Goal: Communication & Community: Answer question/provide support

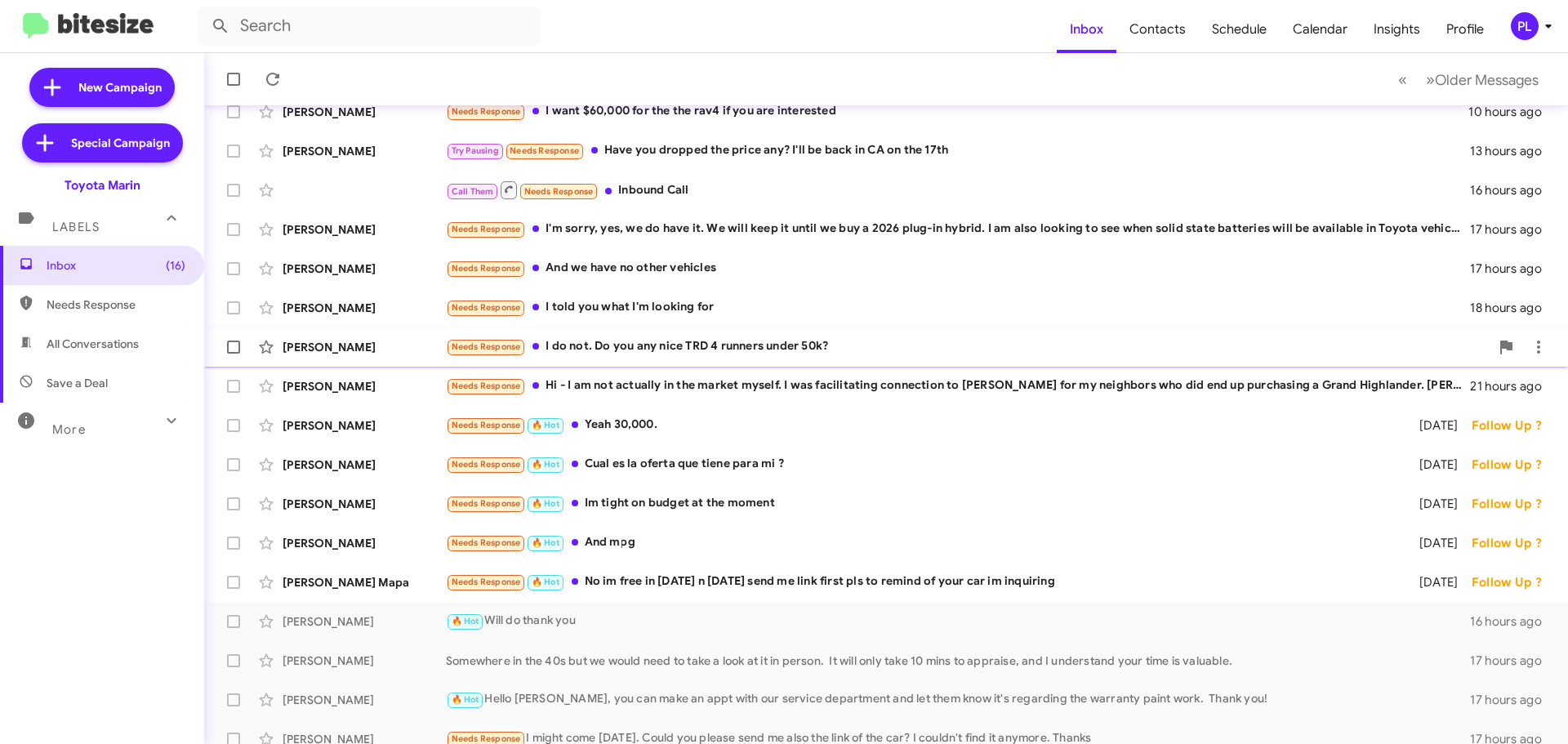
scroll to position [204, 0]
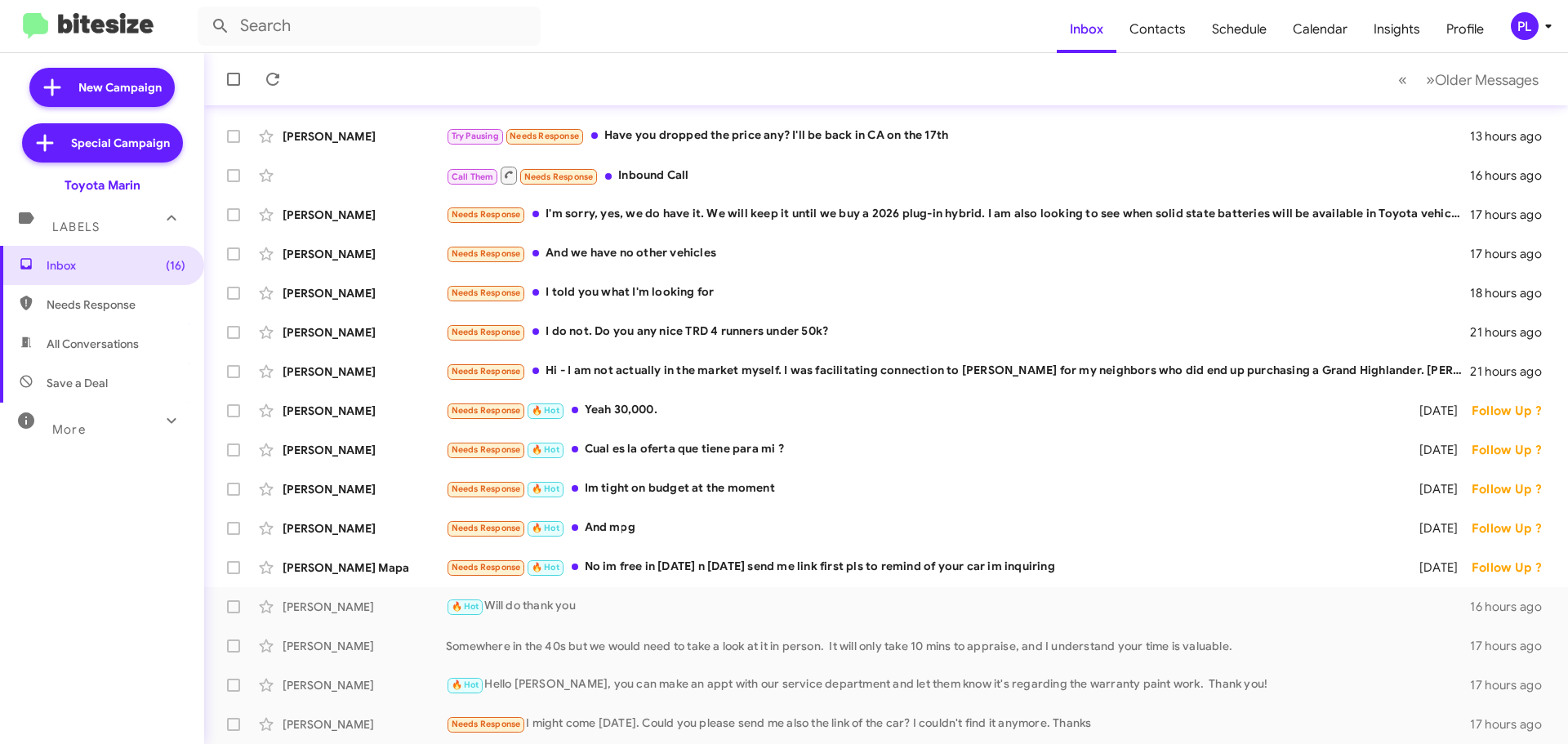
click at [135, 414] on div "More" at bounding box center [85, 422] width 145 height 30
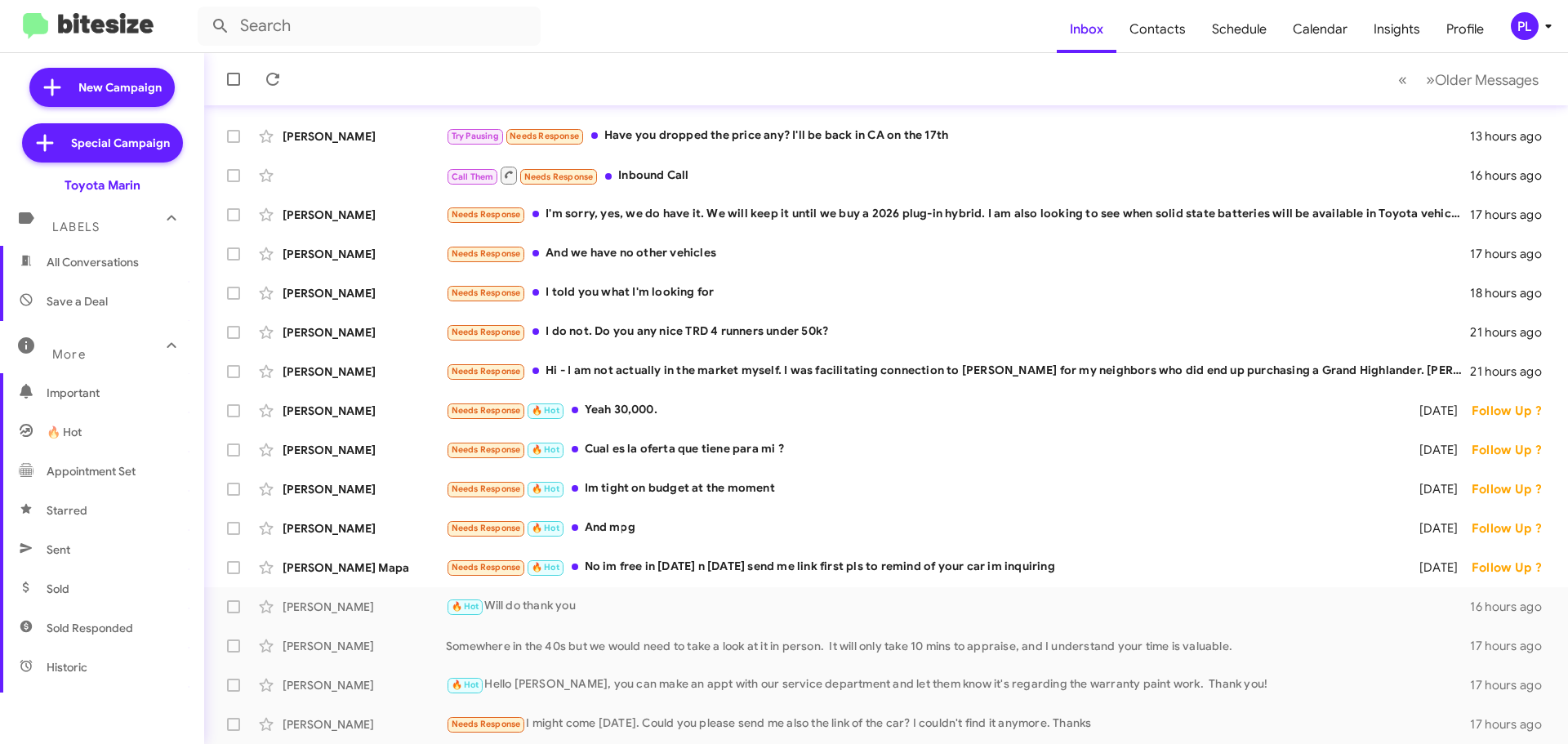
click at [74, 636] on span "Sold Responded" at bounding box center [102, 628] width 204 height 39
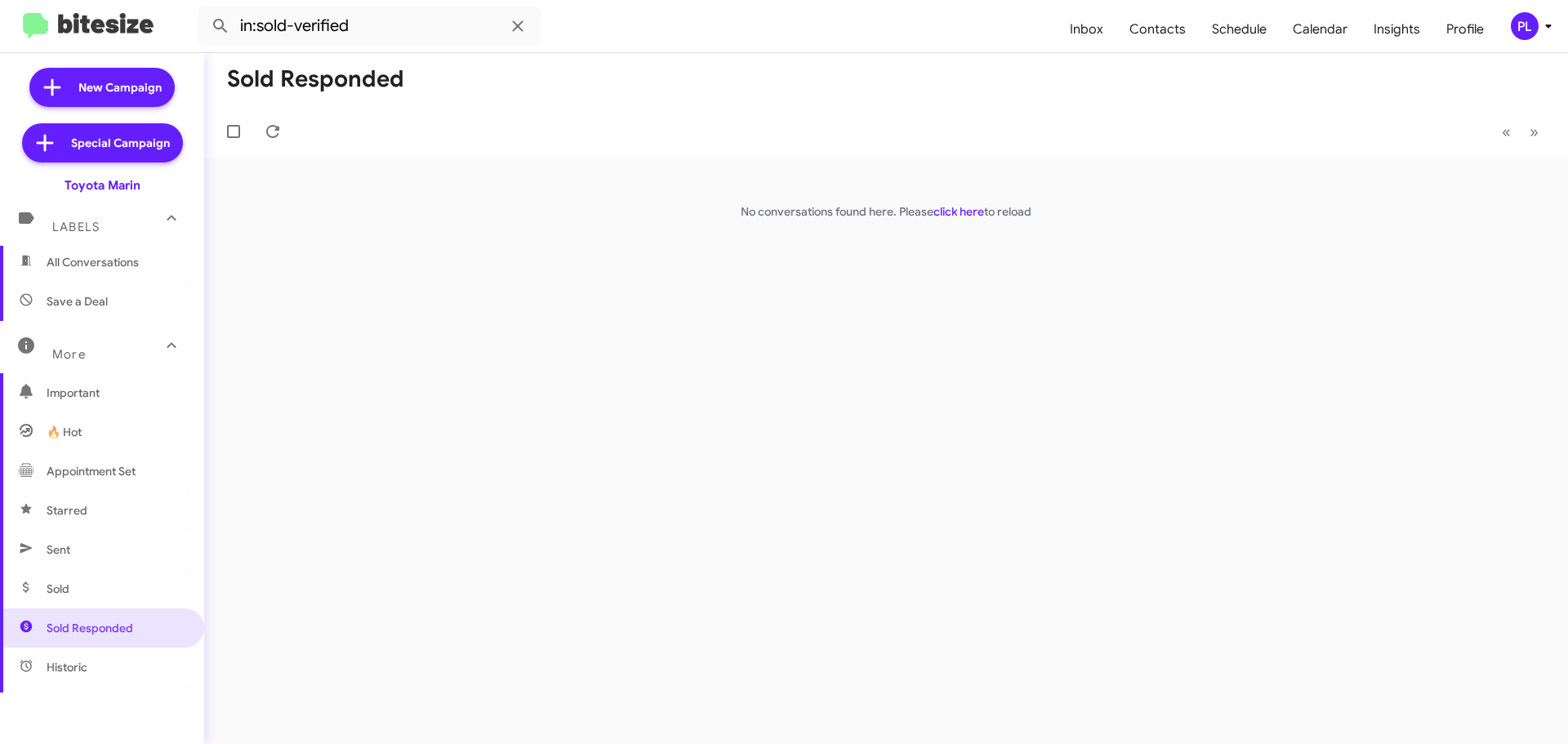
click at [93, 596] on span "Sold" at bounding box center [102, 588] width 204 height 39
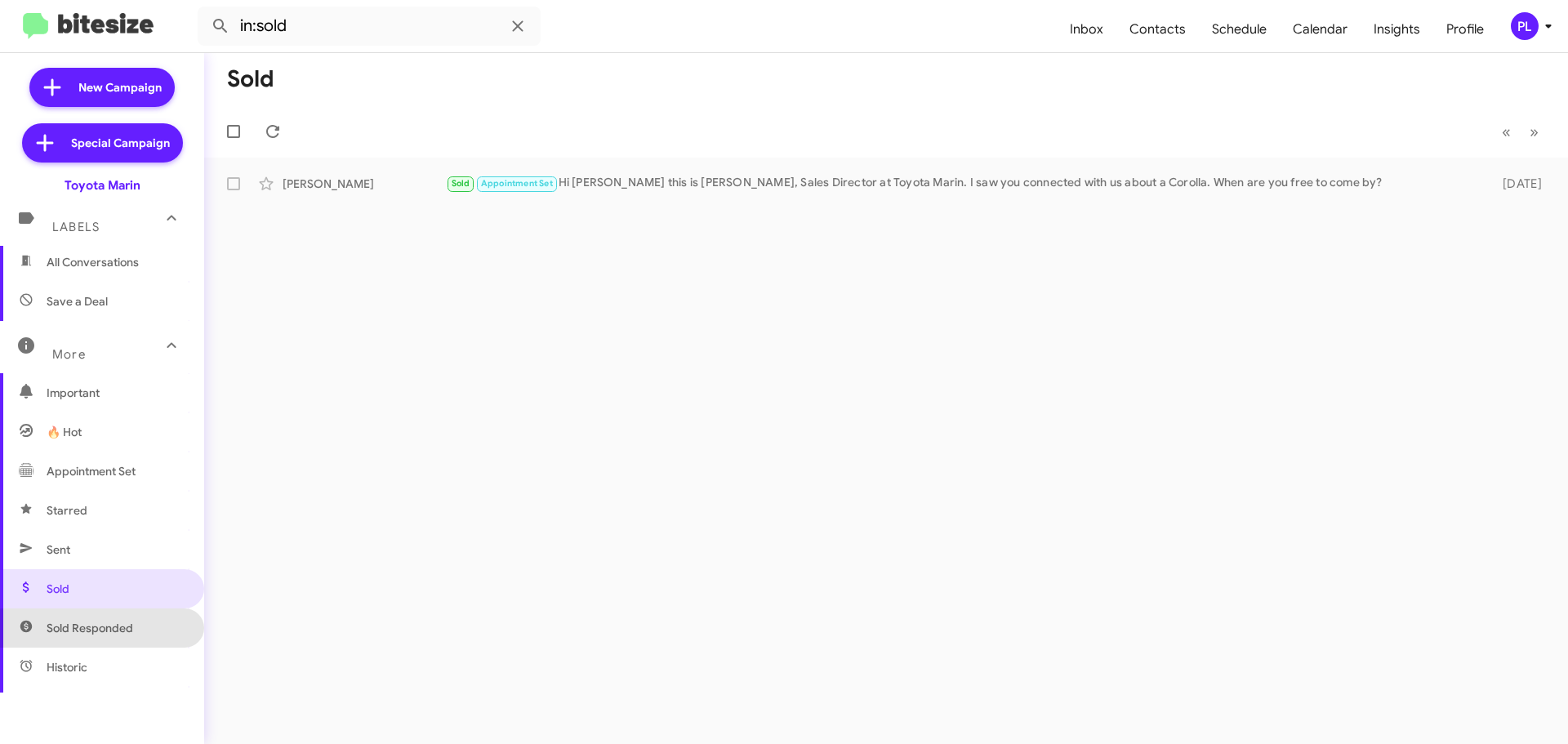
click at [118, 640] on span "Sold Responded" at bounding box center [102, 628] width 204 height 39
type input "in:sold-verified"
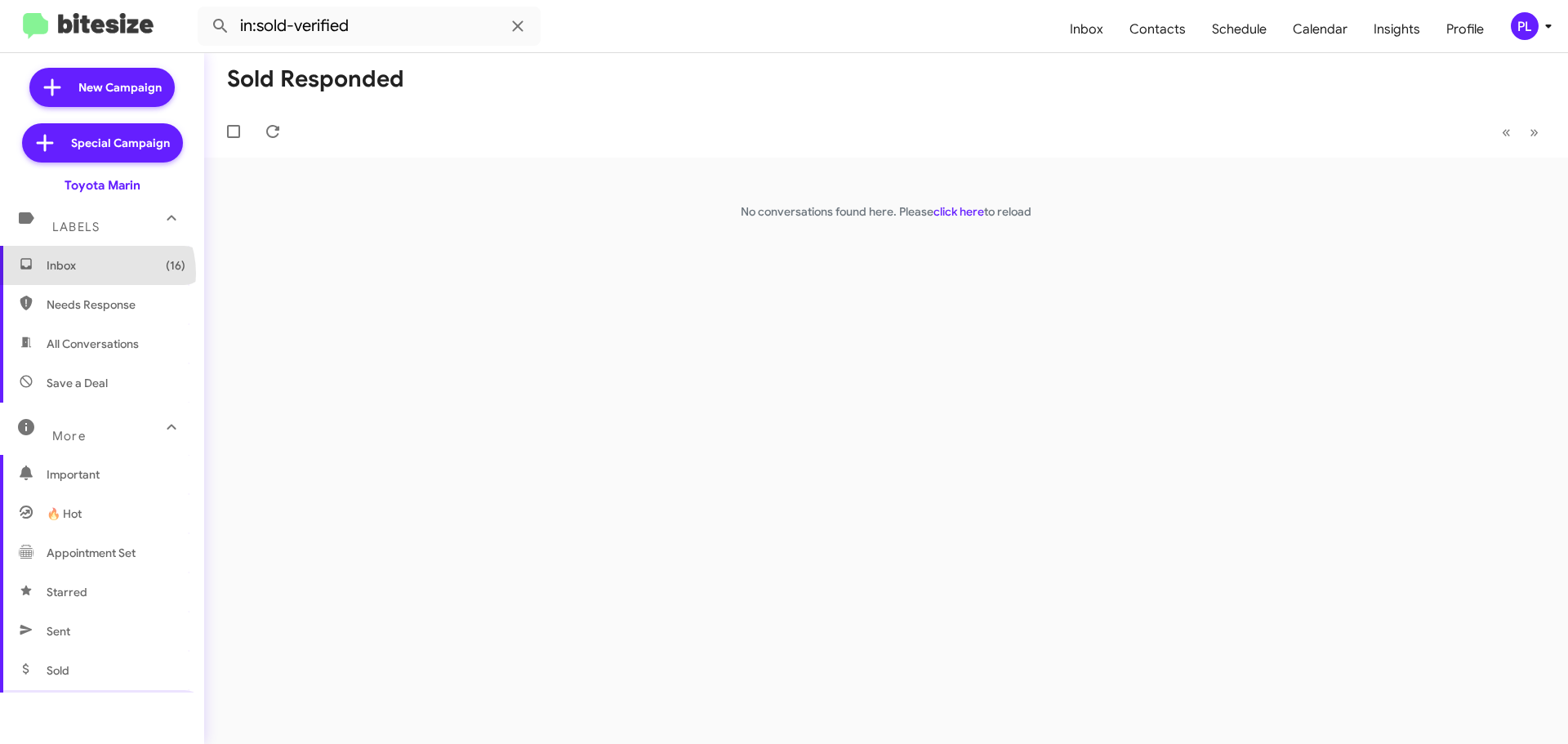
click at [94, 274] on span "Inbox (16)" at bounding box center [102, 265] width 204 height 39
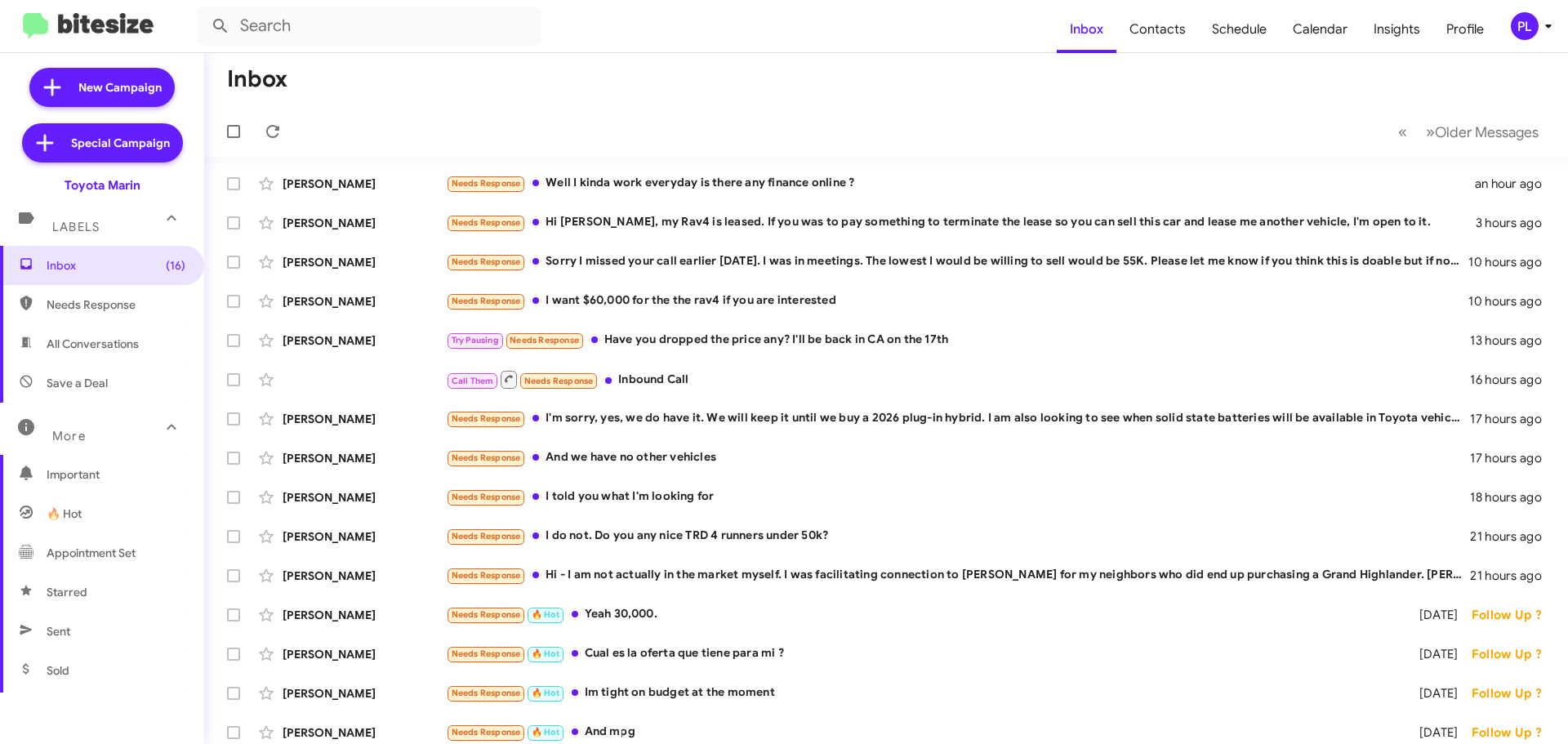
click at [117, 559] on span "Appointment Set" at bounding box center [91, 553] width 89 height 16
type input "in:appointment-set"
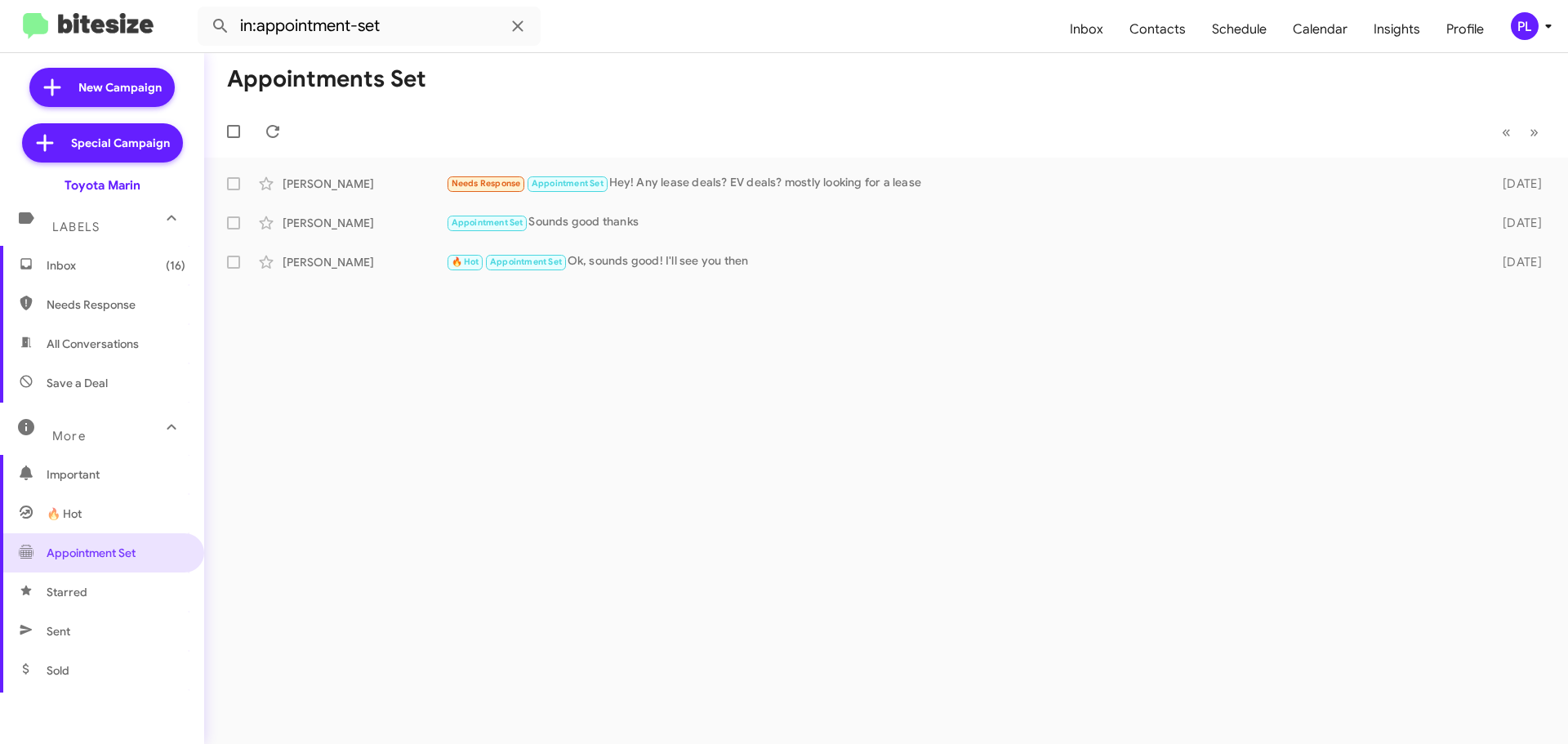
click at [135, 267] on span "Inbox (16)" at bounding box center [117, 265] width 139 height 16
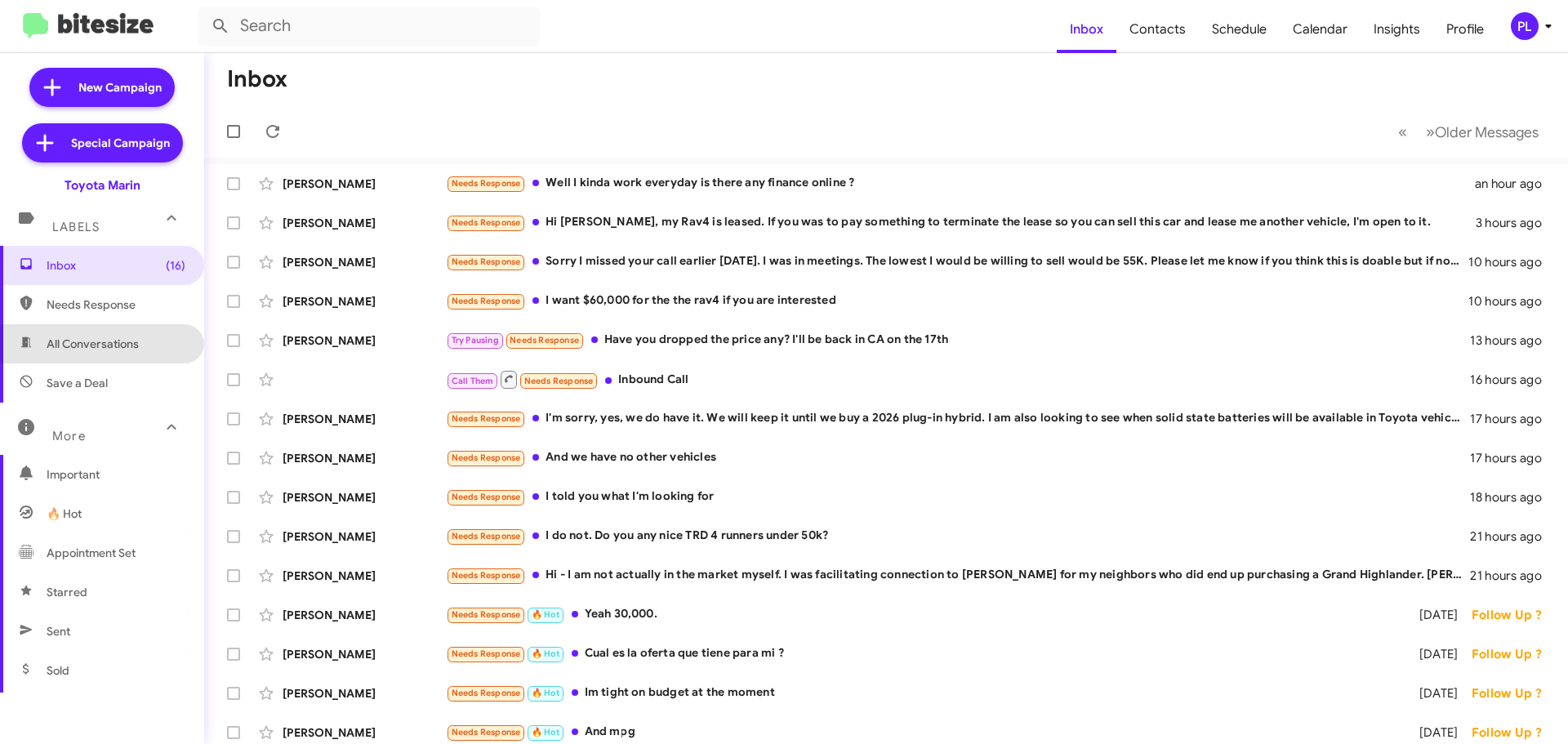
click at [106, 337] on span "All Conversations" at bounding box center [93, 344] width 92 height 16
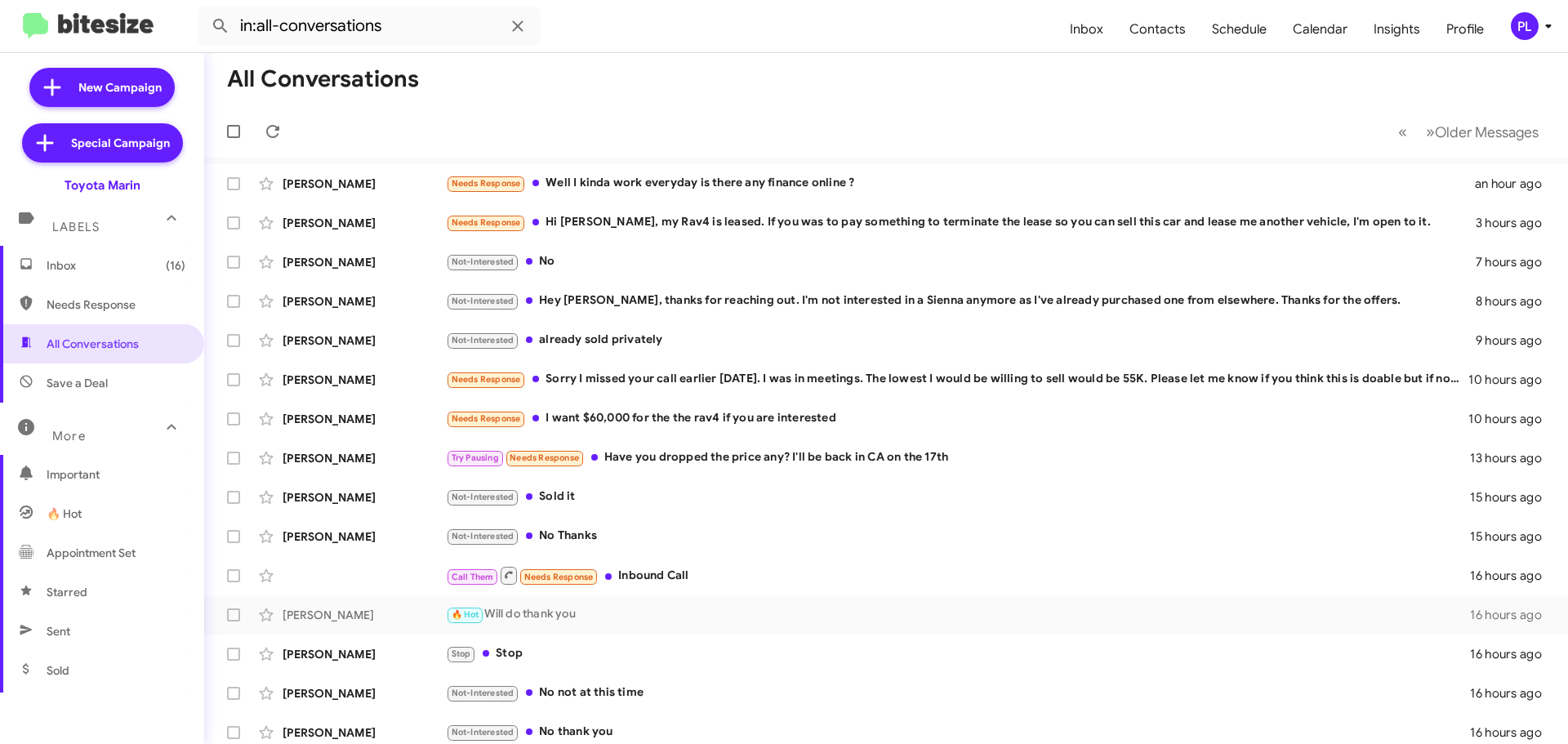
click at [77, 385] on span "Save a Deal" at bounding box center [78, 383] width 61 height 16
type input "in:not-interested"
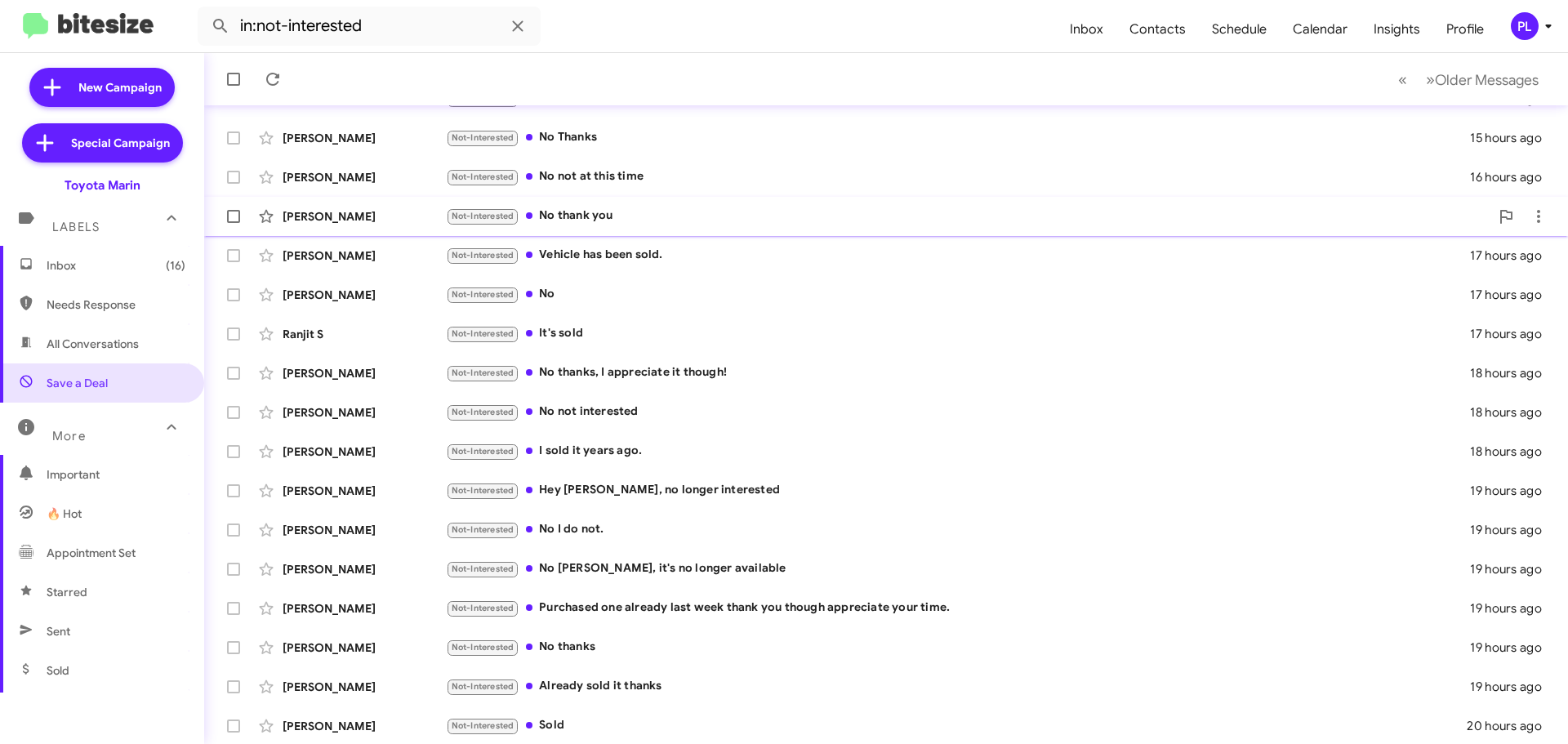
scroll to position [204, 0]
click at [1516, 85] on span "Older Messages" at bounding box center [1487, 80] width 104 height 18
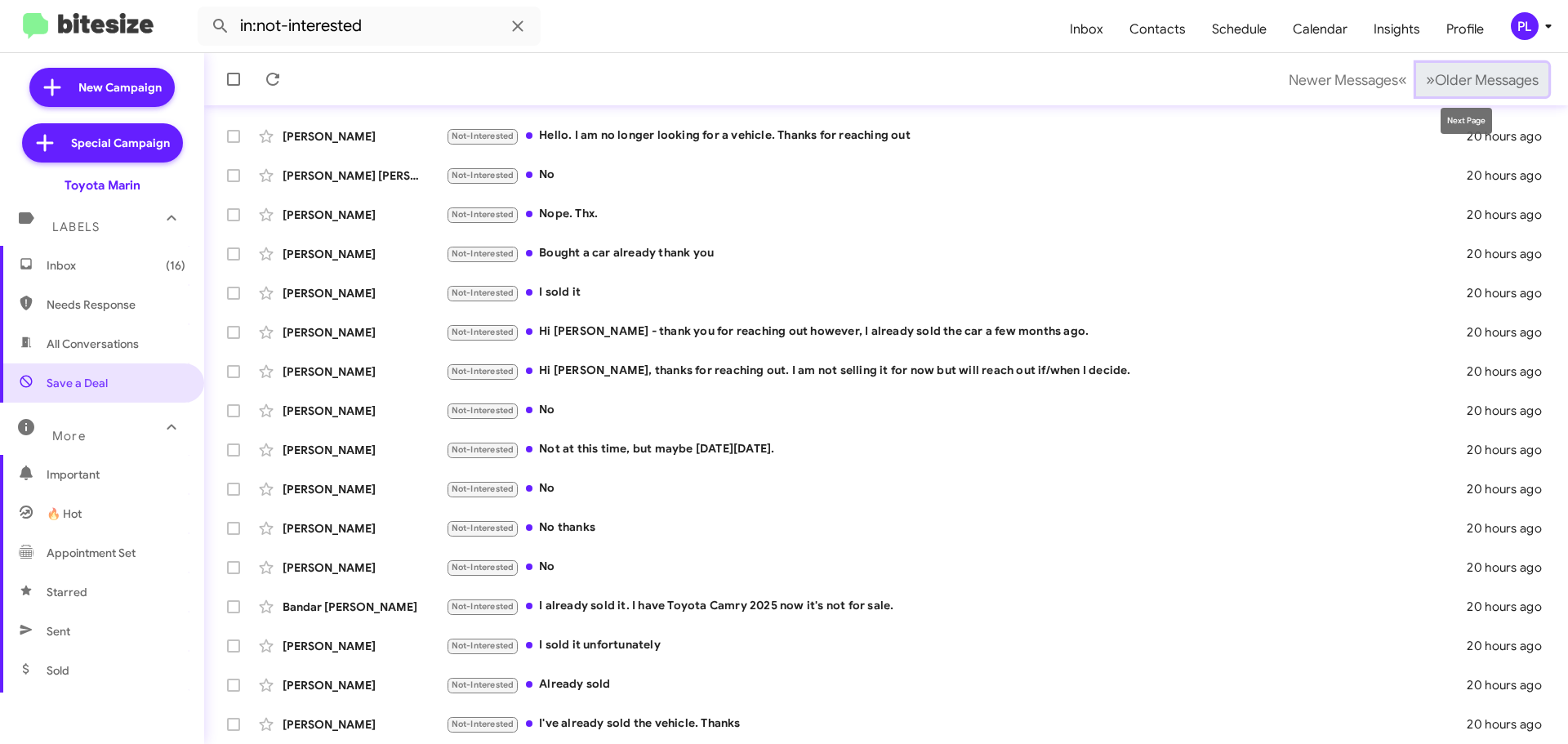
click at [1474, 66] on button "» Next Older Messages" at bounding box center [1482, 79] width 132 height 33
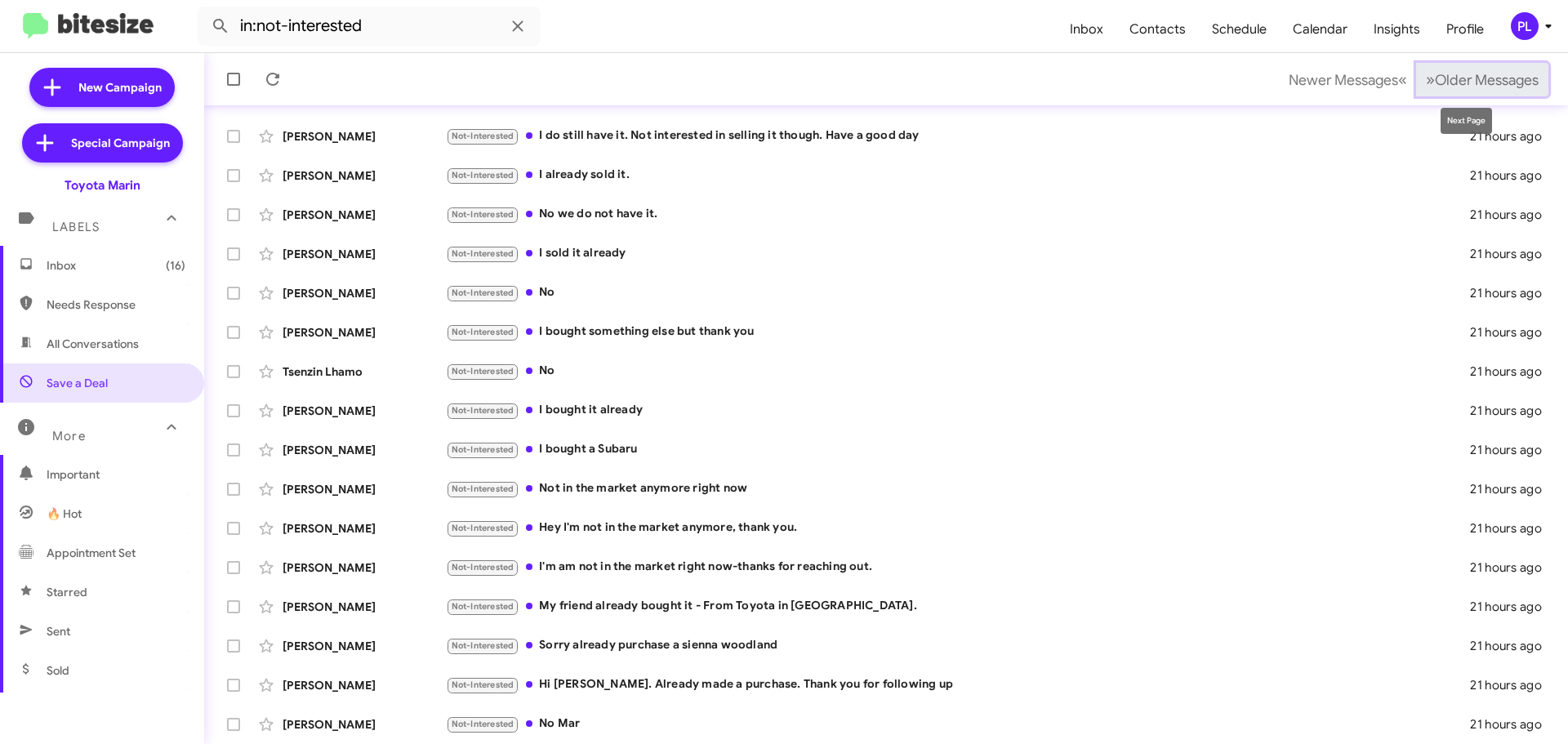
click at [1435, 83] on span "Older Messages" at bounding box center [1487, 80] width 104 height 18
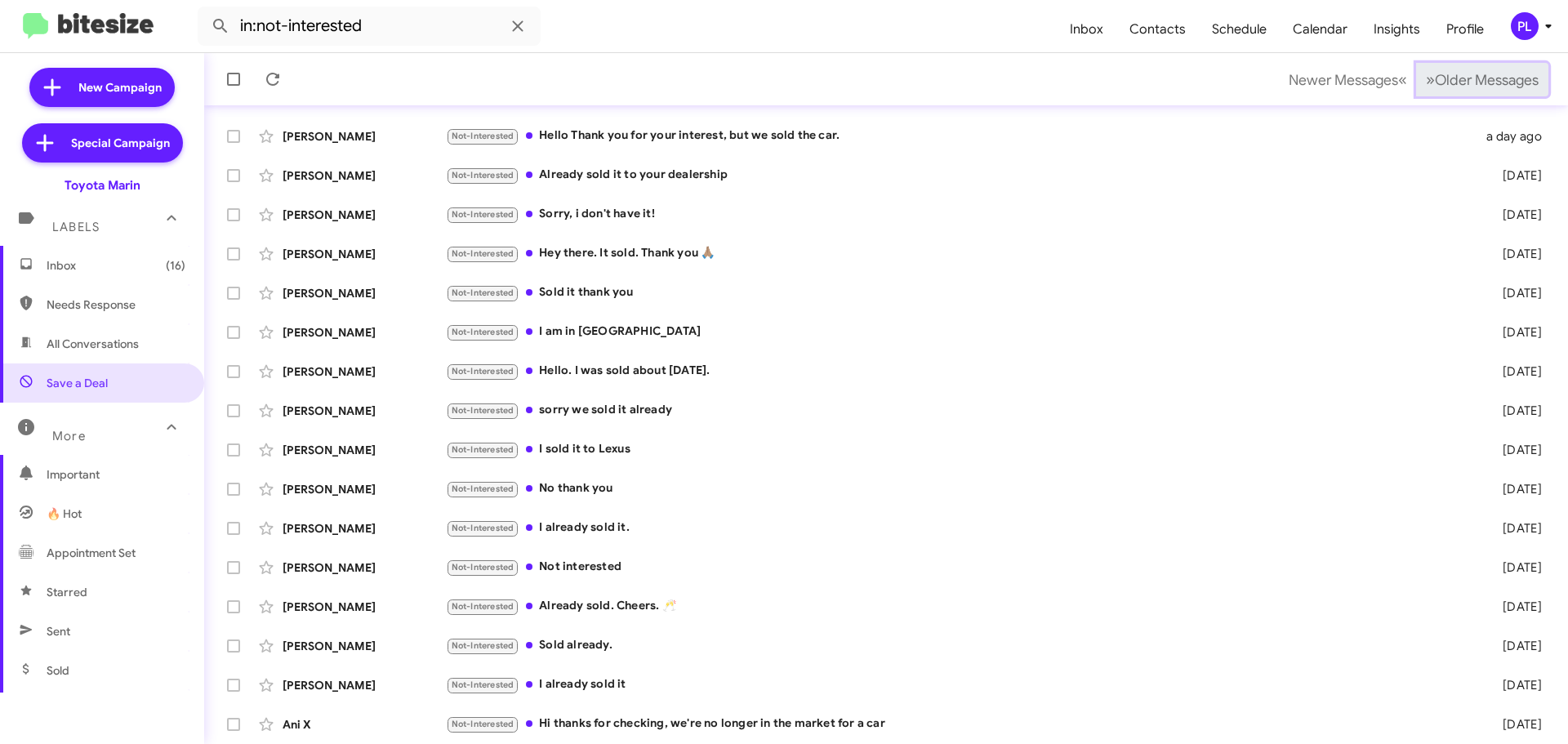
click at [1435, 83] on span "Older Messages" at bounding box center [1487, 80] width 104 height 18
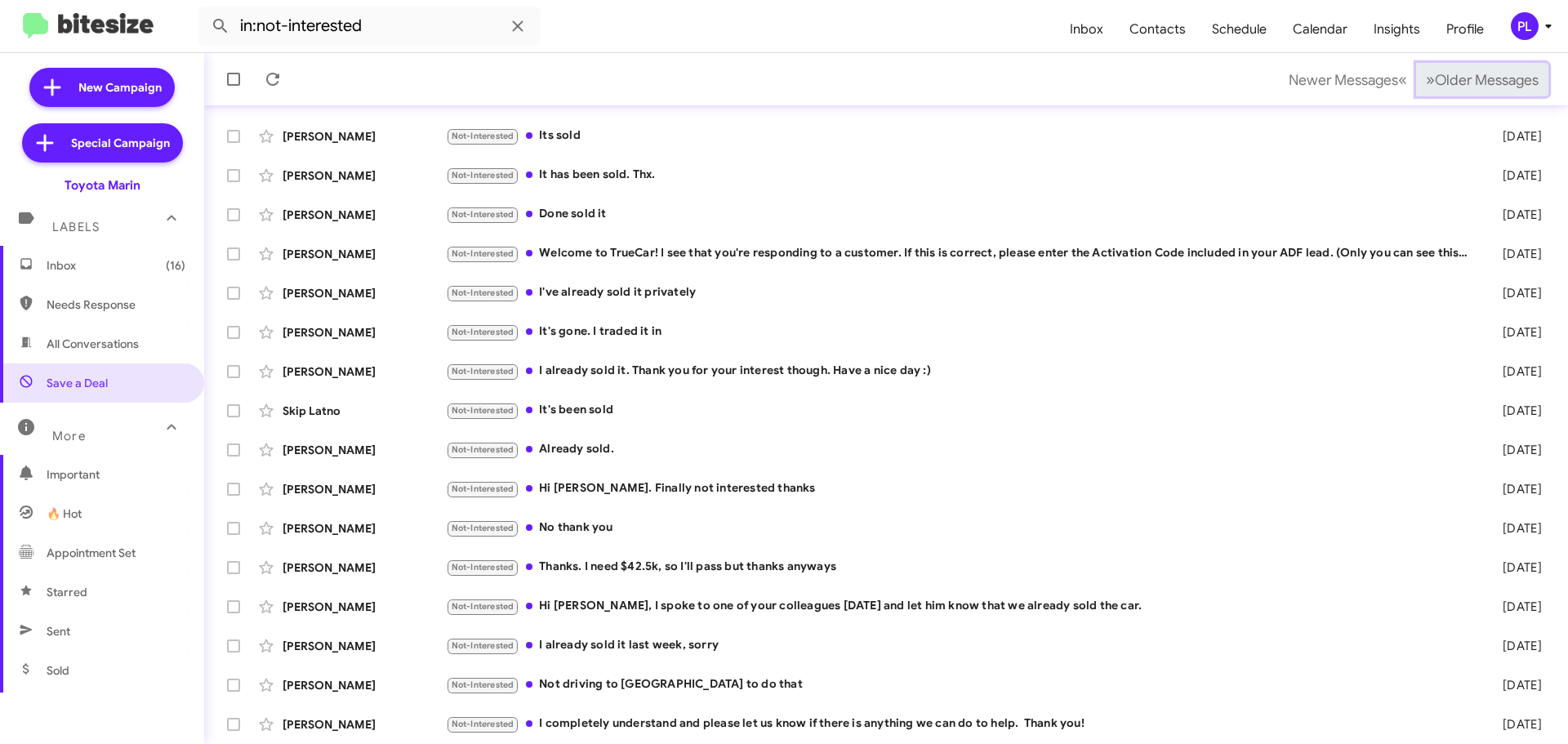
click at [1444, 72] on span "Older Messages" at bounding box center [1487, 80] width 104 height 18
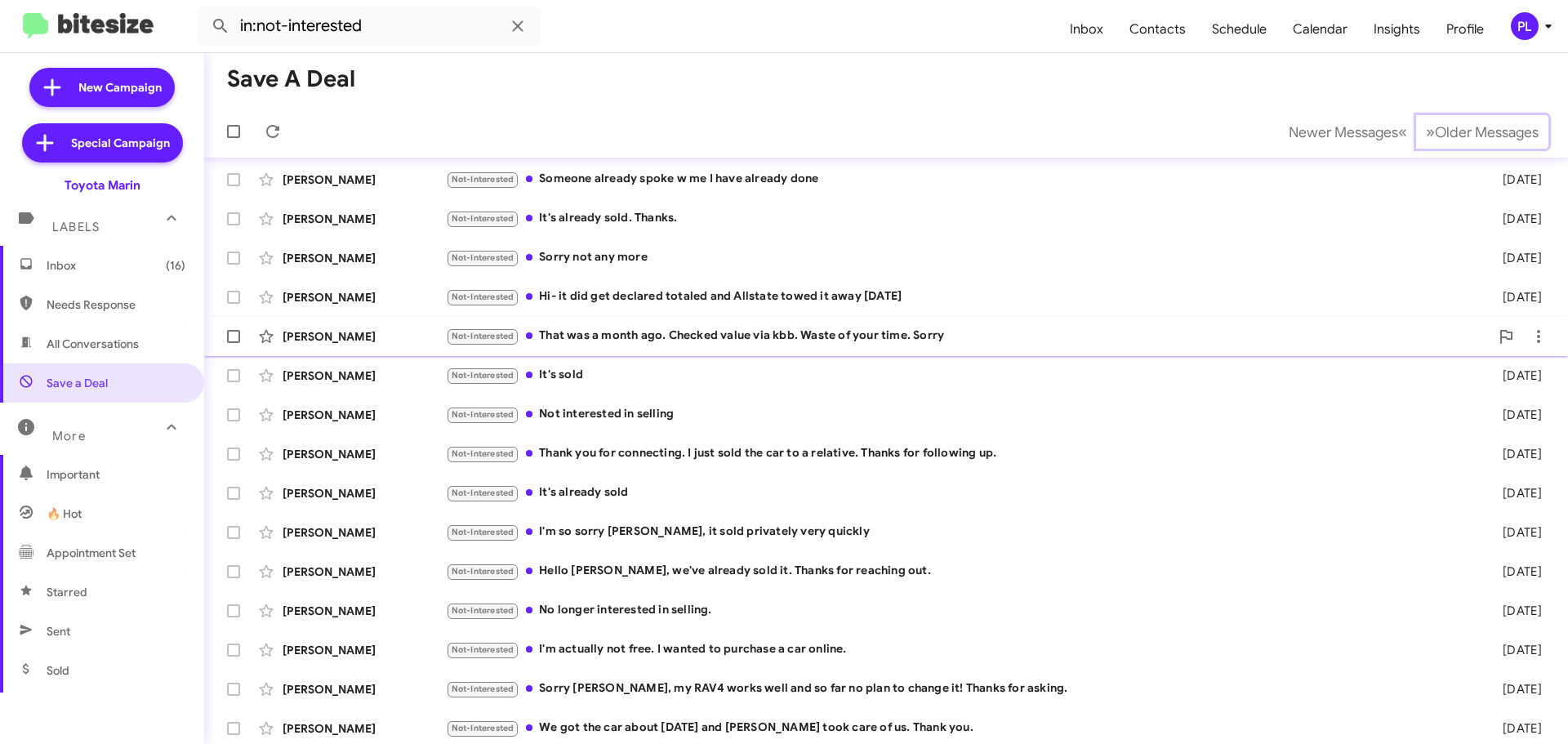
scroll to position [123, 0]
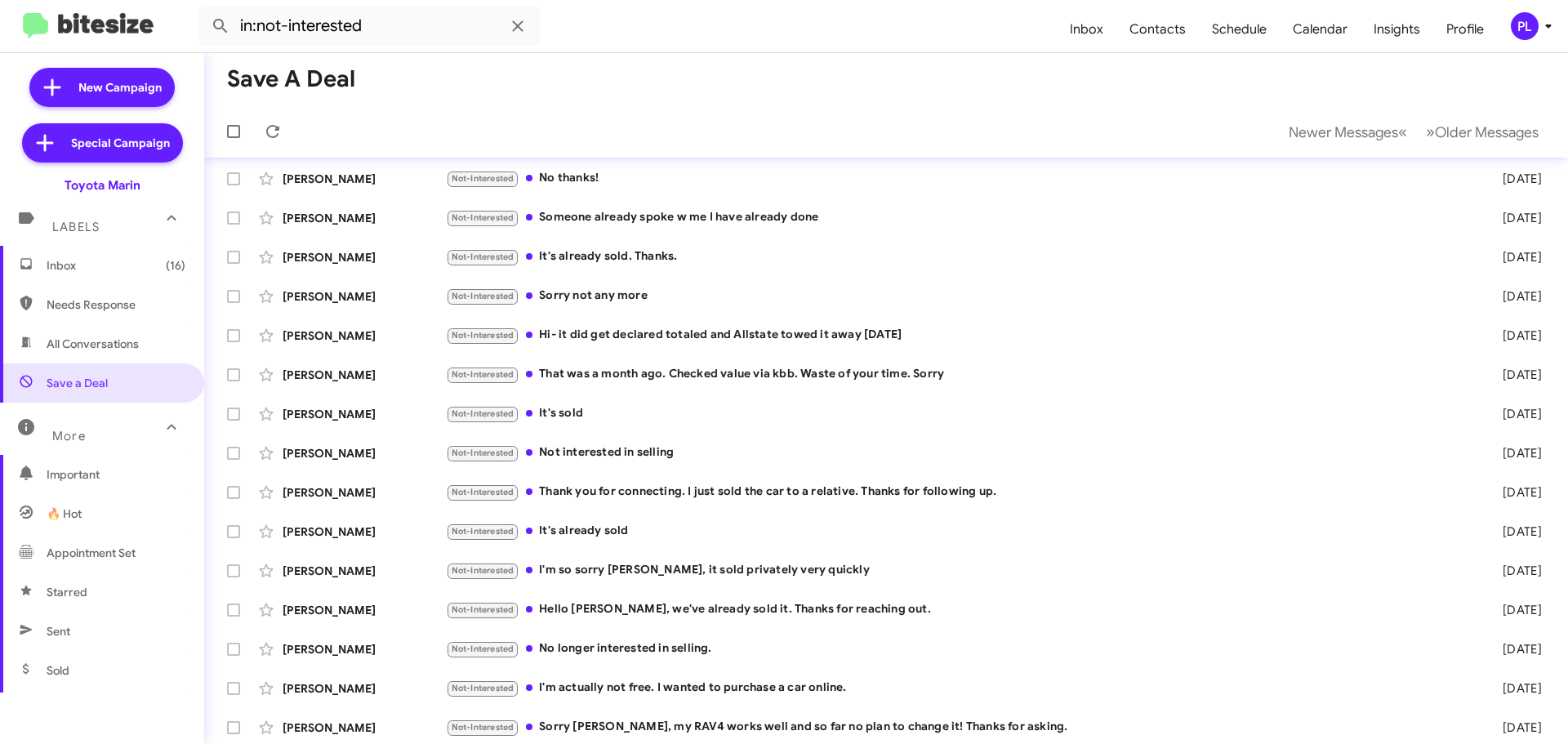
click at [100, 279] on span "Inbox (16)" at bounding box center [102, 265] width 204 height 39
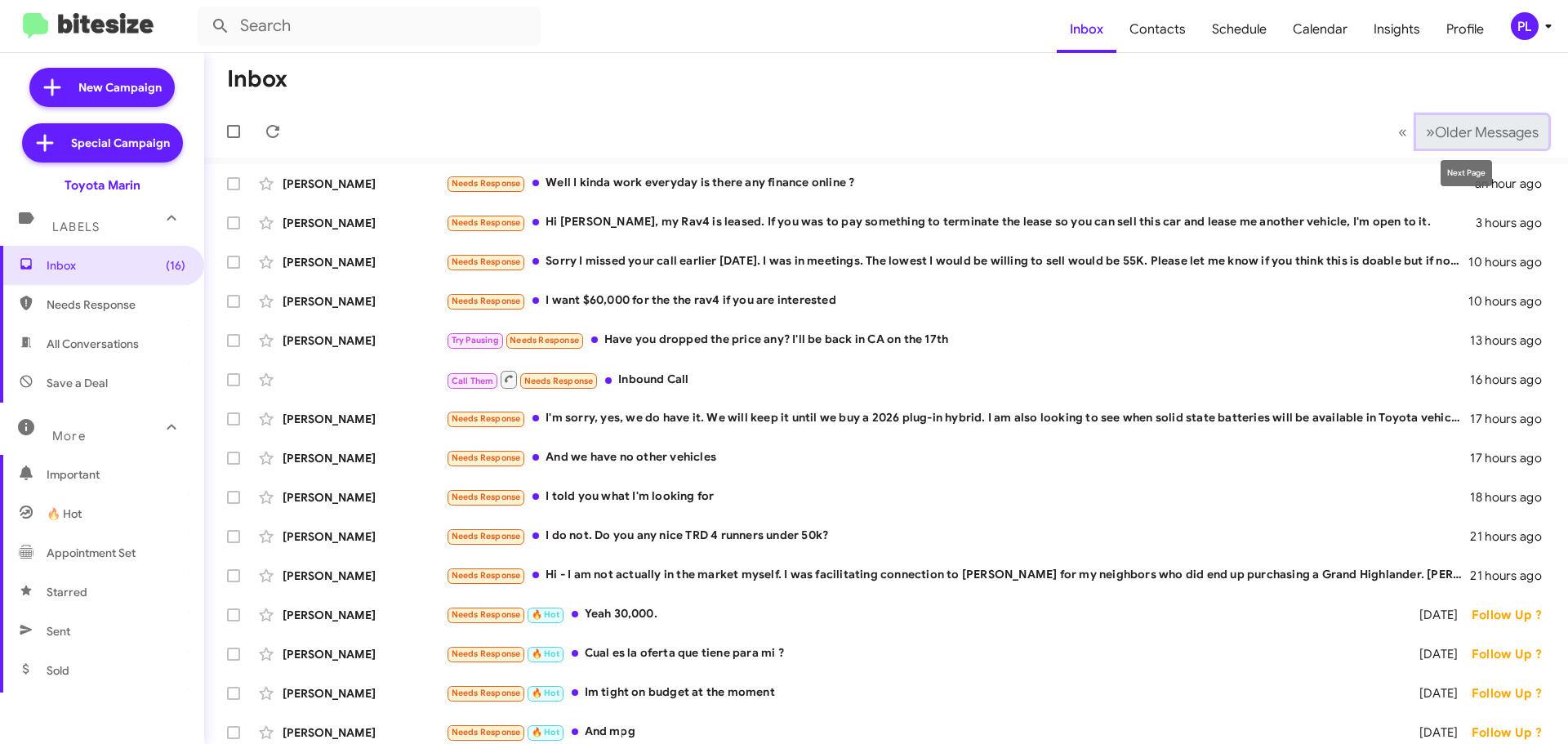
click at [1453, 119] on button "» Next Older Messages" at bounding box center [1482, 131] width 132 height 33
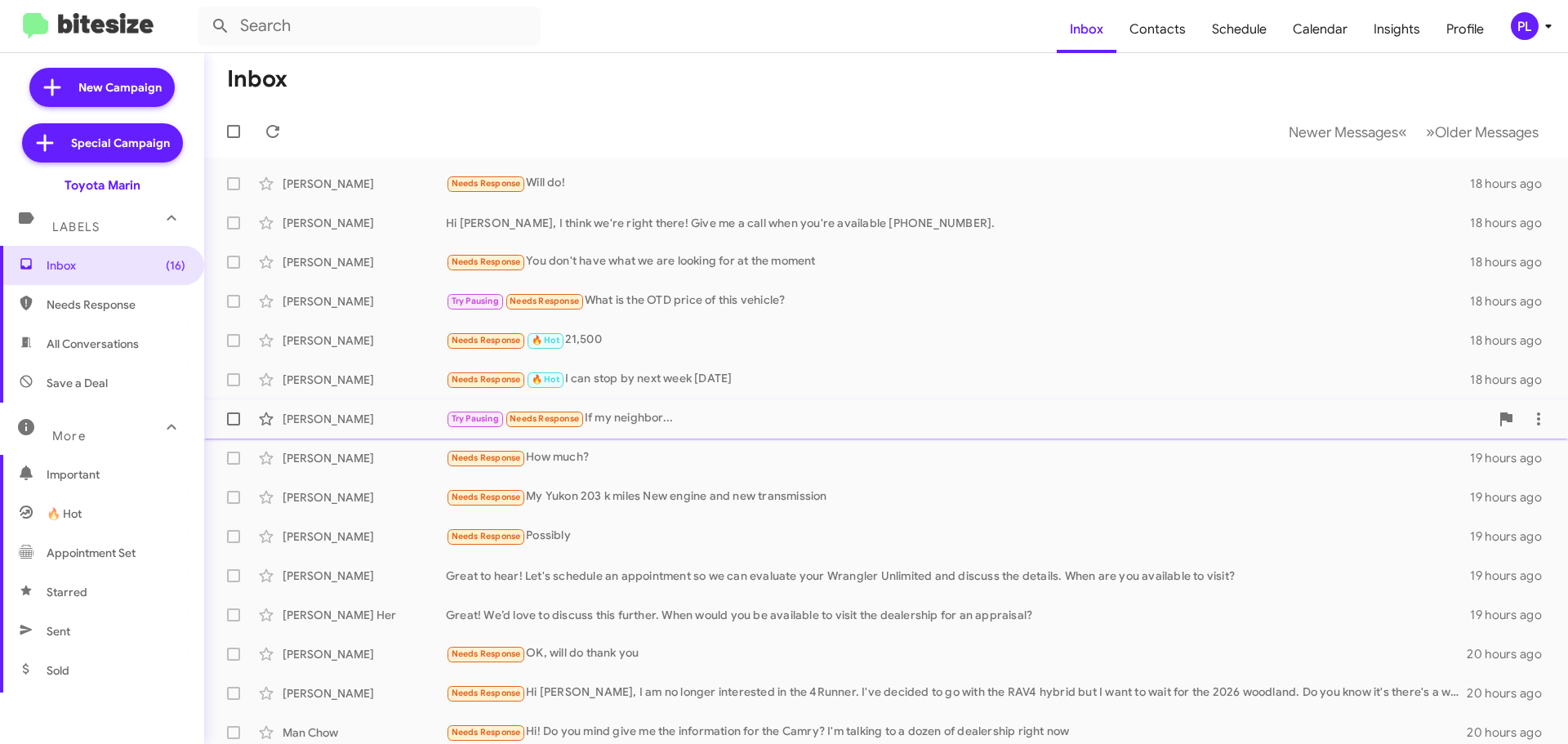
click at [657, 429] on div "[PERSON_NAME] Try Pausing Needs Response If my neighbor... 19 hours ago" at bounding box center [886, 419] width 1338 height 33
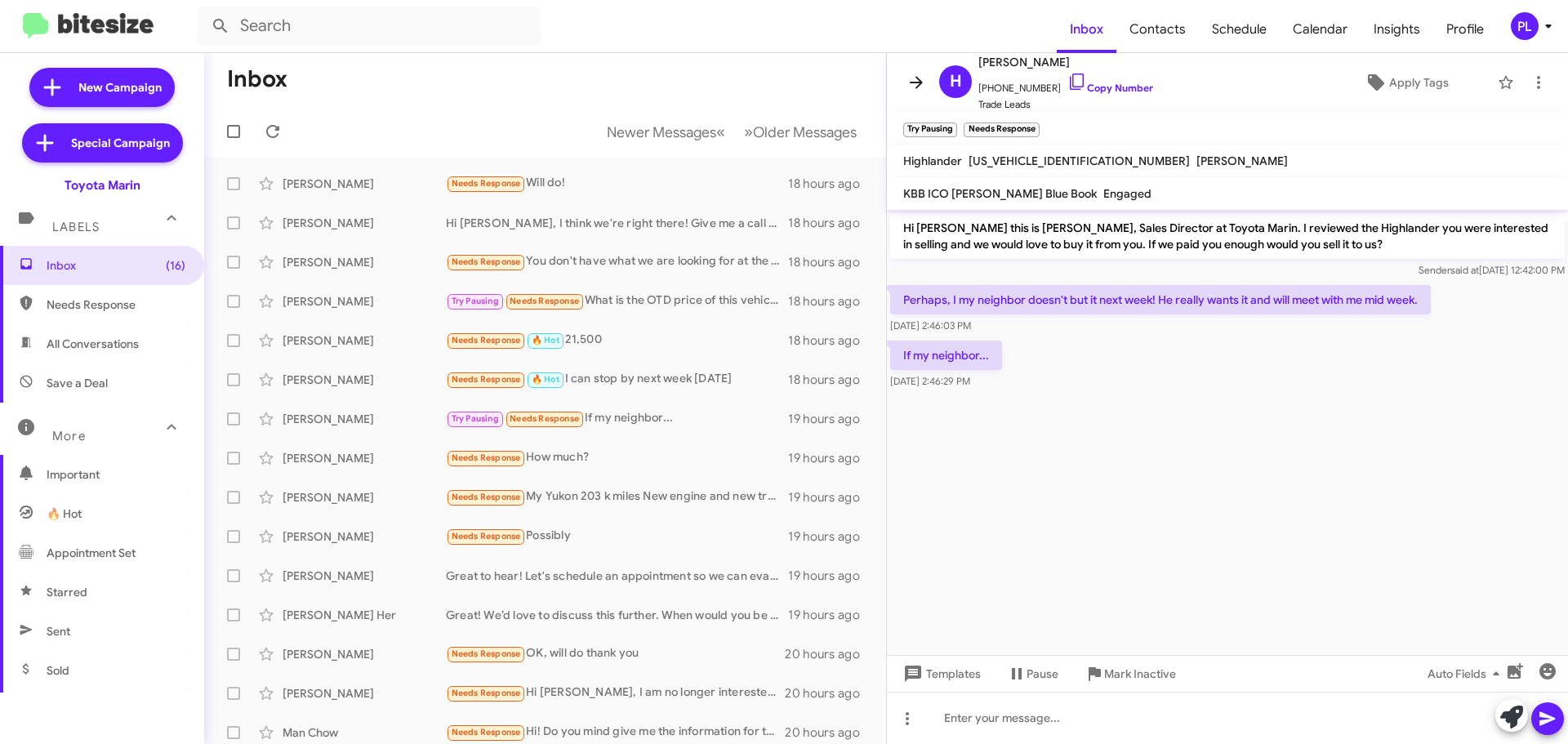
click at [913, 82] on icon at bounding box center [916, 82] width 13 height 13
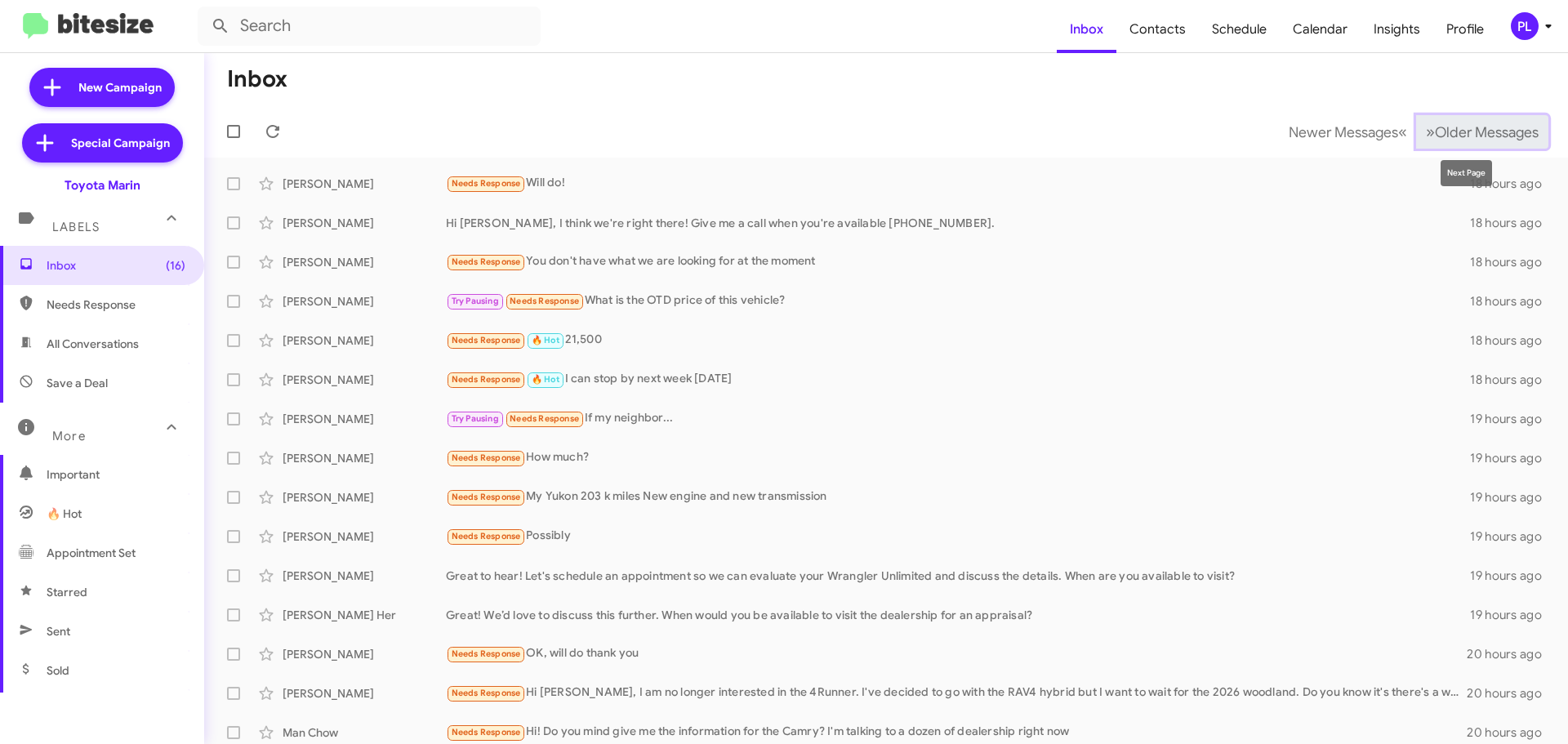
click at [1492, 128] on span "Older Messages" at bounding box center [1487, 133] width 104 height 18
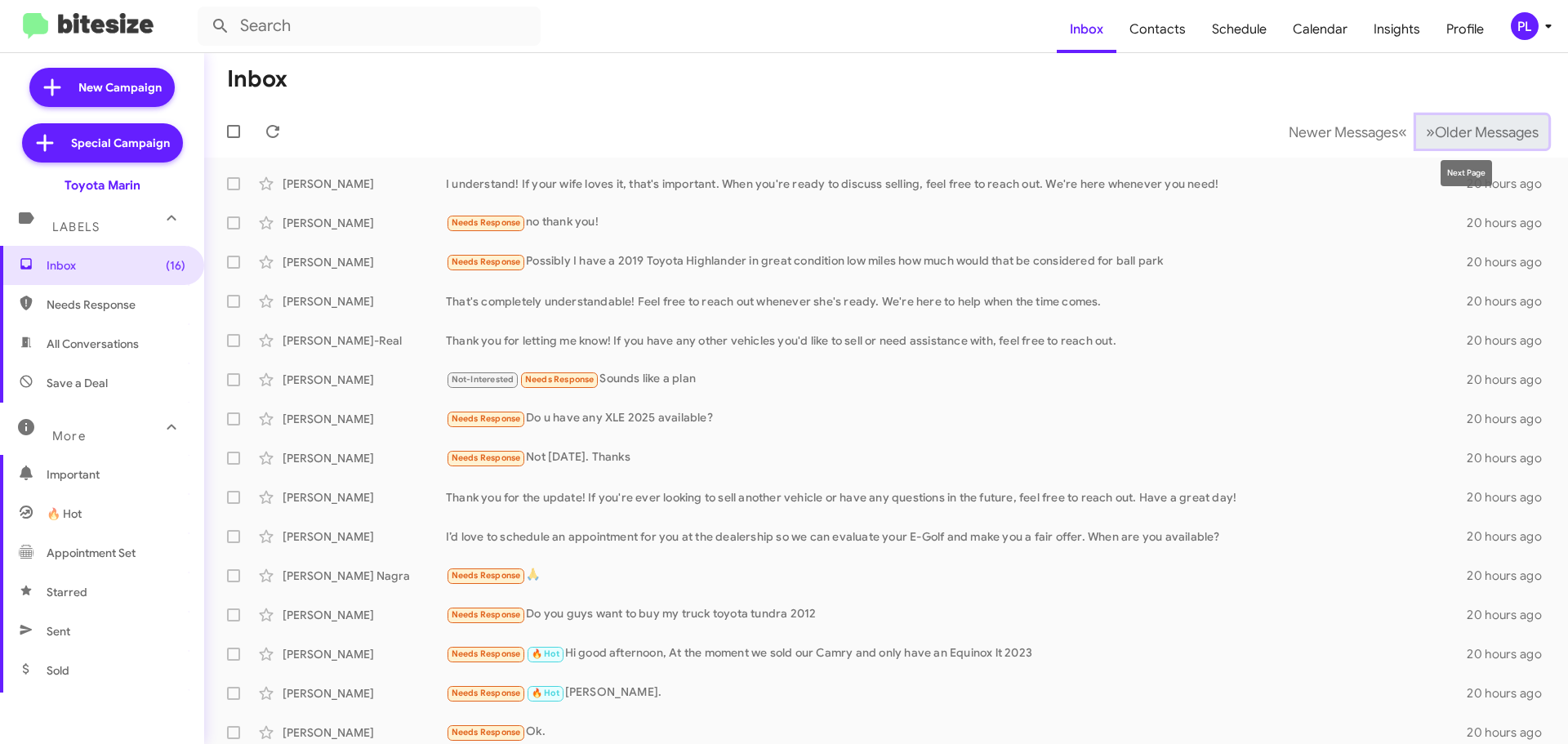
click at [1496, 134] on span "Older Messages" at bounding box center [1487, 133] width 104 height 18
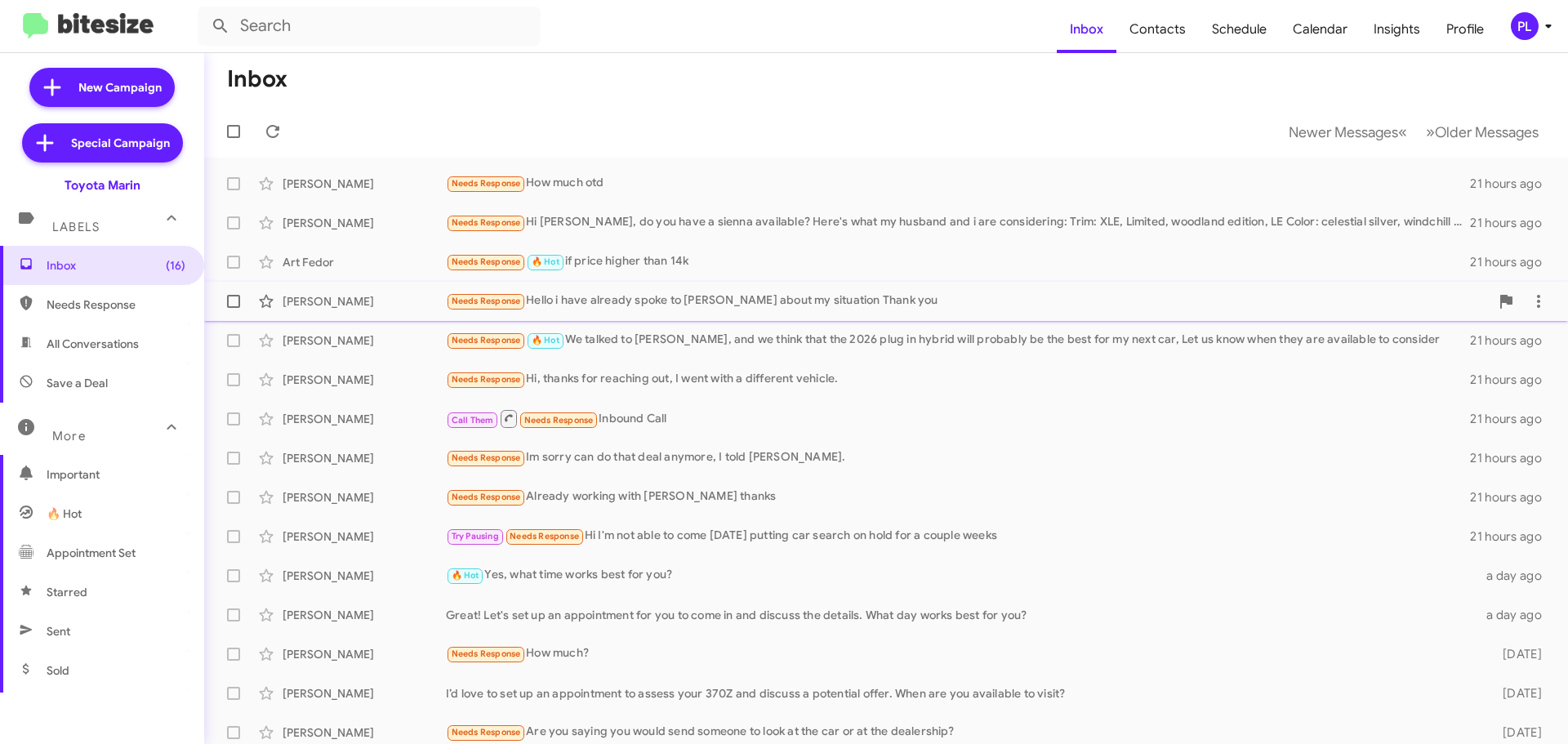
click at [695, 293] on div "Needs Response Hello i have already spoke to [PERSON_NAME] about my situation T…" at bounding box center [967, 301] width 1043 height 19
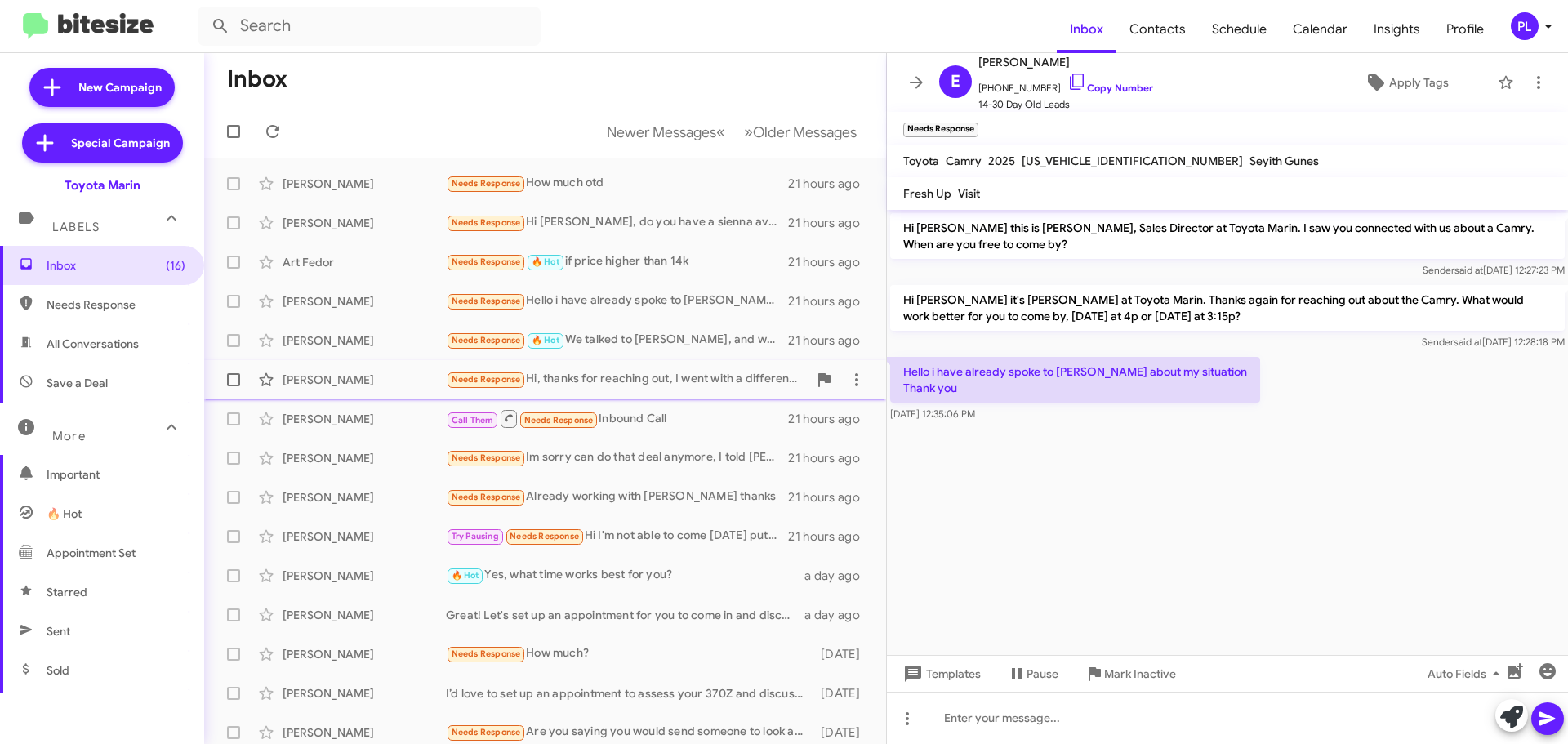
click at [677, 382] on div "Needs Response Hi, thanks for reaching out, I went with a different vehicle." at bounding box center [627, 379] width 362 height 19
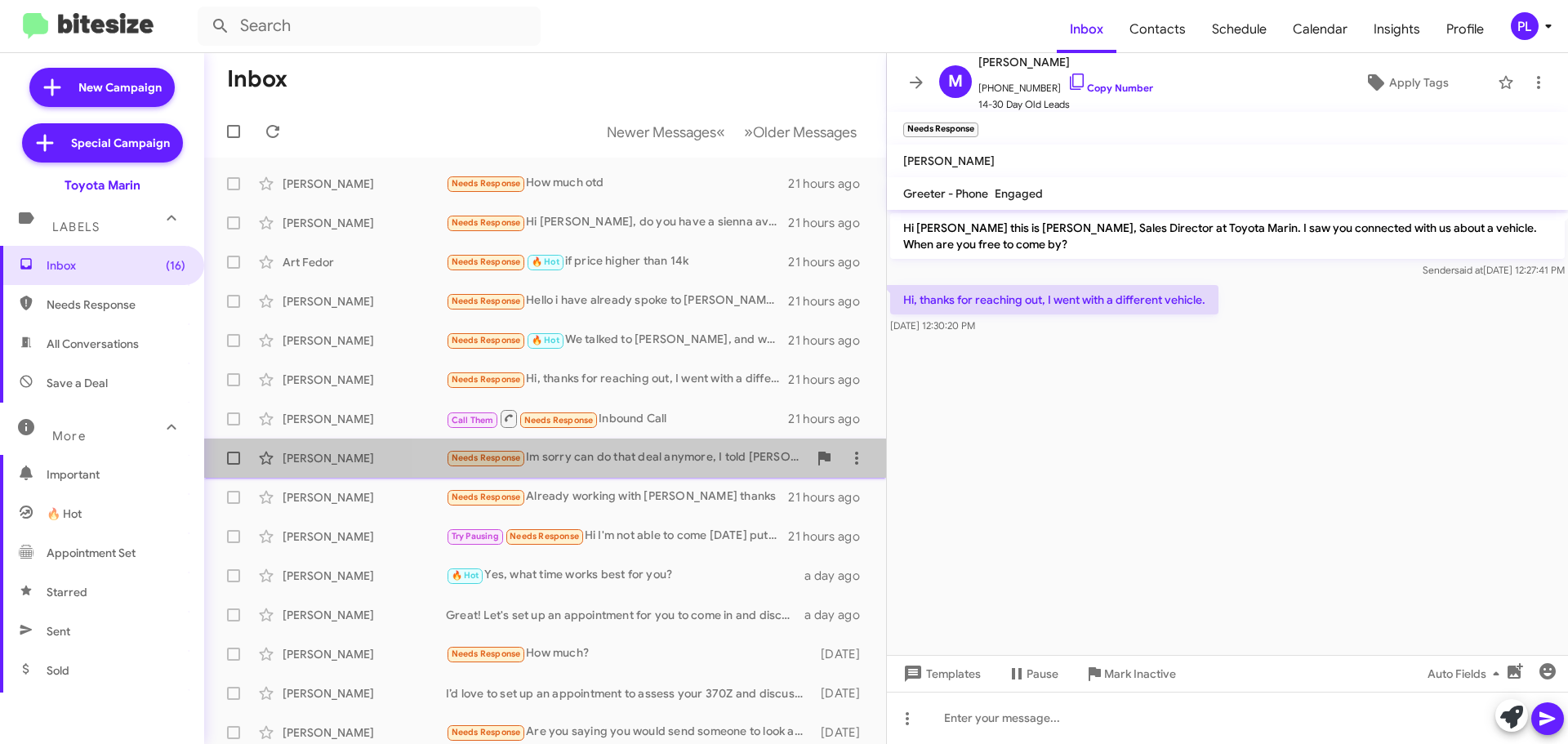
click at [682, 461] on div "Needs Response Im sorry can do that deal anymore, I told [PERSON_NAME]." at bounding box center [627, 457] width 362 height 19
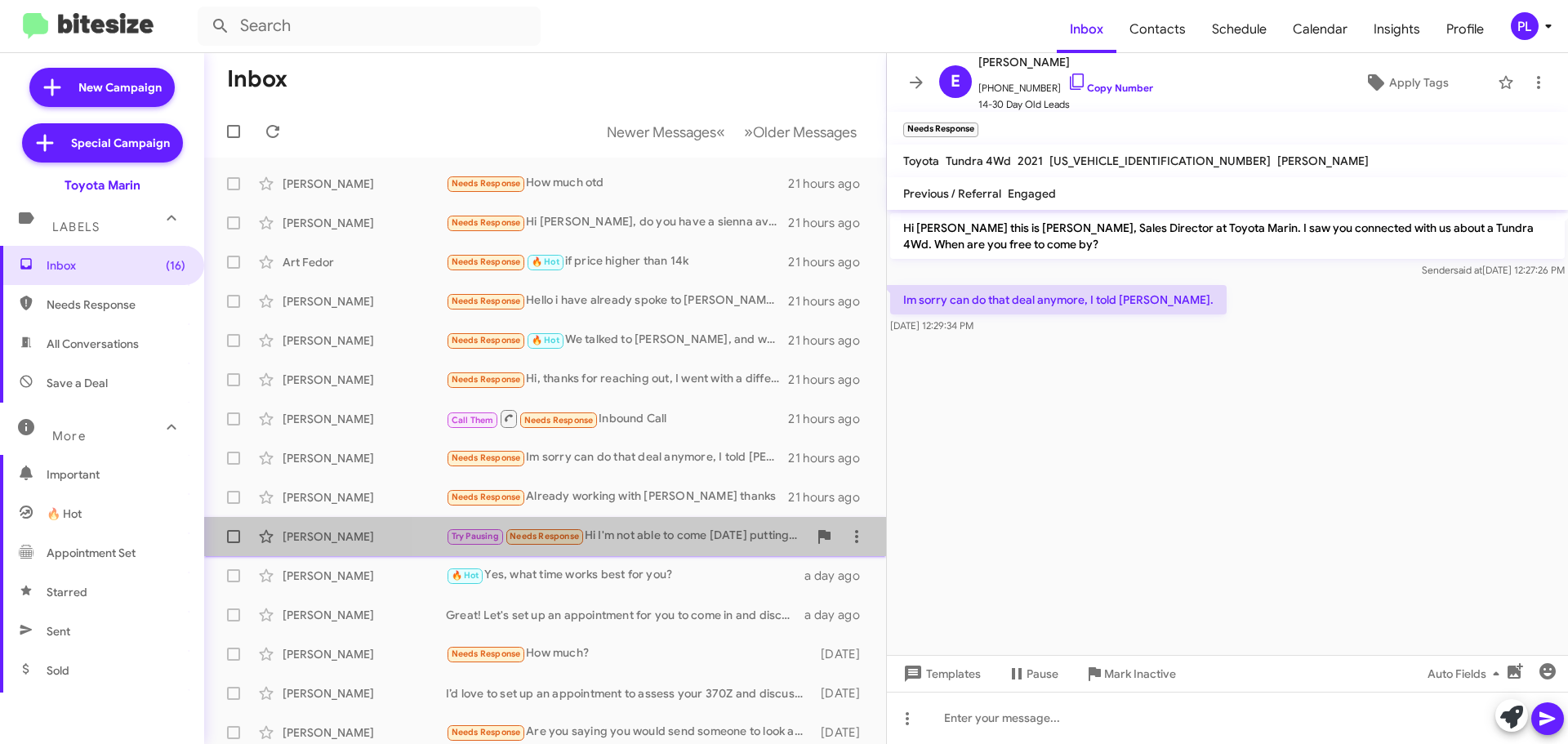
click at [661, 540] on div "Try Pausing Needs Response Hi I'm not able to come [DATE] putting car search on…" at bounding box center [627, 535] width 362 height 19
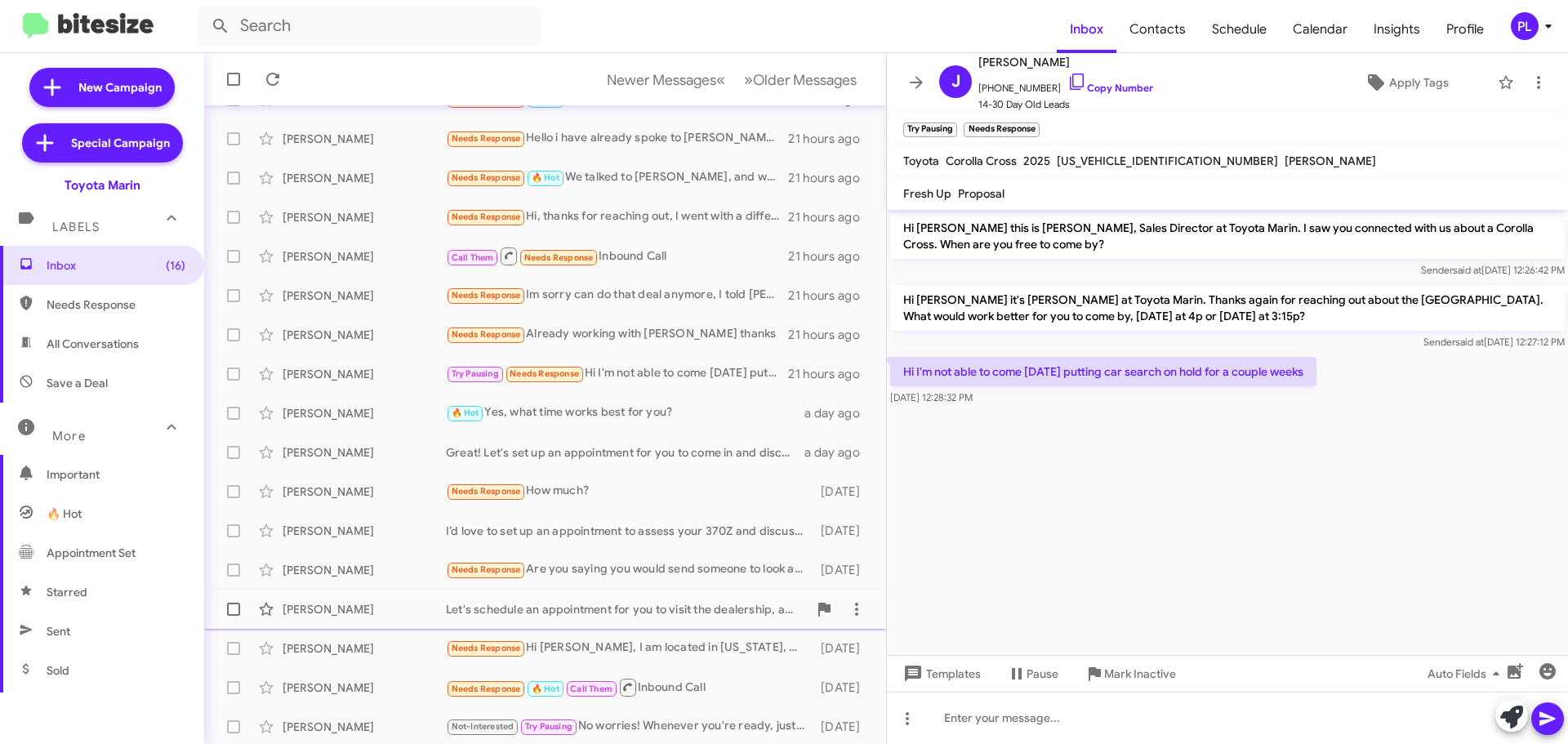
scroll to position [163, 0]
click at [618, 609] on div "Let's schedule an appointment for you to visit the dealership, and we can discu…" at bounding box center [627, 609] width 362 height 16
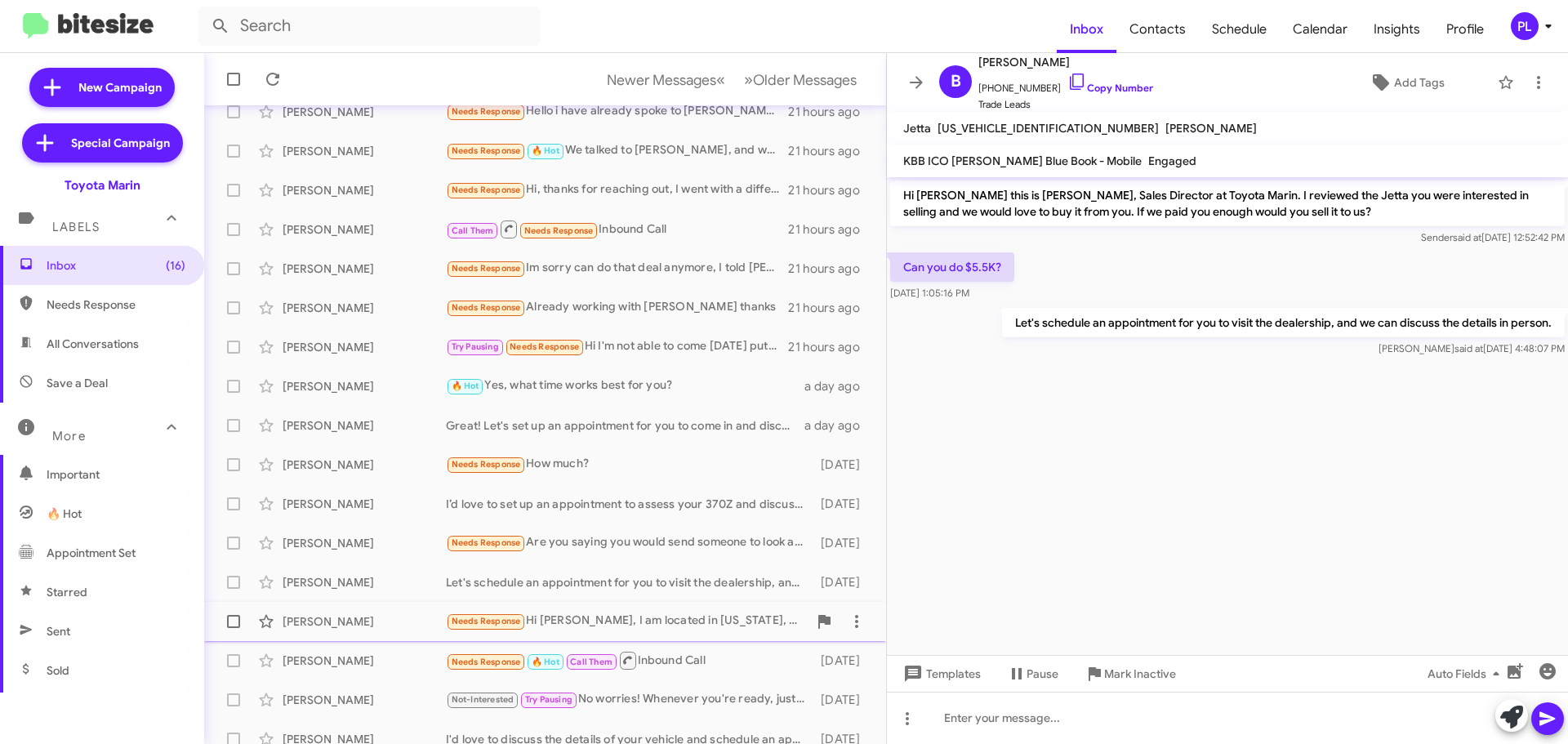
scroll to position [204, 0]
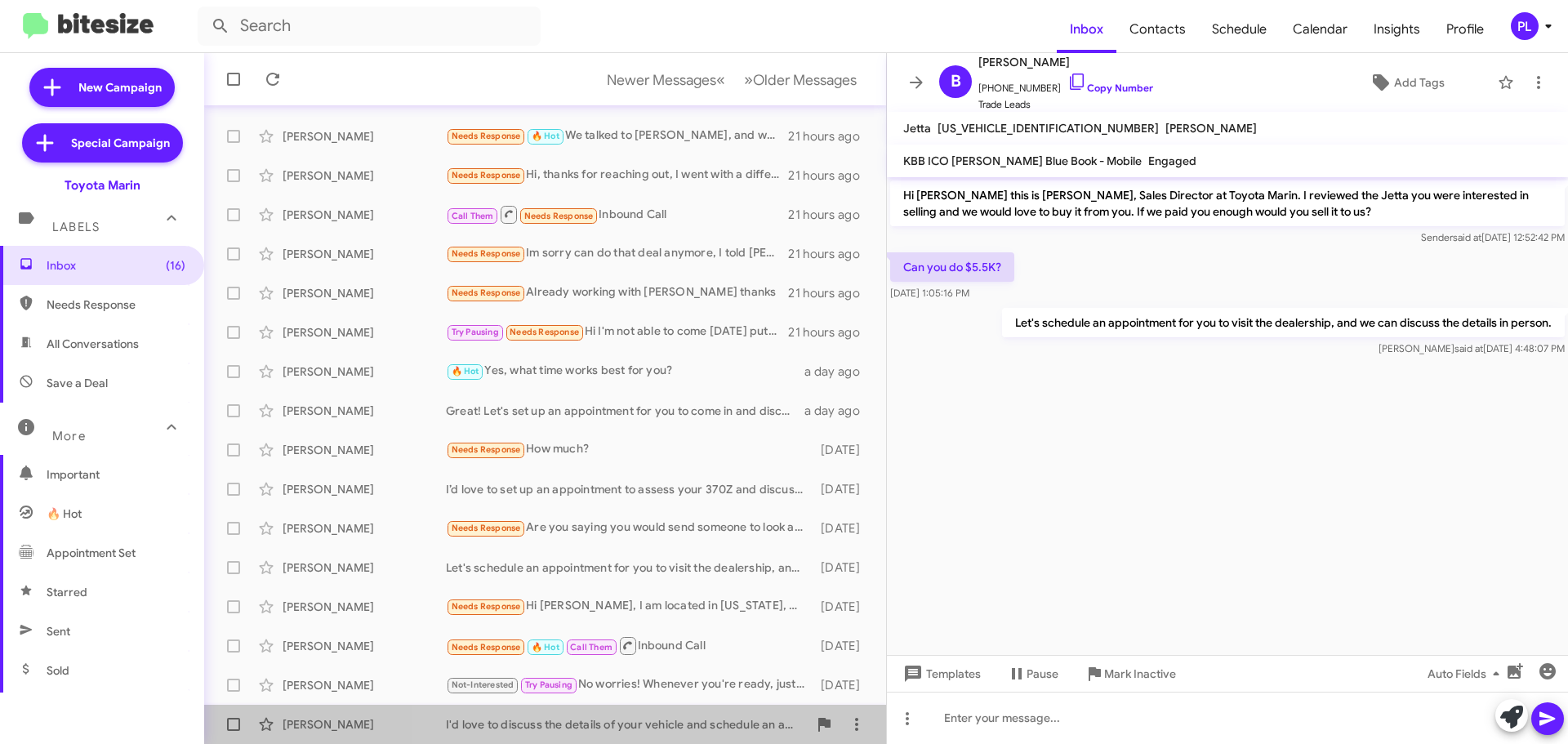
click at [668, 720] on div "I'd love to discuss the details of your vehicle and schedule an appointment to …" at bounding box center [627, 724] width 362 height 16
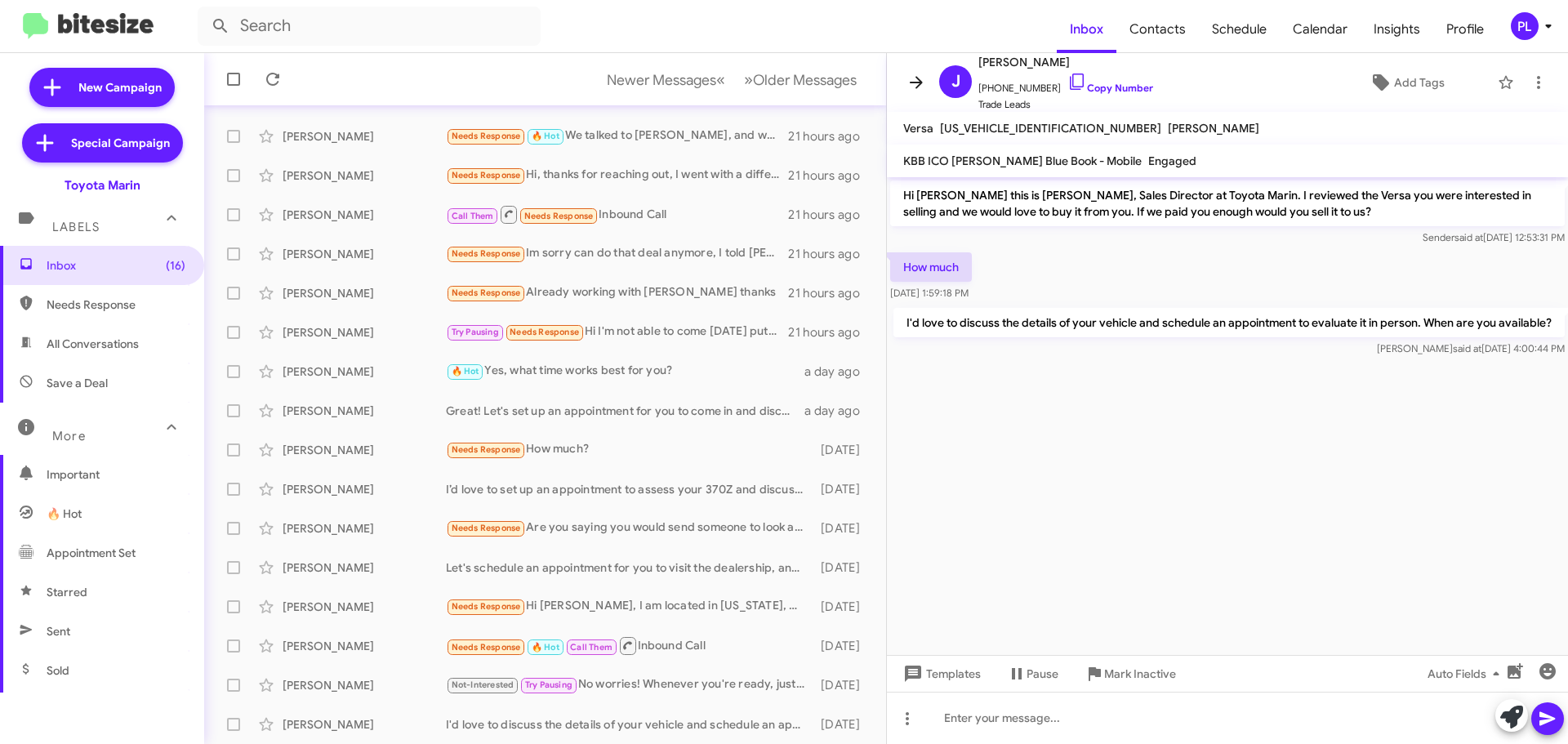
click at [916, 88] on icon at bounding box center [917, 82] width 20 height 20
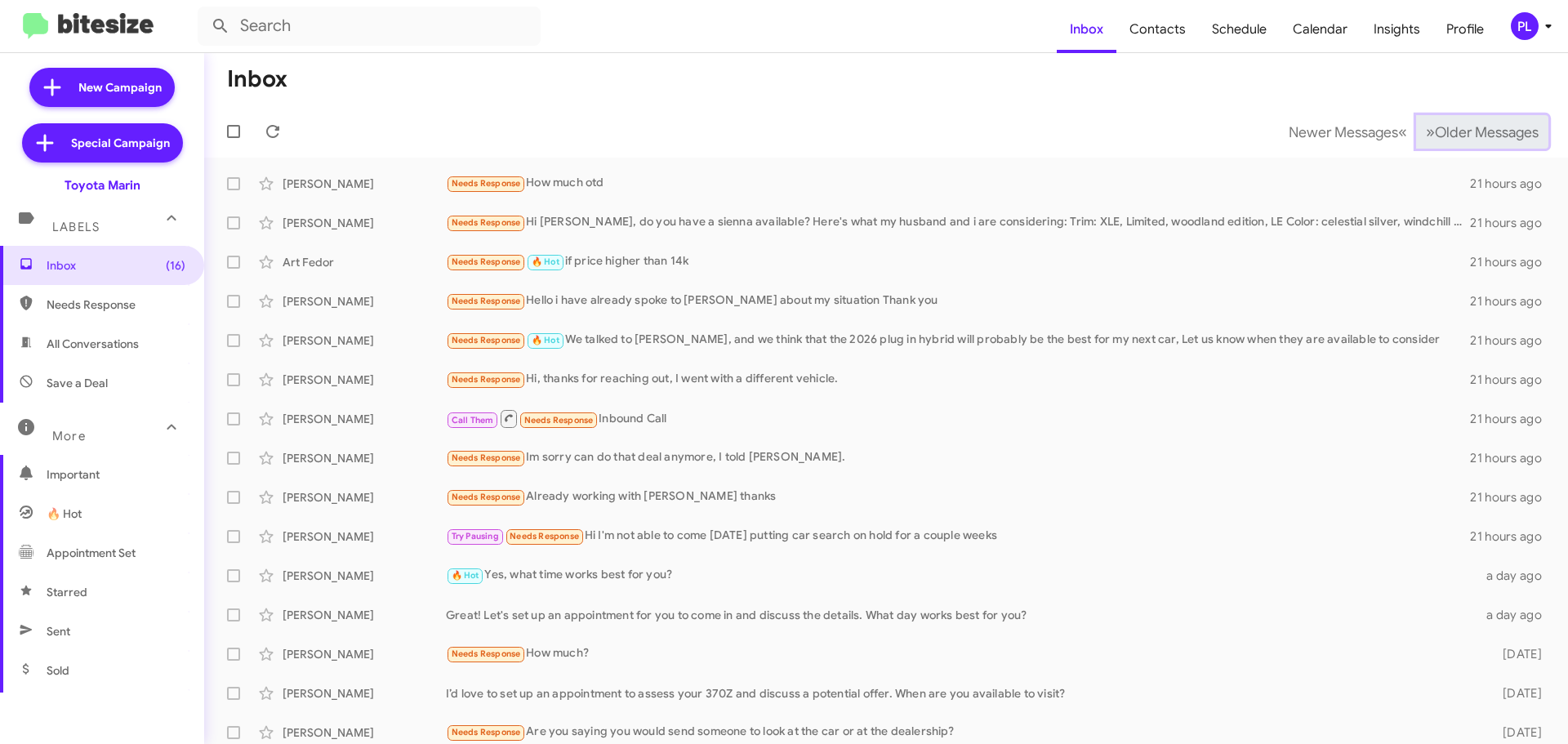
click at [1475, 139] on span "Older Messages" at bounding box center [1487, 133] width 104 height 18
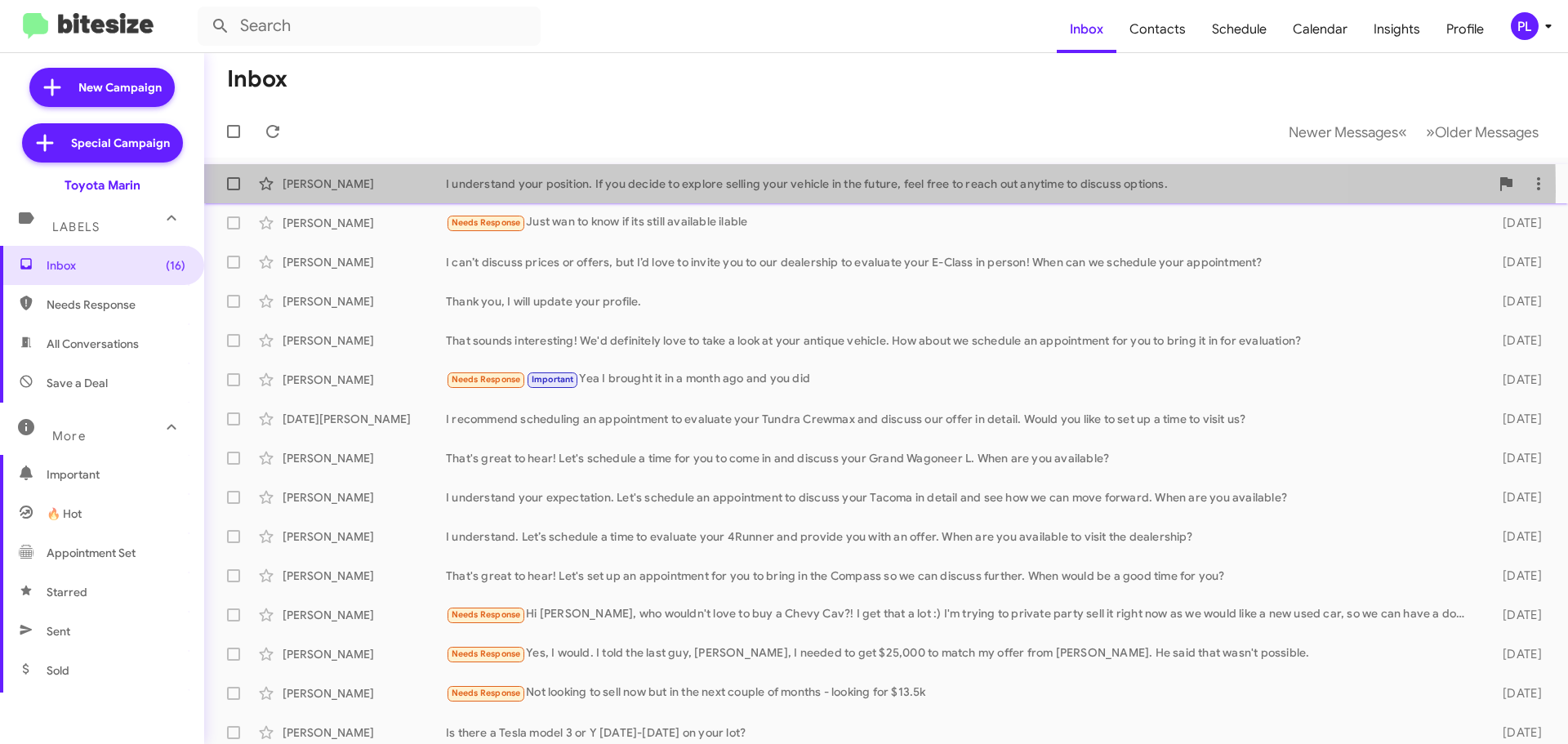
click at [621, 191] on div "I understand your position. If you decide to explore selling your vehicle in th…" at bounding box center [967, 183] width 1043 height 16
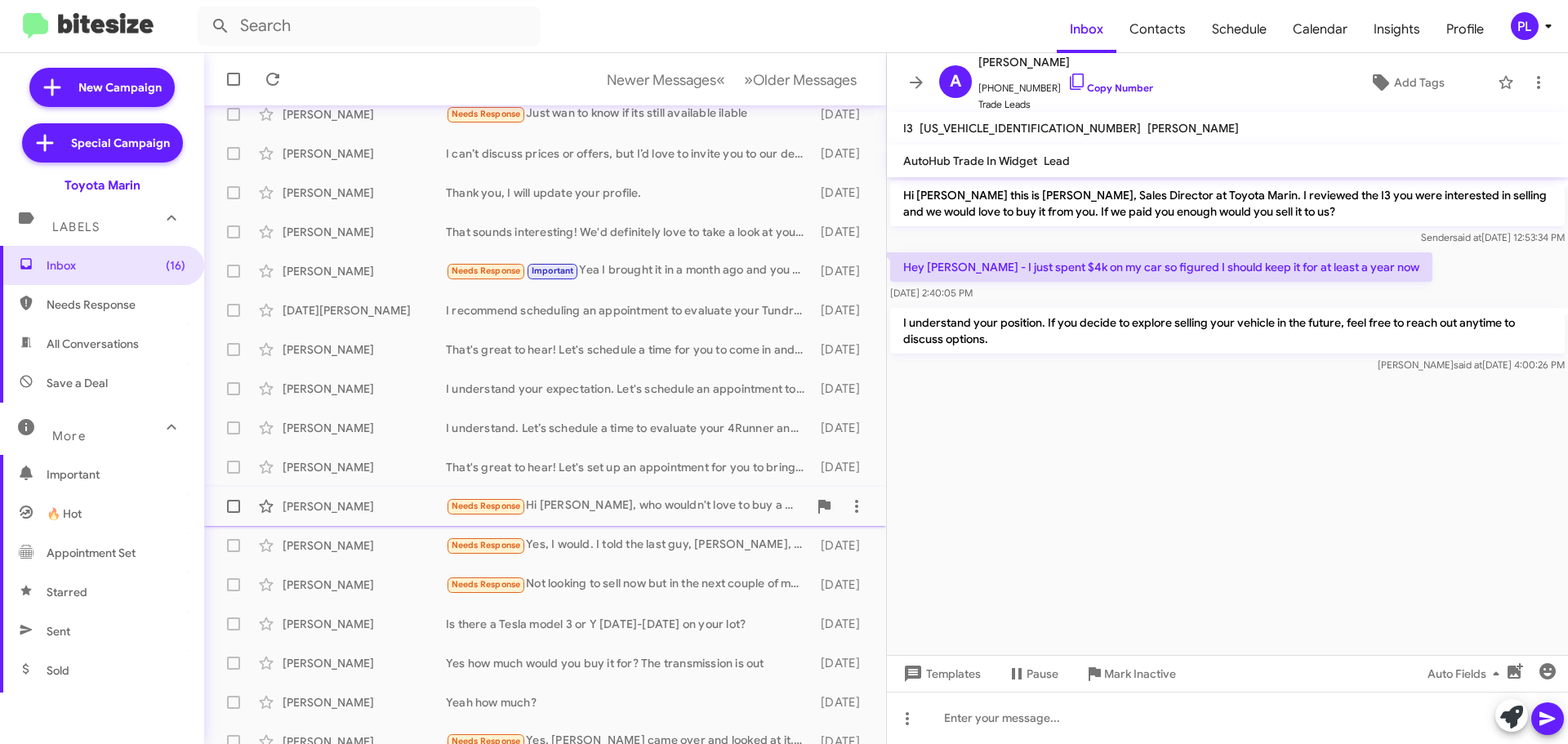
scroll to position [204, 0]
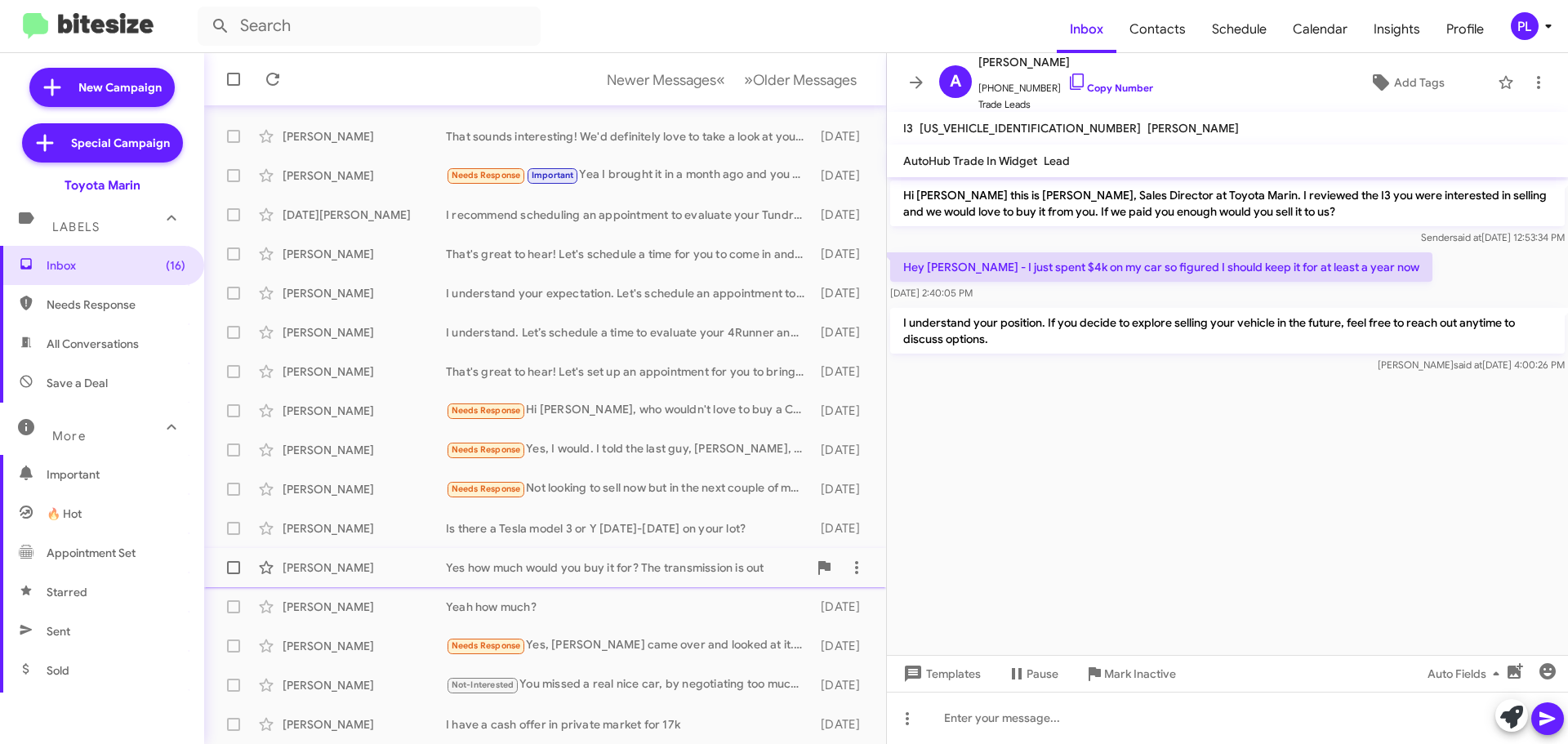
click at [660, 565] on div "Yes how much would you buy it for? The transmission is out" at bounding box center [627, 567] width 362 height 16
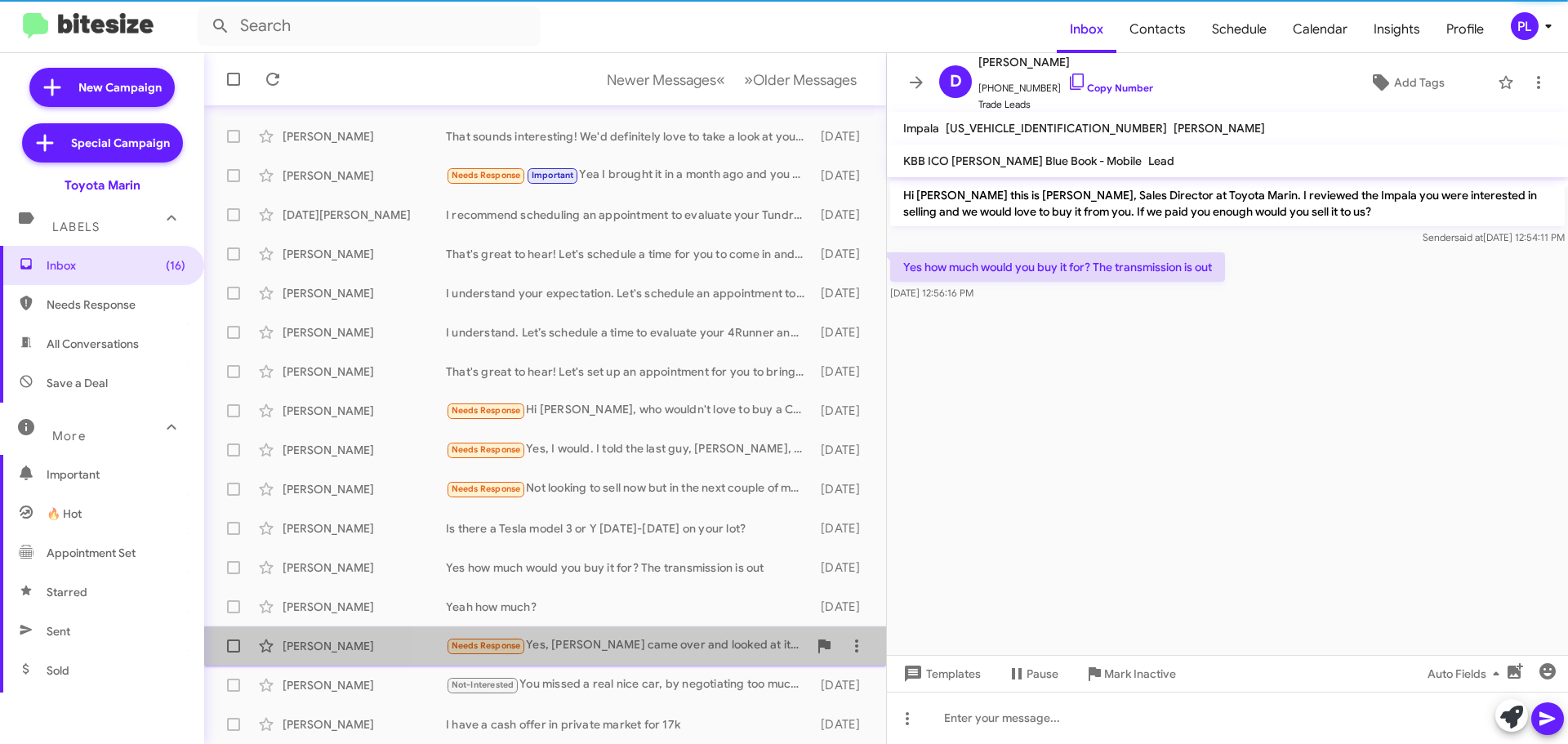
click at [664, 640] on div "Needs Response Yes, [PERSON_NAME] came over and looked at it. It's my son's tru…" at bounding box center [627, 645] width 362 height 19
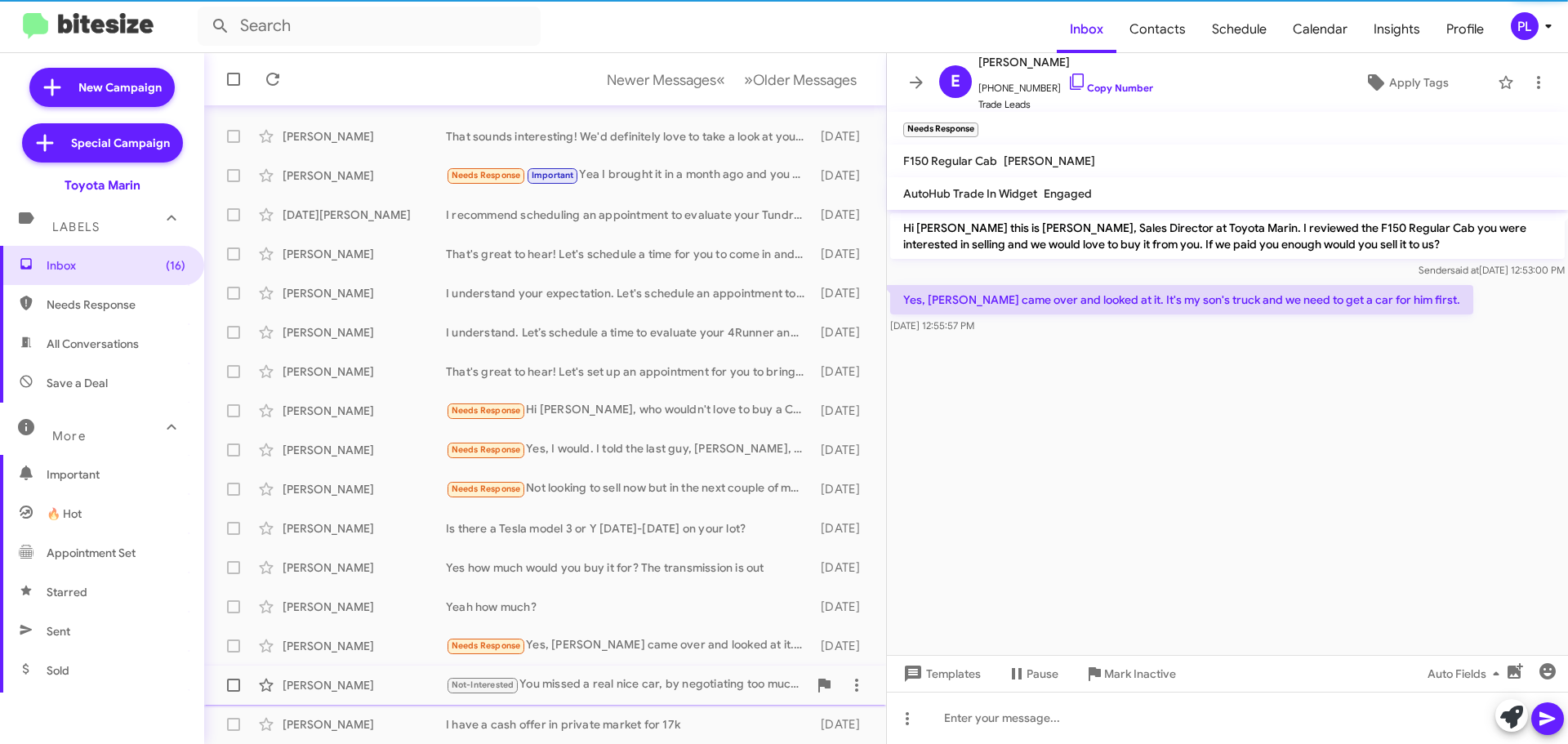
click at [732, 694] on div "Not-Interested You missed a real nice car, by negotiating too much. I am sure t…" at bounding box center [627, 684] width 362 height 19
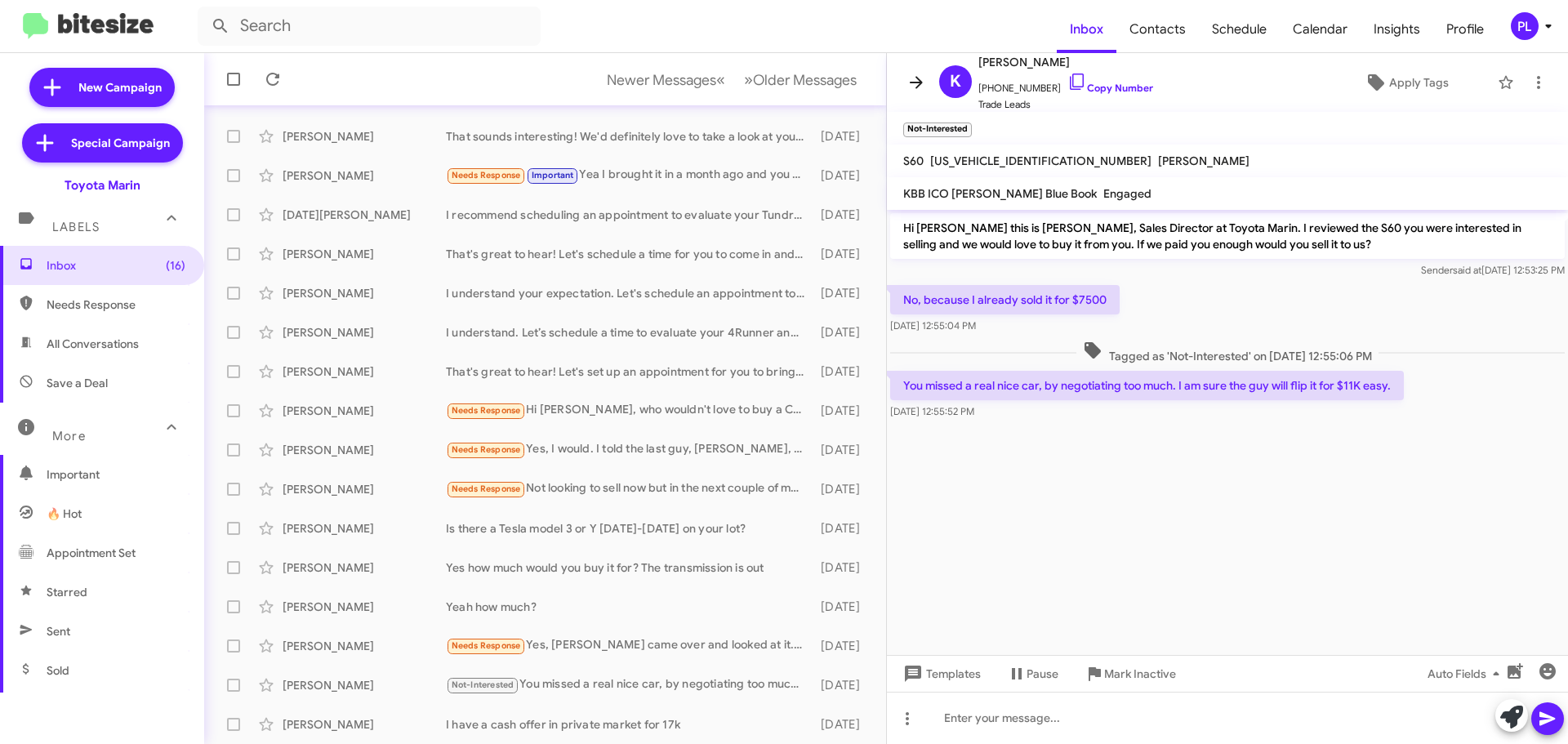
click at [923, 86] on icon at bounding box center [917, 82] width 20 height 20
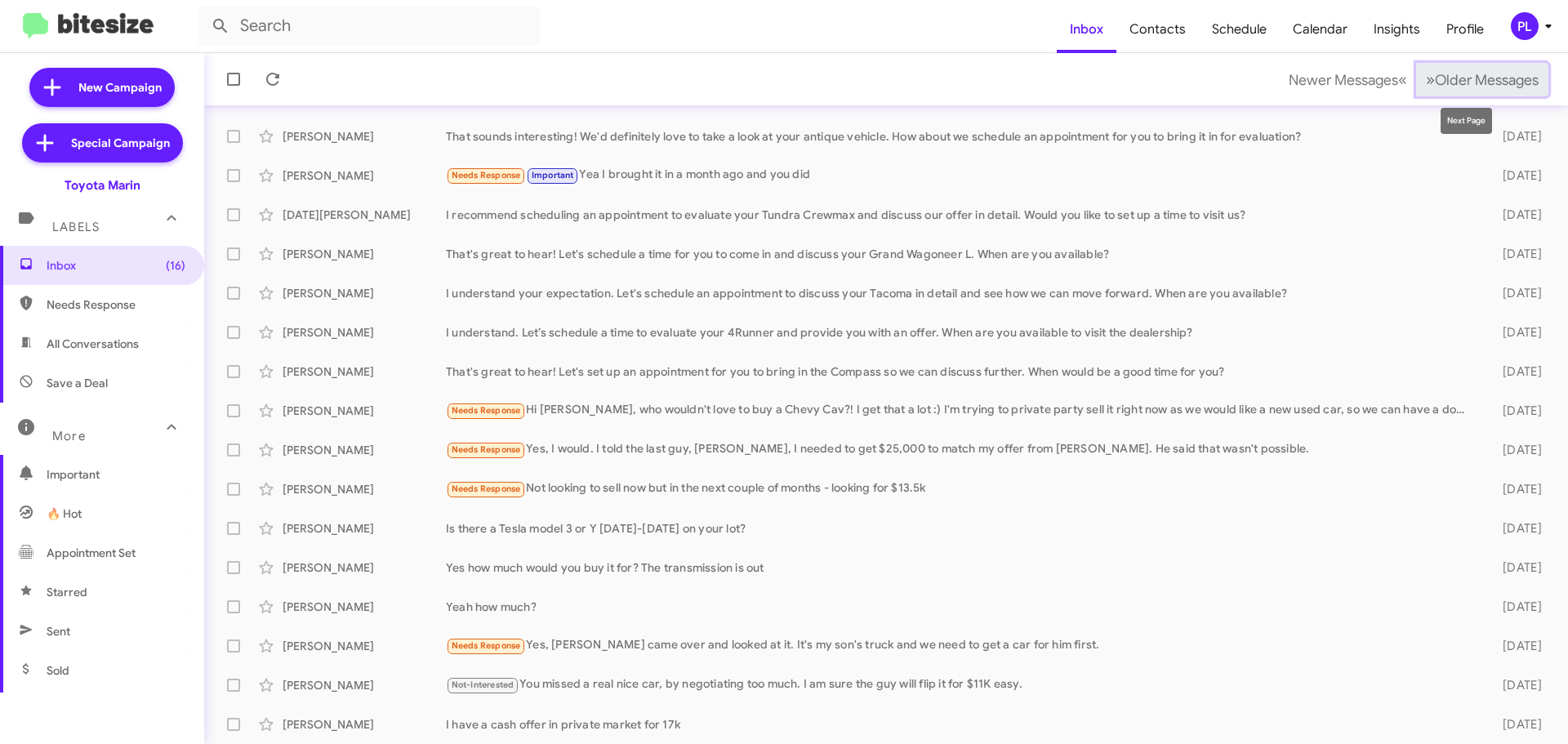
click at [1470, 76] on span "Older Messages" at bounding box center [1487, 80] width 104 height 18
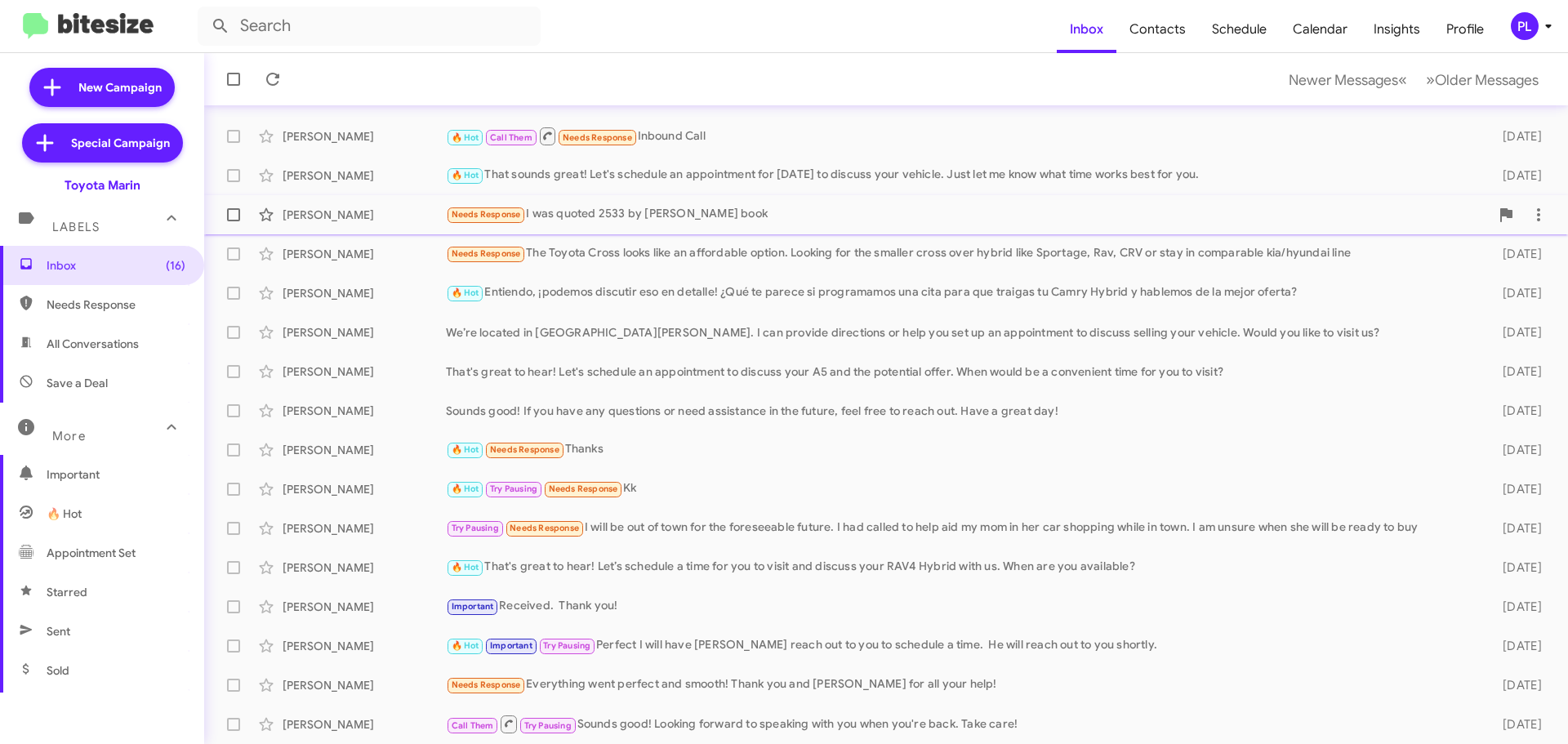
click at [714, 218] on div "Needs Response I was quoted 2533 by [PERSON_NAME] book" at bounding box center [967, 214] width 1043 height 19
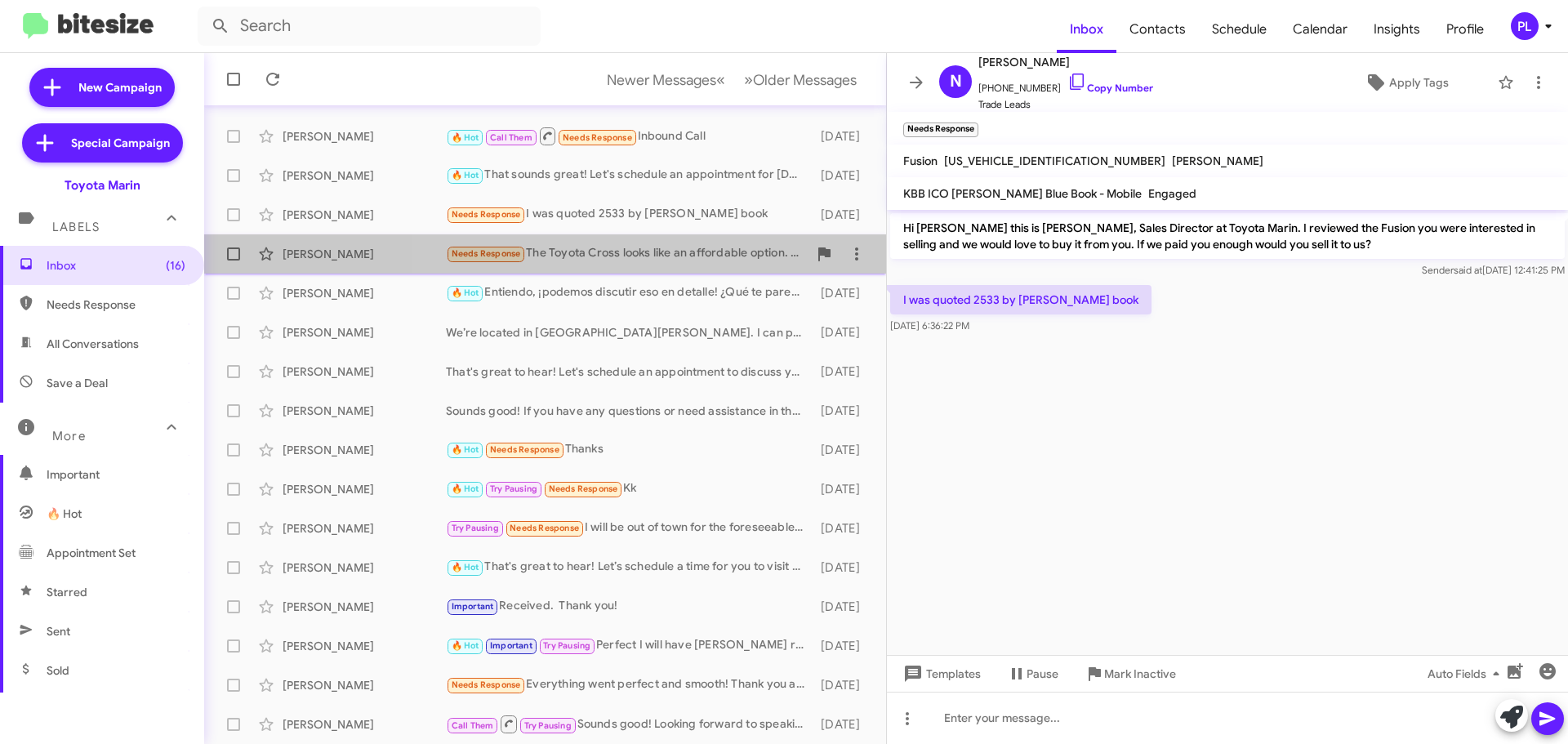
click at [721, 251] on div "Needs Response The Toyota Cross looks like an affordable option. Looking for th…" at bounding box center [627, 253] width 362 height 19
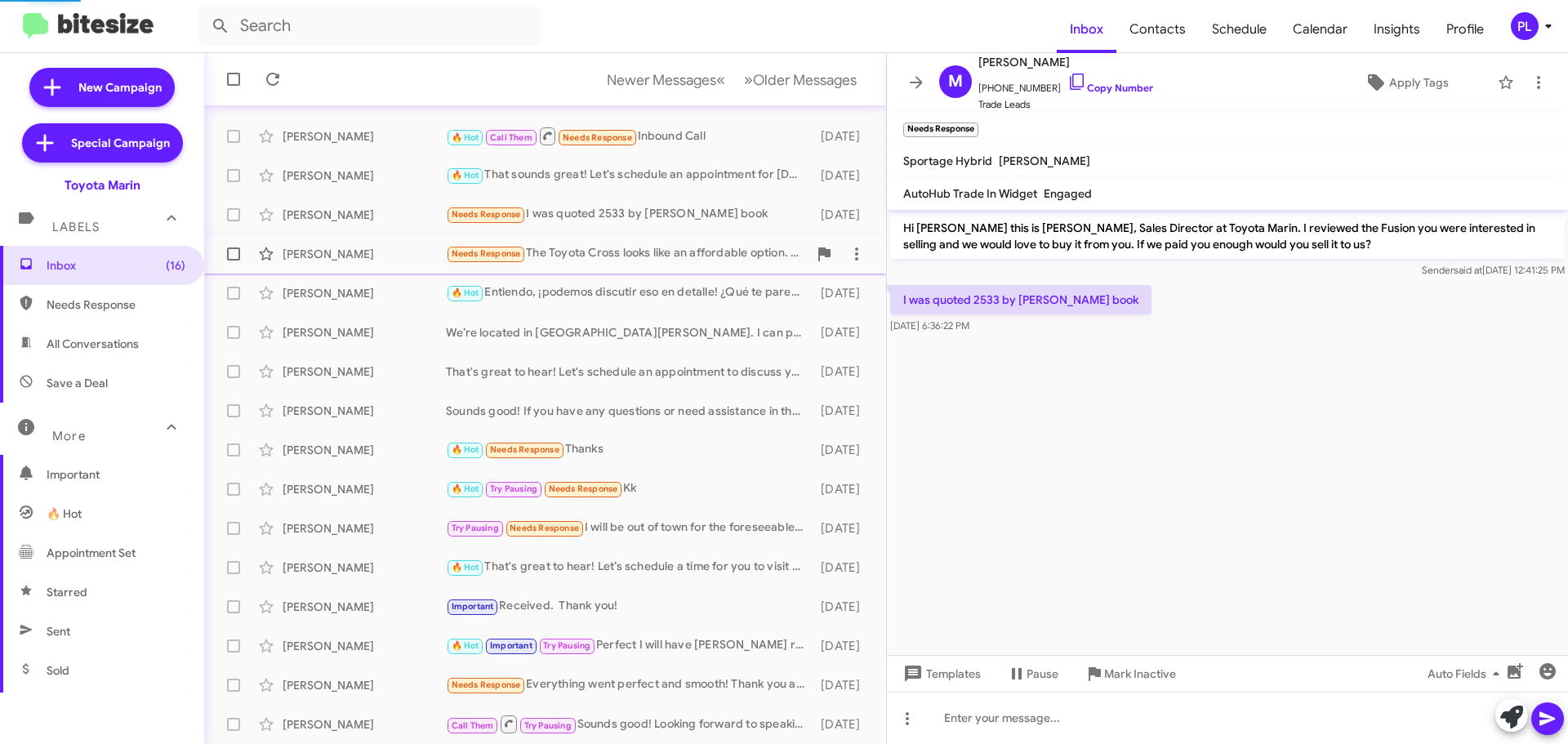
scroll to position [54, 0]
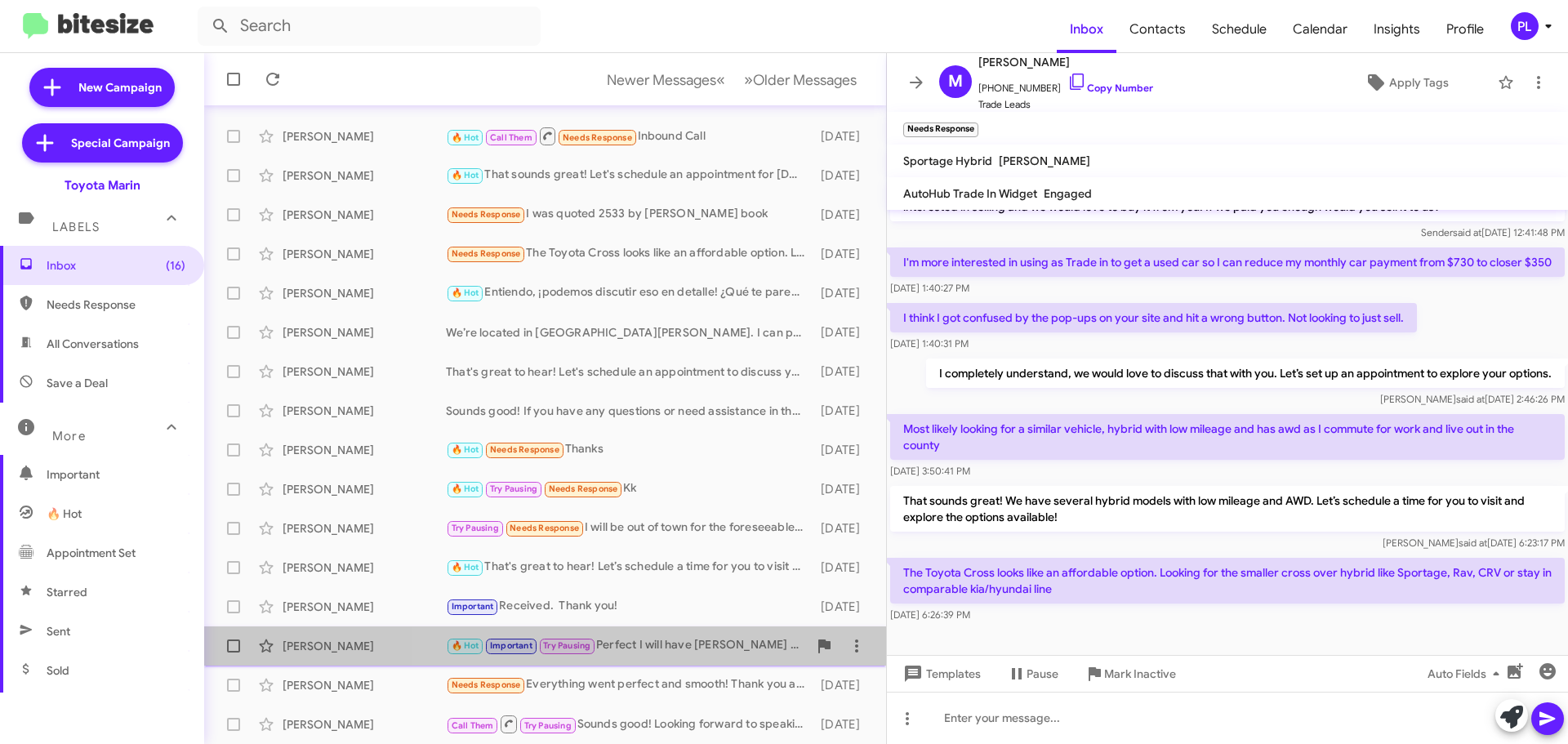
click at [650, 652] on div "🔥 Hot Important Try Pausing Perfect I will have [PERSON_NAME] reach out to you …" at bounding box center [627, 645] width 362 height 19
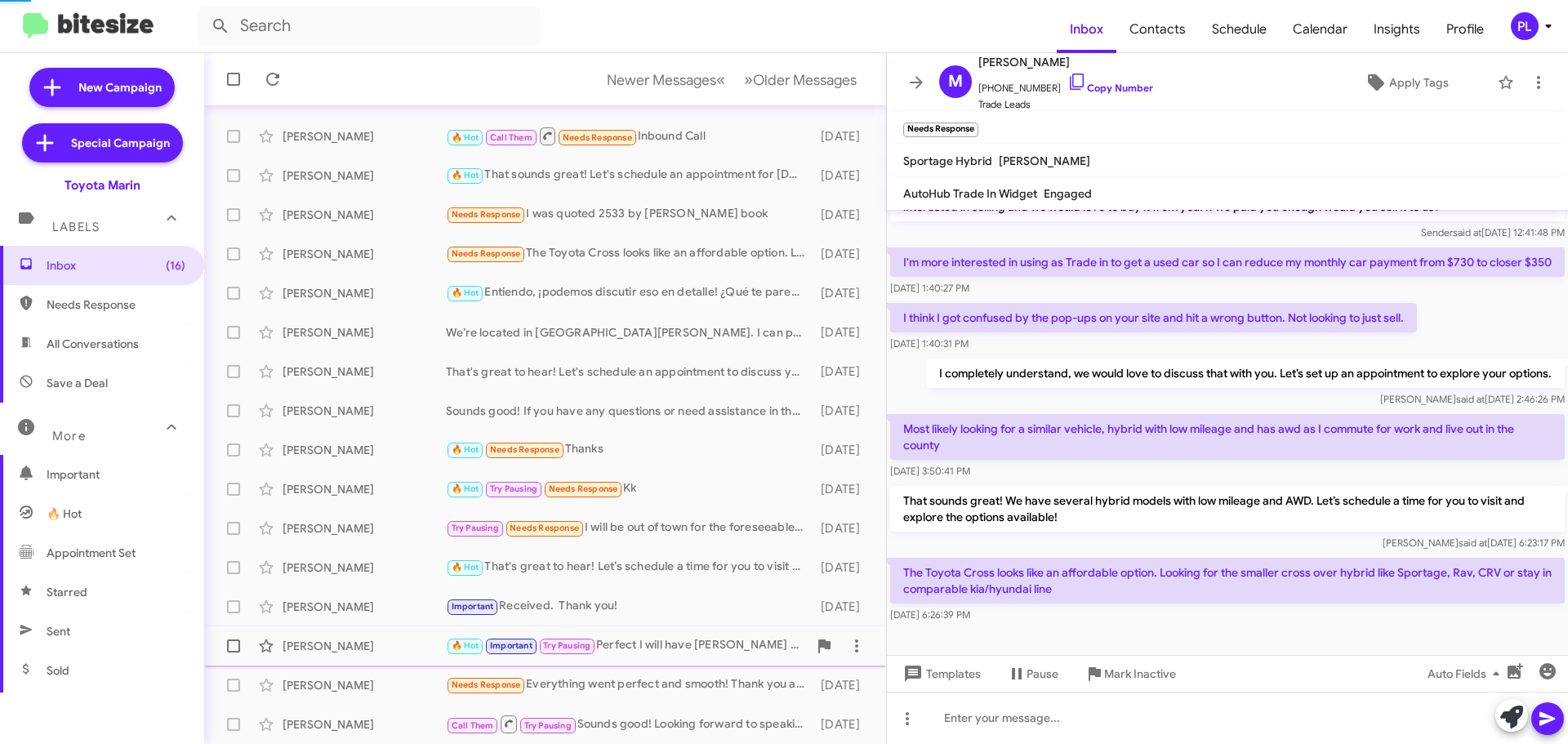
scroll to position [515, 0]
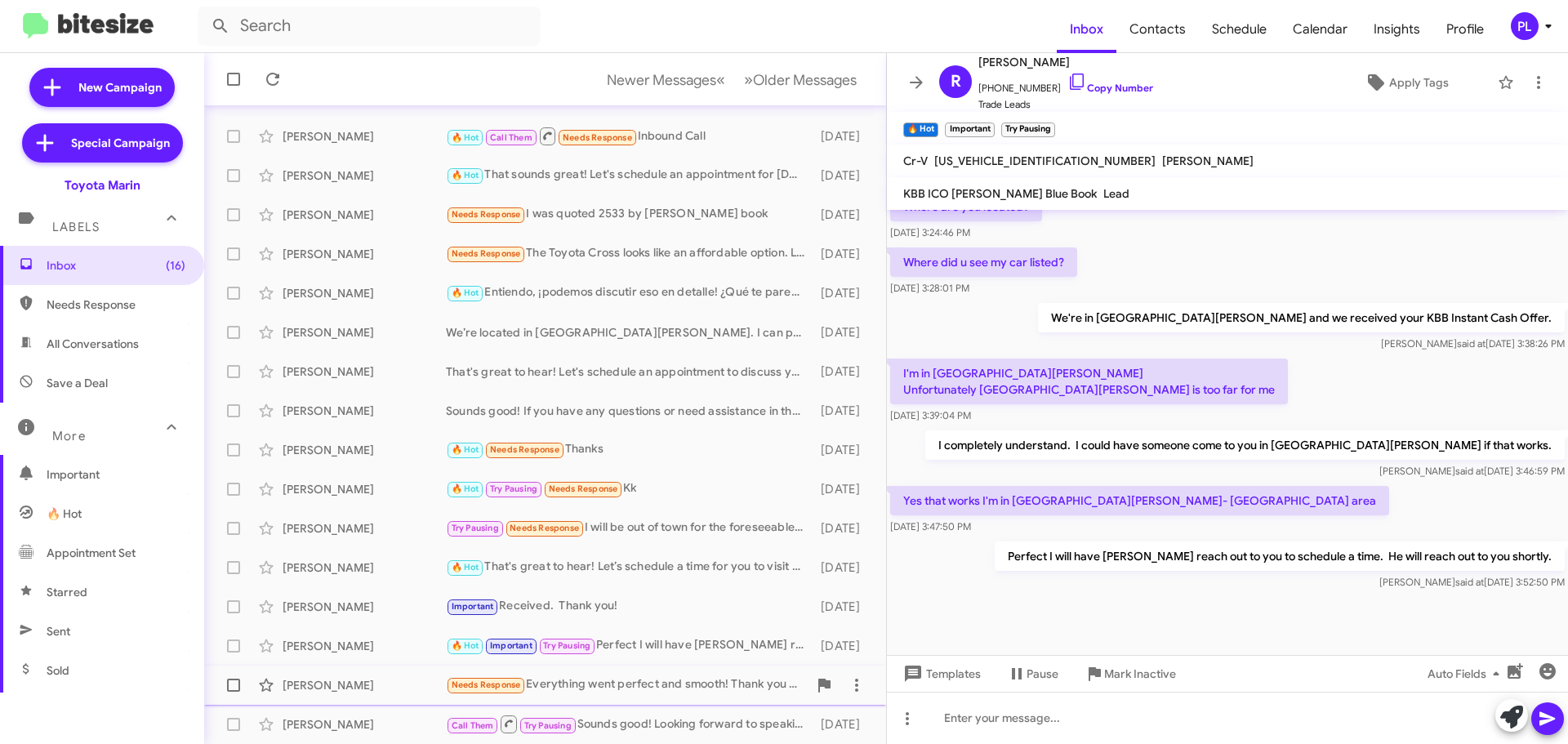
click at [647, 693] on div "Needs Response Everything went perfect and smooth! Thank you and [PERSON_NAME] …" at bounding box center [627, 684] width 362 height 19
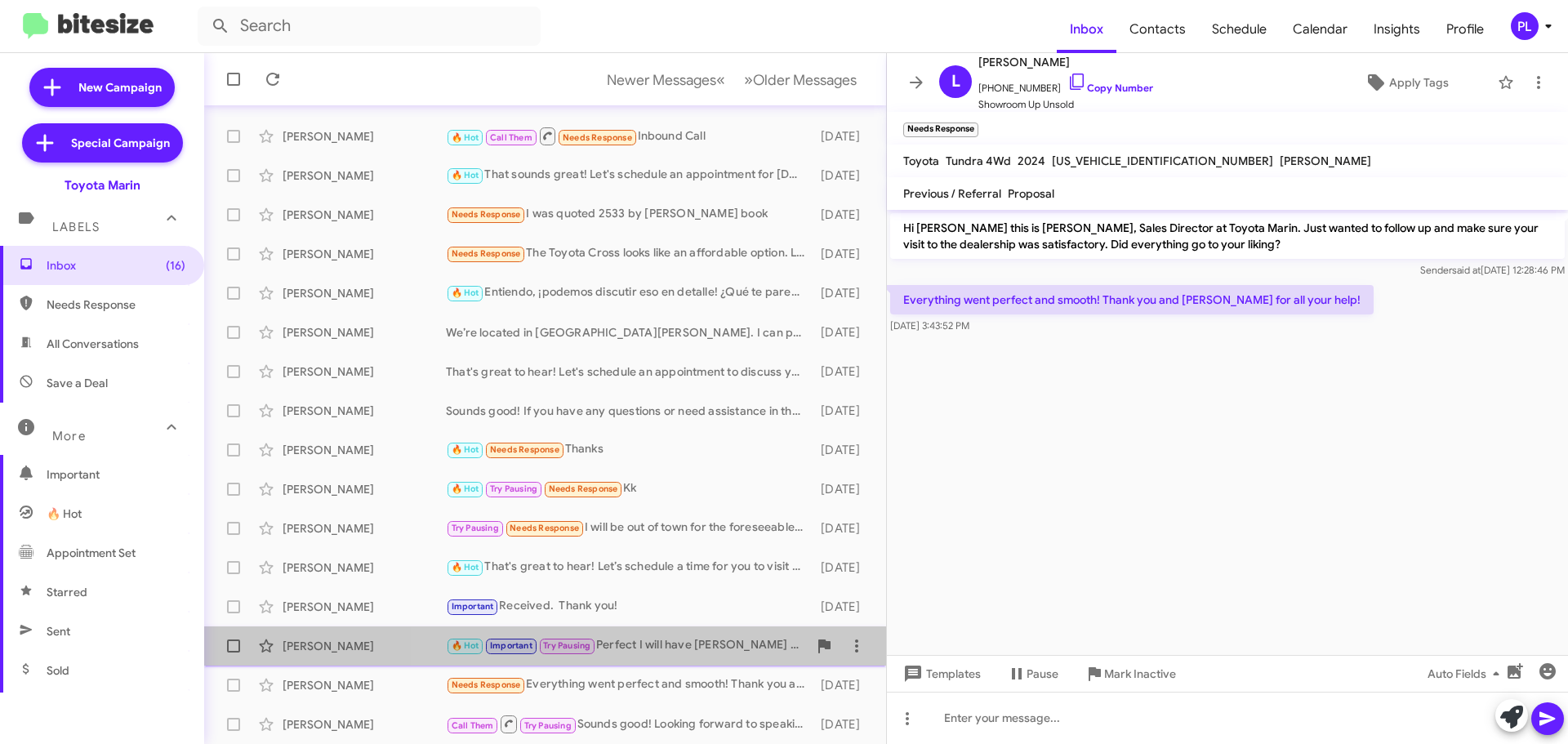
click at [653, 660] on div "[PERSON_NAME] 🔥 Hot Important Try Pausing Perfect I will have [PERSON_NAME] rea…" at bounding box center [546, 646] width 656 height 33
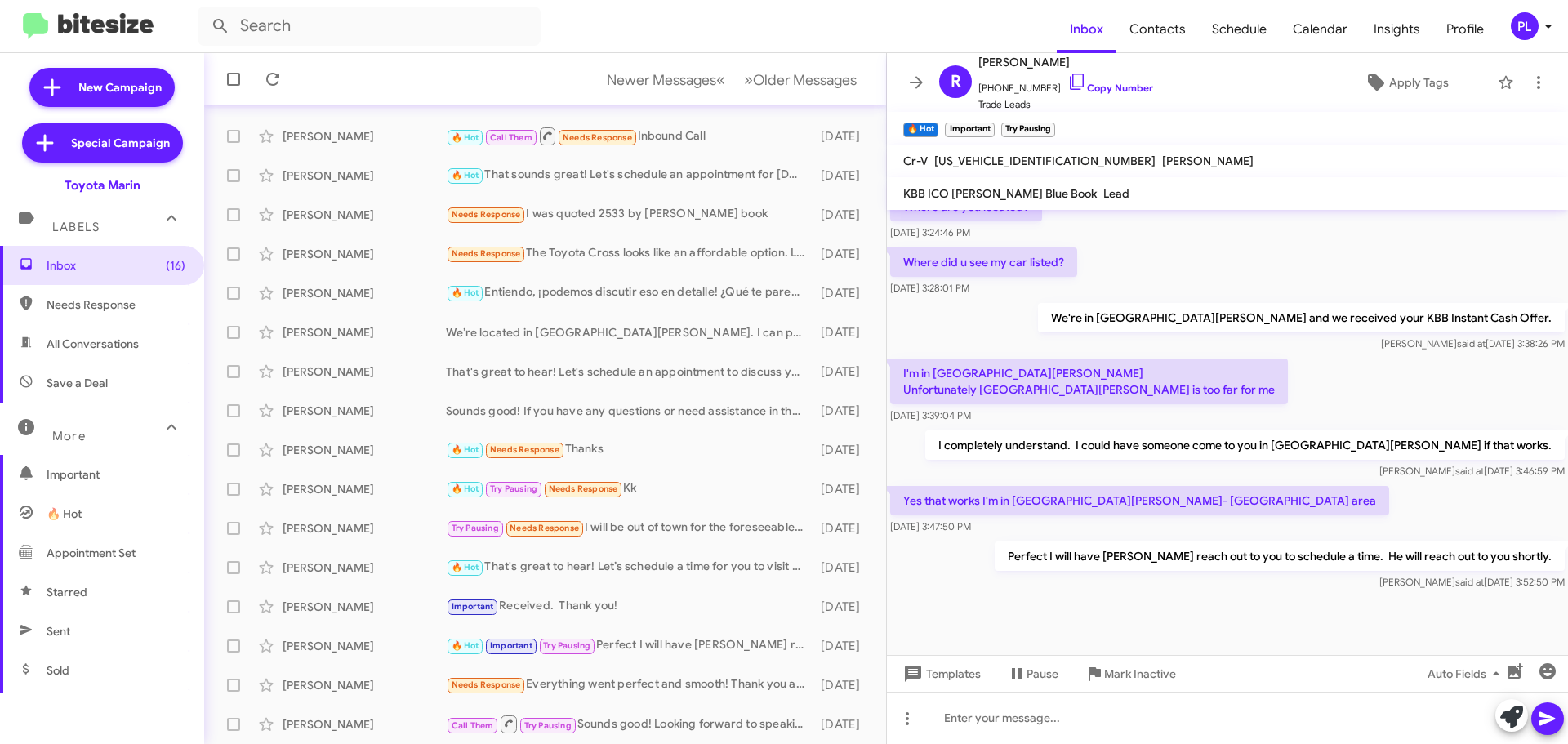
scroll to position [515, 0]
click at [915, 91] on icon at bounding box center [917, 82] width 20 height 20
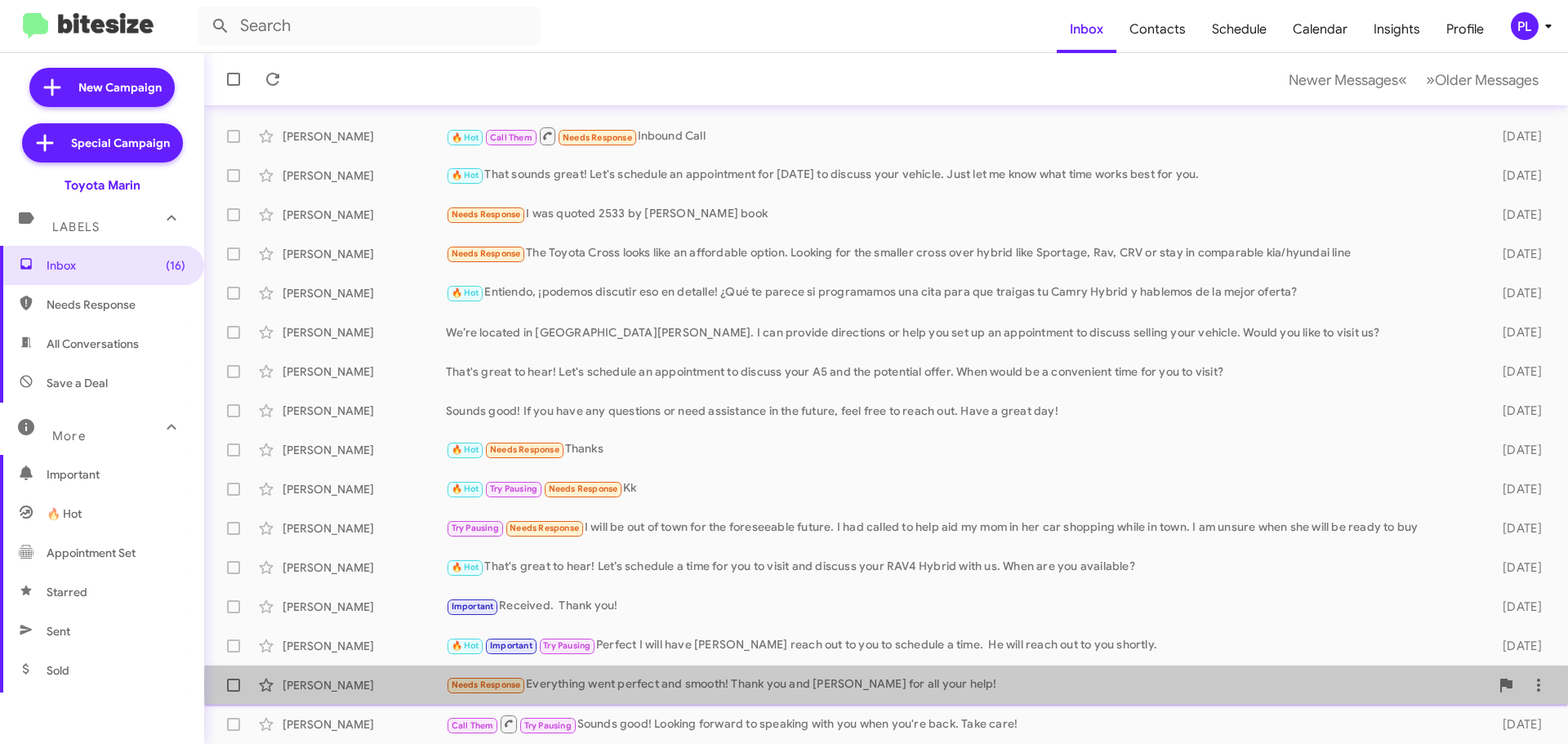
click at [910, 686] on div "Needs Response Everything went perfect and smooth! Thank you and [PERSON_NAME] …" at bounding box center [967, 684] width 1043 height 19
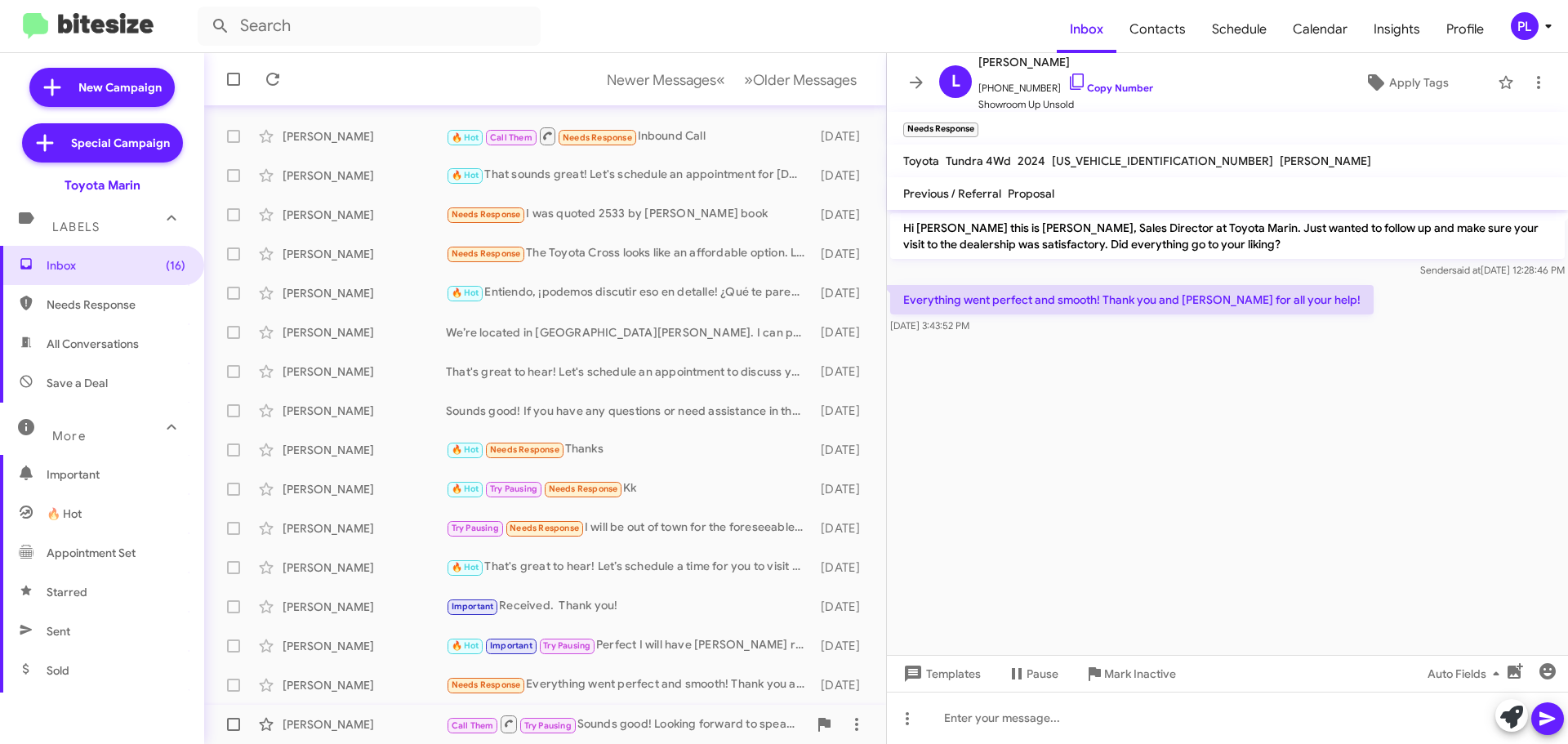
click at [763, 721] on div "Call Them Try Pausing Sounds good! Looking forward to speaking with you when yo…" at bounding box center [627, 723] width 362 height 21
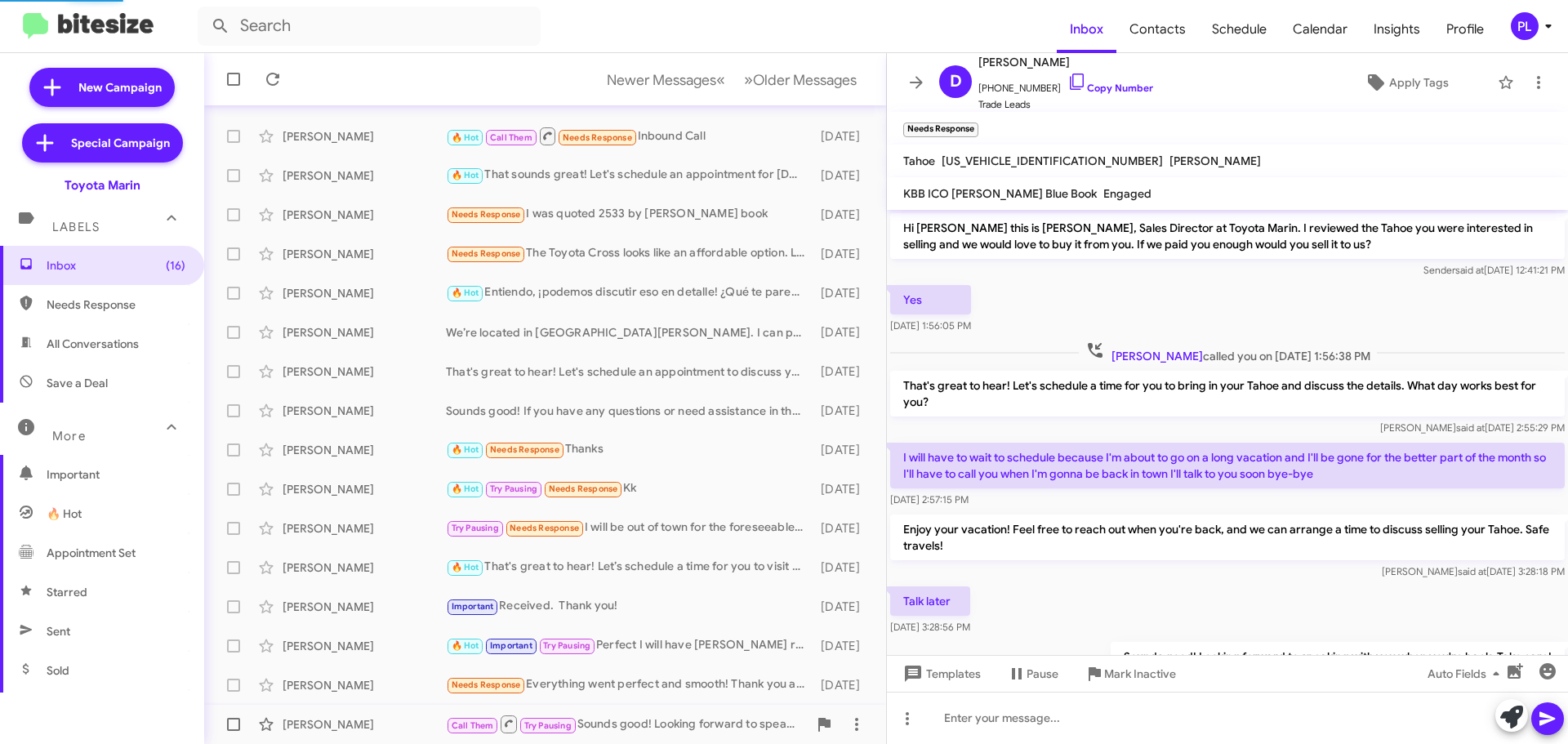
scroll to position [72, 0]
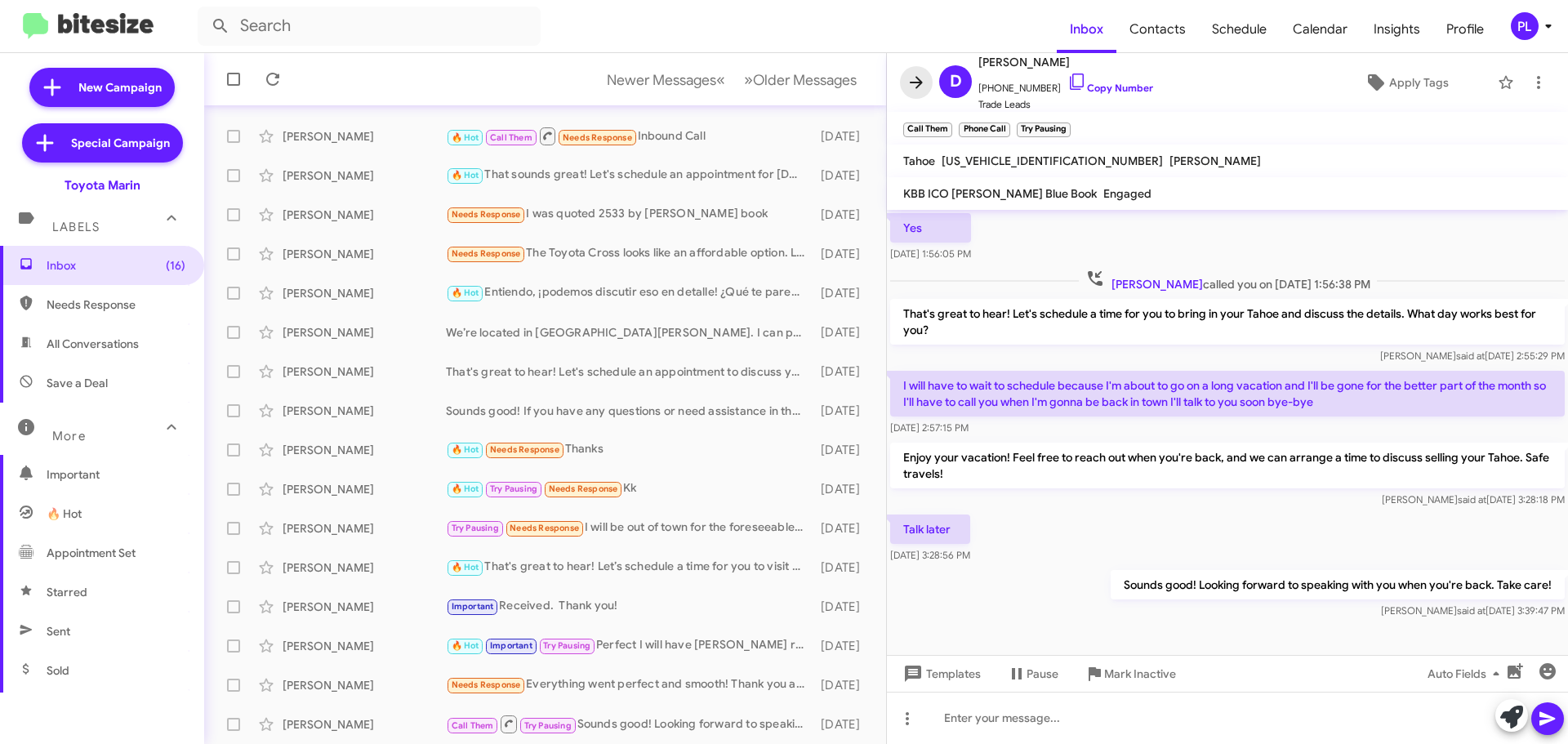
click at [925, 79] on icon at bounding box center [917, 82] width 20 height 20
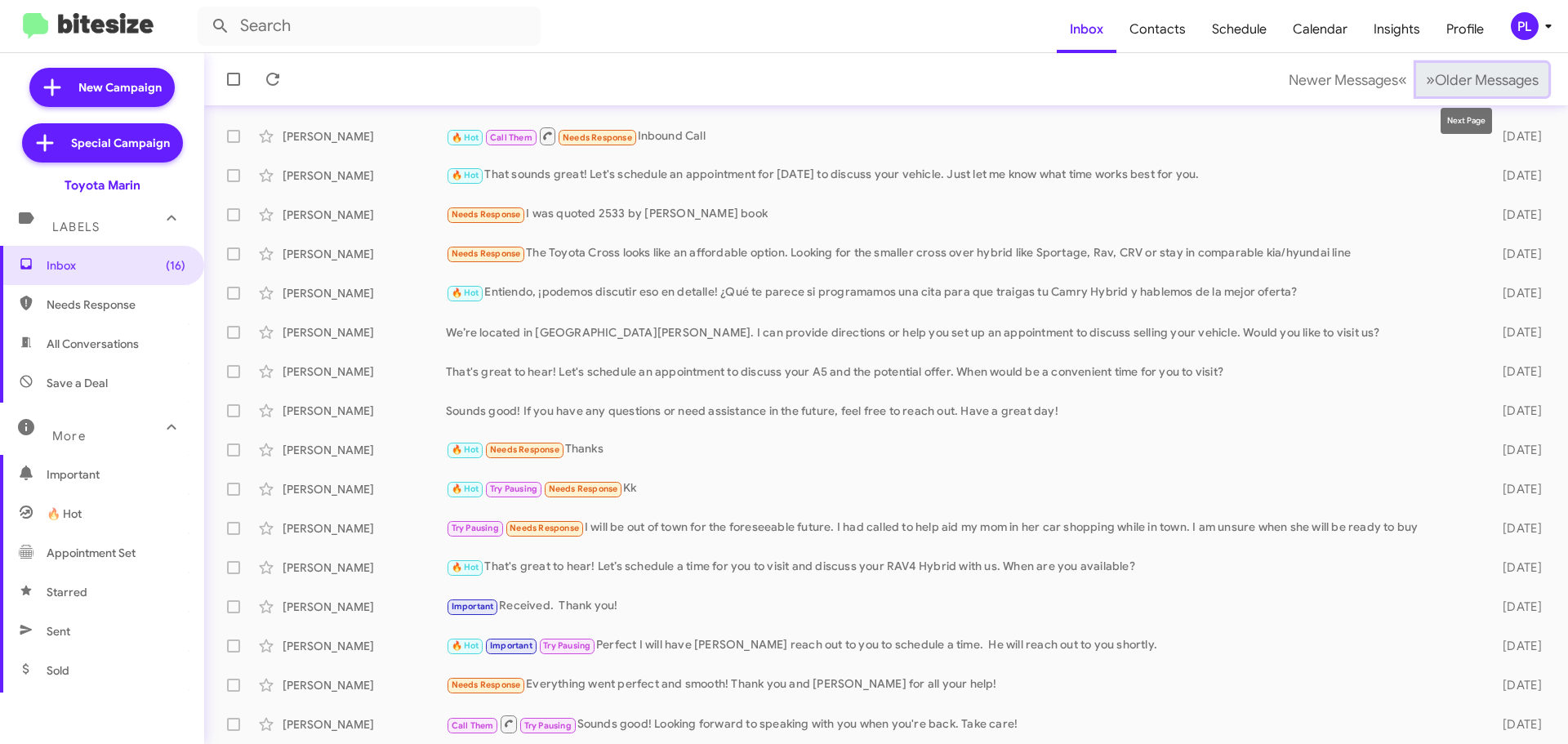
click at [1460, 88] on span "Older Messages" at bounding box center [1487, 80] width 104 height 18
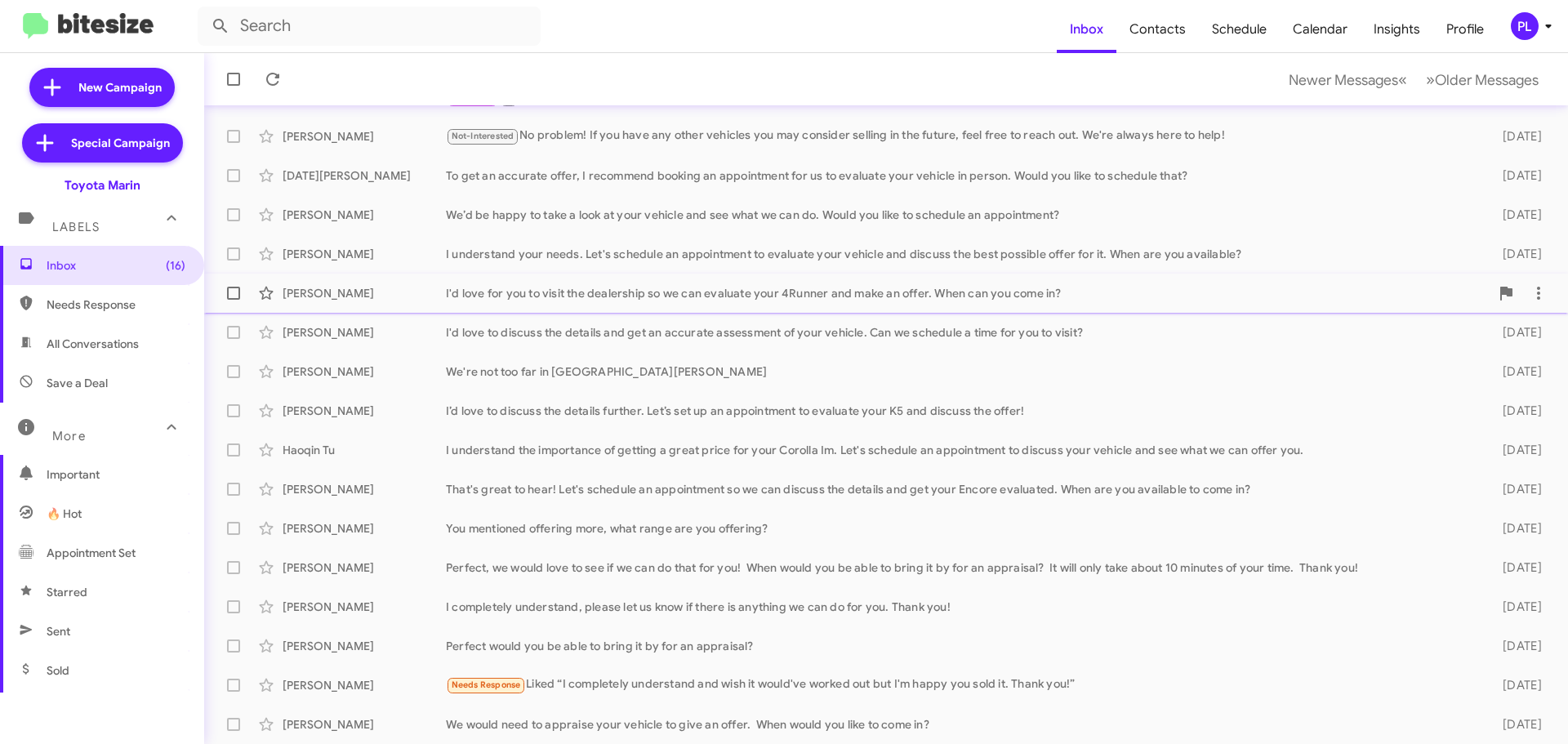
click at [546, 293] on div "I'd love for you to visit the dealership so we can evaluate your 4Runner and ma…" at bounding box center [967, 293] width 1043 height 16
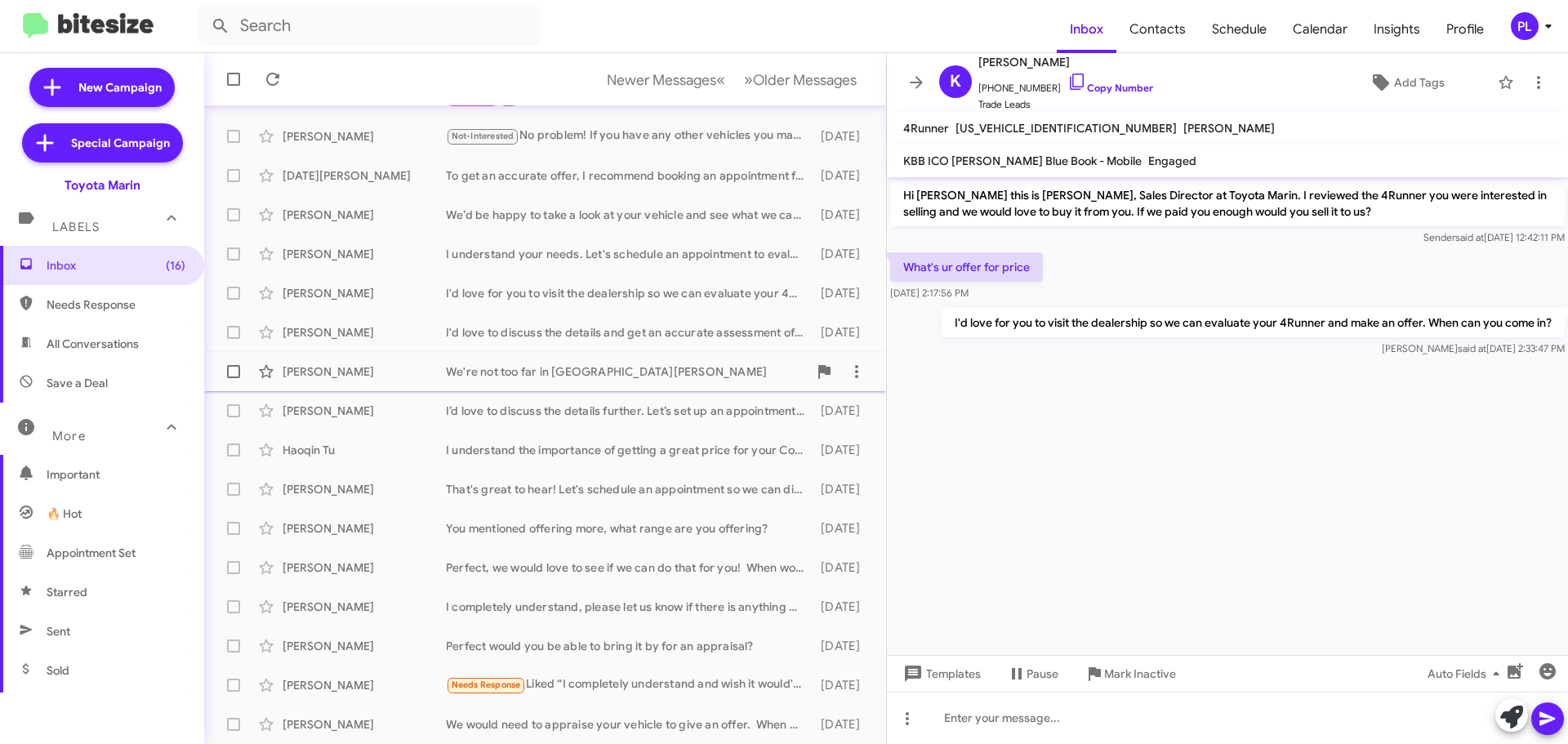
click at [537, 386] on div "[PERSON_NAME] We're not too far in [GEOGRAPHIC_DATA][PERSON_NAME] [DATE]" at bounding box center [546, 371] width 656 height 33
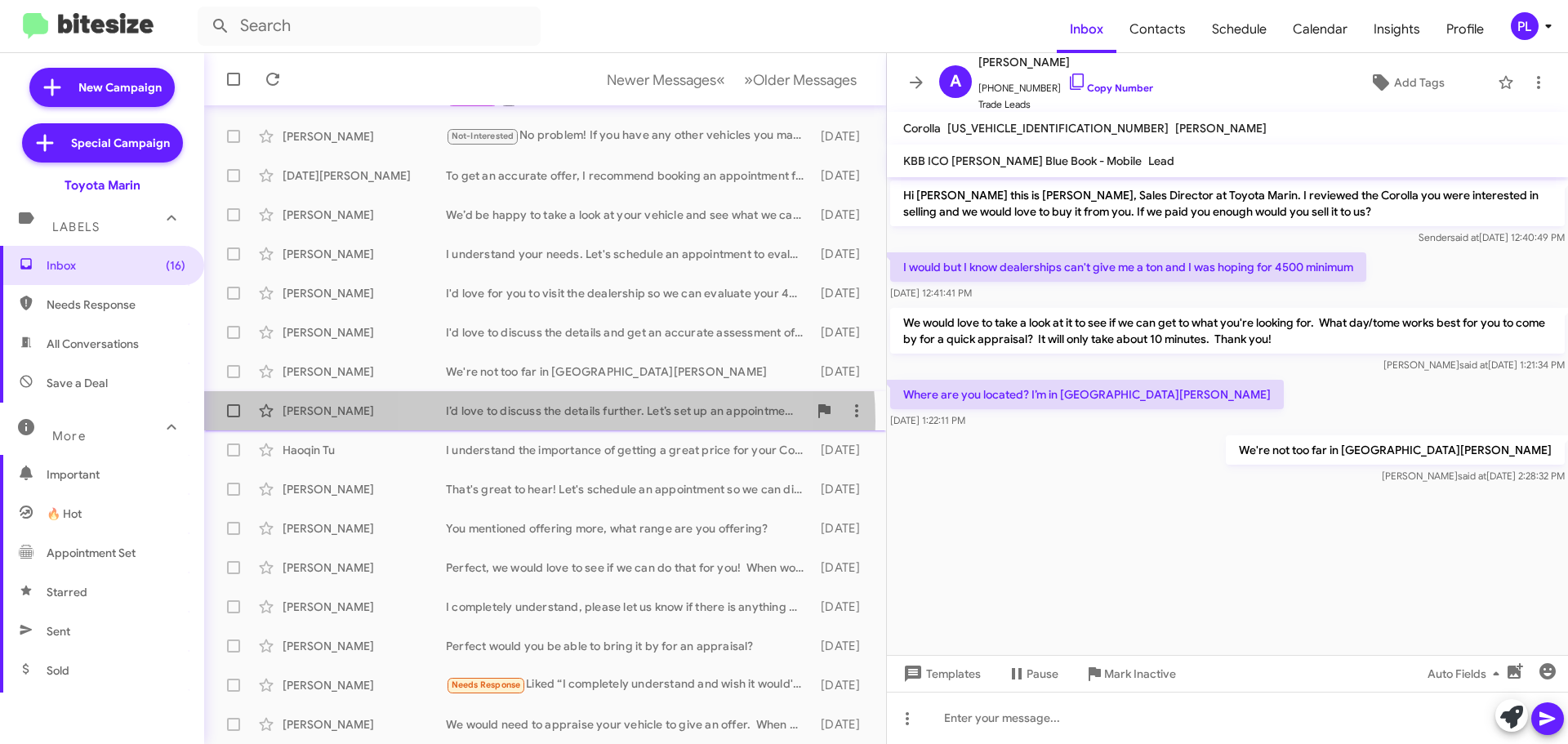
click at [533, 422] on div "[PERSON_NAME] I’d love to discuss the details further. Let’s set up an appointm…" at bounding box center [546, 411] width 656 height 33
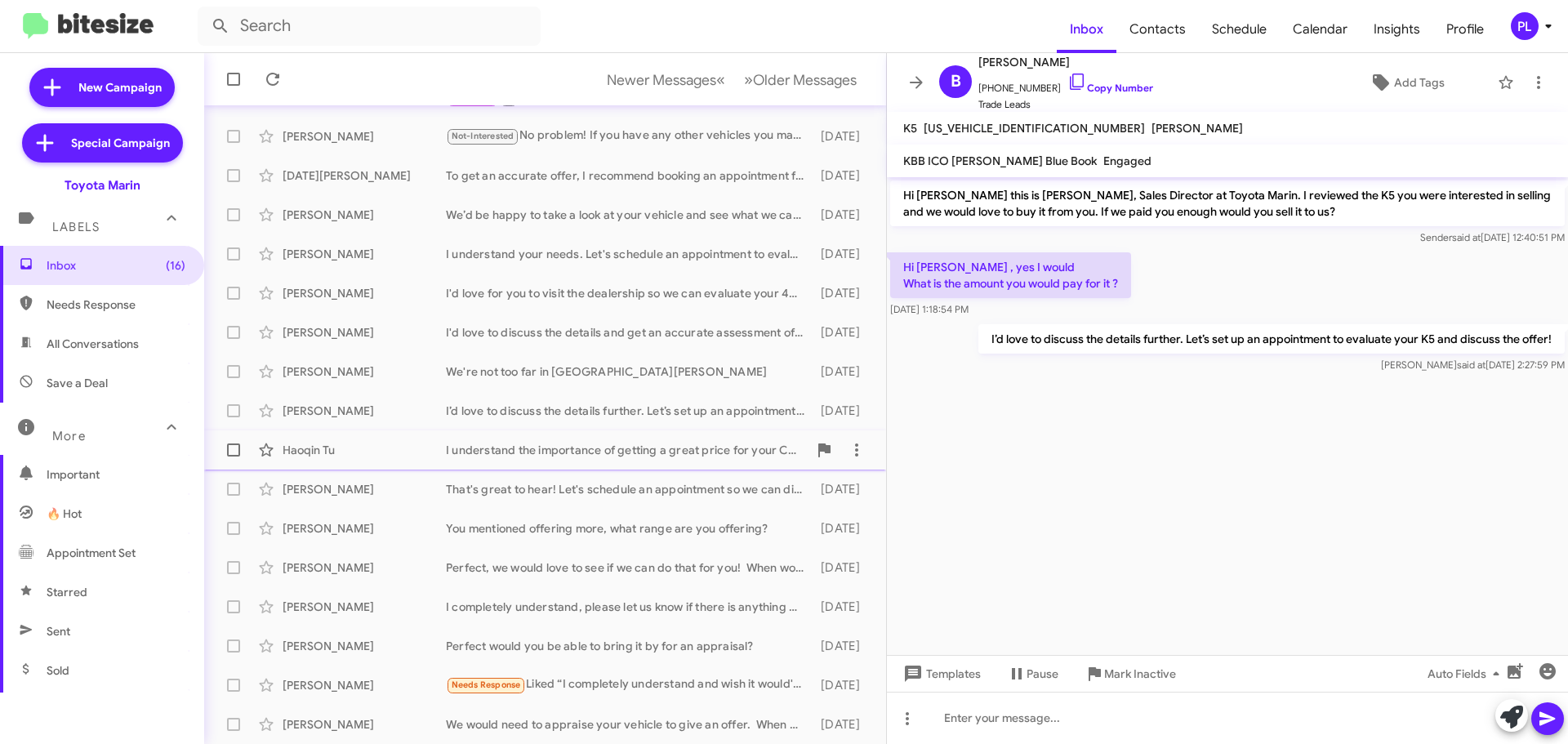
click at [516, 448] on div "I understand the importance of getting a great price for your Corolla Im. Let's…" at bounding box center [627, 450] width 362 height 16
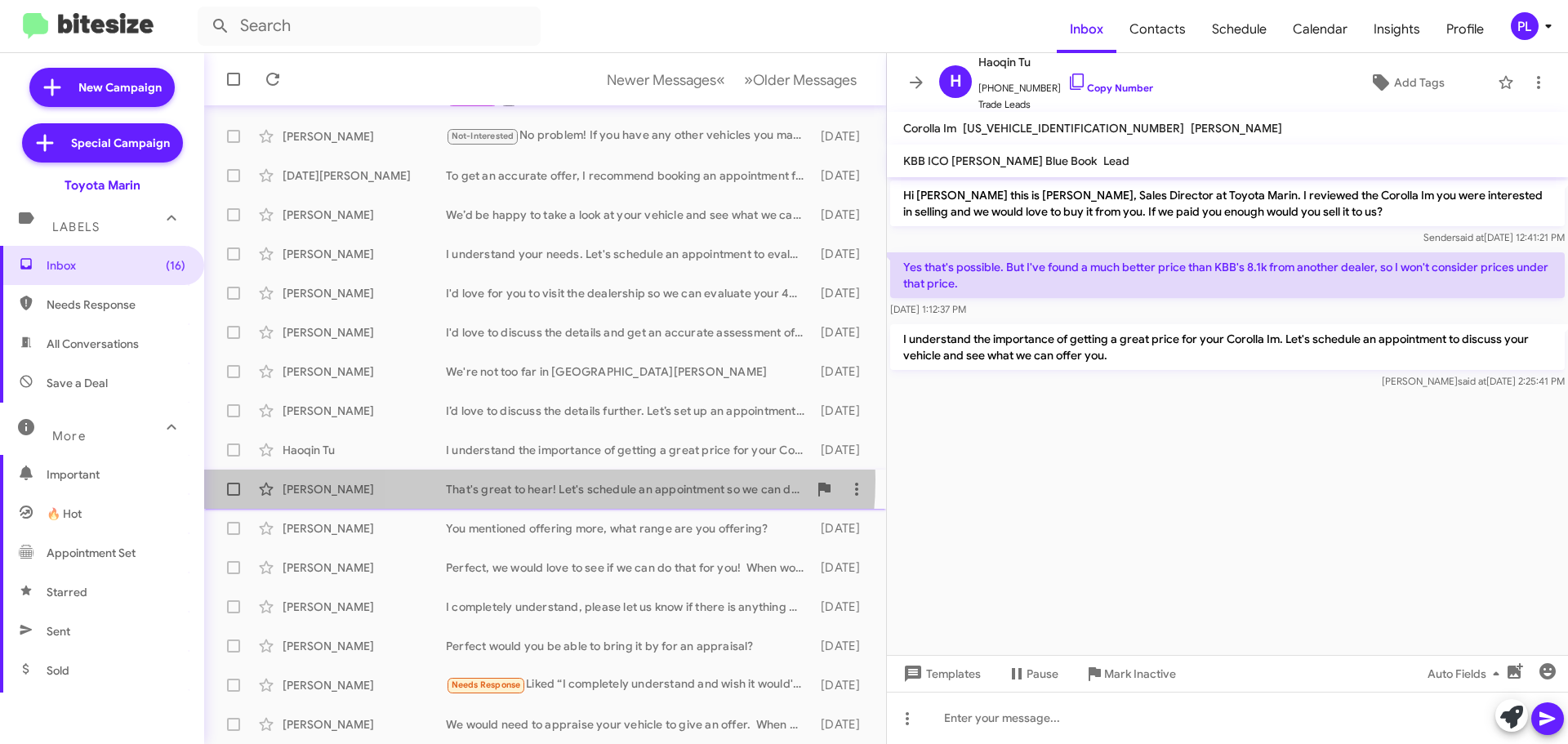
click at [526, 479] on div "[PERSON_NAME] That's great to hear! Let's schedule an appointment so we can dis…" at bounding box center [546, 488] width 656 height 33
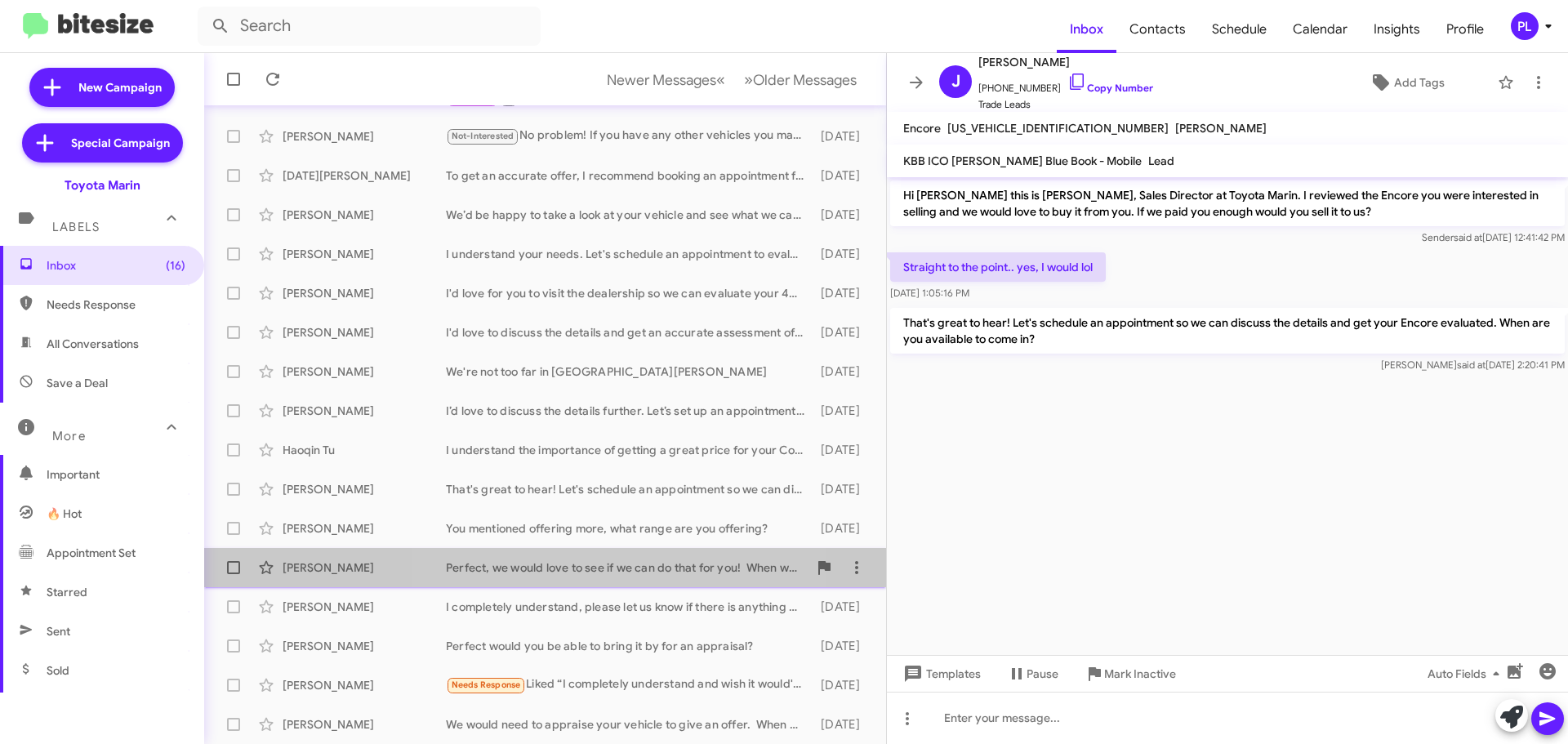
click at [552, 566] on div "Perfect, we would love to see if we can do that for you! When would you be able…" at bounding box center [627, 567] width 362 height 16
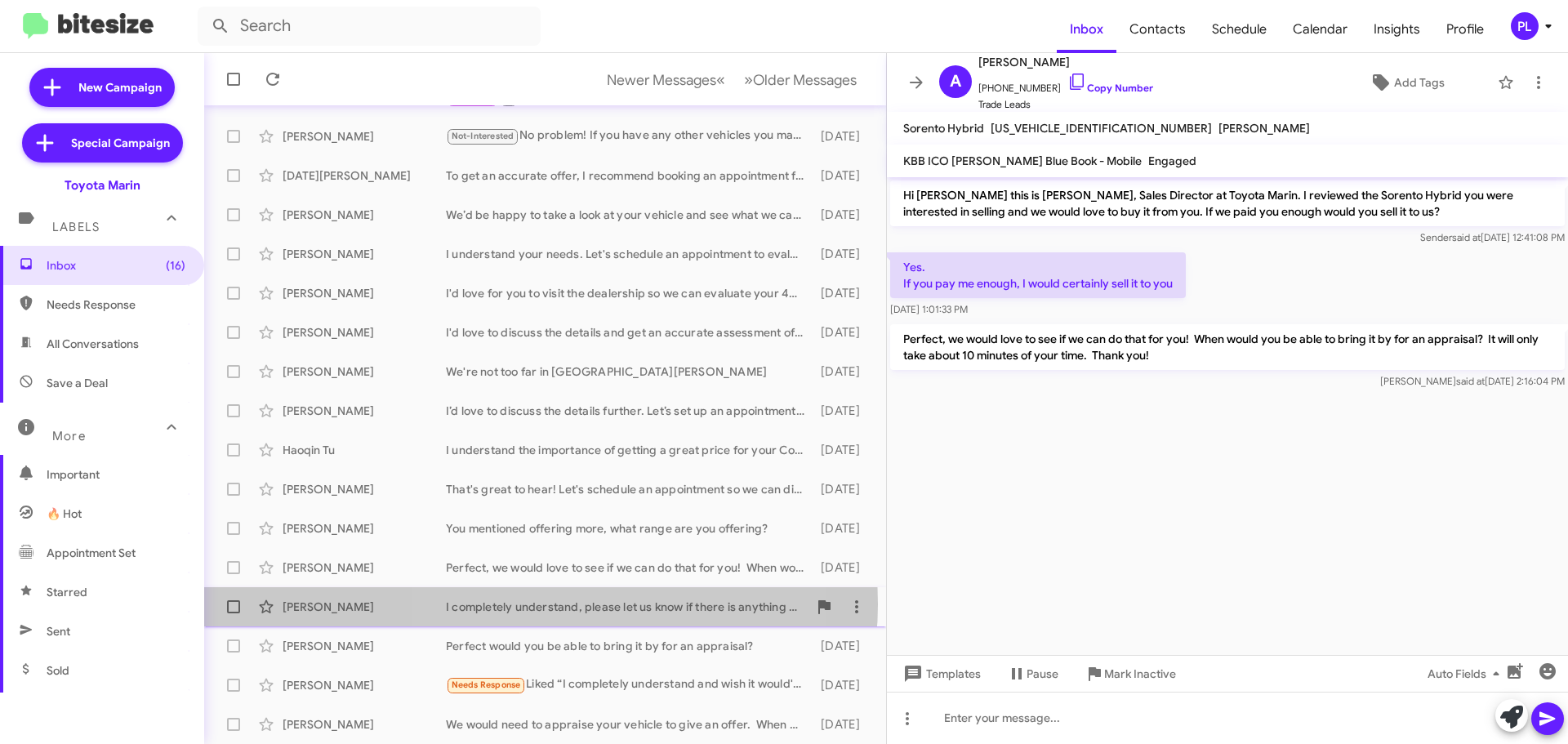
click at [541, 604] on div "I completely understand, please let us know if there is anything we can do for …" at bounding box center [627, 607] width 362 height 16
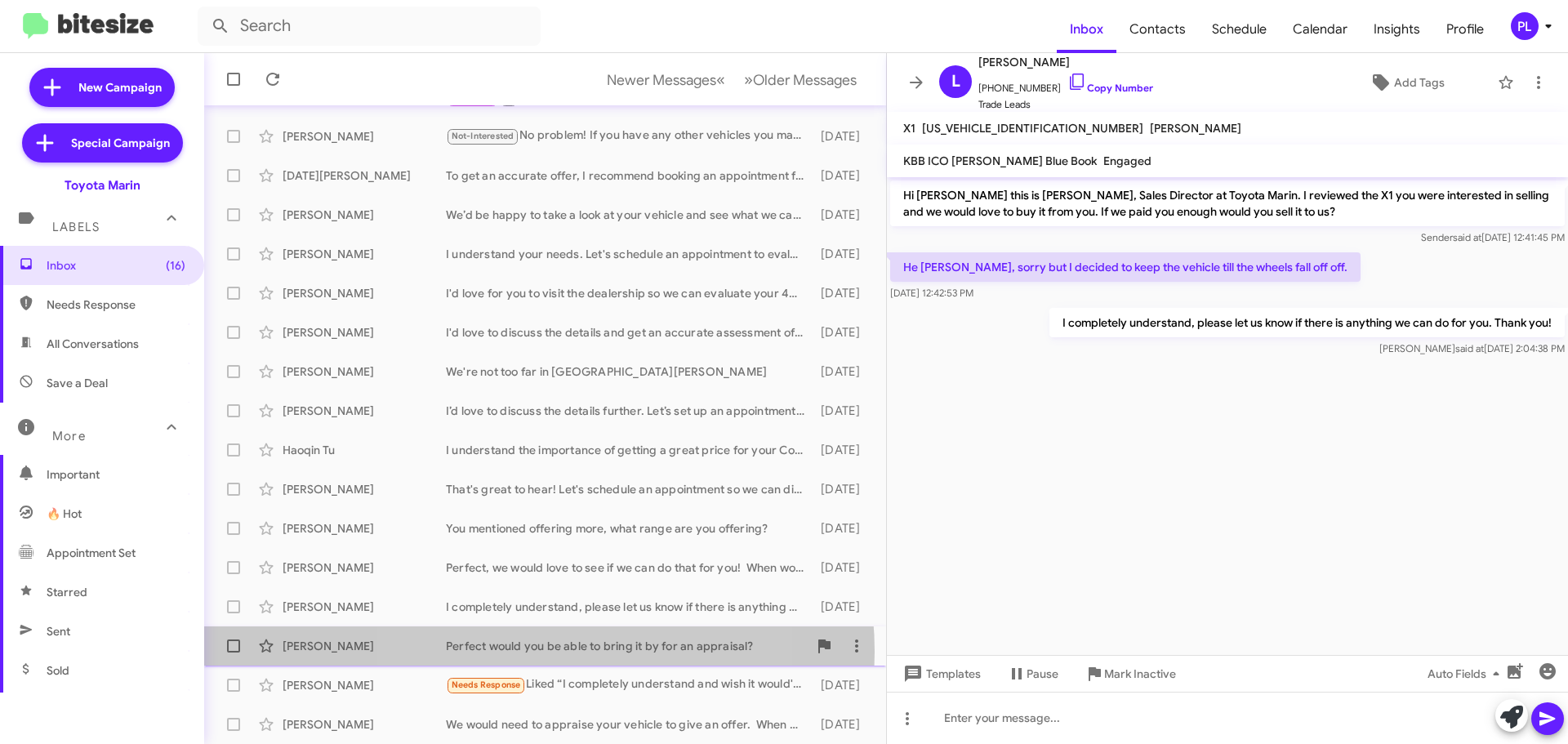
click at [522, 652] on div "Perfect would you be able to bring it by for an appraisal?" at bounding box center [627, 646] width 362 height 16
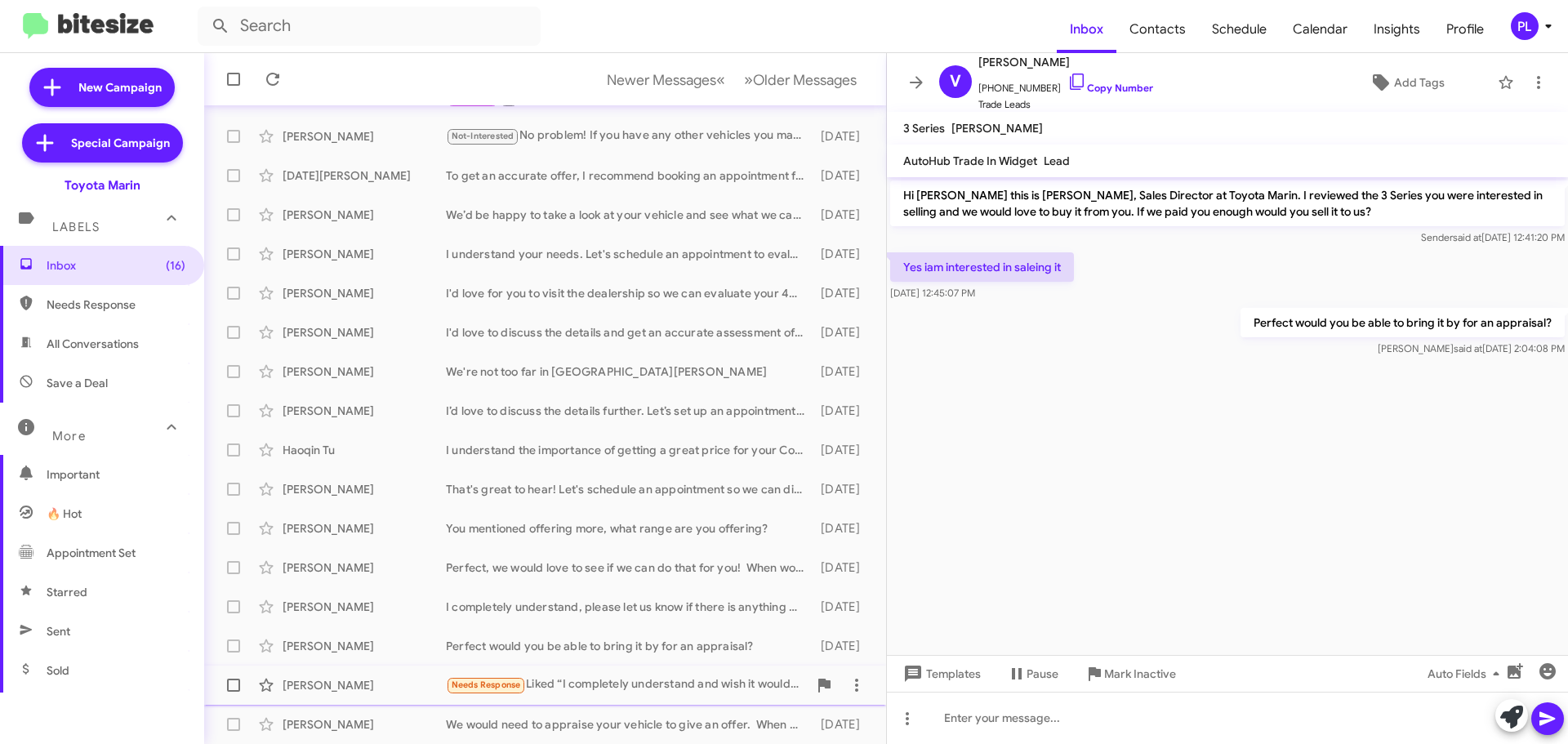
click at [564, 683] on div "Needs Response Liked “I completely understand and wish it would've worked out b…" at bounding box center [627, 684] width 362 height 19
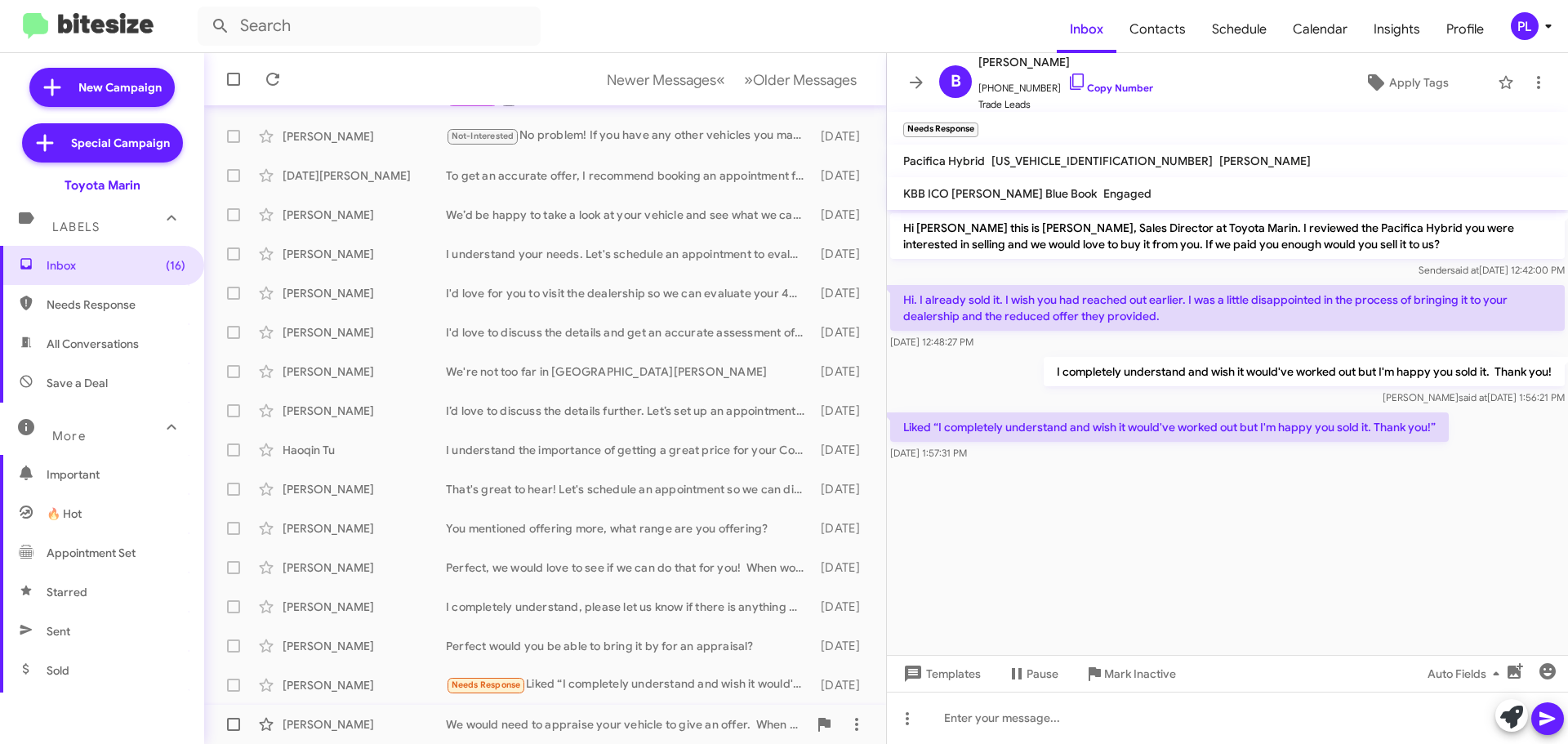
click at [508, 720] on div "We would need to appraise your vehicle to give an offer. When would you like to…" at bounding box center [627, 724] width 362 height 16
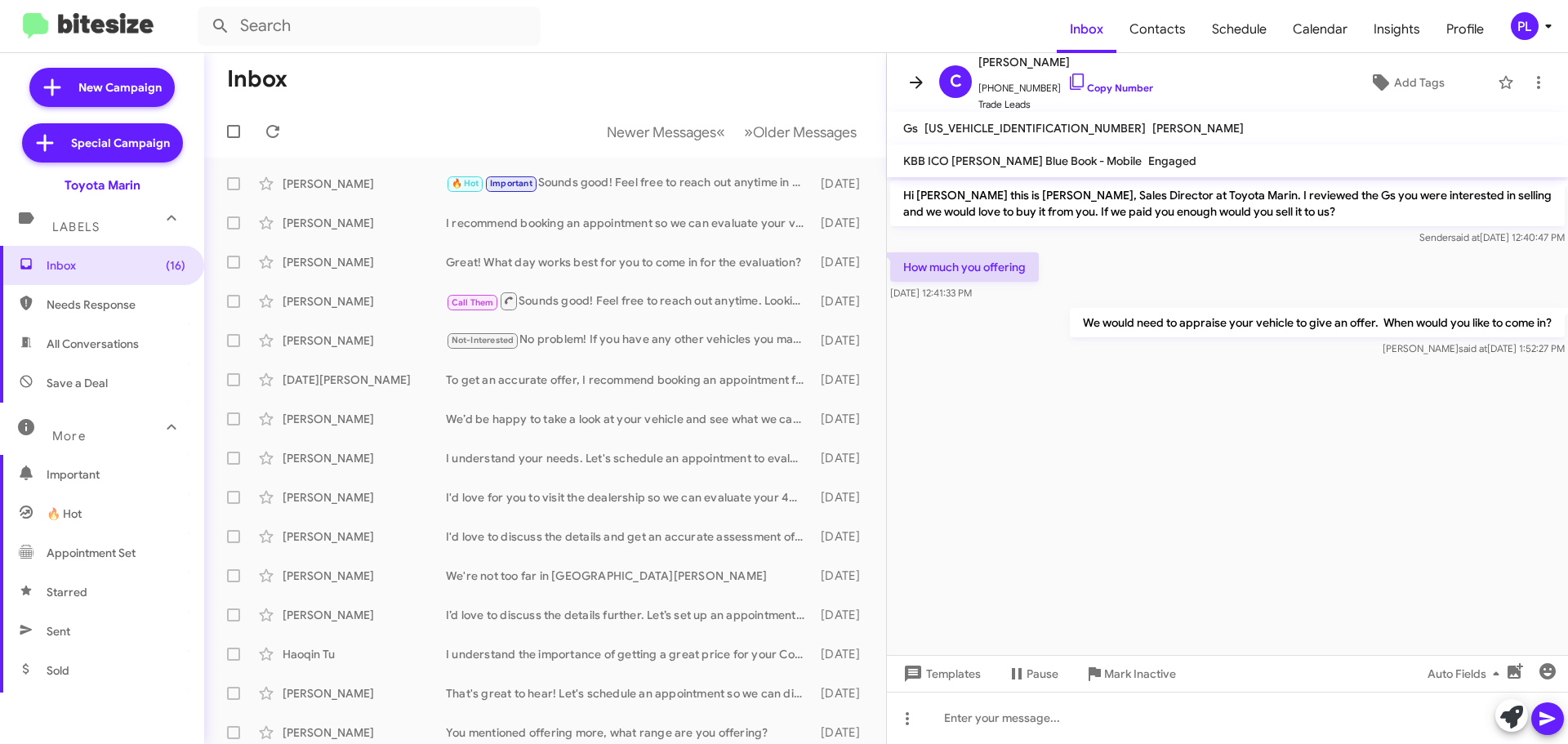
click at [912, 82] on icon at bounding box center [916, 82] width 13 height 13
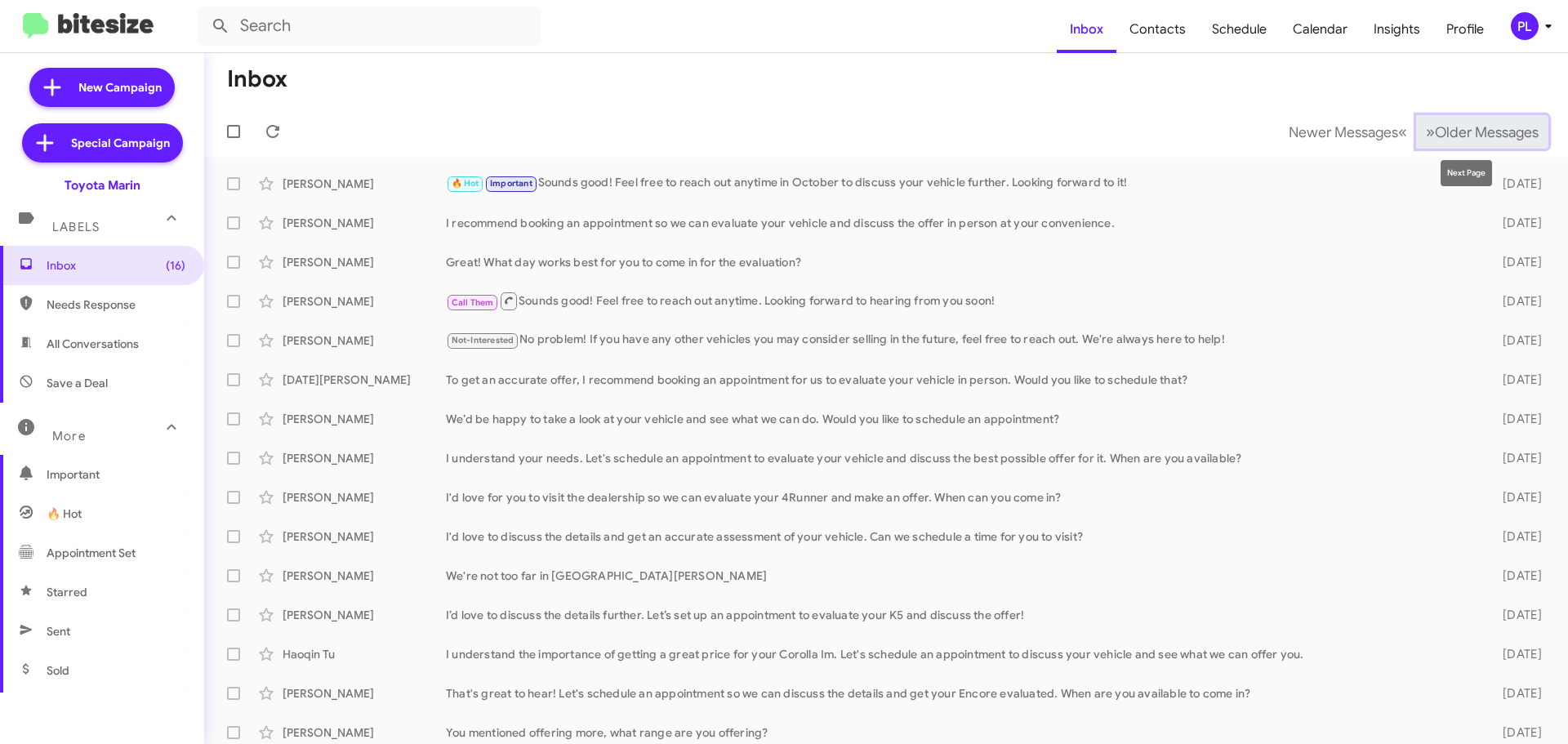
click at [1455, 131] on span "Older Messages" at bounding box center [1487, 133] width 104 height 18
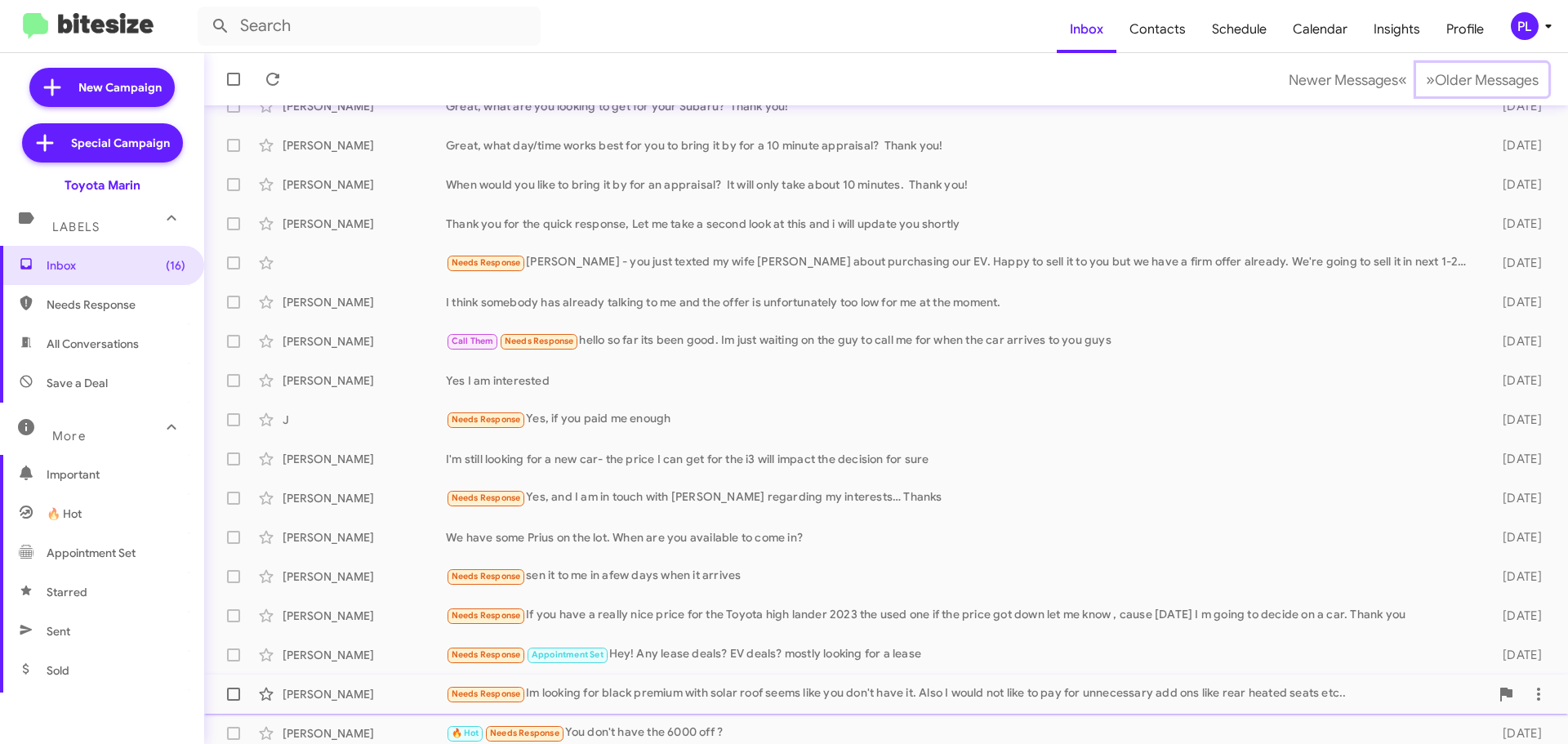
scroll to position [204, 0]
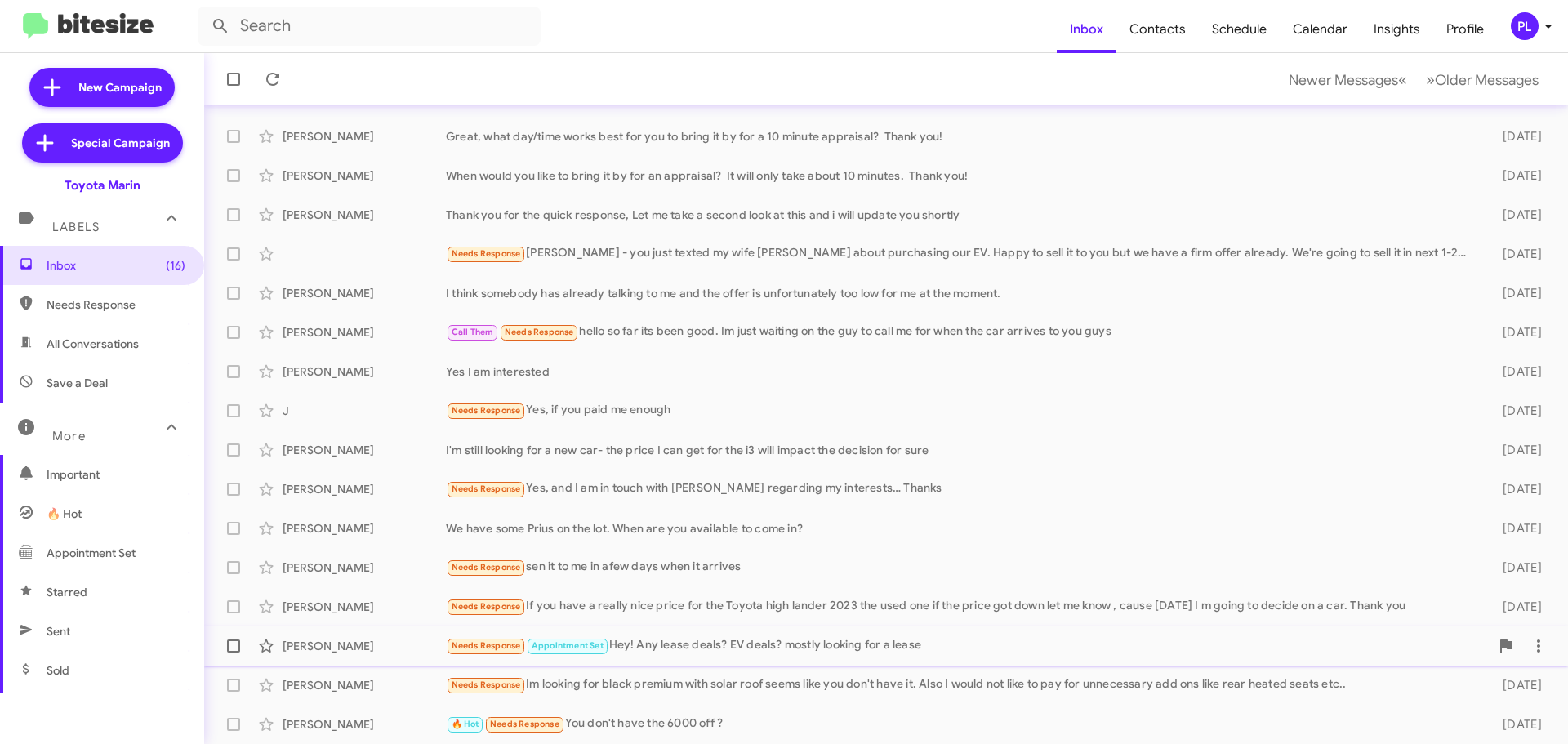
click at [739, 654] on div "Needs Response Appointment Set Hey! Any lease deals? EV deals? mostly looking f…" at bounding box center [967, 645] width 1043 height 19
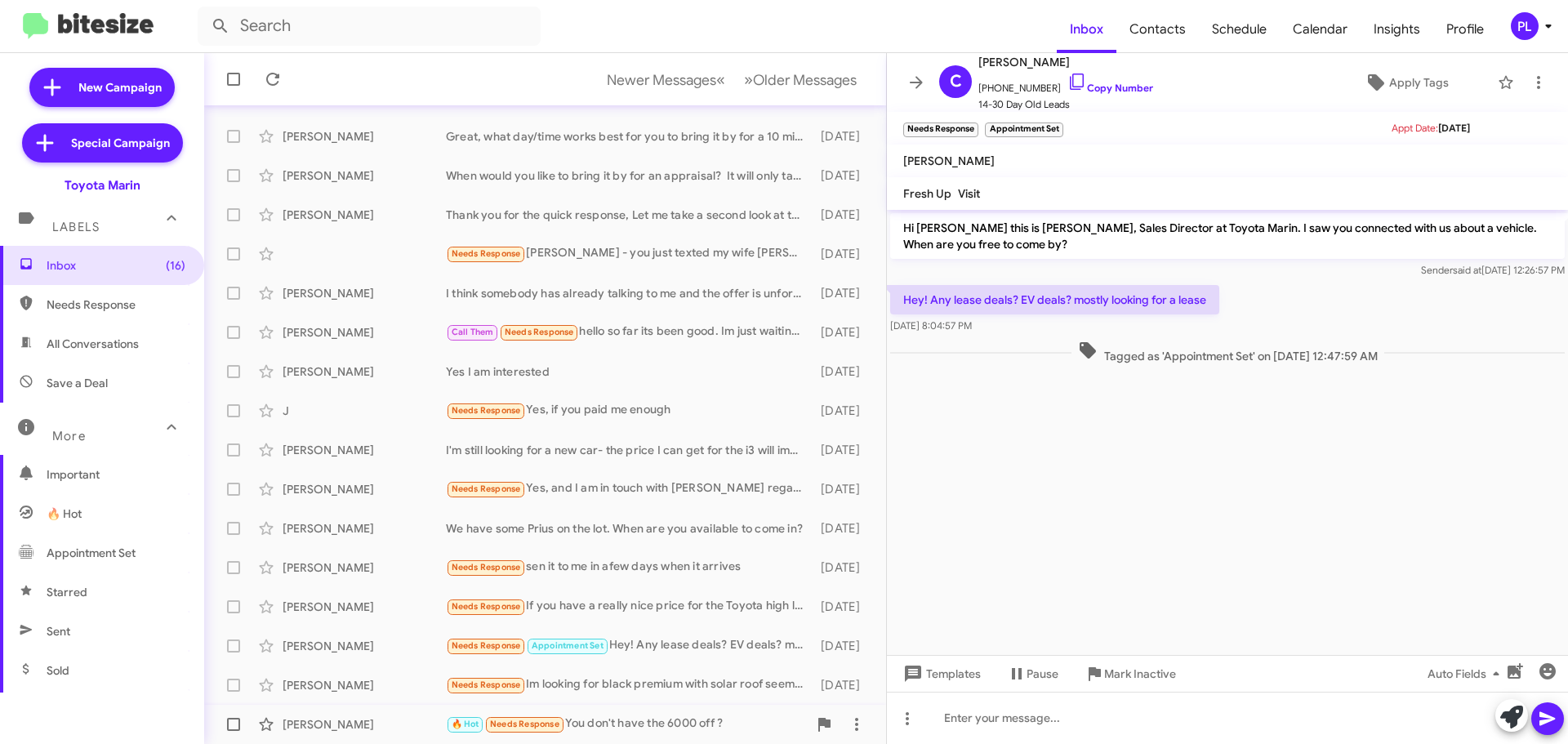
click at [608, 726] on div "🔥 Hot Needs Response You don't have the 6000 off ?" at bounding box center [627, 723] width 362 height 19
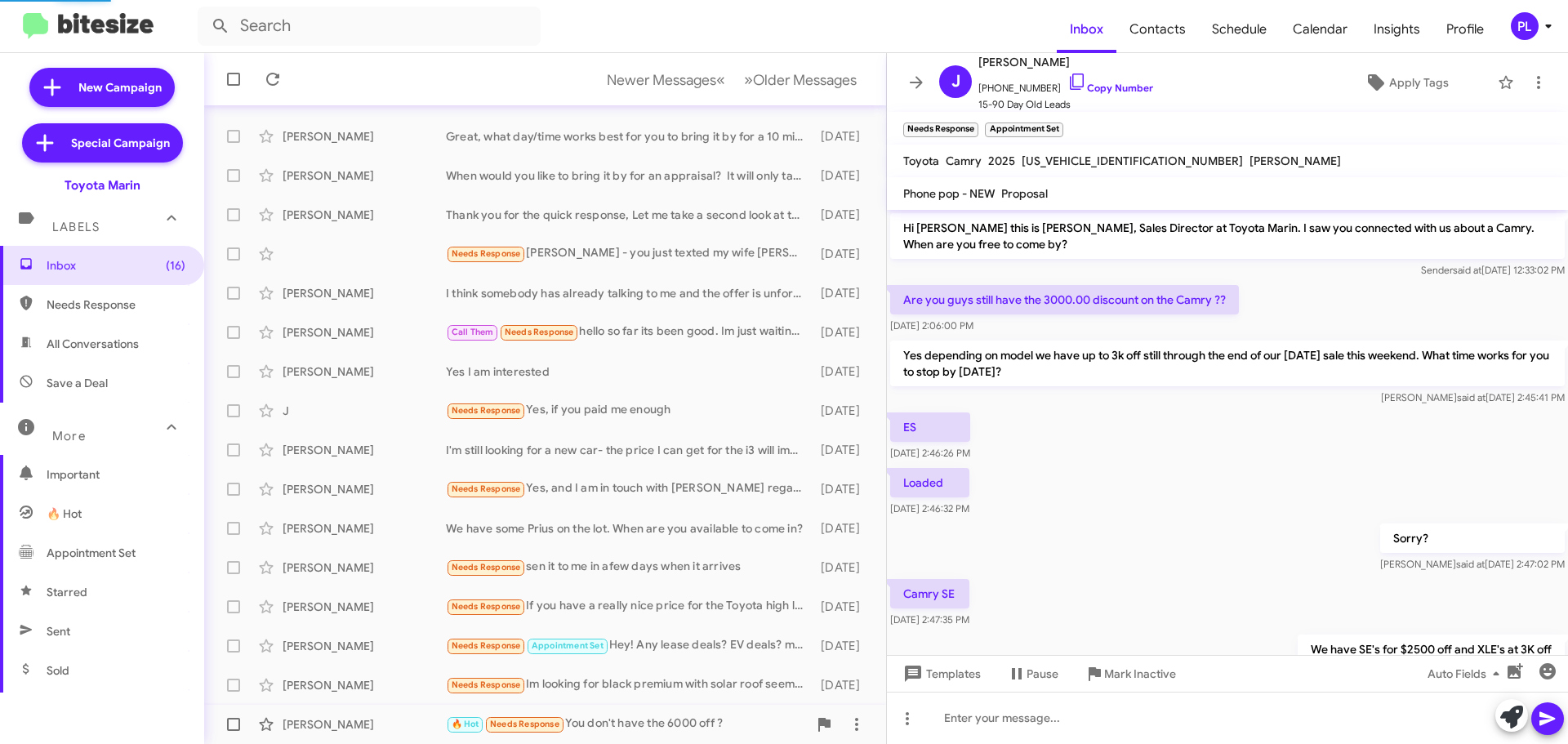
scroll to position [422, 0]
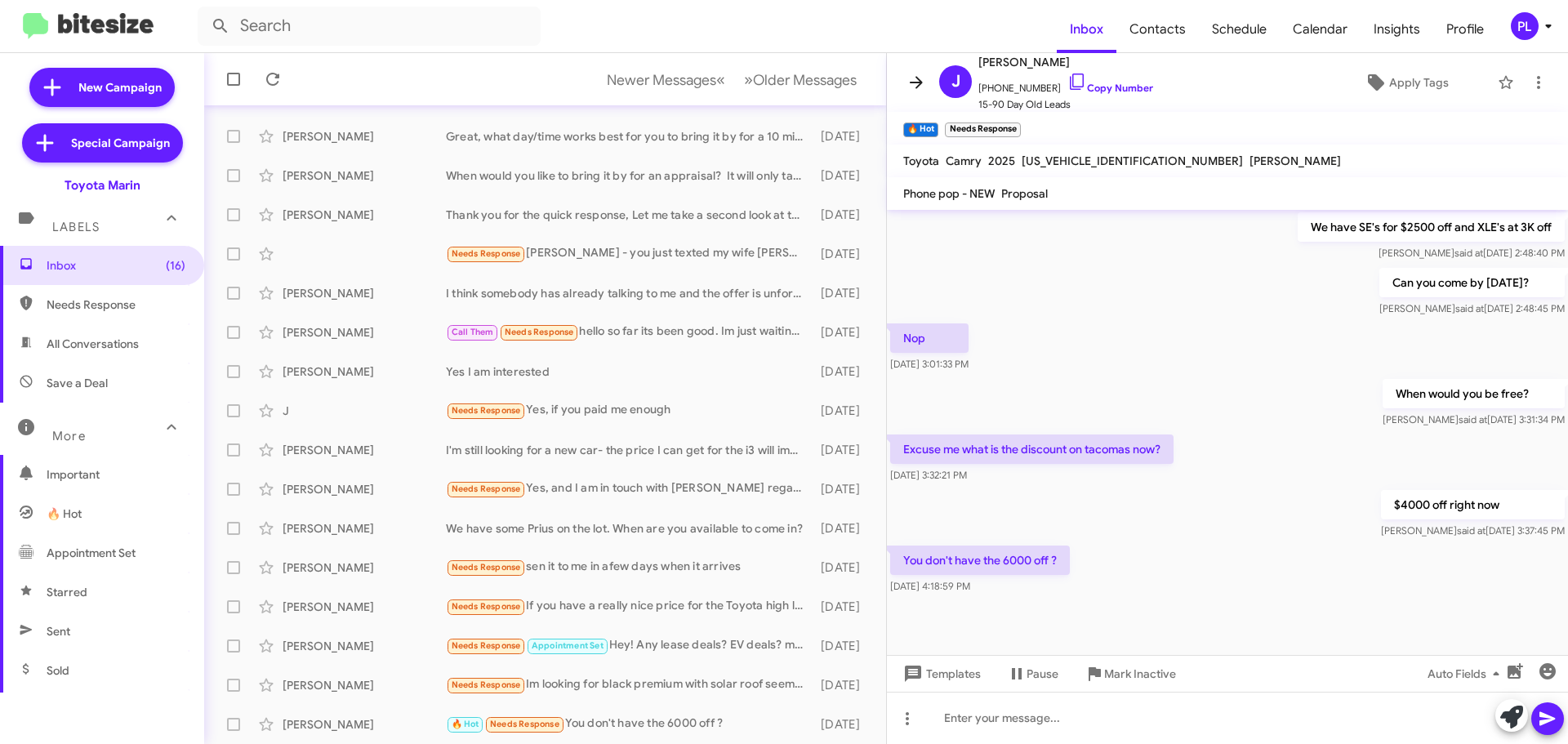
click at [917, 75] on icon at bounding box center [917, 82] width 20 height 20
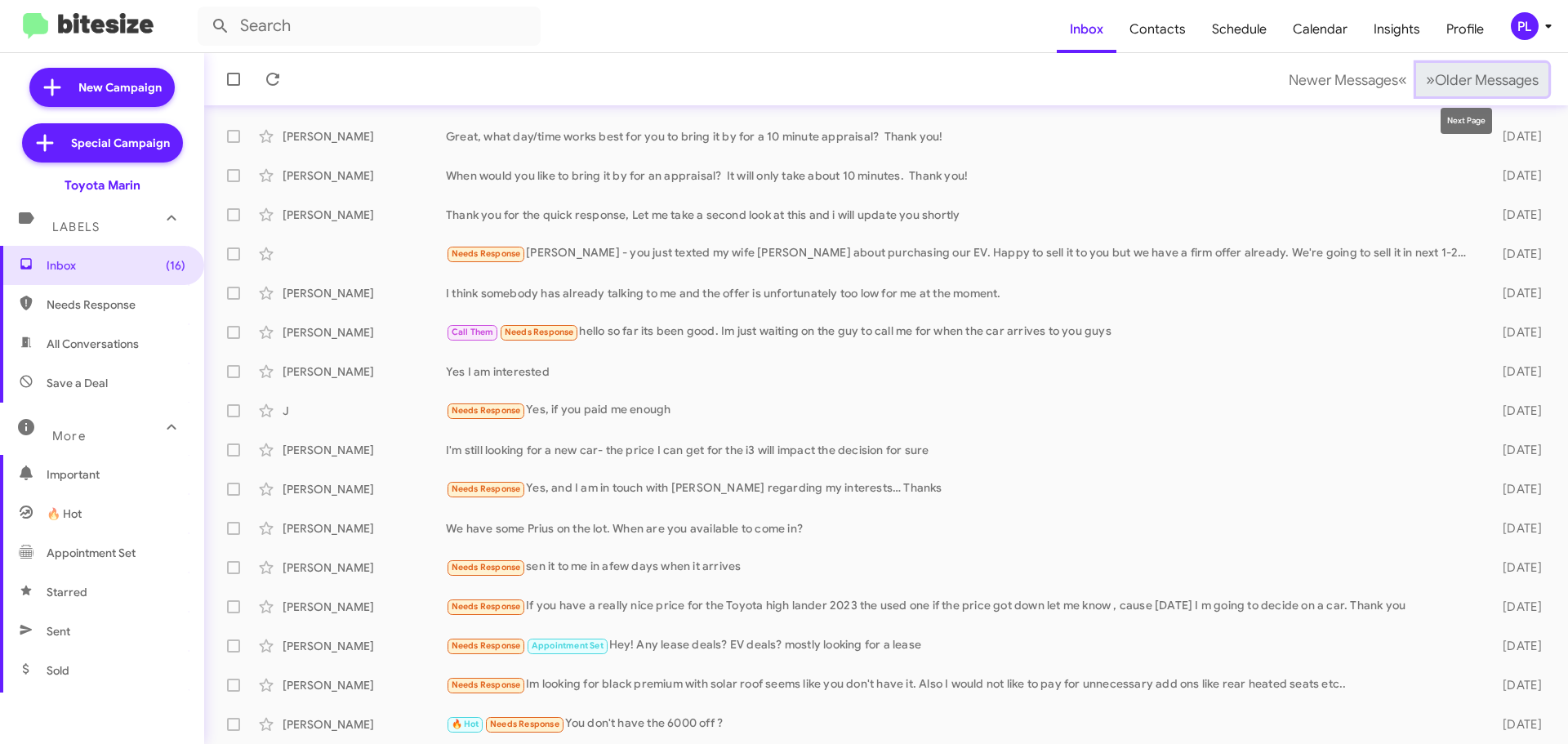
click at [1452, 82] on span "Older Messages" at bounding box center [1487, 80] width 104 height 18
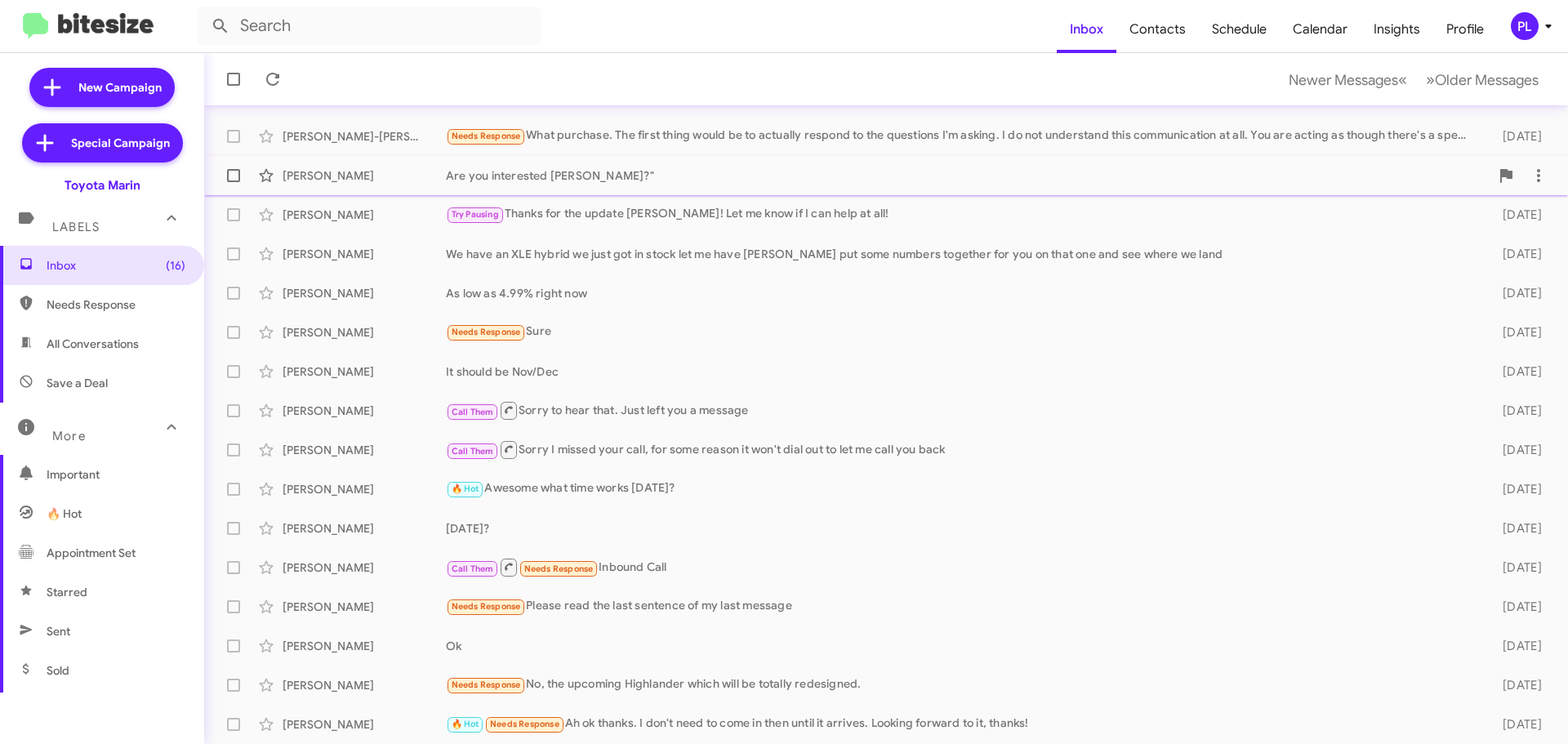
click at [575, 173] on div "Are you interested [PERSON_NAME]?"" at bounding box center [967, 175] width 1043 height 16
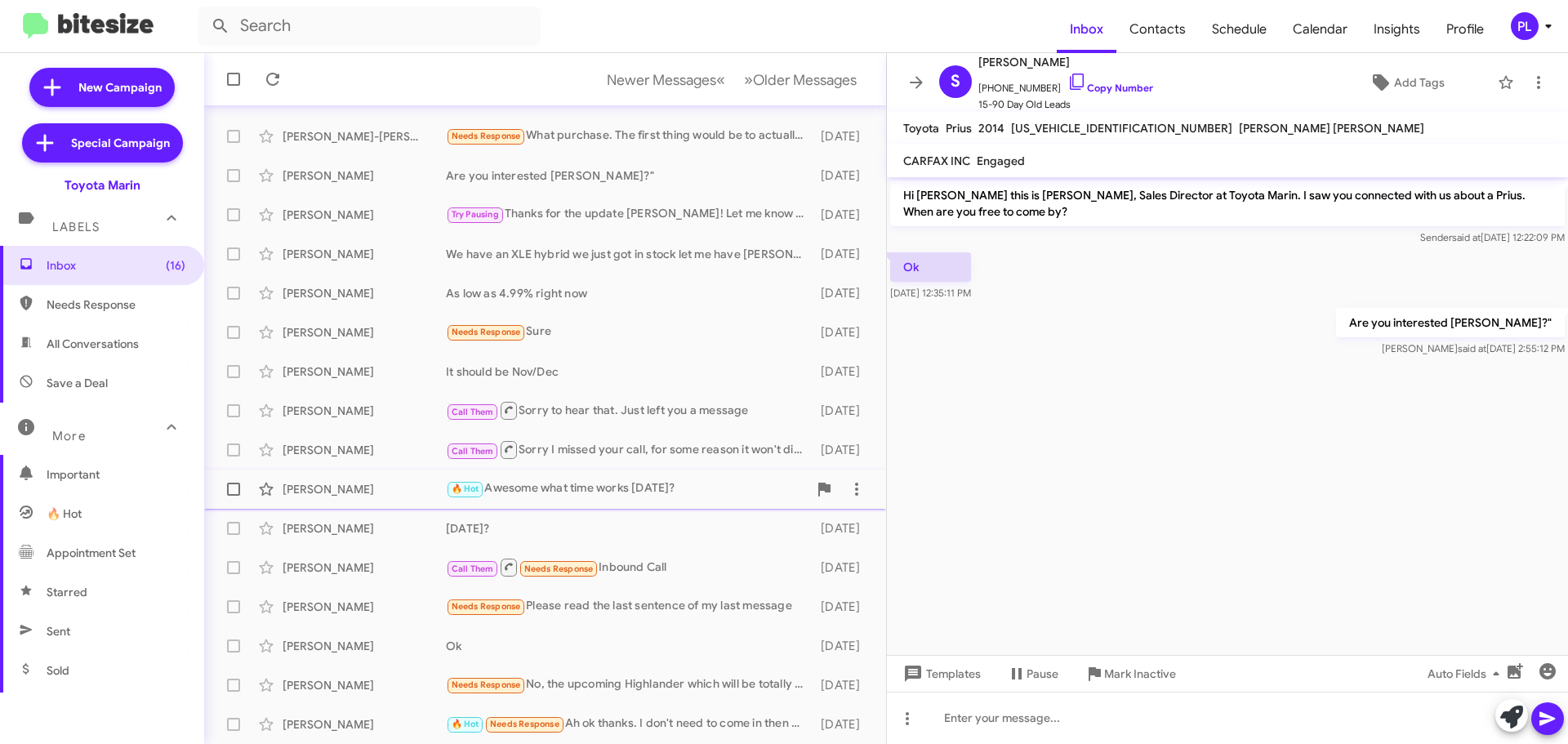
click at [575, 486] on div "🔥 Hot Awesome what time works [DATE]?" at bounding box center [627, 488] width 362 height 19
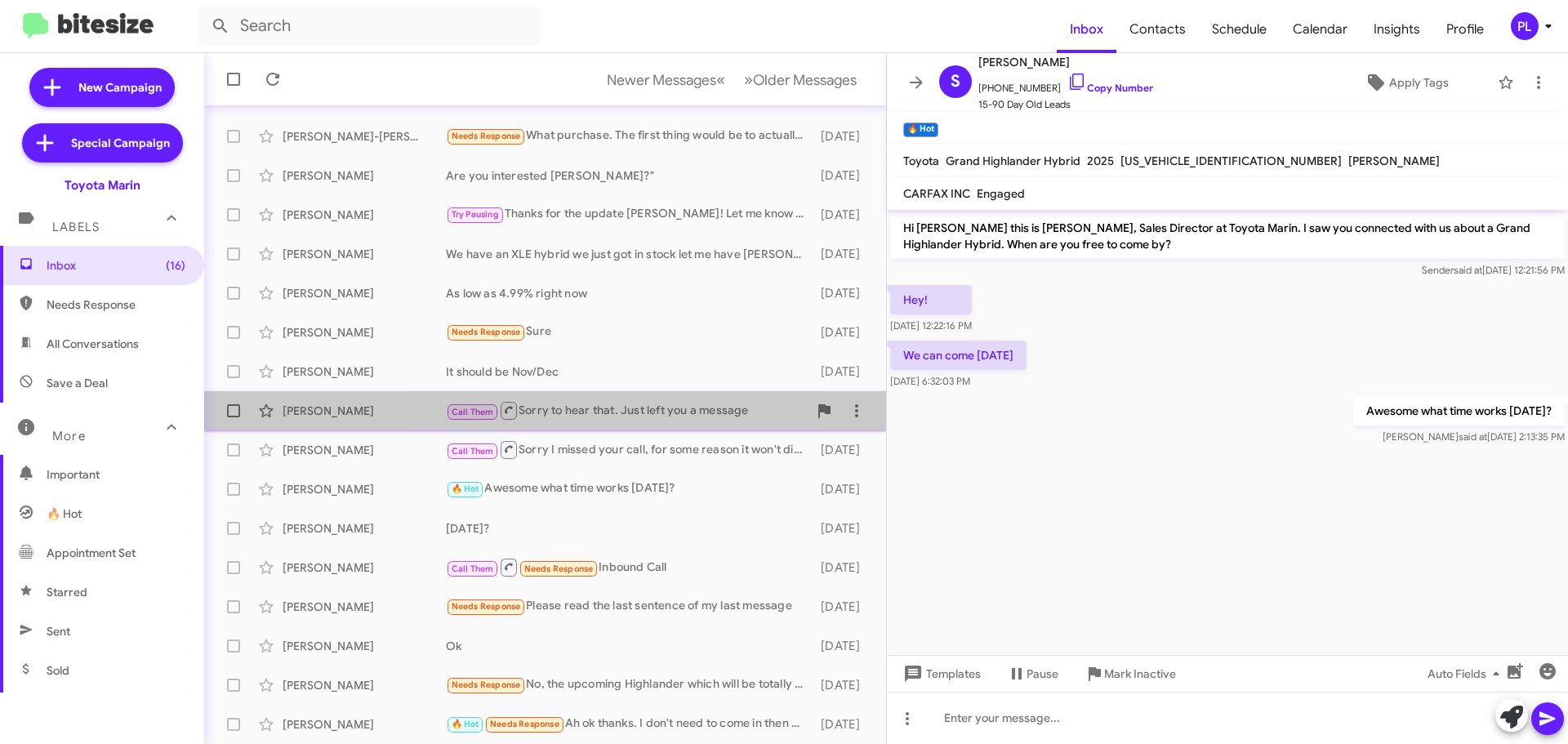
click at [604, 420] on div "Call Them Sorry to hear that. Just left you a message" at bounding box center [627, 410] width 362 height 21
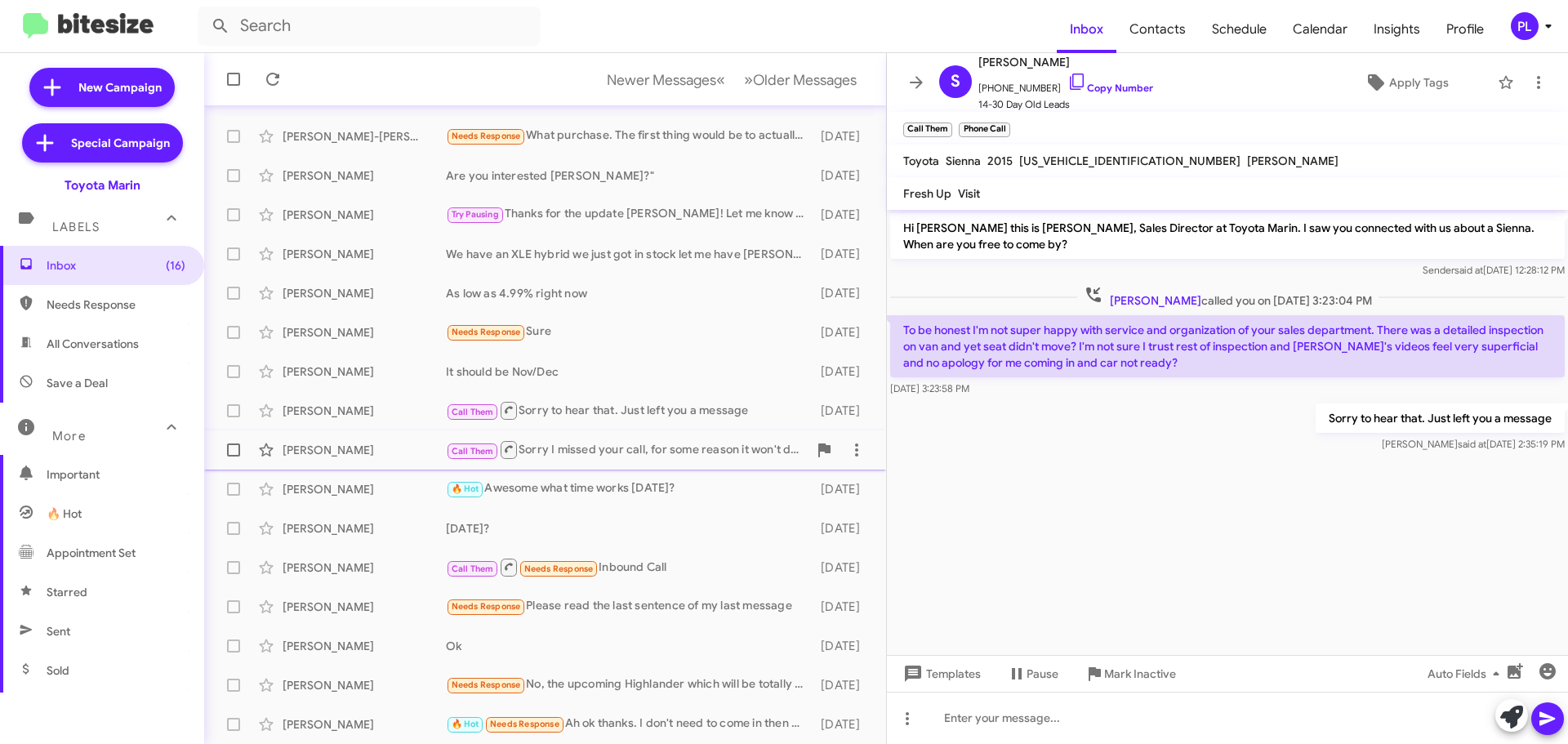
click at [615, 453] on div "Call Them Sorry I missed your call, for some reason it won't dial out to let me…" at bounding box center [627, 449] width 362 height 21
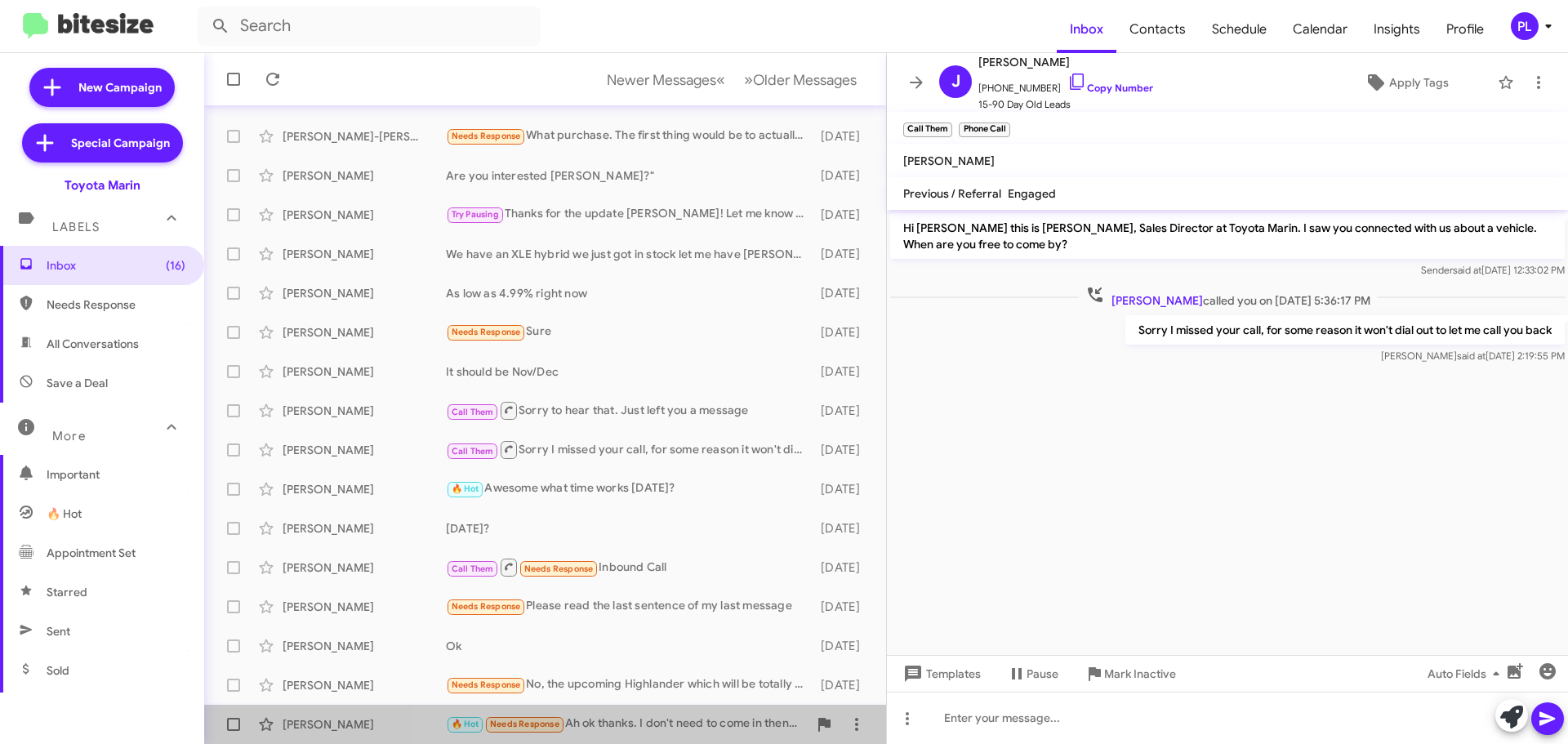
click at [664, 719] on div "🔥 Hot Needs Response Ah ok thanks. I don't need to come in then until it arrive…" at bounding box center [627, 723] width 362 height 19
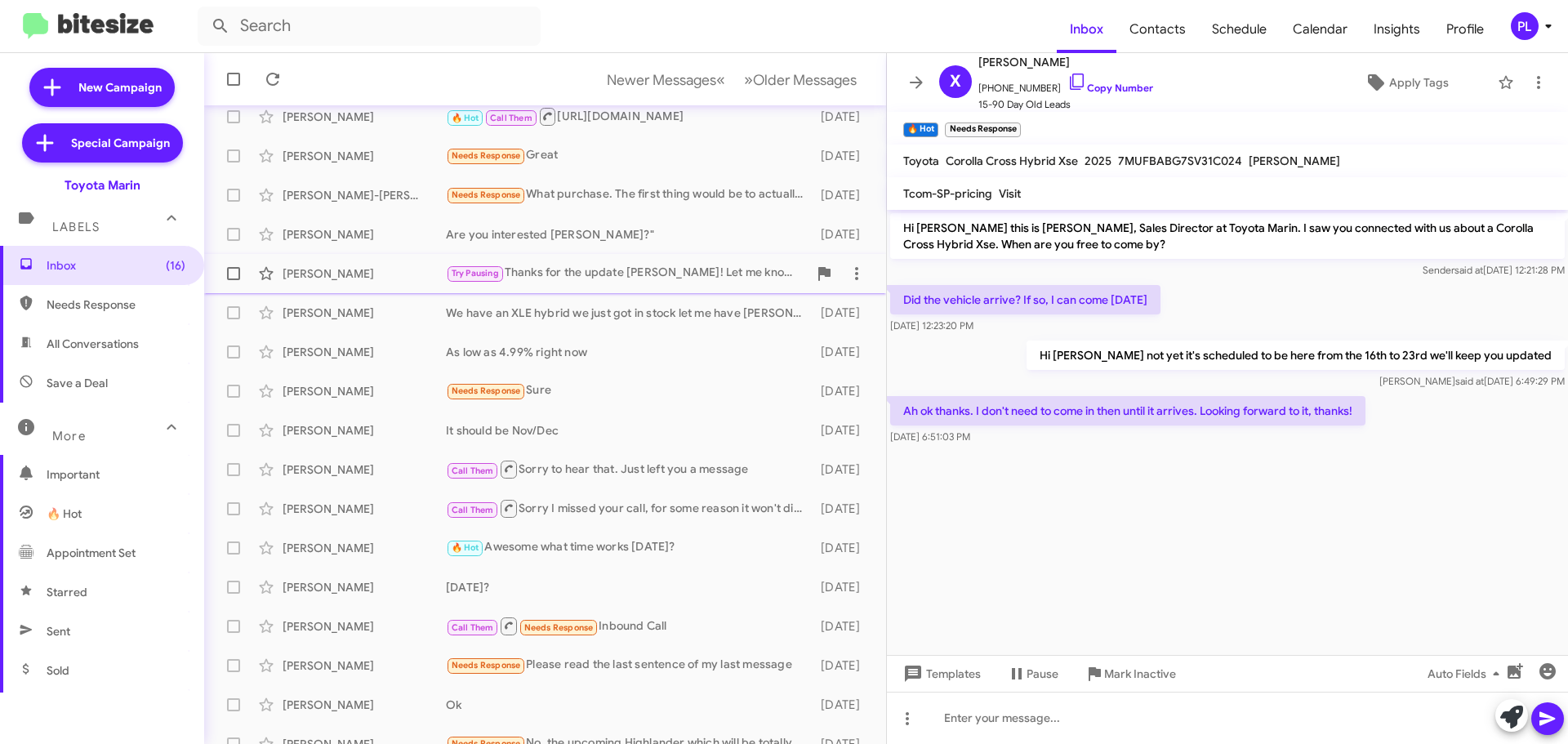
scroll to position [204, 0]
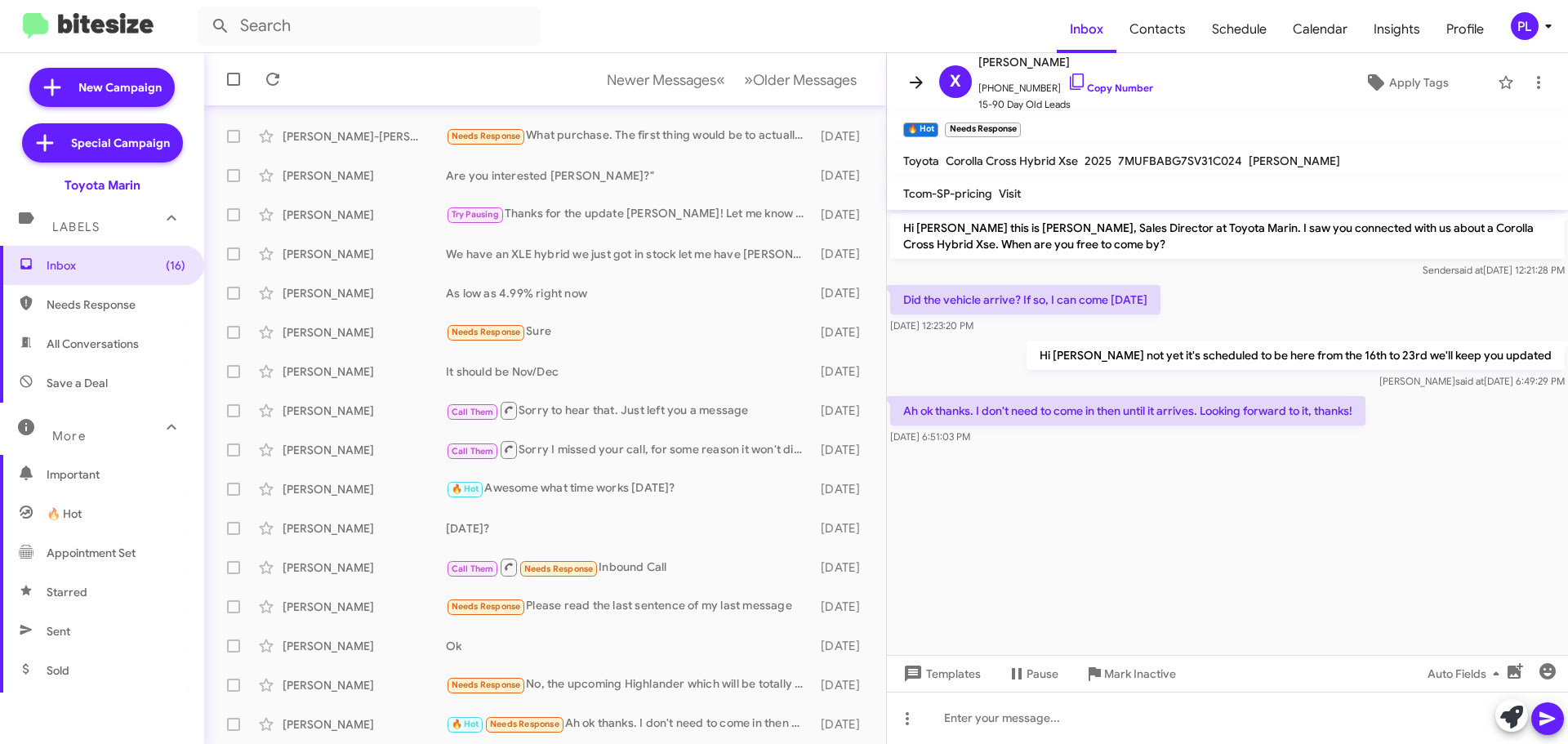
click at [924, 77] on icon at bounding box center [917, 82] width 20 height 20
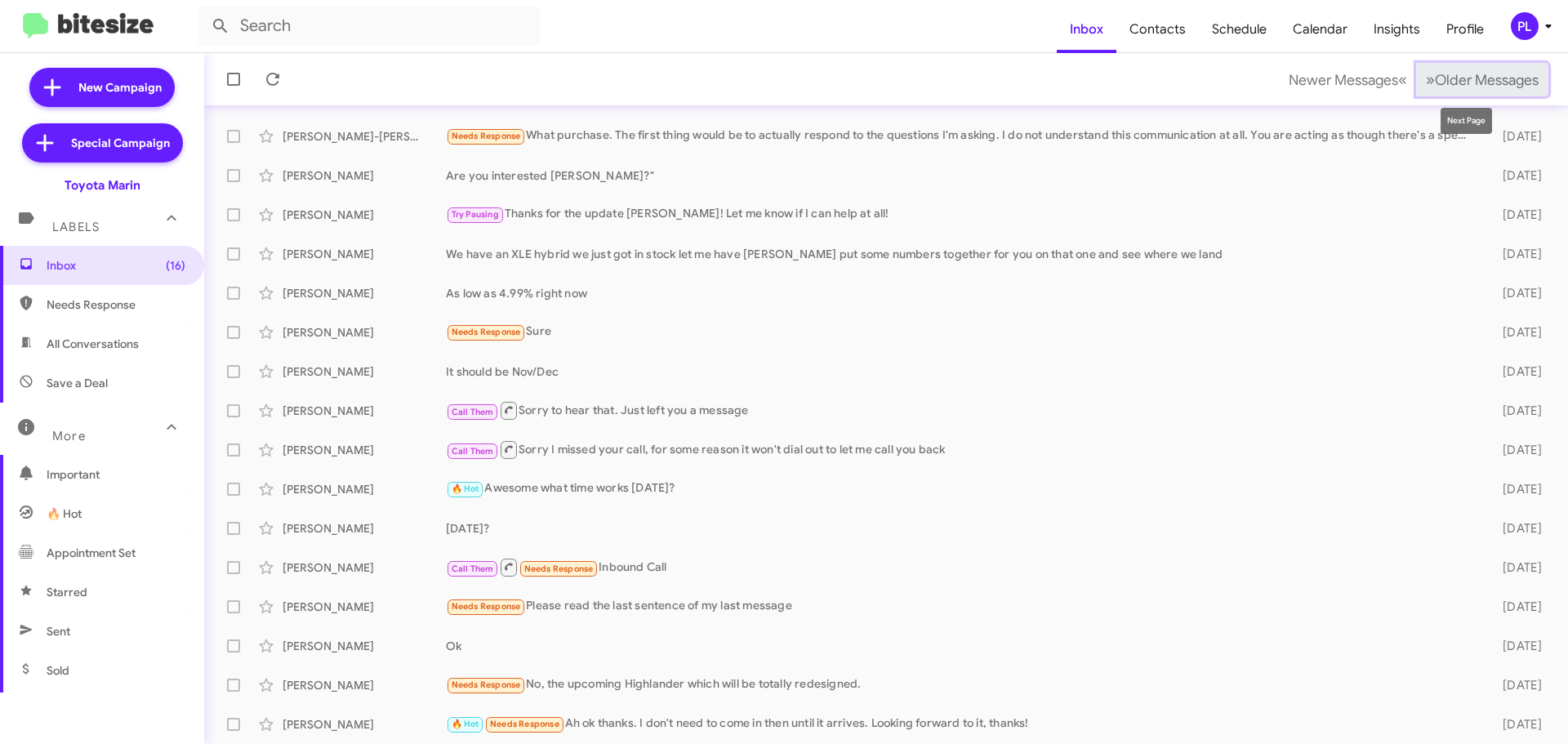
click at [1435, 81] on span "Older Messages" at bounding box center [1487, 80] width 104 height 18
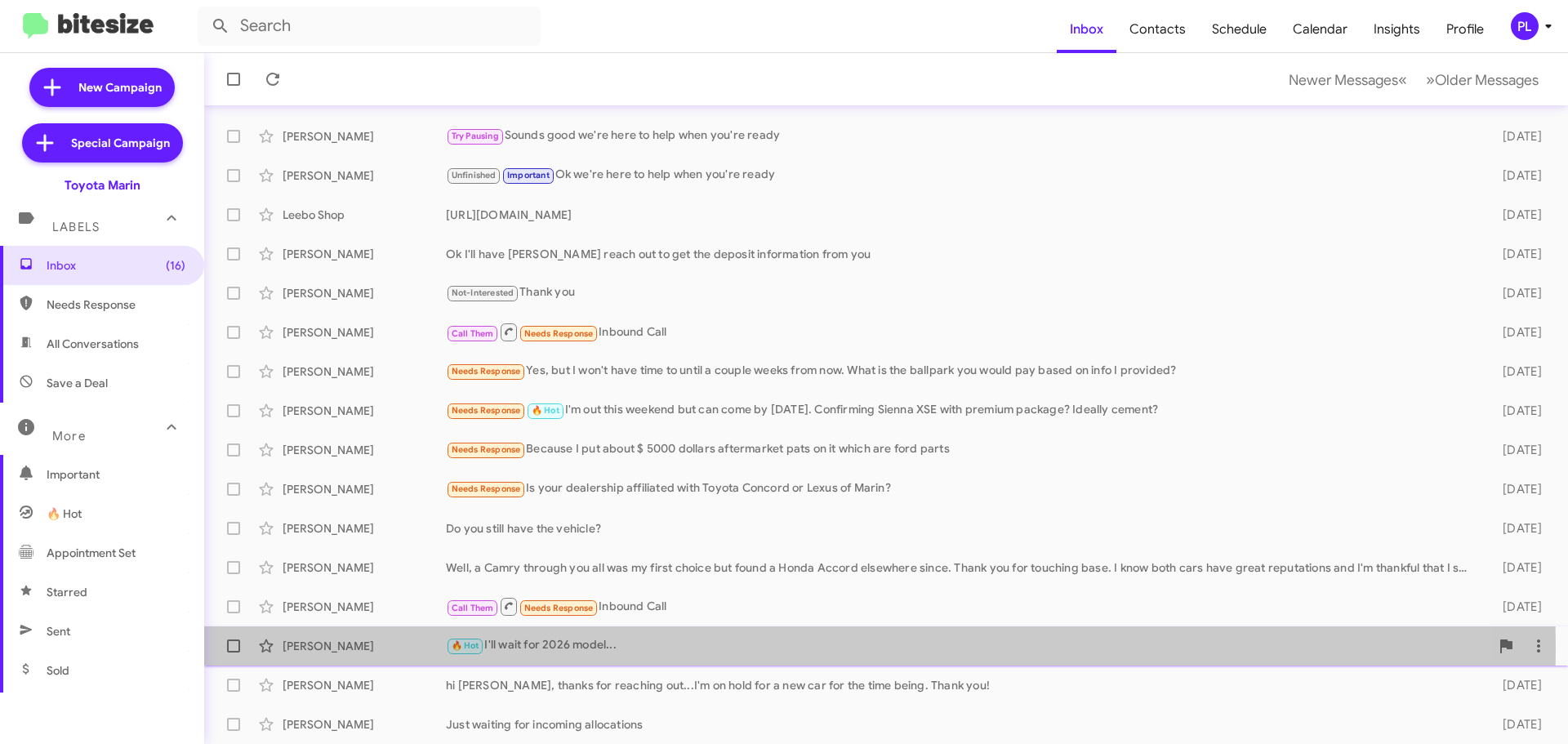
click at [590, 648] on div "🔥 Hot I'll wait for 2026 model..." at bounding box center [967, 645] width 1043 height 19
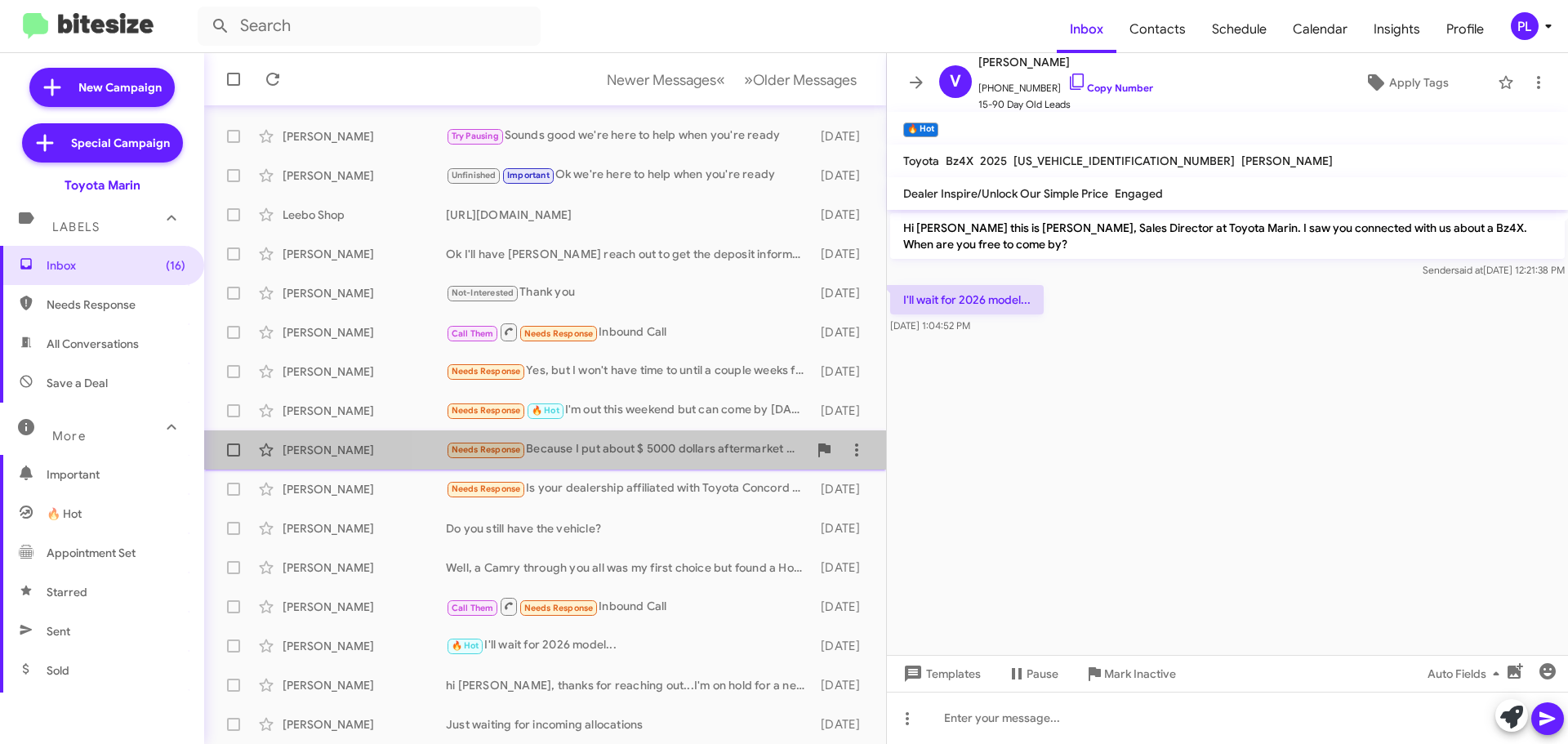
click at [656, 449] on div "Needs Response Because I put about $ 5000 dollars aftermarket pats on it which …" at bounding box center [627, 449] width 362 height 19
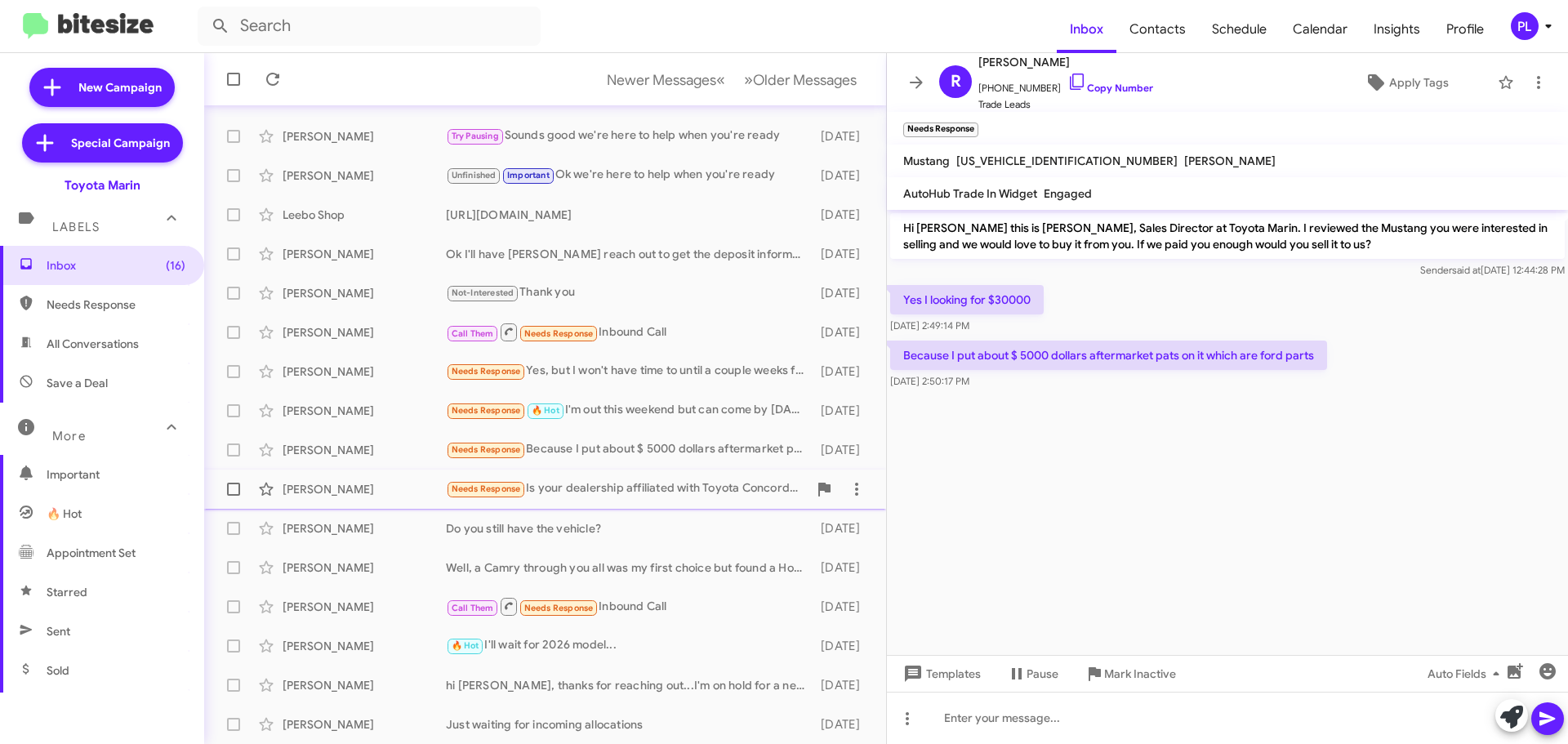
click at [658, 491] on div "Needs Response Is your dealership affiliated with Toyota Concord or Lexus of Ma…" at bounding box center [627, 488] width 362 height 19
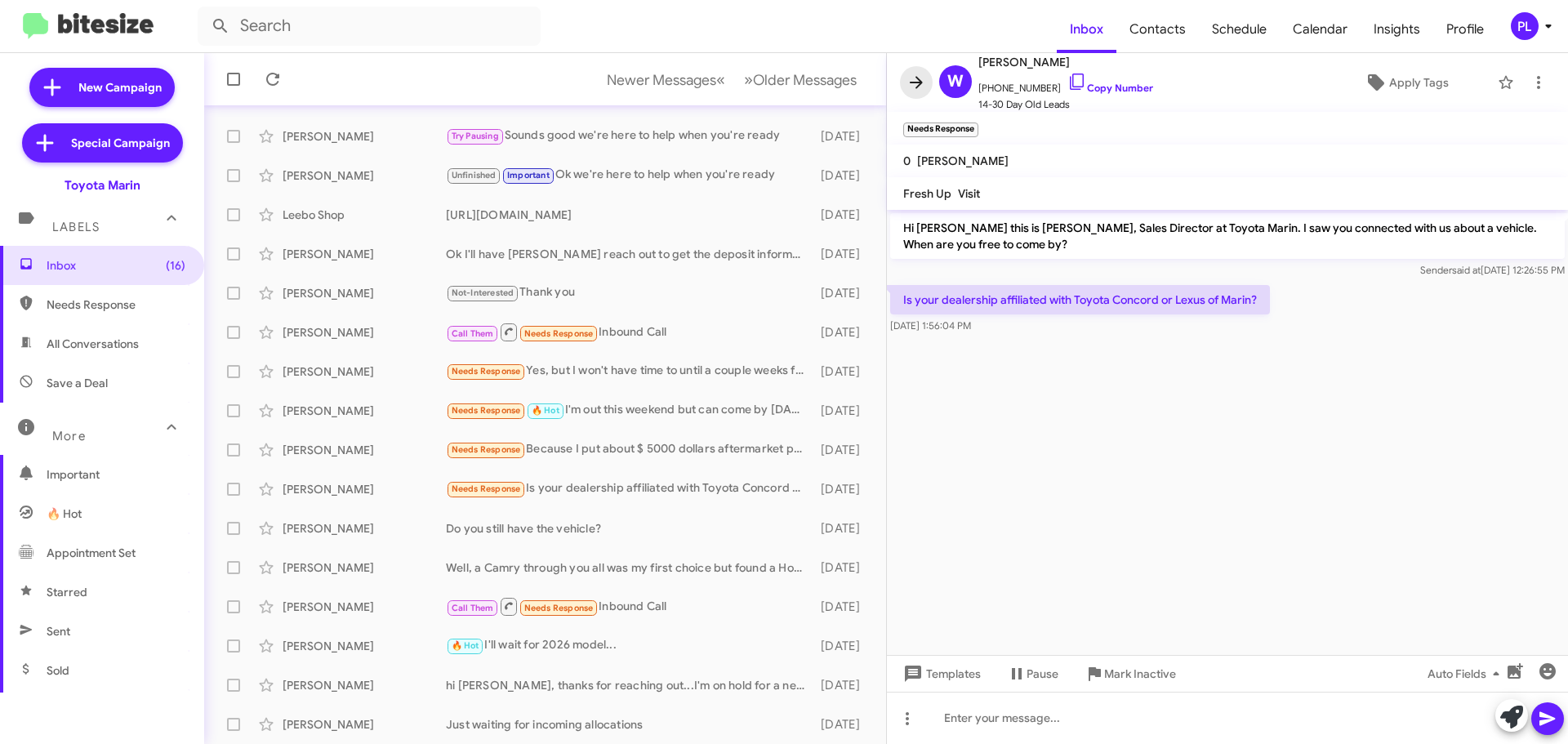
click at [916, 86] on icon at bounding box center [917, 82] width 20 height 20
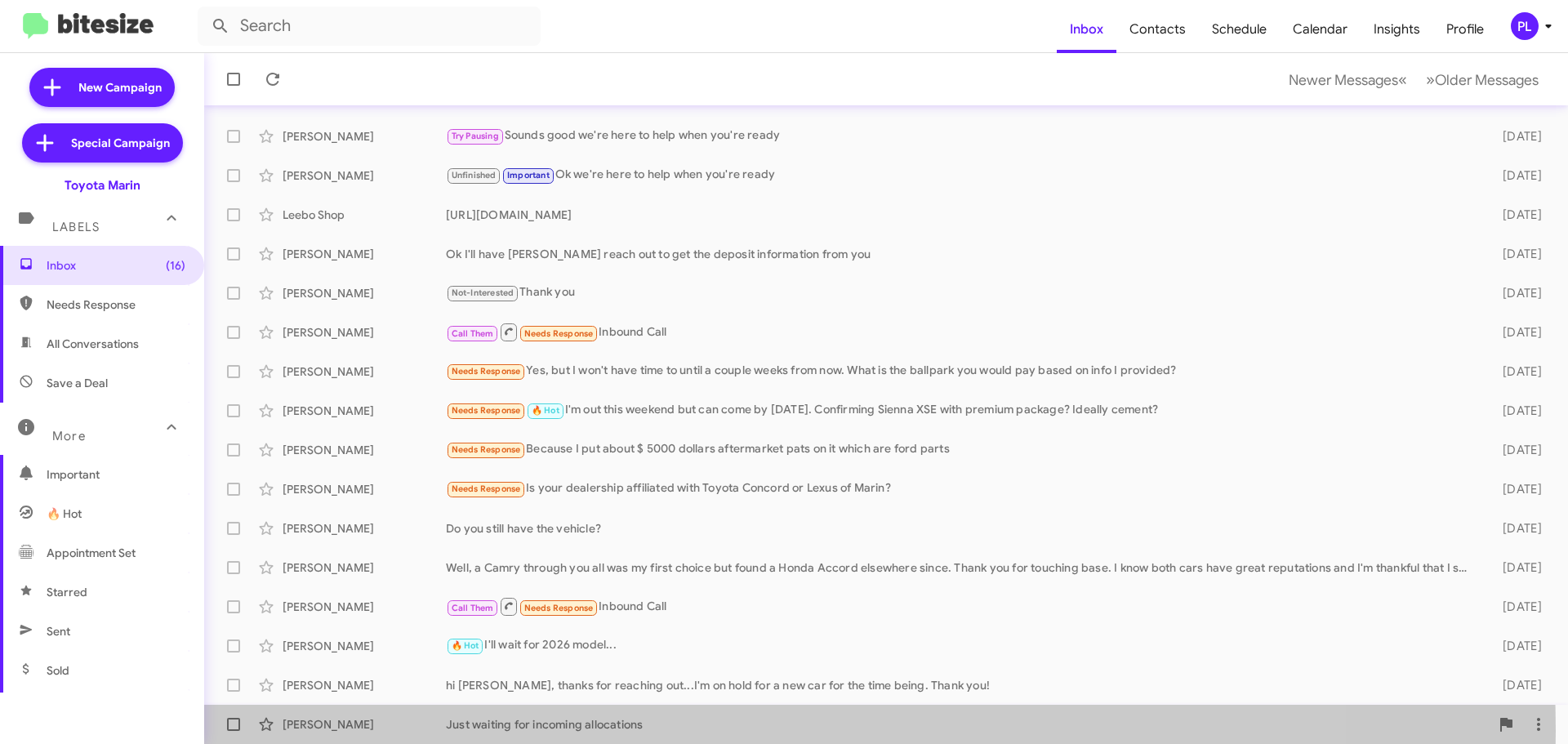
click at [621, 730] on div "Just waiting for incoming allocations" at bounding box center [967, 724] width 1043 height 16
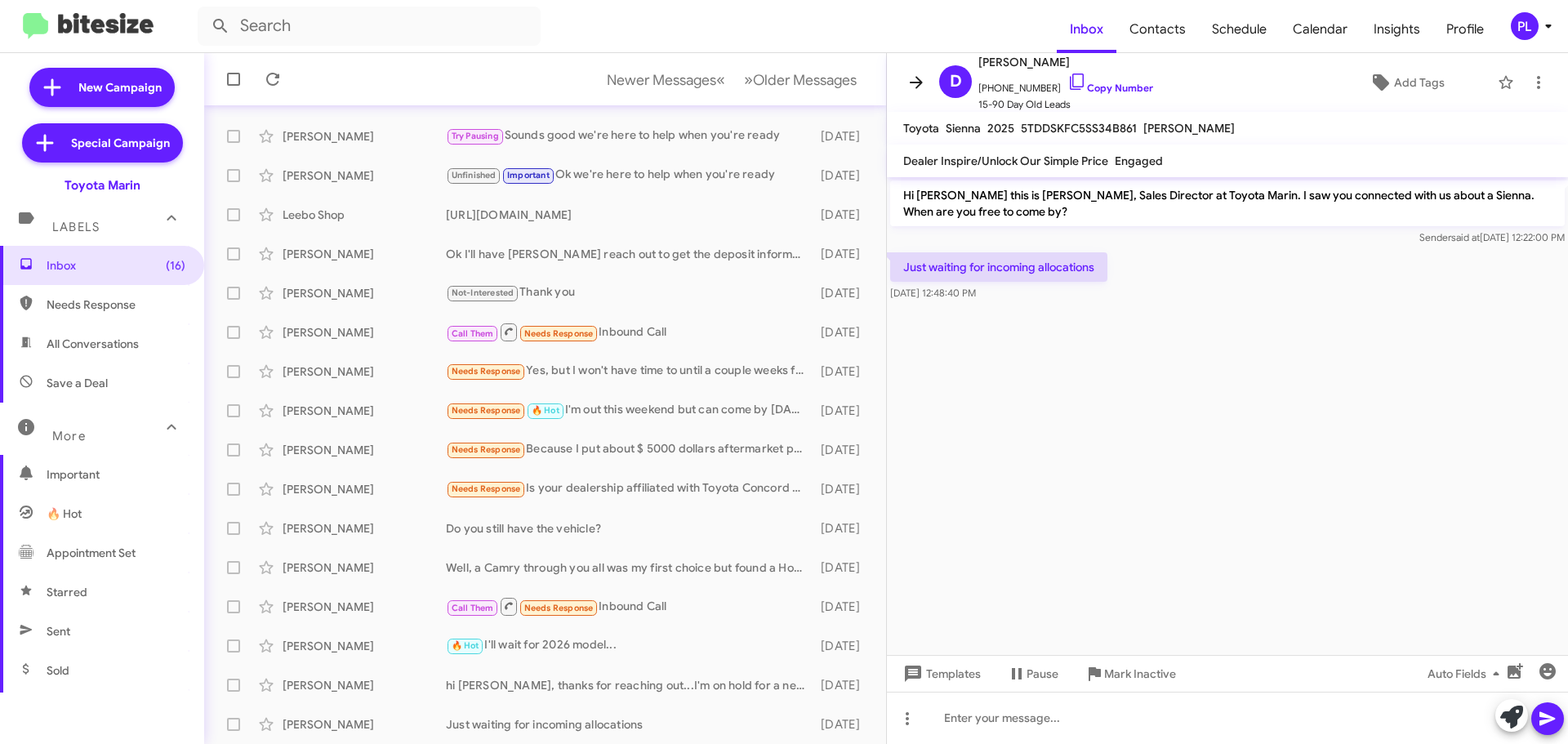
click at [922, 92] on button at bounding box center [916, 82] width 33 height 33
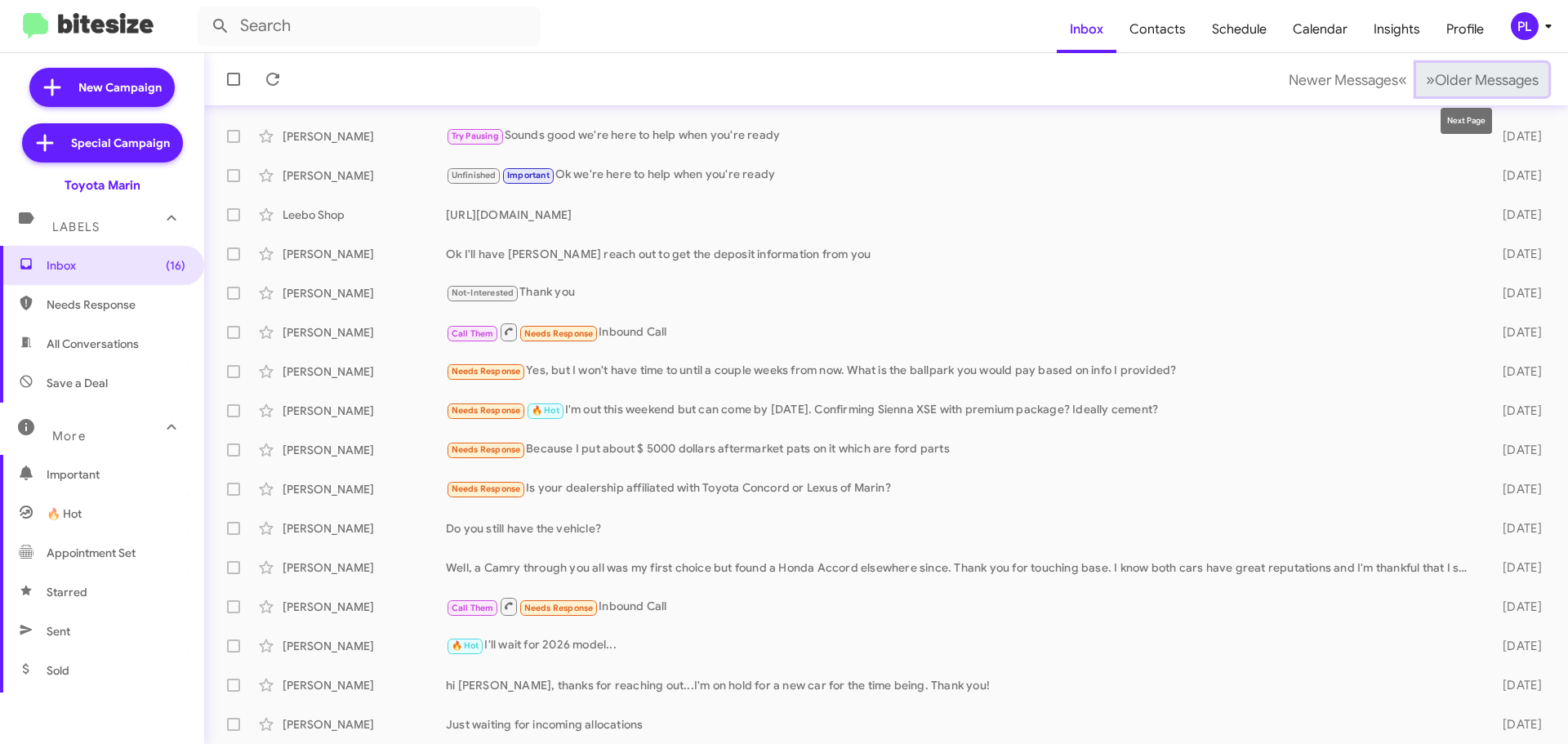
click at [1489, 81] on span "Older Messages" at bounding box center [1487, 80] width 104 height 18
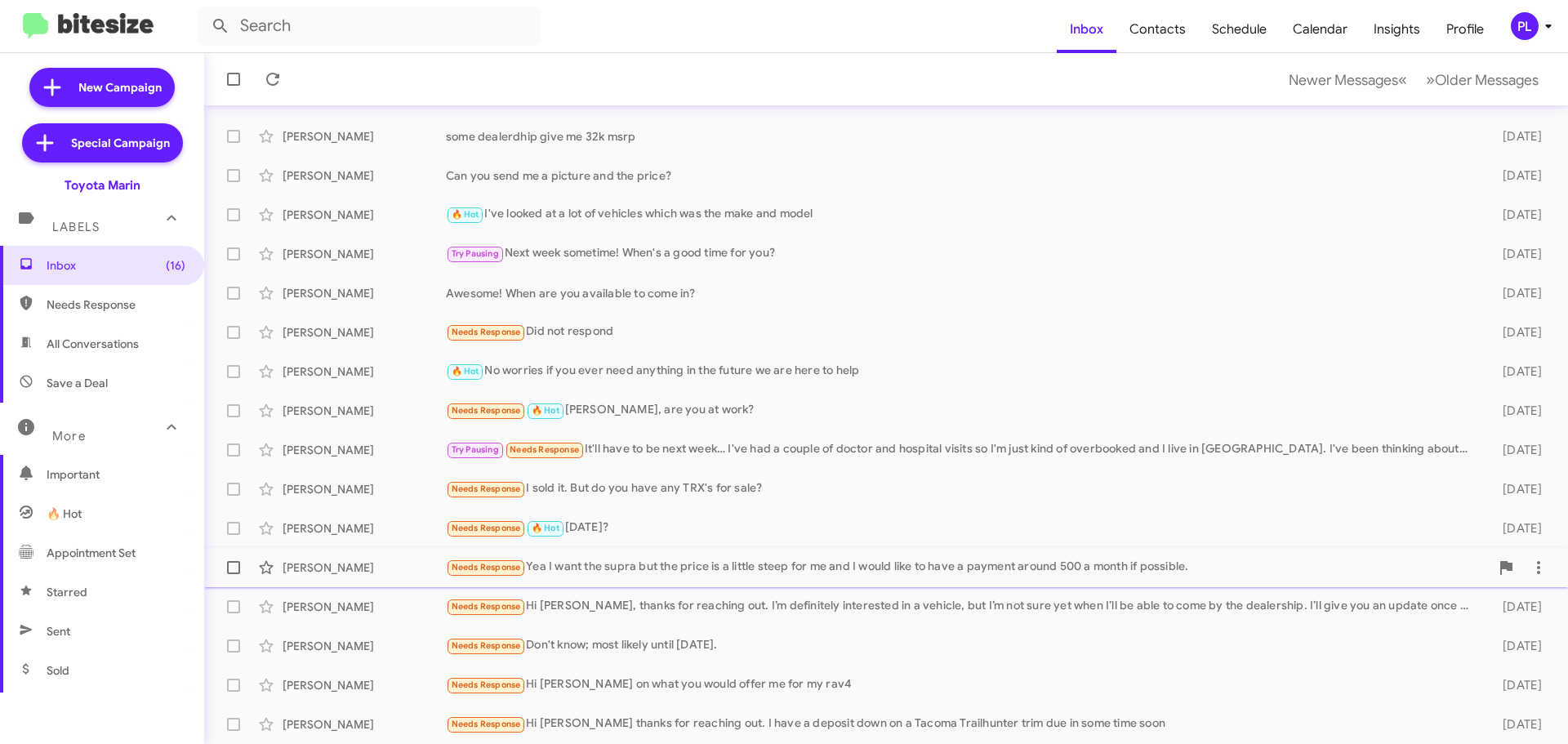
click at [837, 556] on div "[PERSON_NAME] Needs Response Yea I want the supra but the price is a little ste…" at bounding box center [886, 567] width 1338 height 33
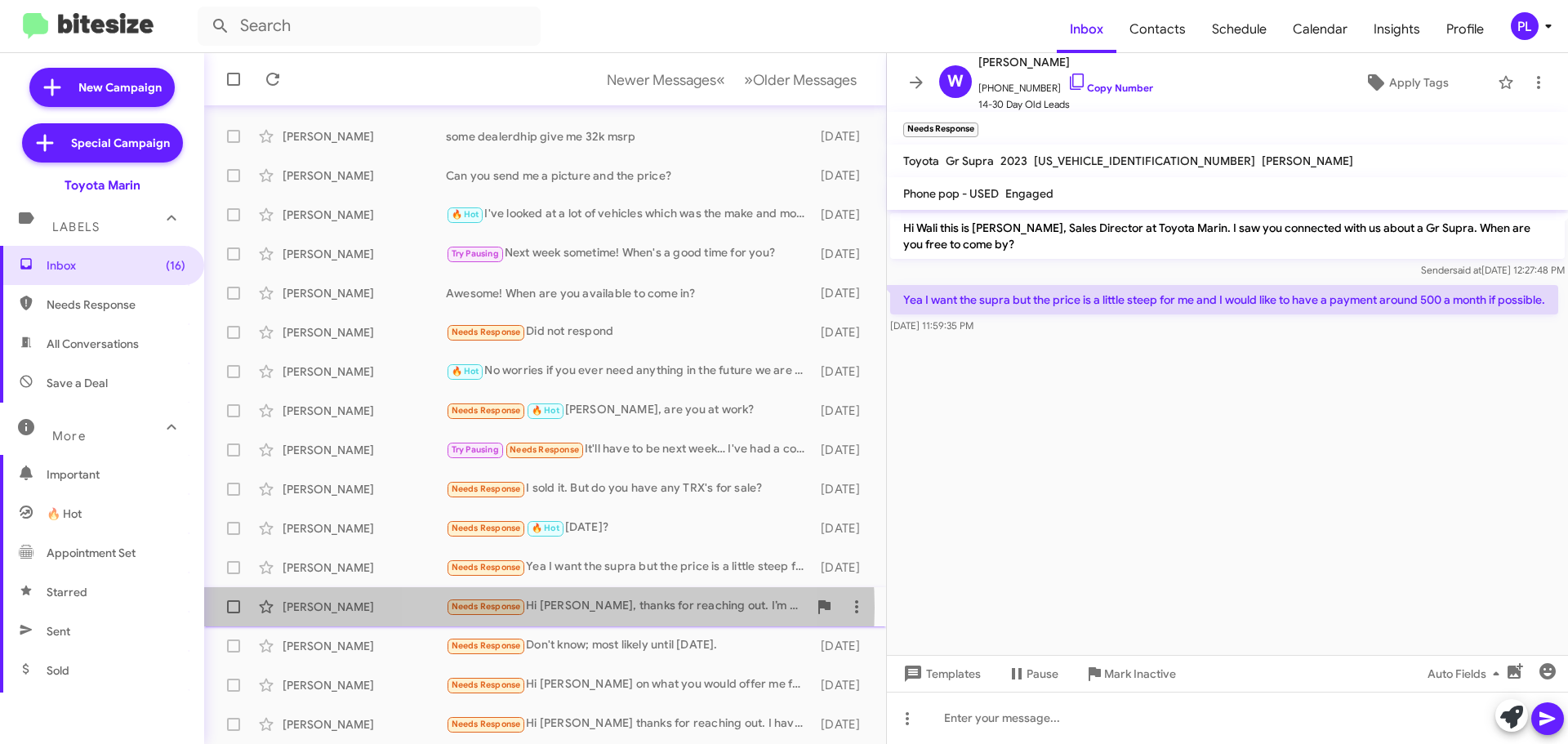
click at [534, 608] on div "Needs Response Hi [PERSON_NAME], thanks for reaching out. I’m definitely intere…" at bounding box center [627, 606] width 362 height 19
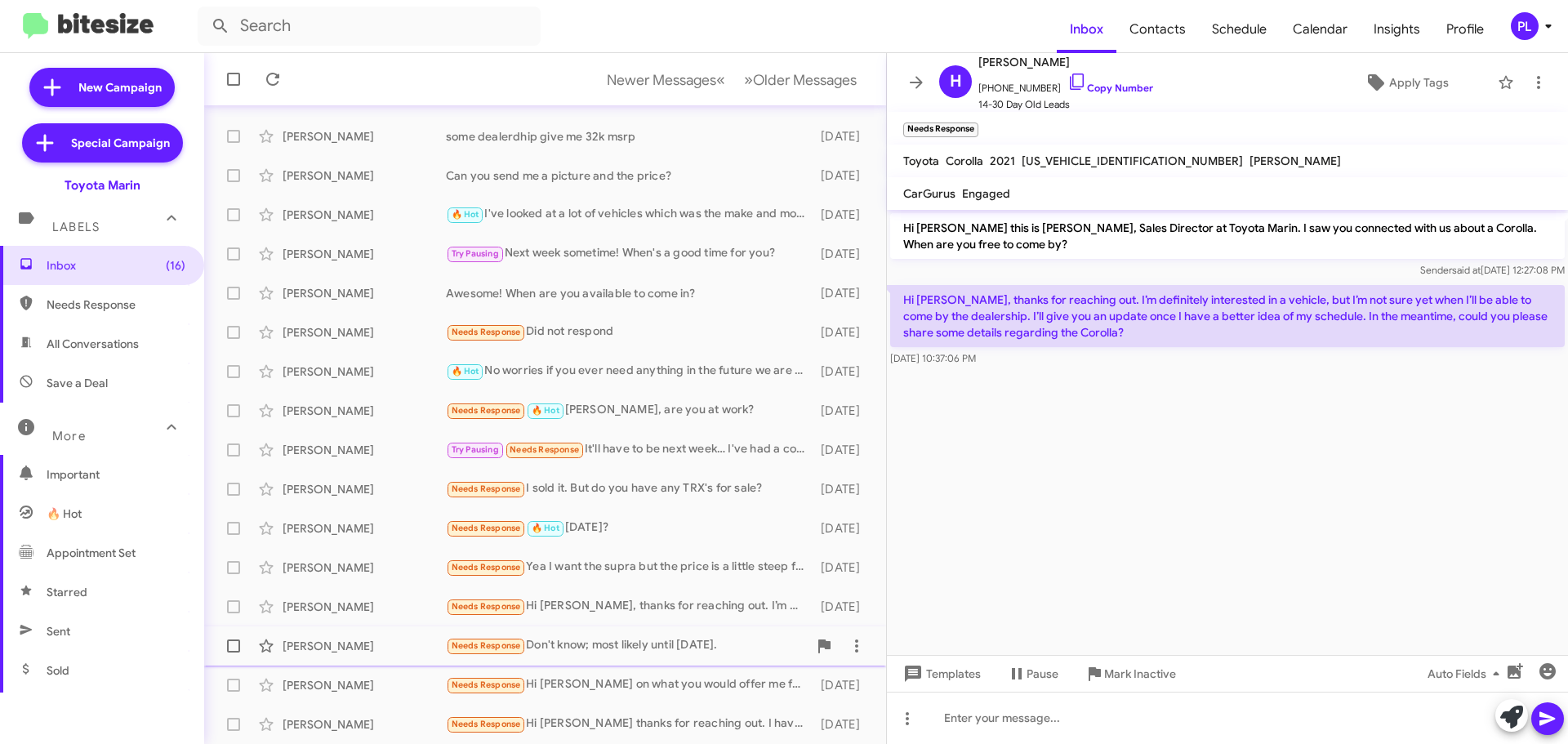
click at [577, 643] on div "Needs Response Don't know; most likely until [DATE]." at bounding box center [627, 645] width 362 height 19
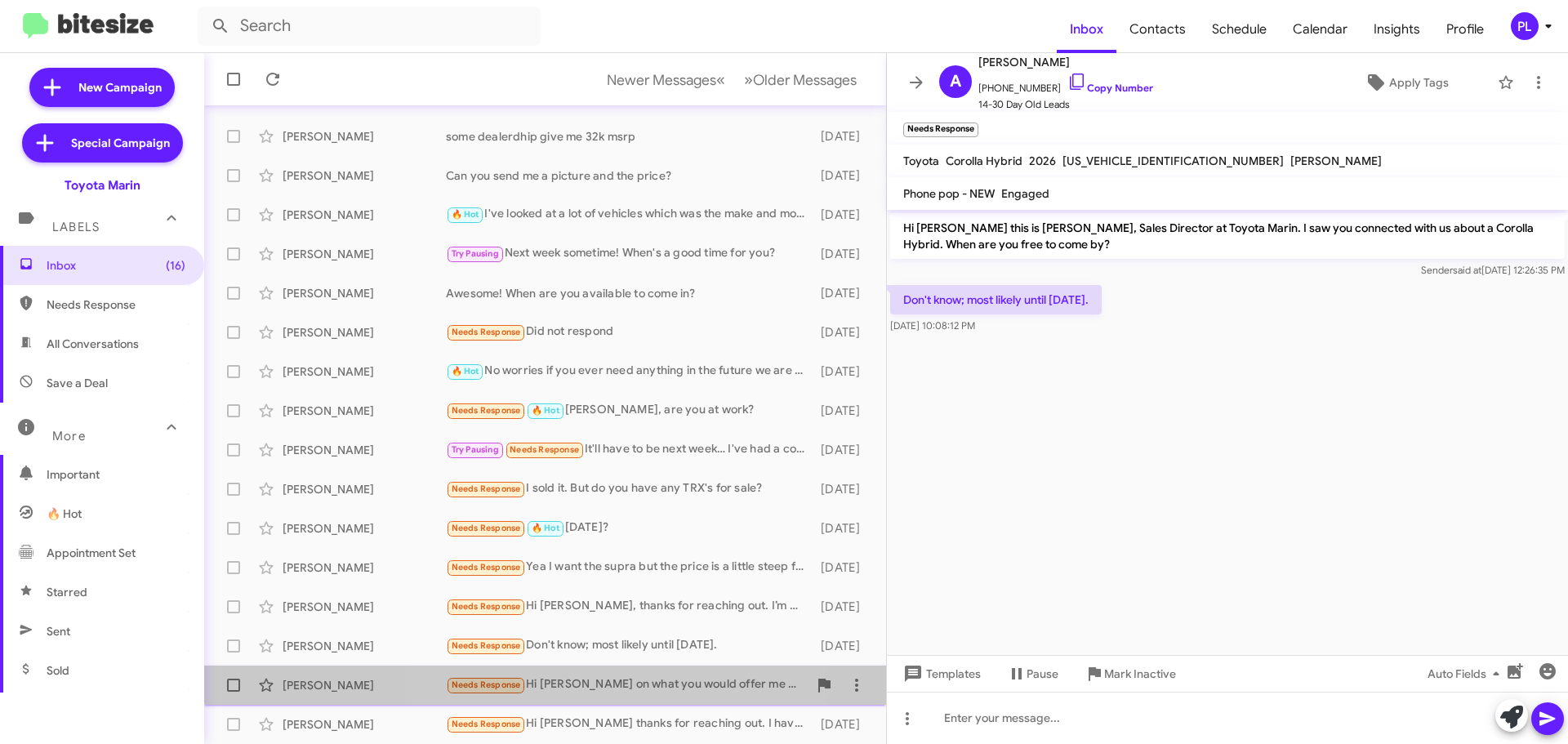
click at [583, 666] on span "[PERSON_NAME] Needs Response Hi [PERSON_NAME] on what you would offer me for my…" at bounding box center [545, 684] width 682 height 39
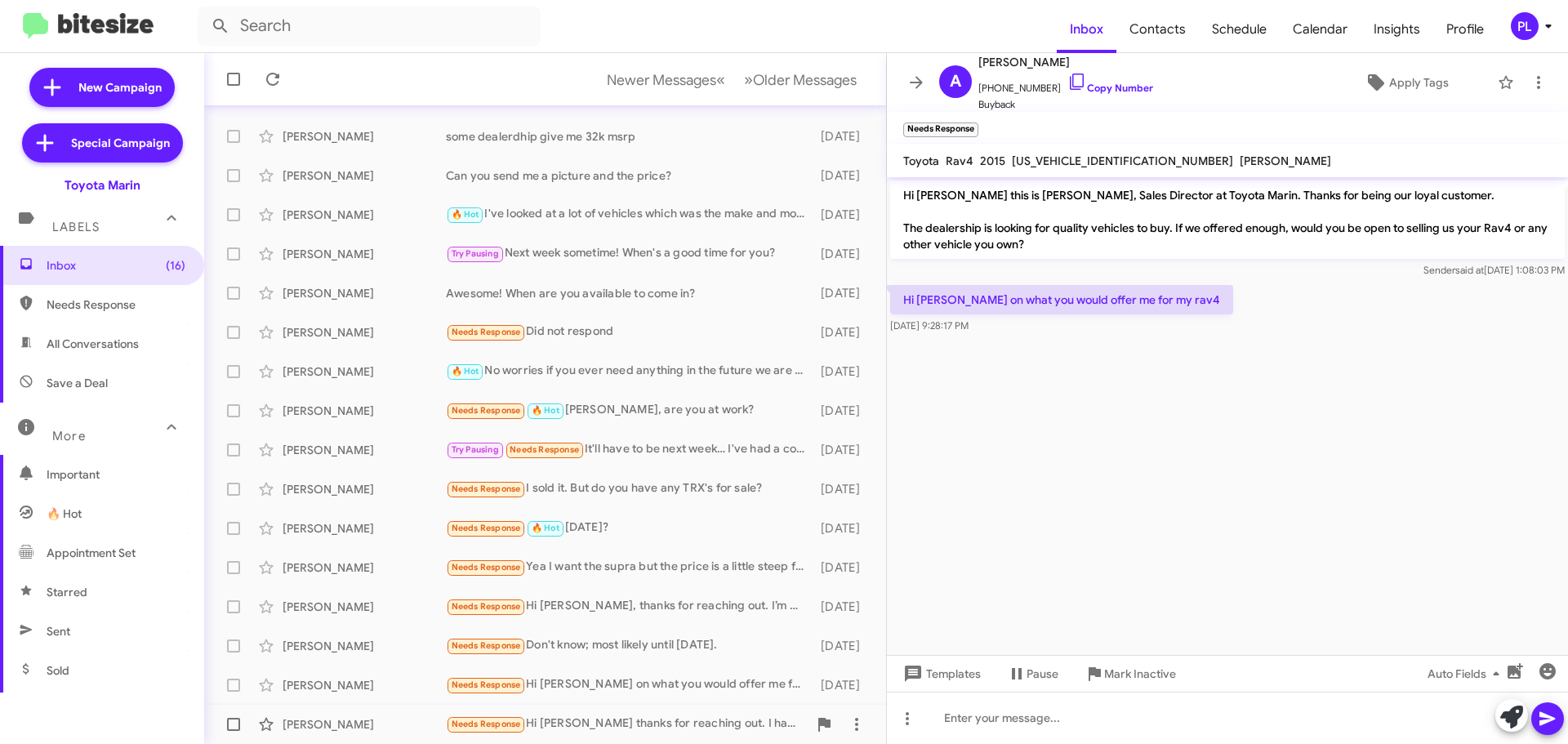
click at [582, 717] on div "Needs Response Hi [PERSON_NAME] thanks for reaching out. I have a deposit down …" at bounding box center [627, 723] width 362 height 19
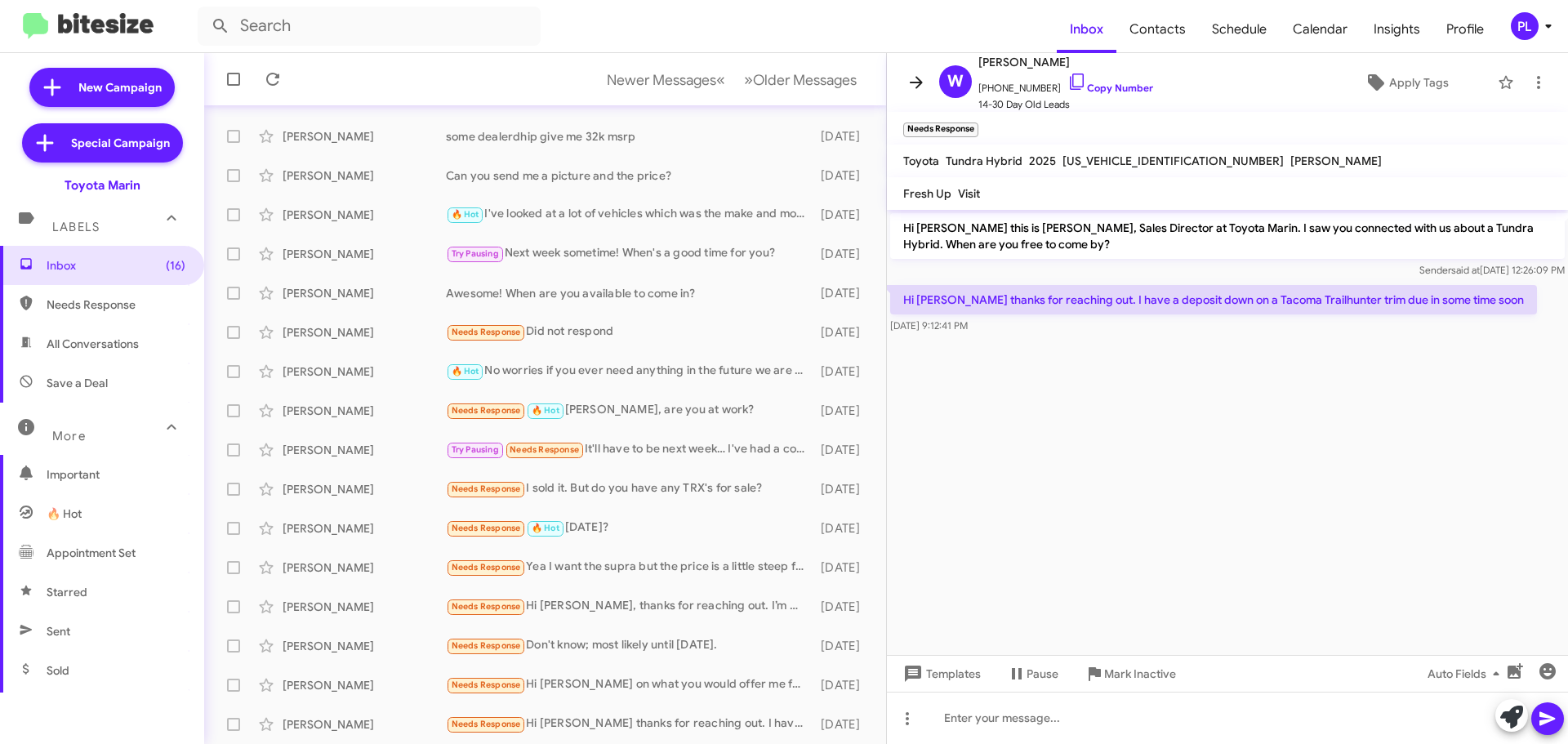
click at [920, 86] on icon at bounding box center [917, 82] width 20 height 20
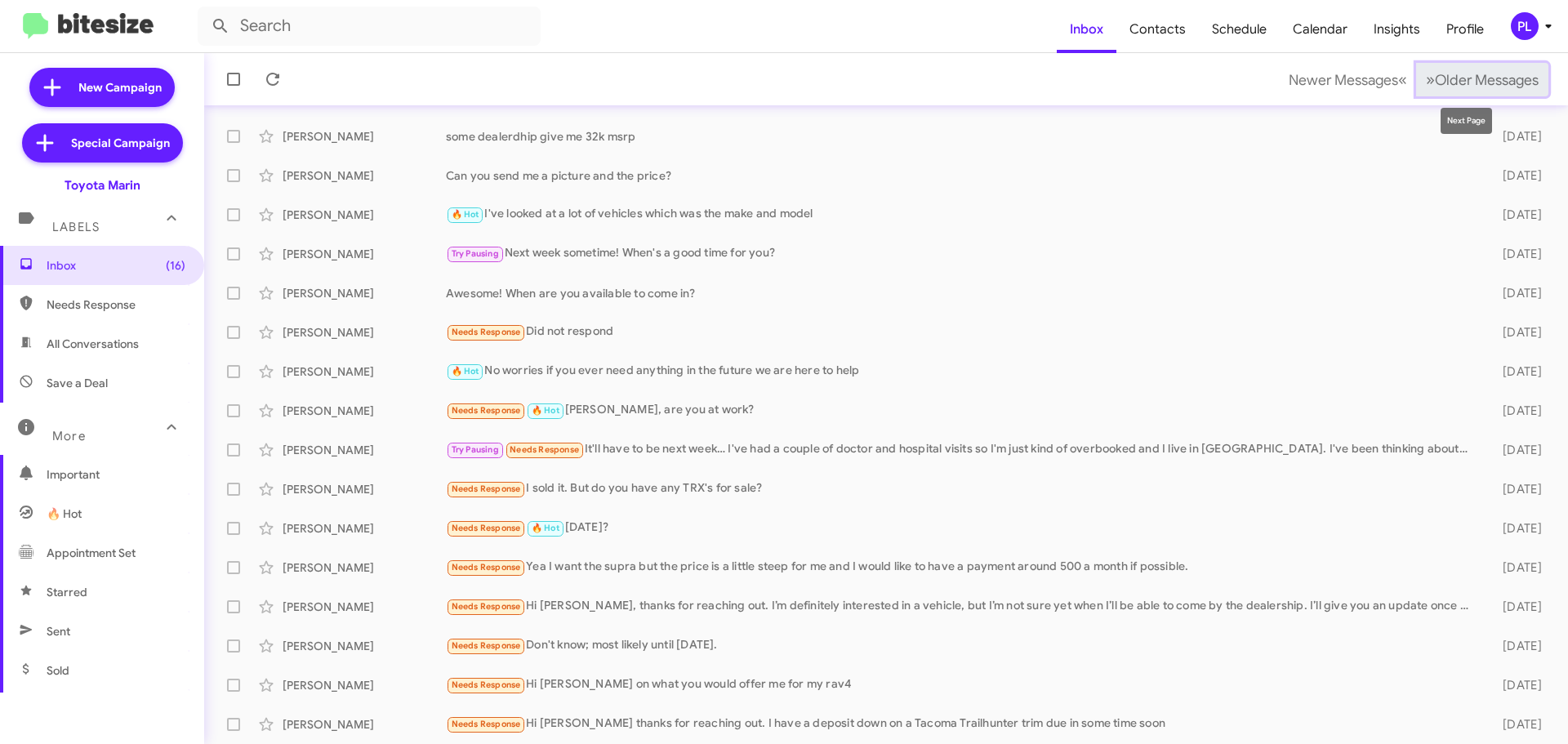
click at [1477, 74] on span "Older Messages" at bounding box center [1487, 80] width 104 height 18
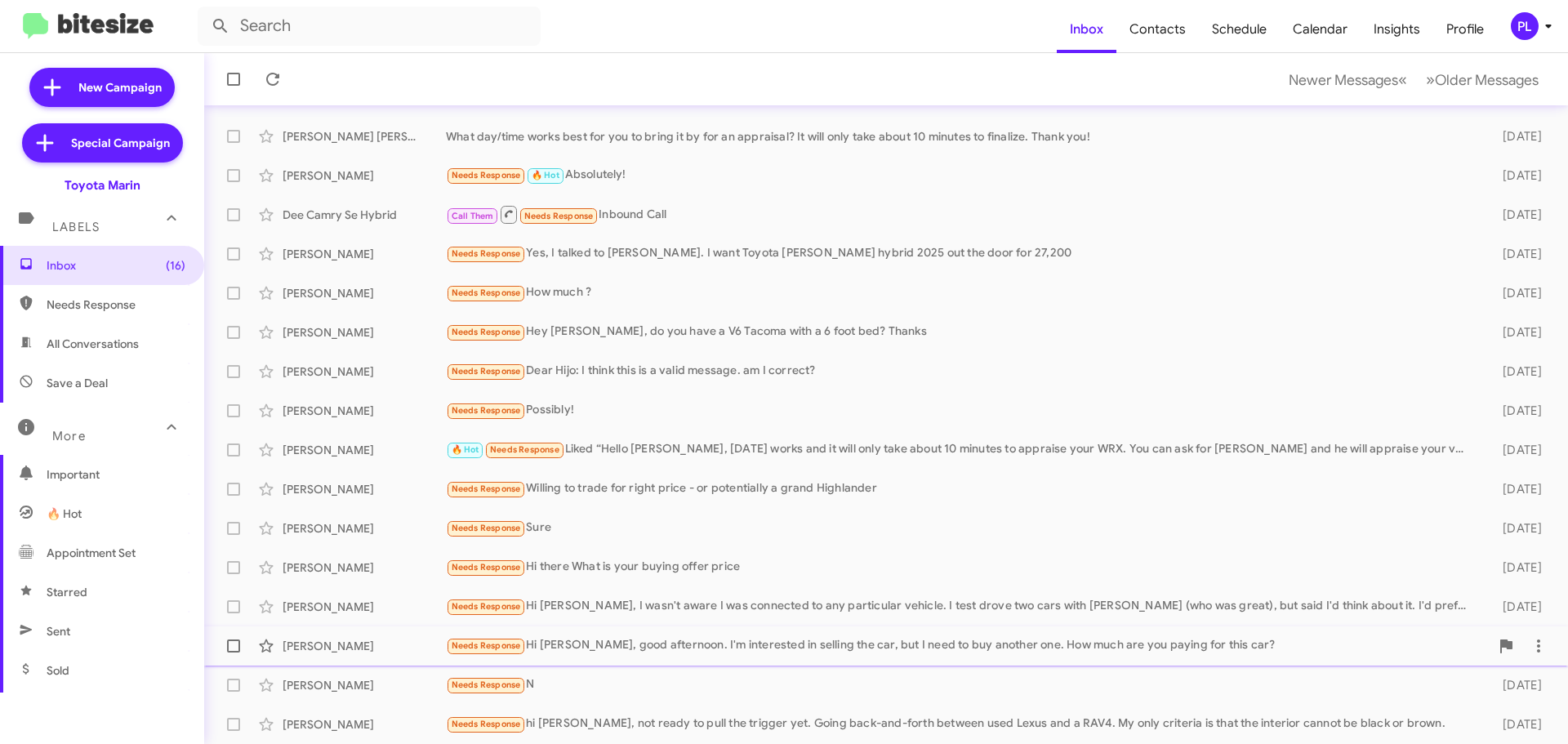
click at [667, 630] on div "[PERSON_NAME] Needs Response Hi [PERSON_NAME], good afternoon. I'm interested i…" at bounding box center [886, 646] width 1338 height 33
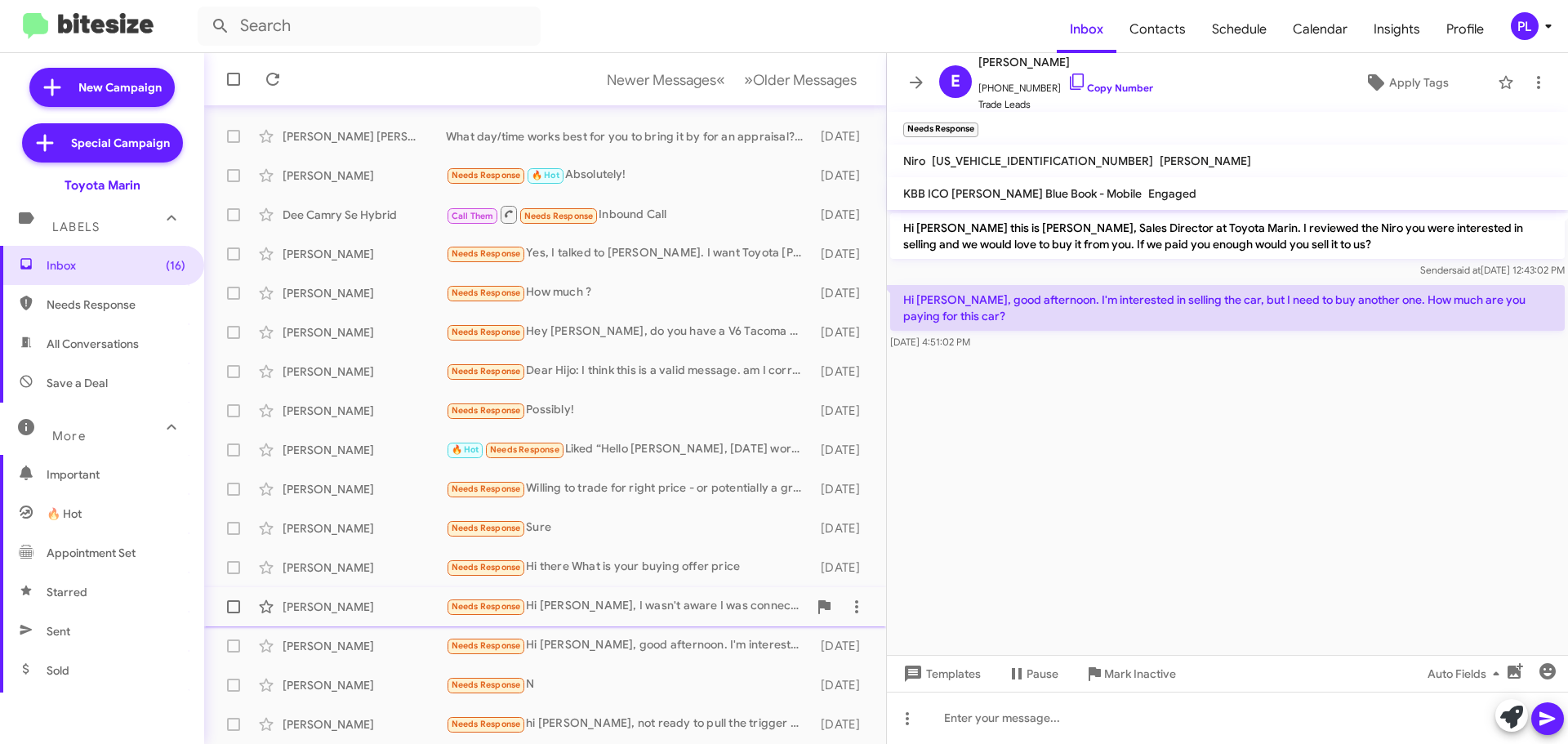
click at [598, 608] on div "Needs Response Hi [PERSON_NAME], I wasn't aware I was connected to any particul…" at bounding box center [627, 606] width 362 height 19
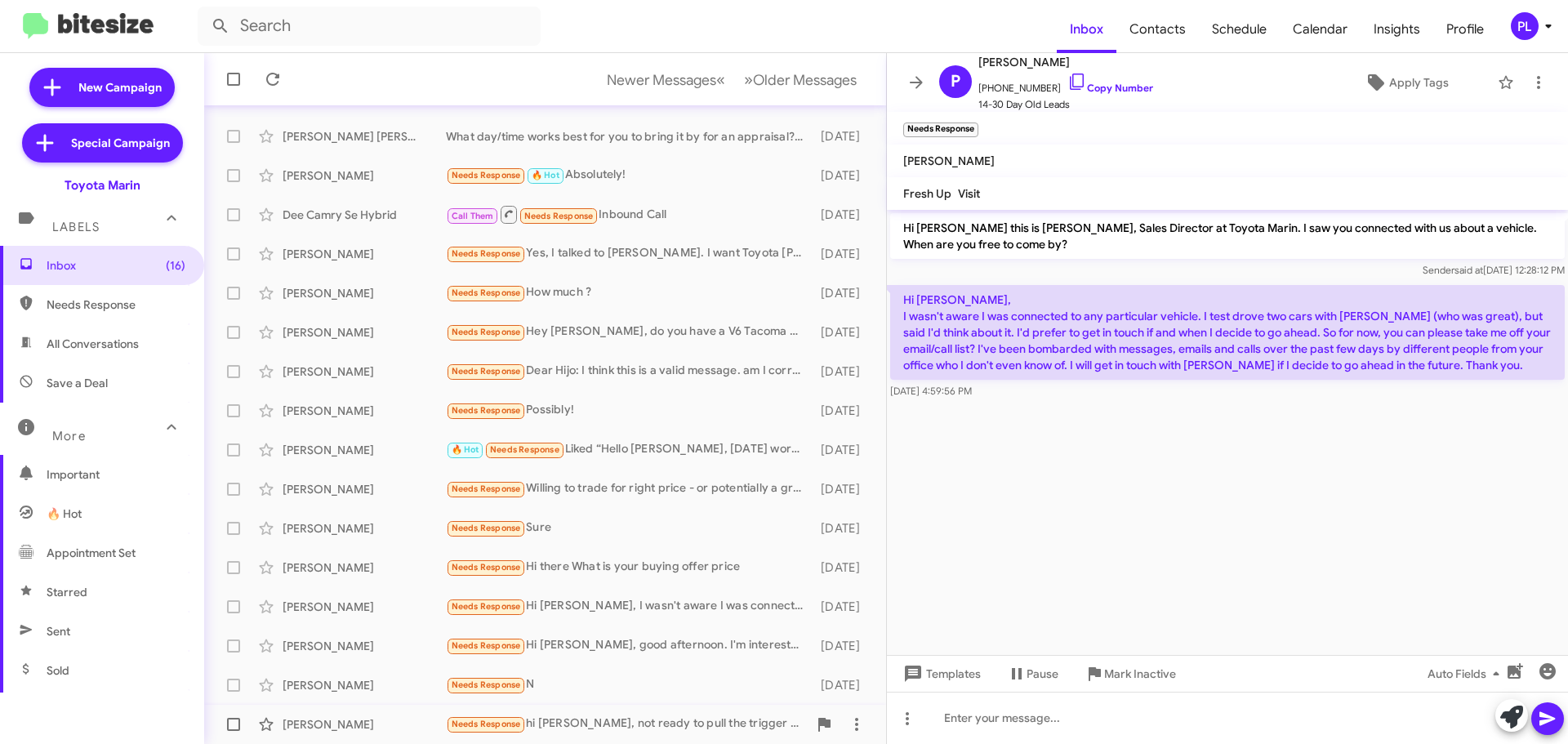
drag, startPoint x: 650, startPoint y: 726, endPoint x: 650, endPoint y: 736, distance: 10.0
click at [650, 726] on div "Needs Response hi [PERSON_NAME], not ready to pull the trigger yet. Going back-…" at bounding box center [627, 723] width 362 height 19
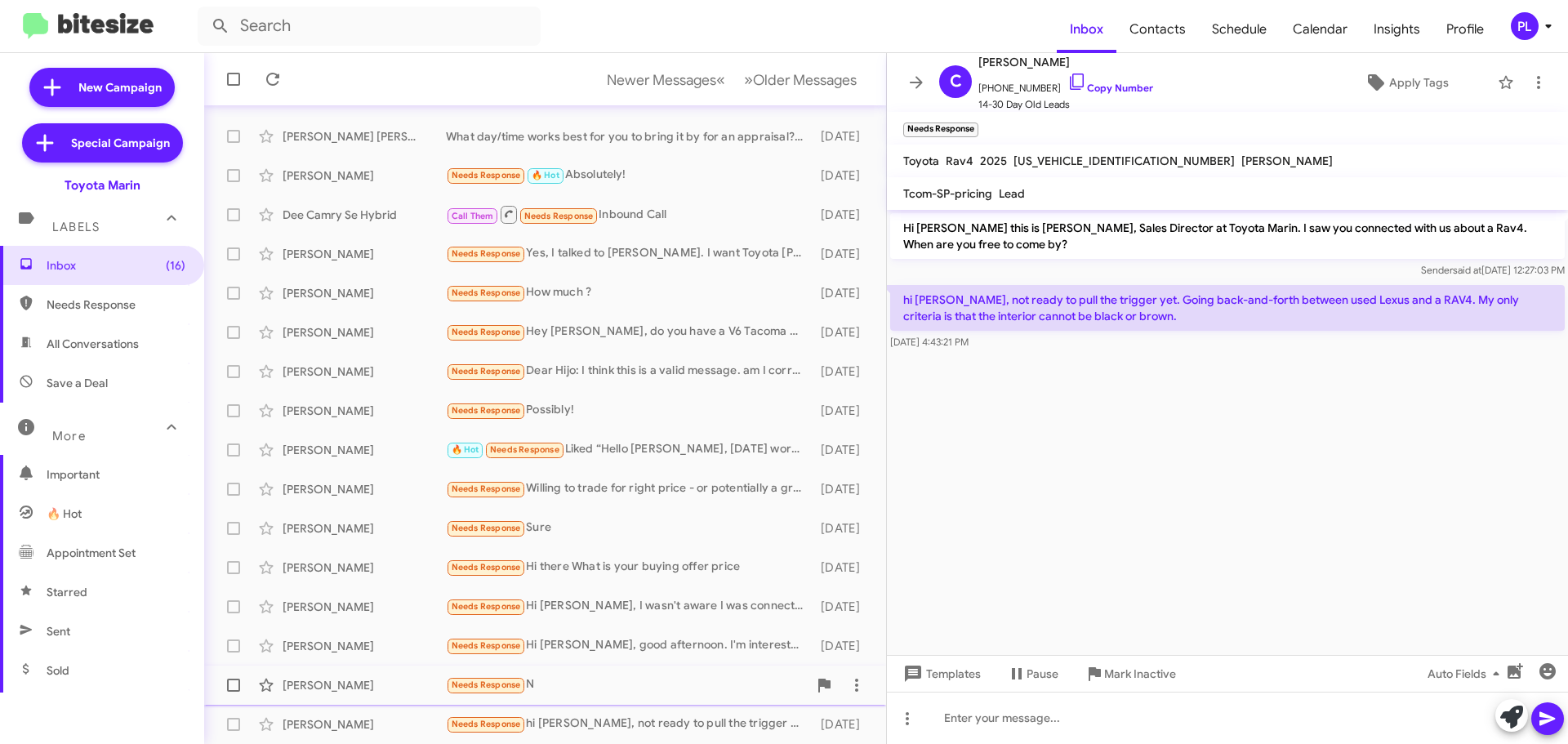
click at [578, 691] on div "Needs Response N" at bounding box center [627, 684] width 362 height 19
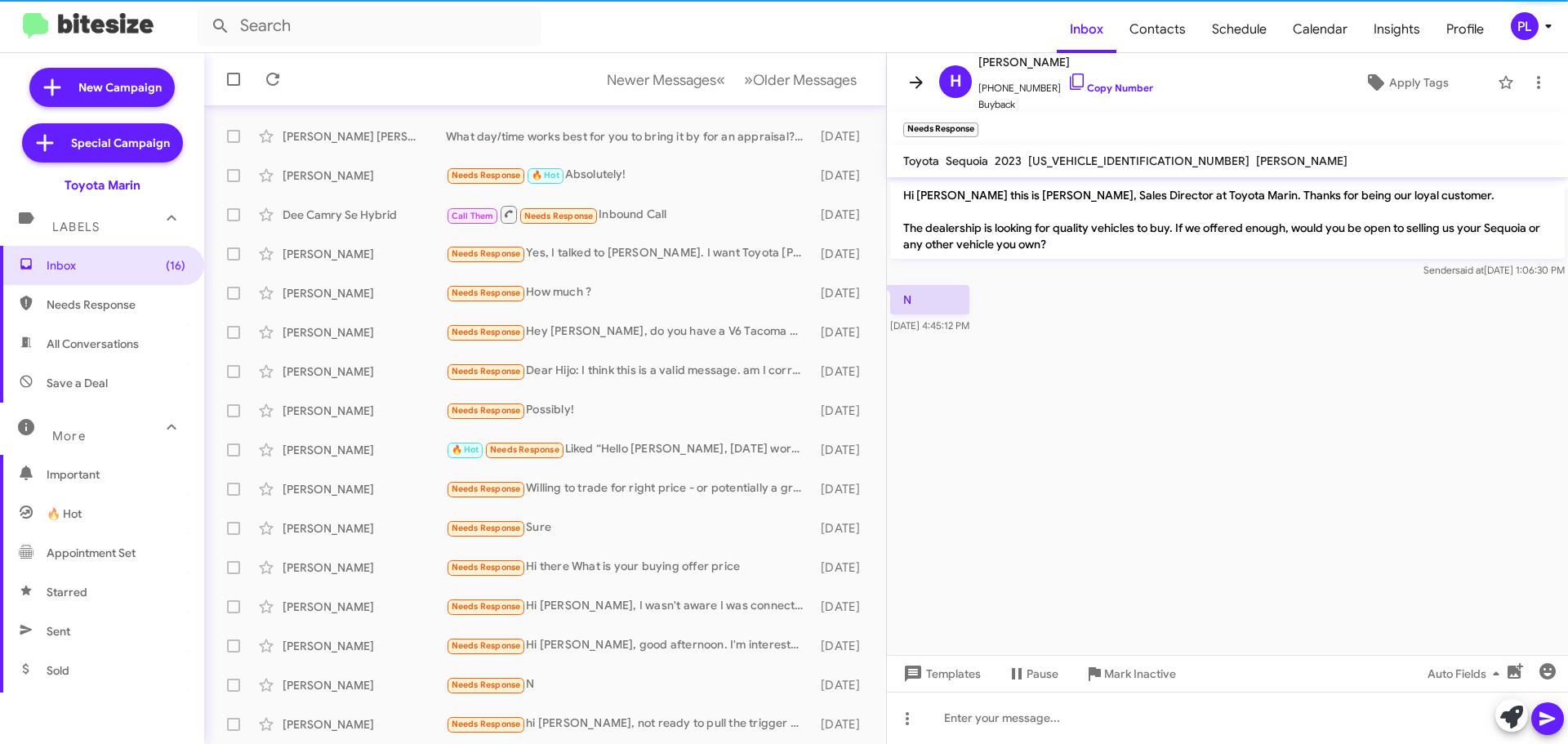
click at [922, 88] on icon at bounding box center [917, 82] width 20 height 20
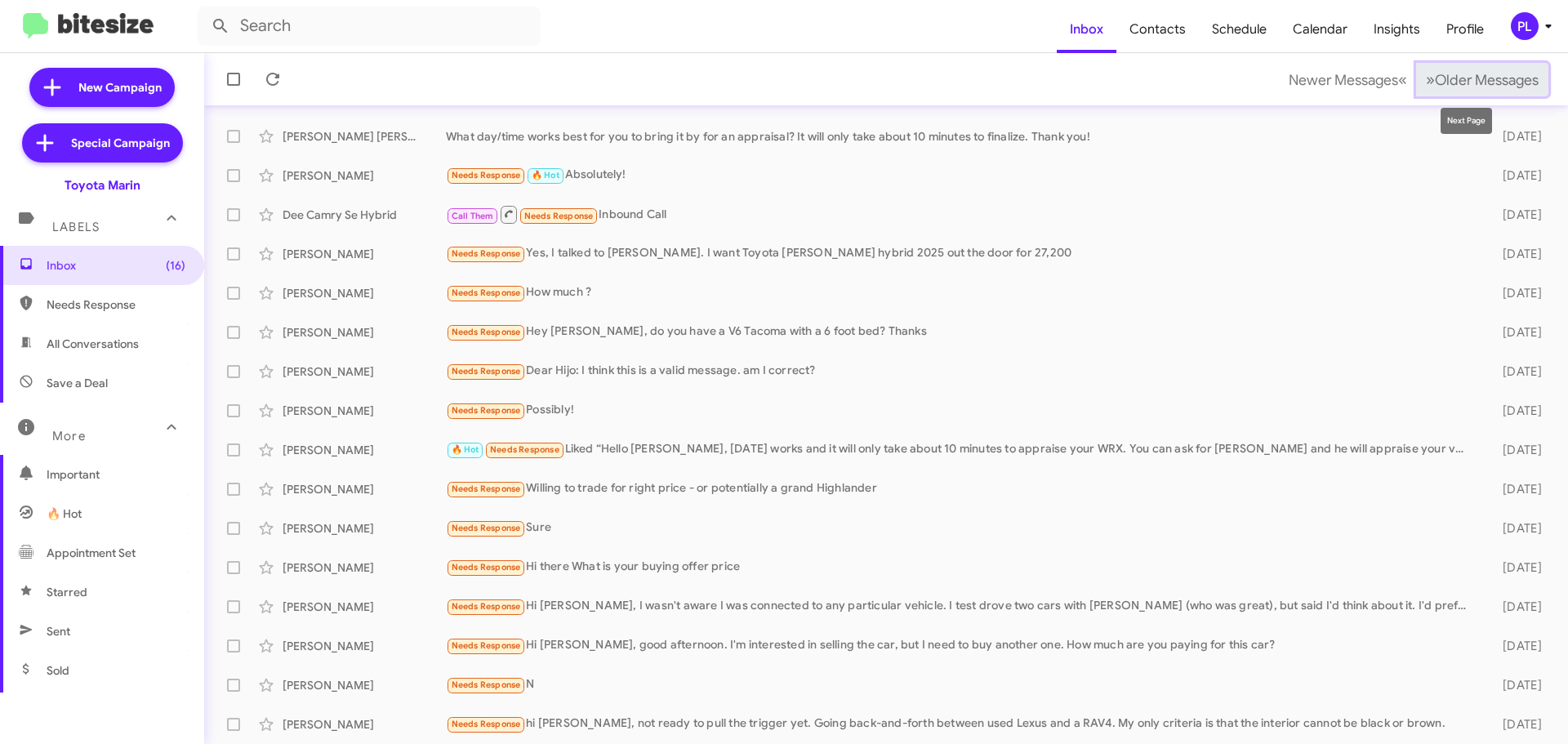
click at [1493, 70] on button "» Next Older Messages" at bounding box center [1482, 79] width 132 height 33
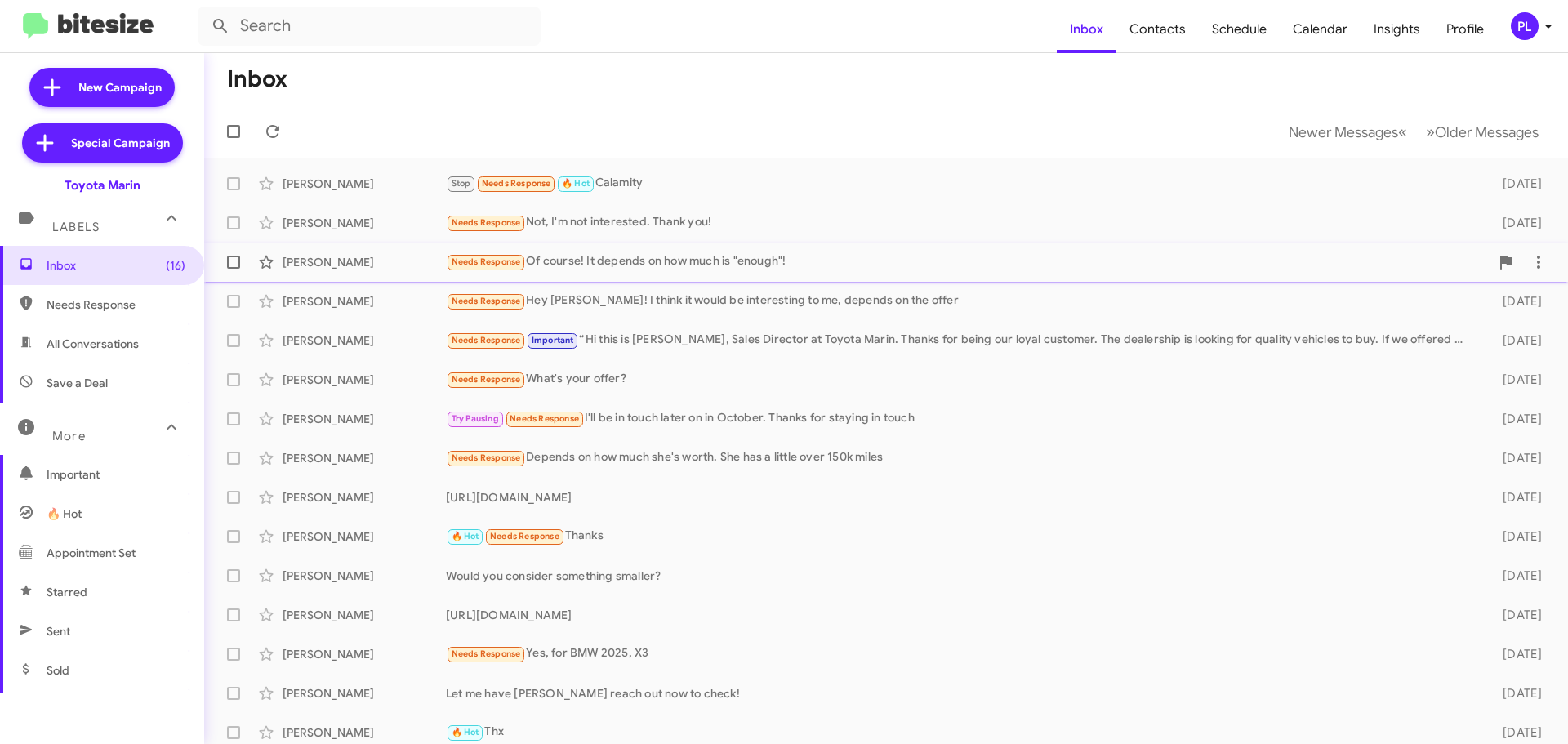
click at [595, 255] on div "Needs Response Of course! It depends on how much is "enough"!" at bounding box center [967, 261] width 1043 height 19
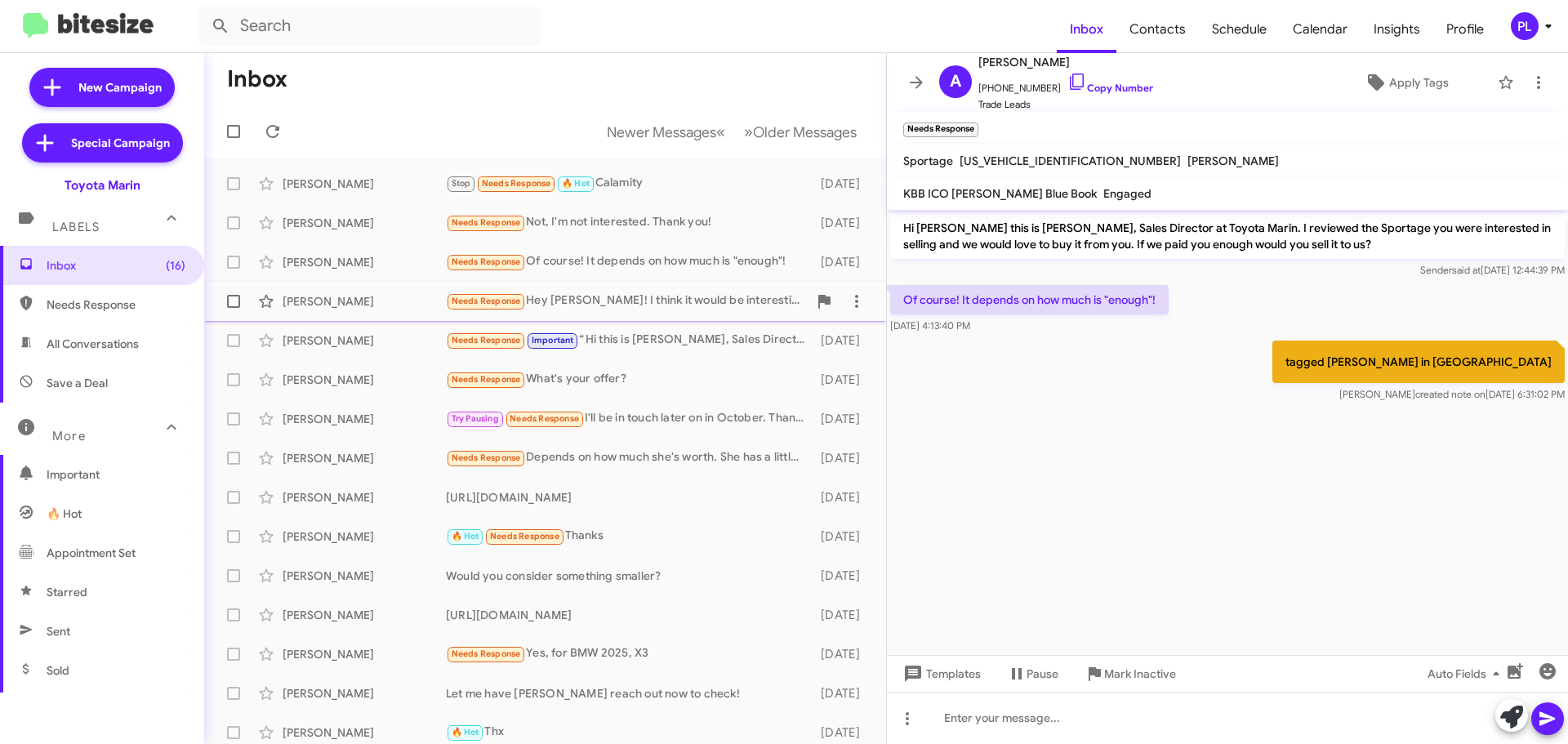
click at [629, 293] on div "Needs Response Hey [PERSON_NAME]! I think it would be interesting to me, depend…" at bounding box center [627, 301] width 362 height 19
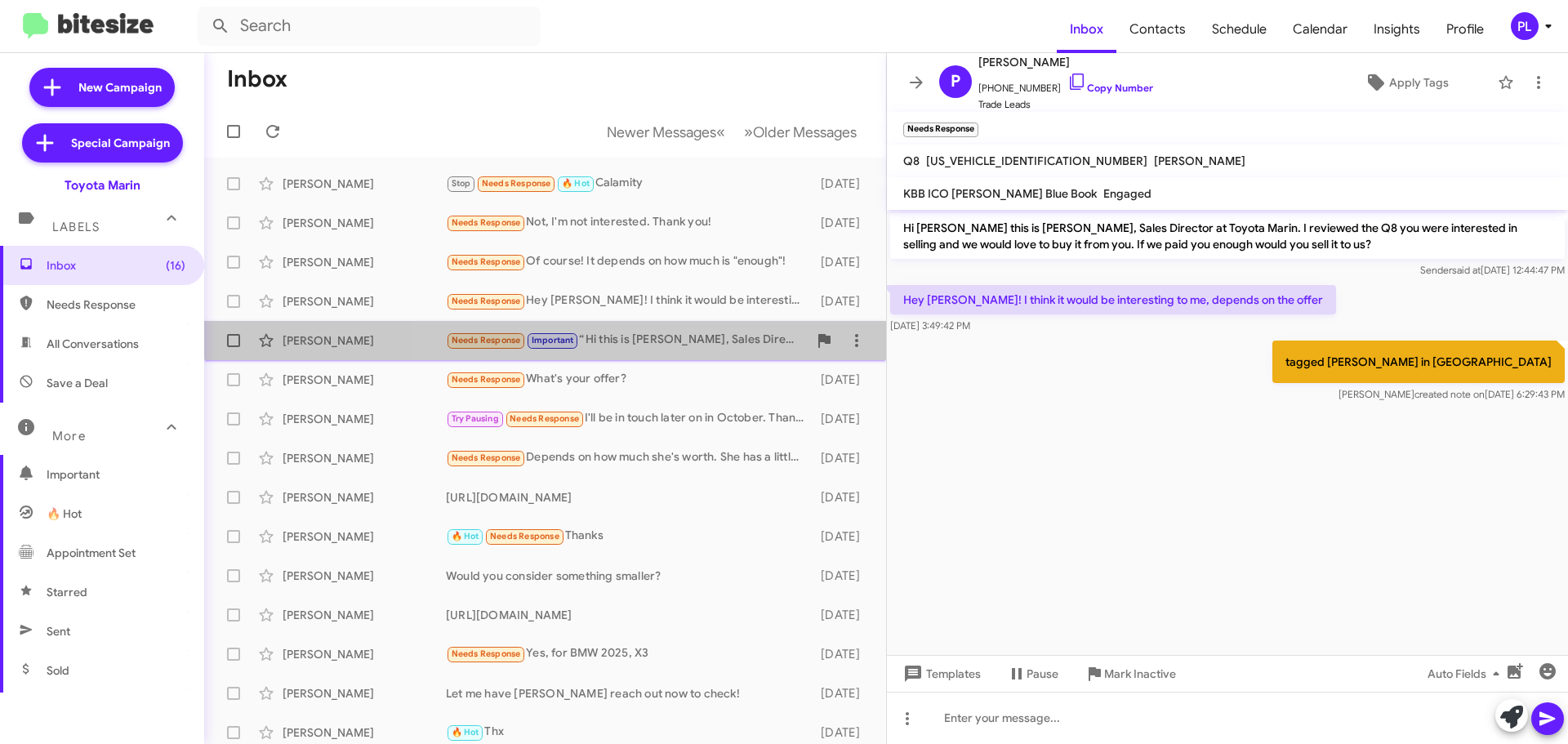
click at [675, 330] on div "Needs Response Important “ Hi this is [PERSON_NAME], Sales Director at Toyota M…" at bounding box center [627, 339] width 362 height 19
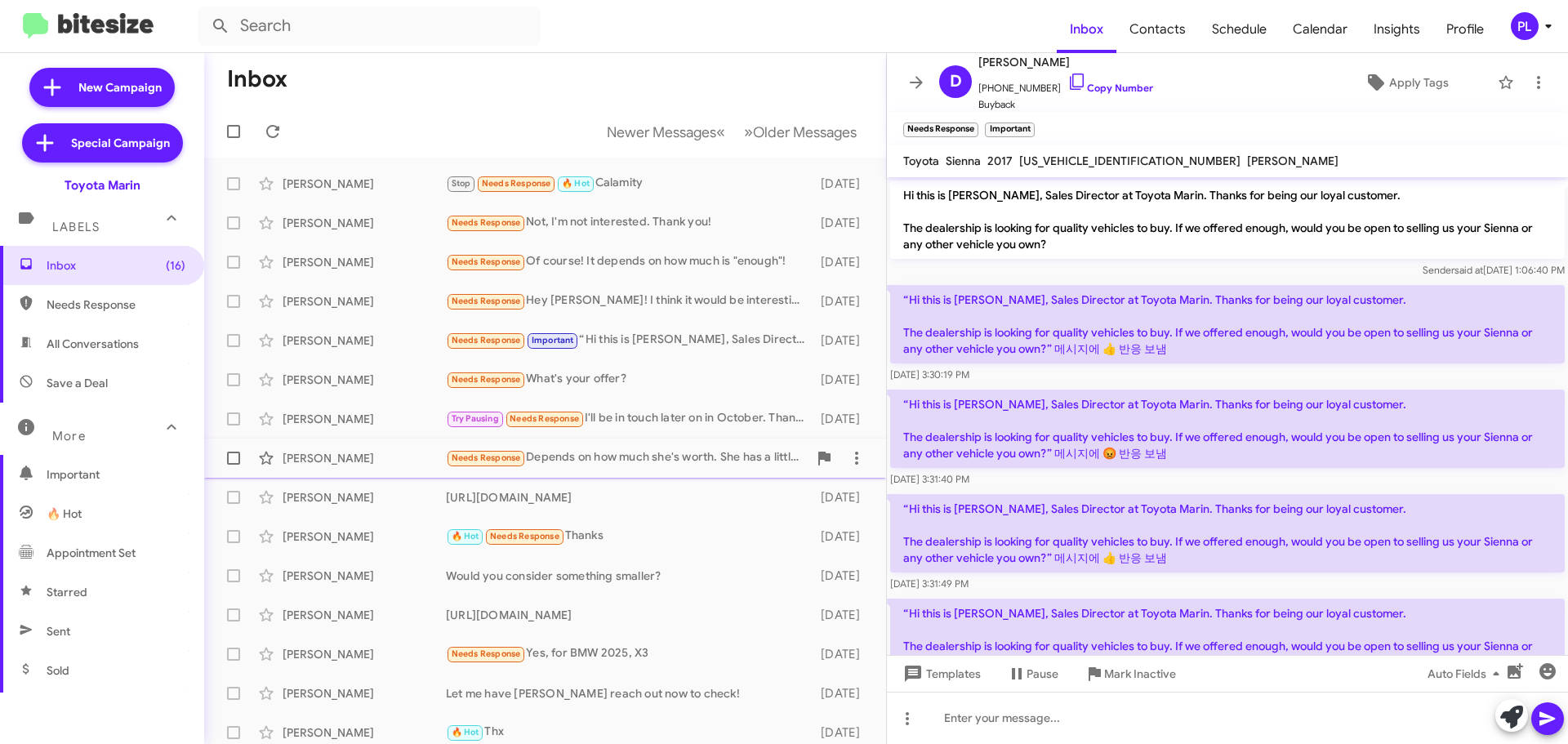
click at [630, 451] on div "Needs Response Depends on how much she's worth. She has a little over 150k miles" at bounding box center [627, 457] width 362 height 19
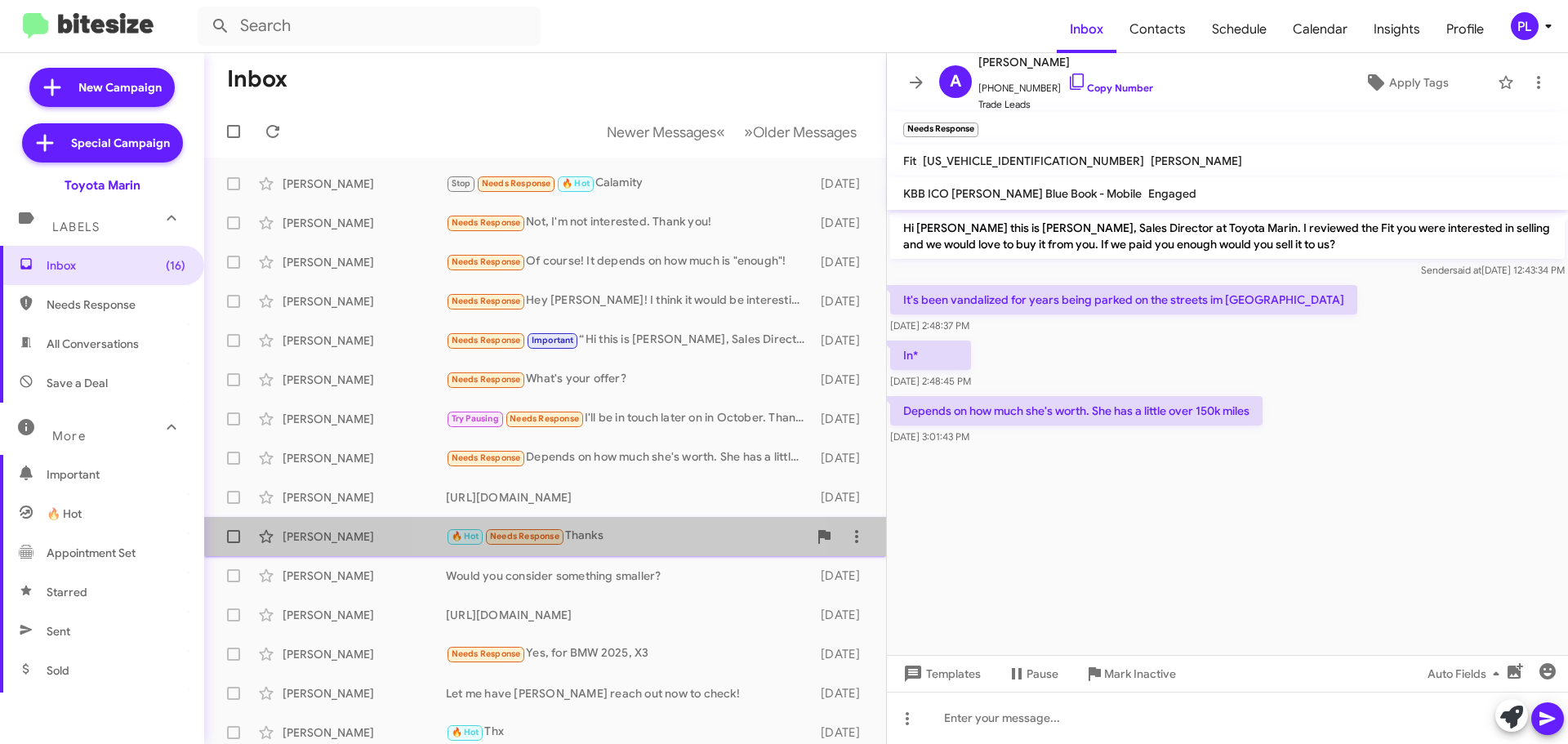
click at [607, 541] on div "🔥 Hot Needs Response Thanks" at bounding box center [627, 535] width 362 height 19
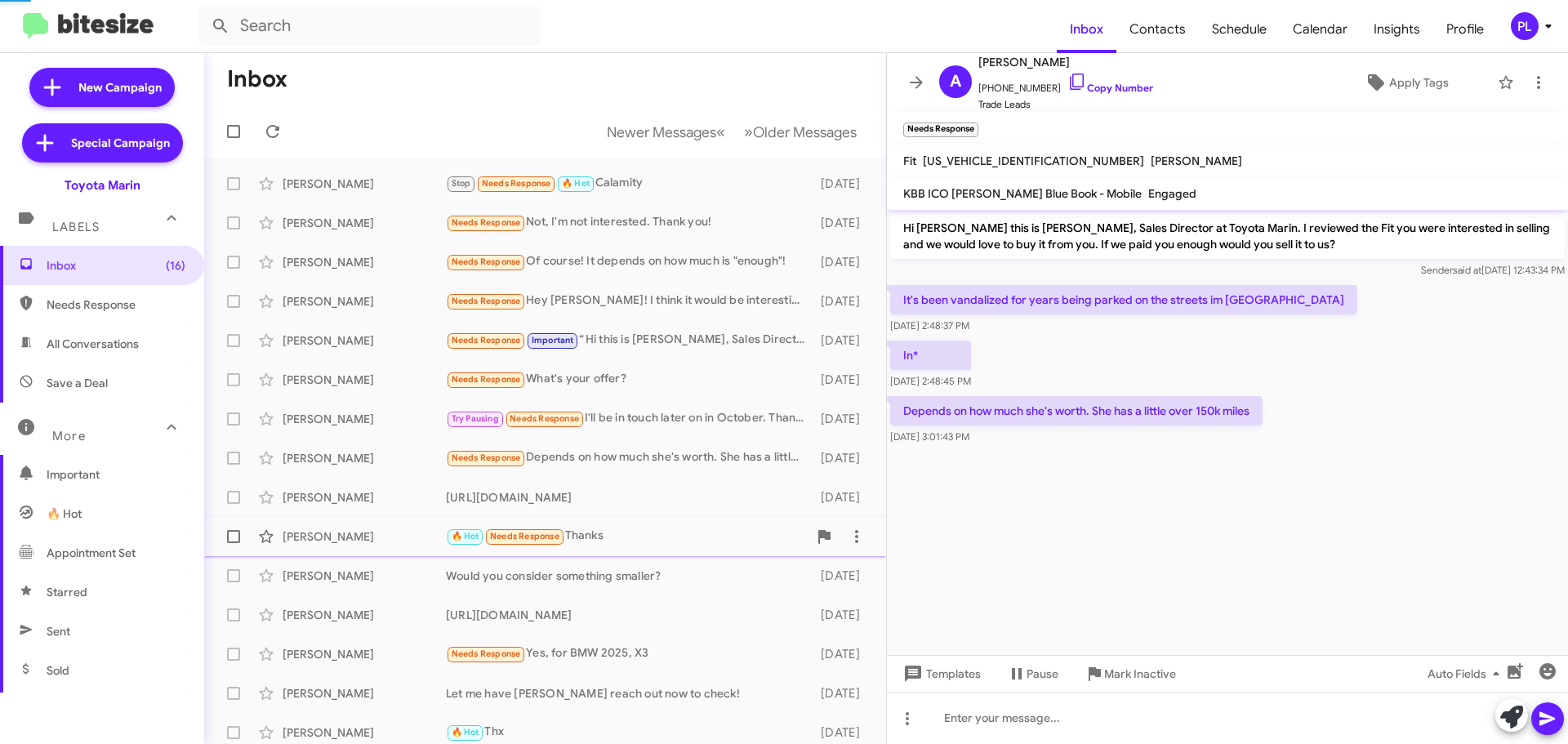
scroll to position [141, 0]
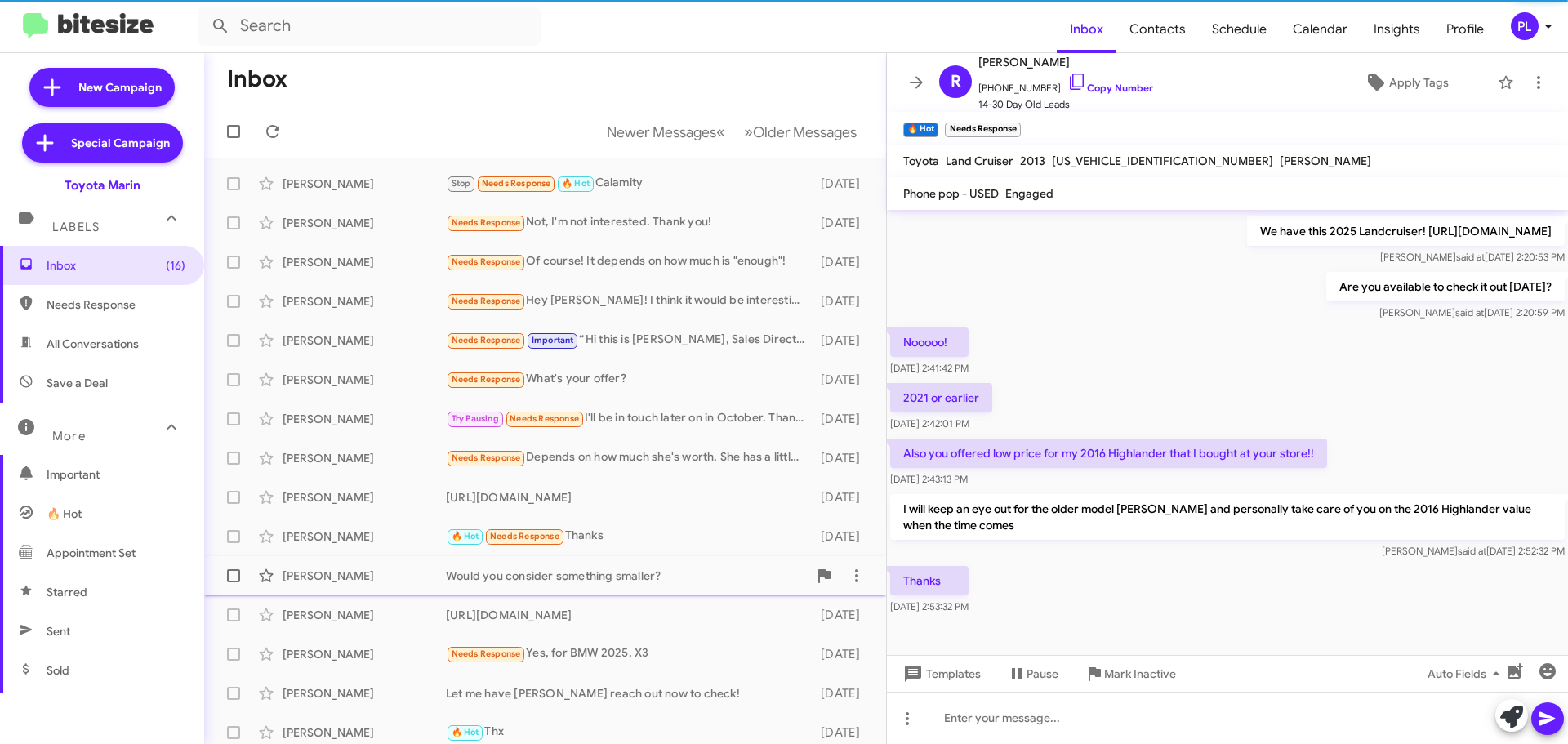
click at [604, 575] on div "Would you consider something smaller?" at bounding box center [627, 575] width 362 height 16
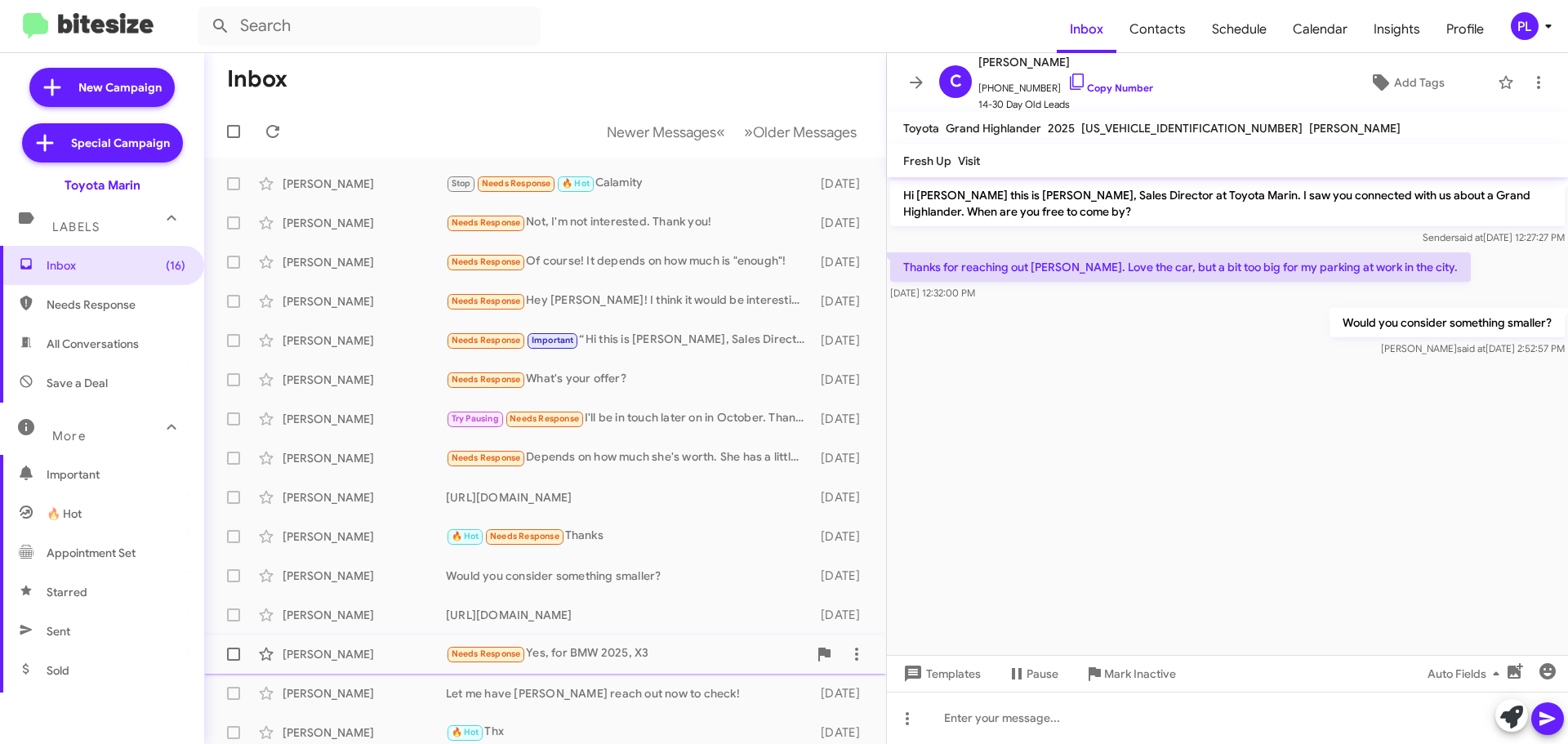
click at [590, 658] on div "Needs Response Yes, for BMW 2025, X3" at bounding box center [627, 653] width 362 height 19
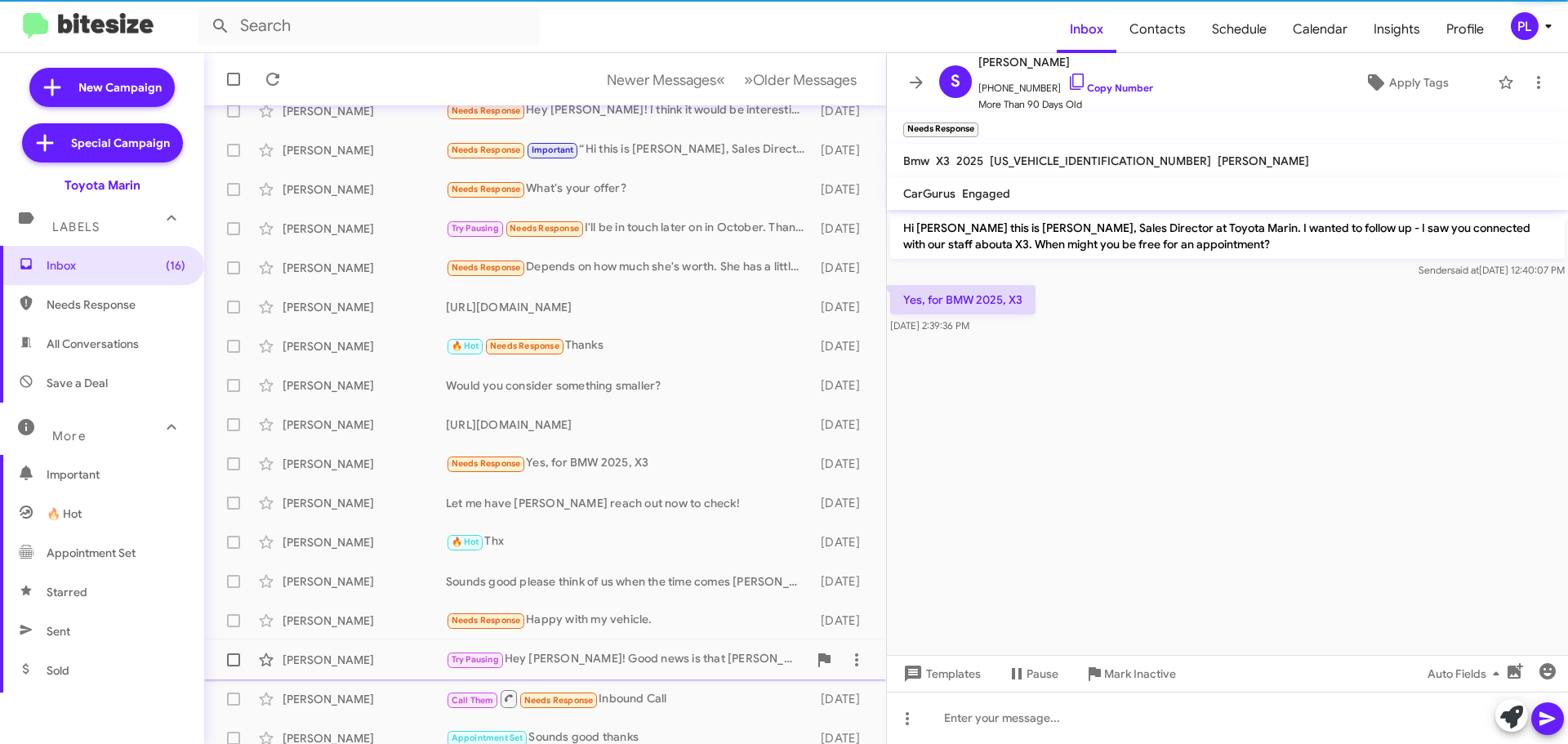
scroll to position [204, 0]
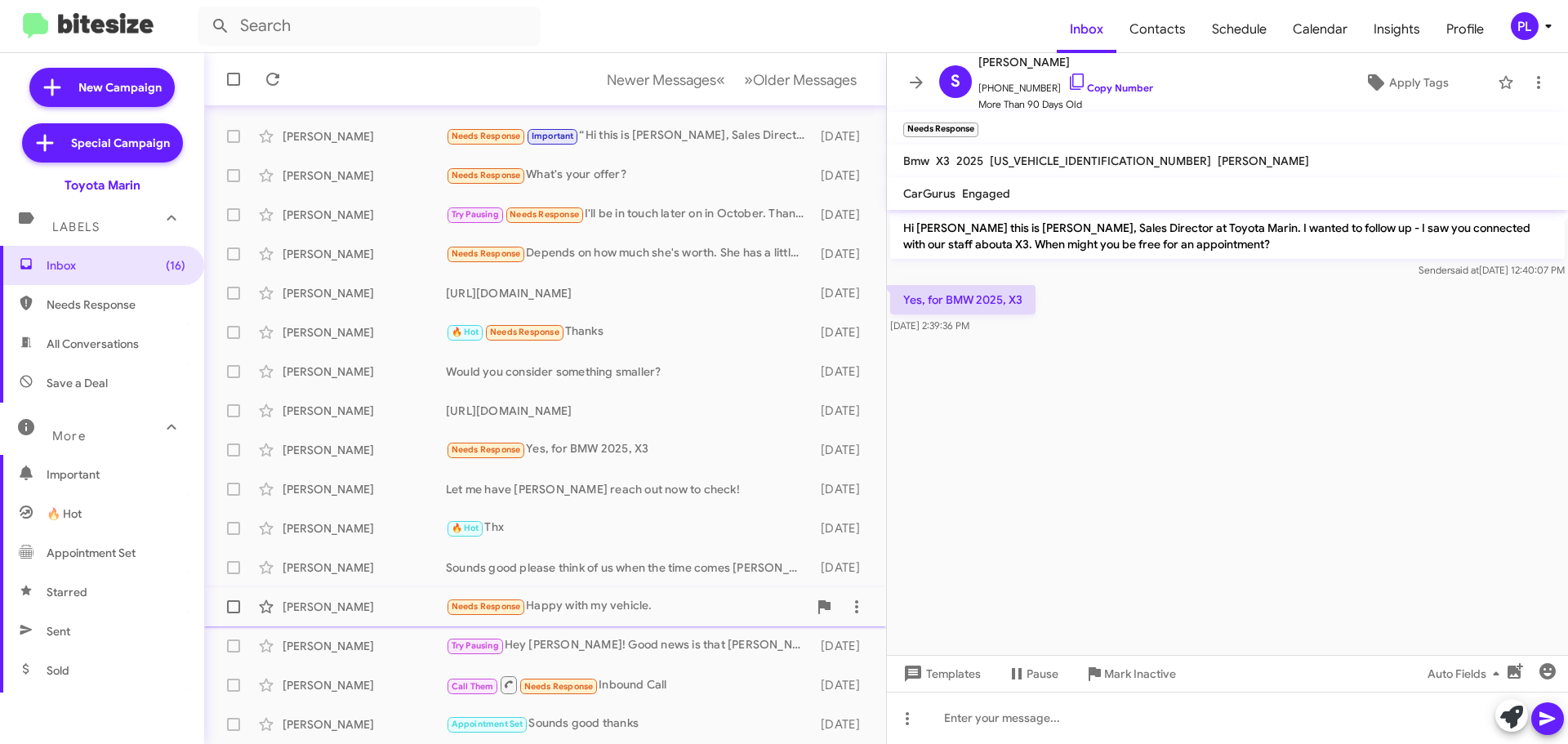
click at [616, 599] on div "Needs Response Happy with my vehicle." at bounding box center [627, 606] width 362 height 19
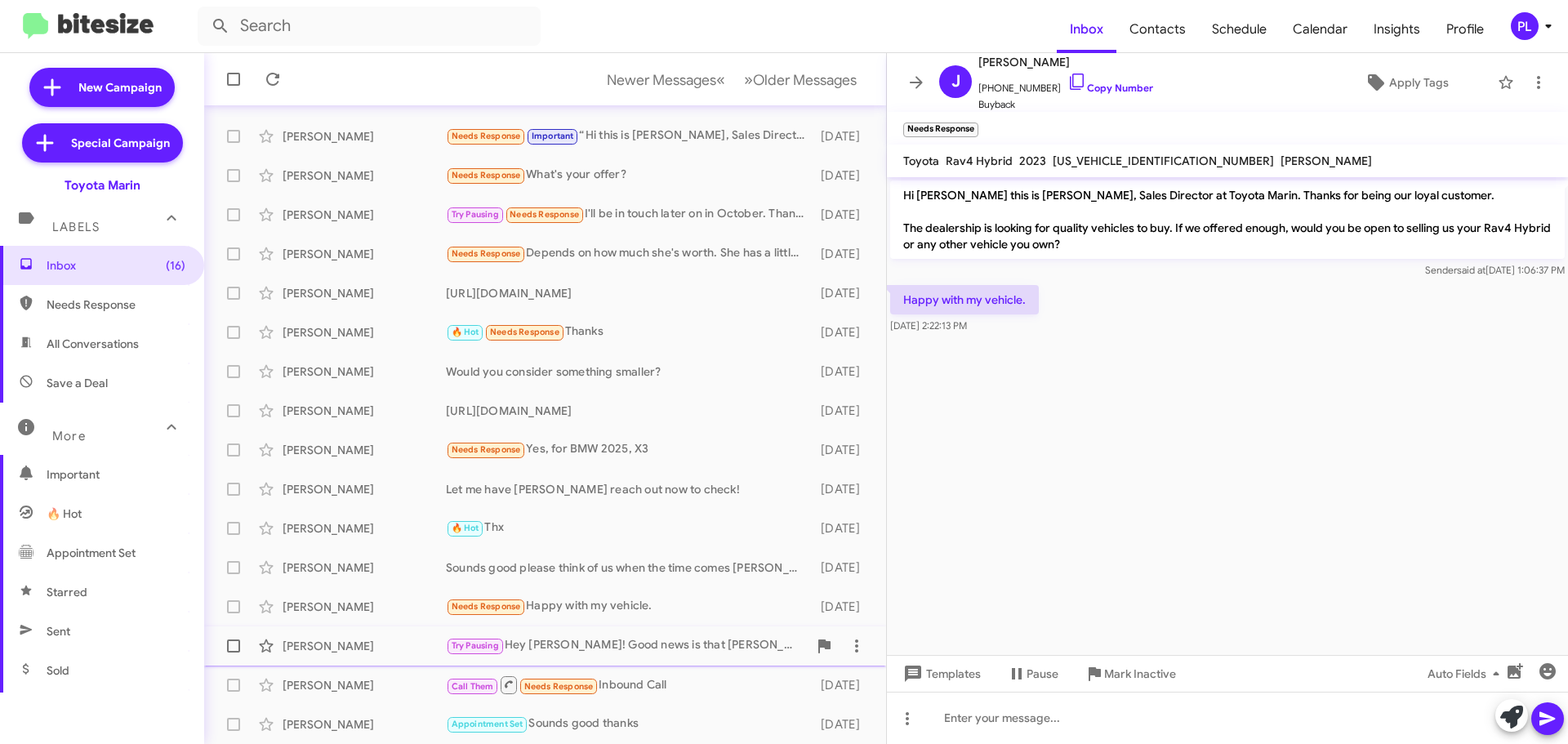
click at [667, 647] on div "Try Pausing Hey [PERSON_NAME]! Good news is that [PERSON_NAME] is still availab…" at bounding box center [627, 645] width 362 height 19
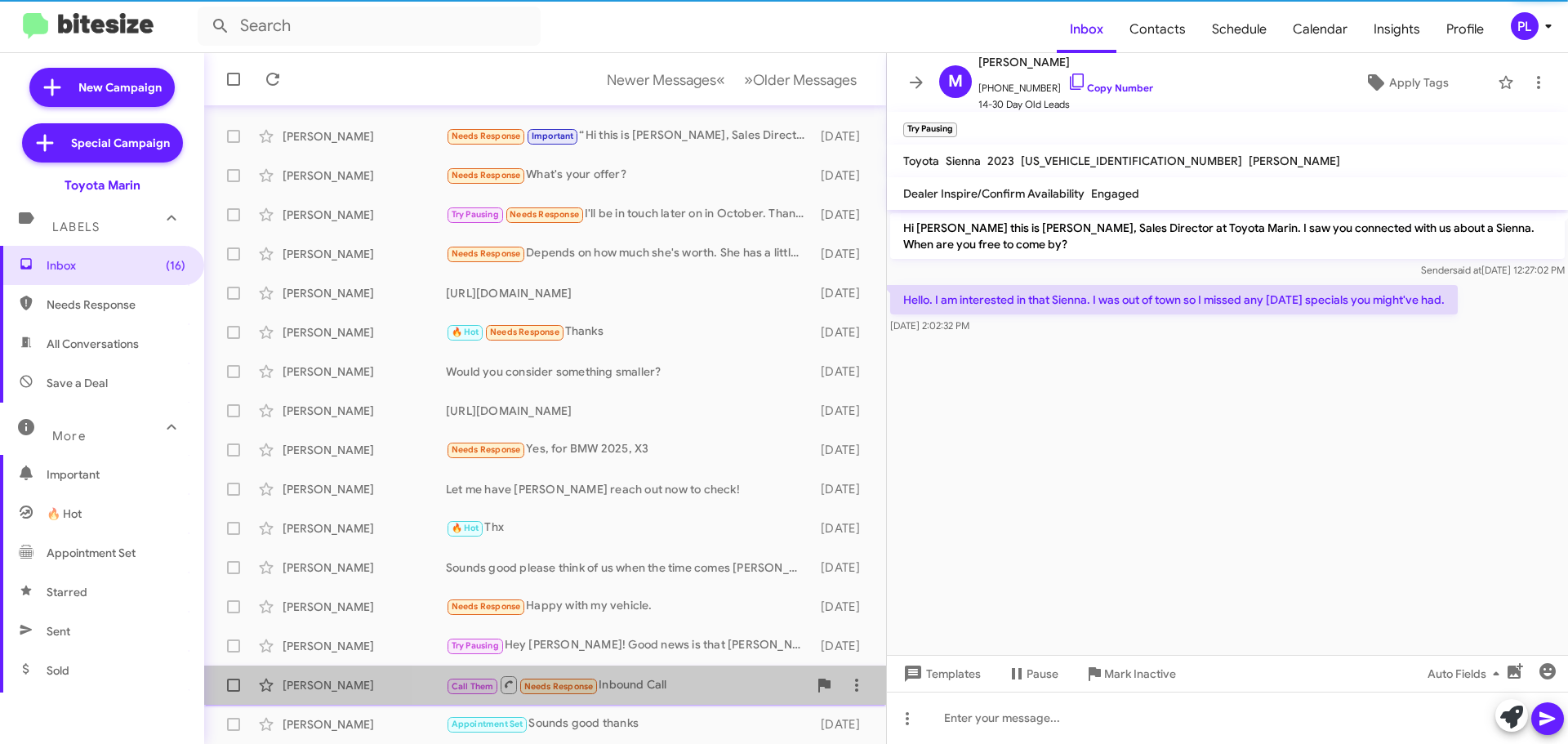
click at [652, 678] on div "Call Them Needs Response Inbound Call" at bounding box center [627, 684] width 362 height 21
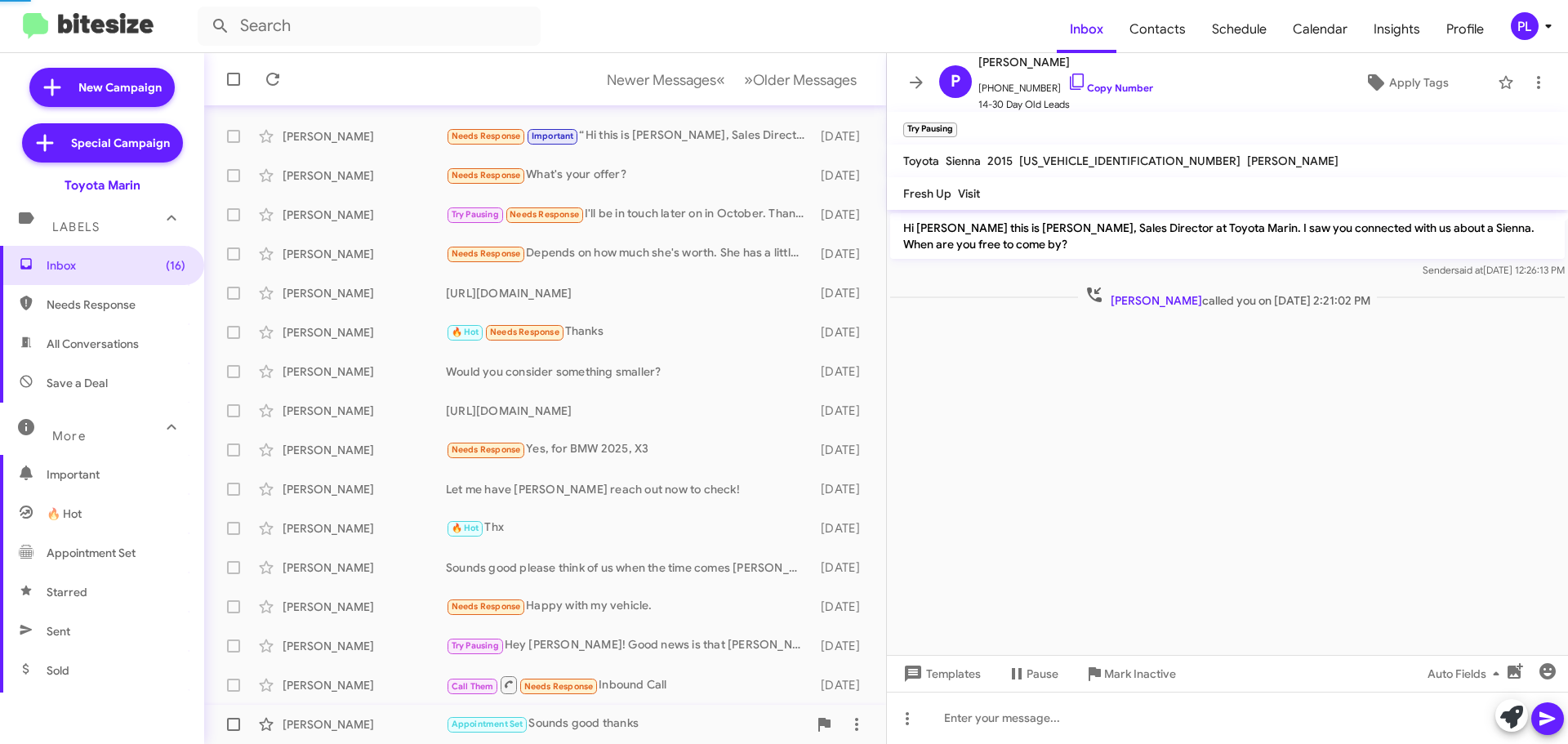
click at [602, 721] on div "Appointment Set Sounds good thanks" at bounding box center [627, 723] width 362 height 19
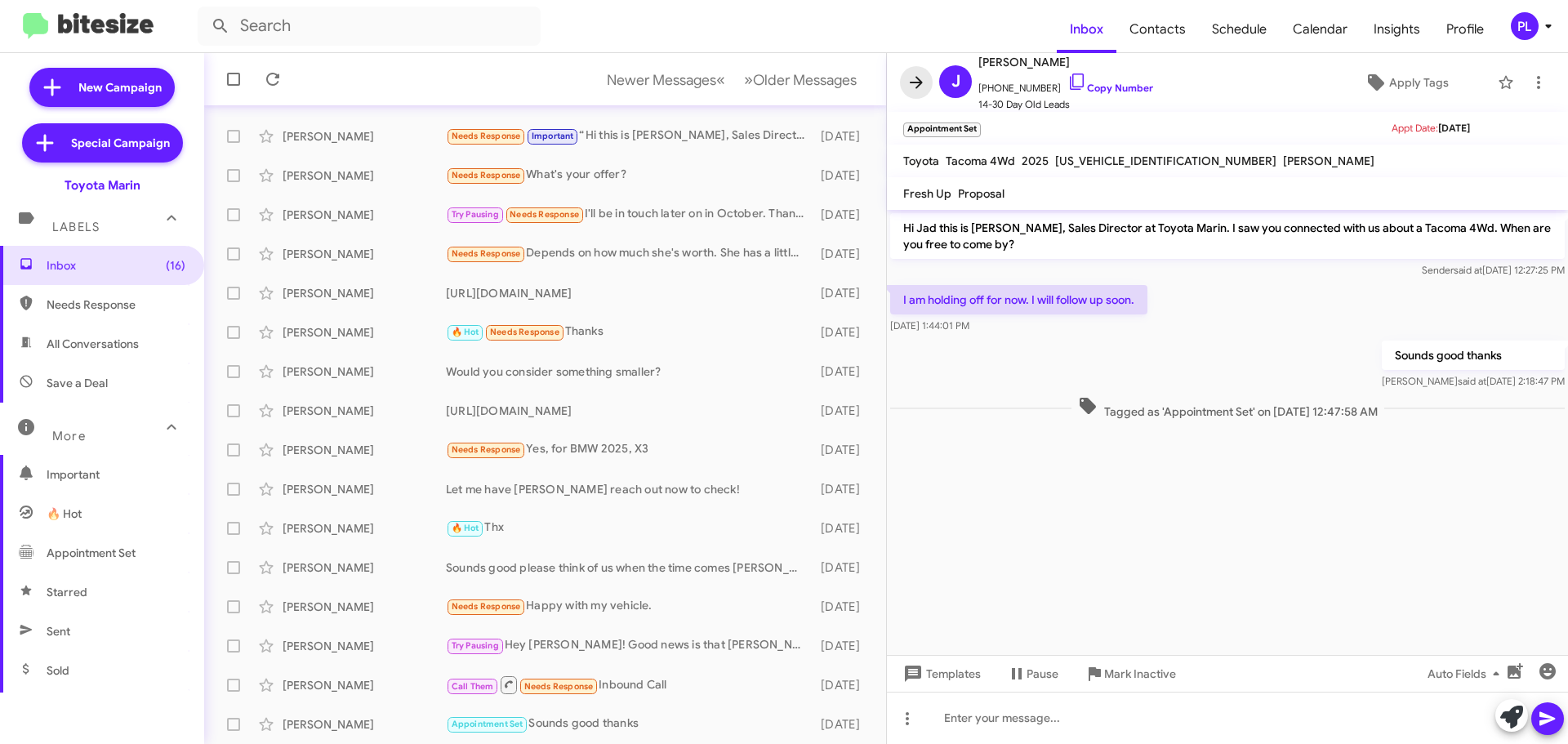
click at [916, 78] on icon at bounding box center [916, 82] width 13 height 13
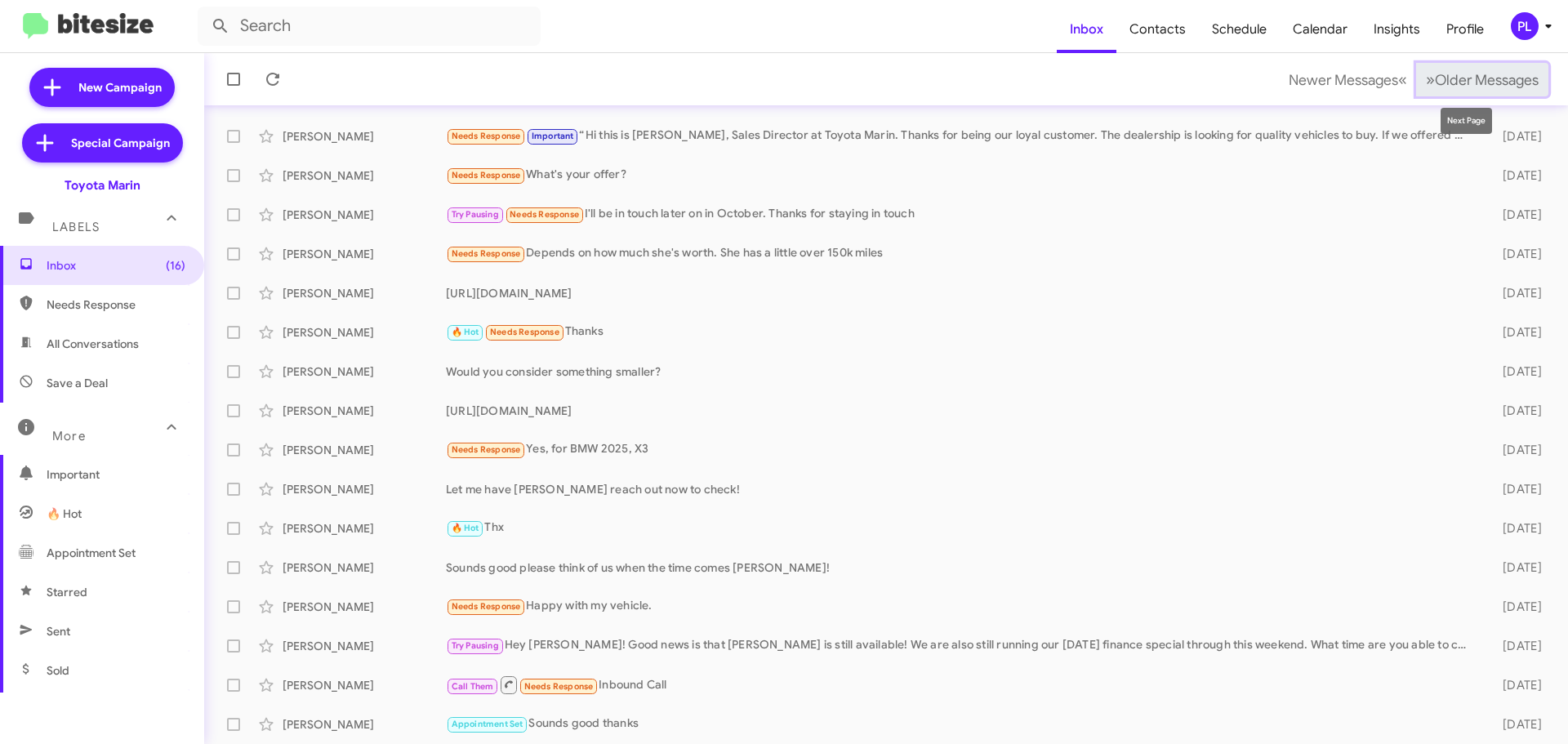
click at [1505, 85] on span "Older Messages" at bounding box center [1487, 80] width 104 height 18
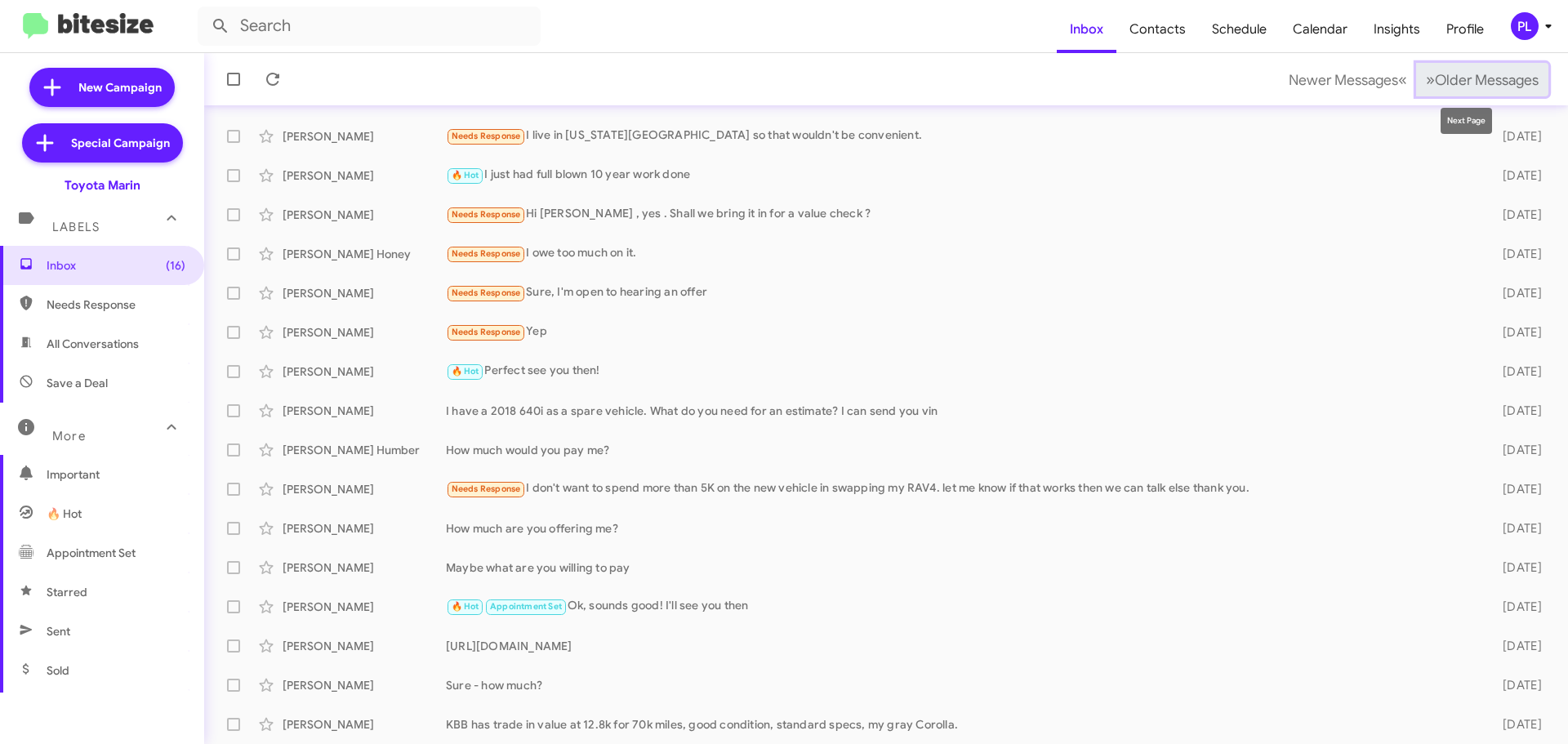
click at [1494, 87] on span "Older Messages" at bounding box center [1487, 80] width 104 height 18
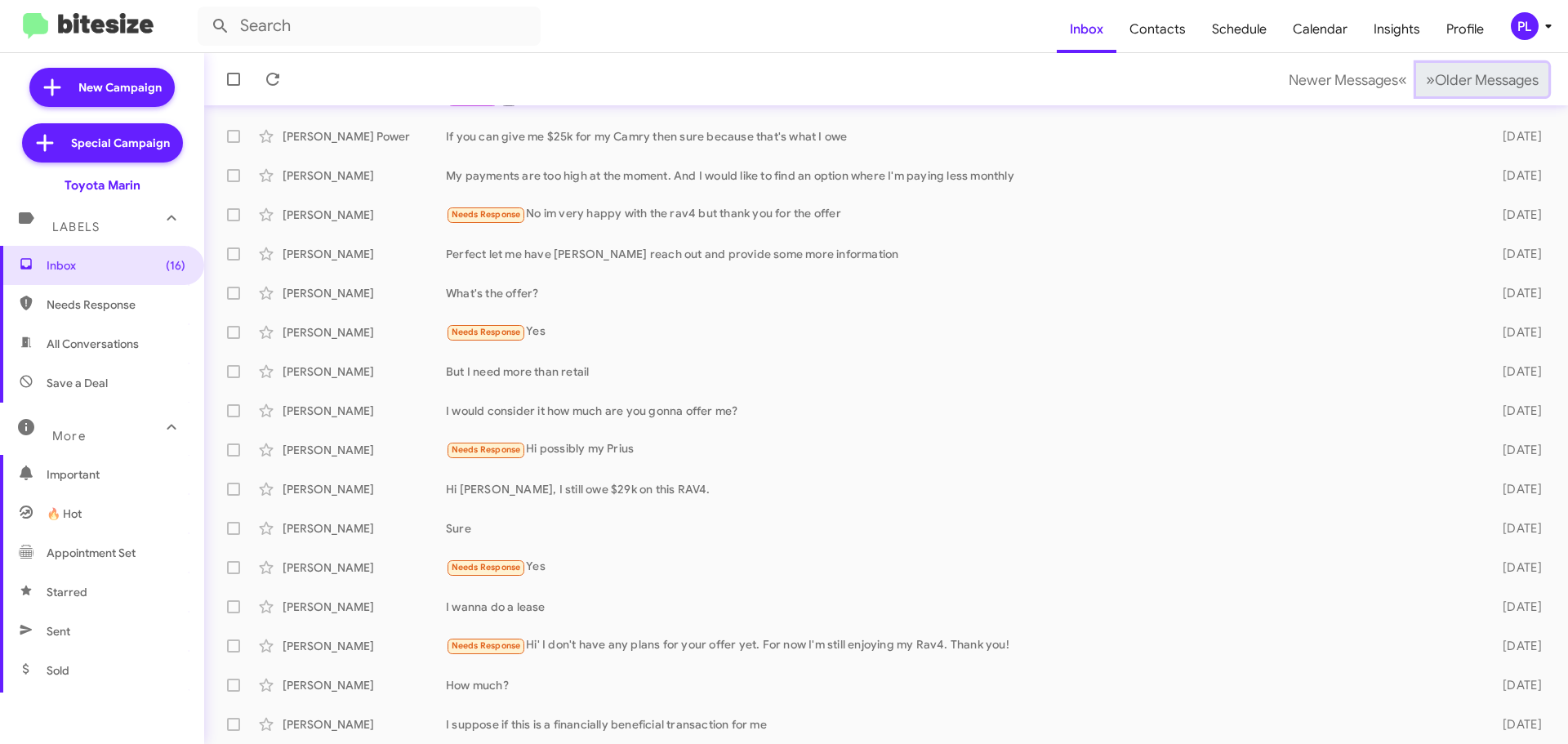
click at [1494, 87] on span "Older Messages" at bounding box center [1487, 80] width 104 height 18
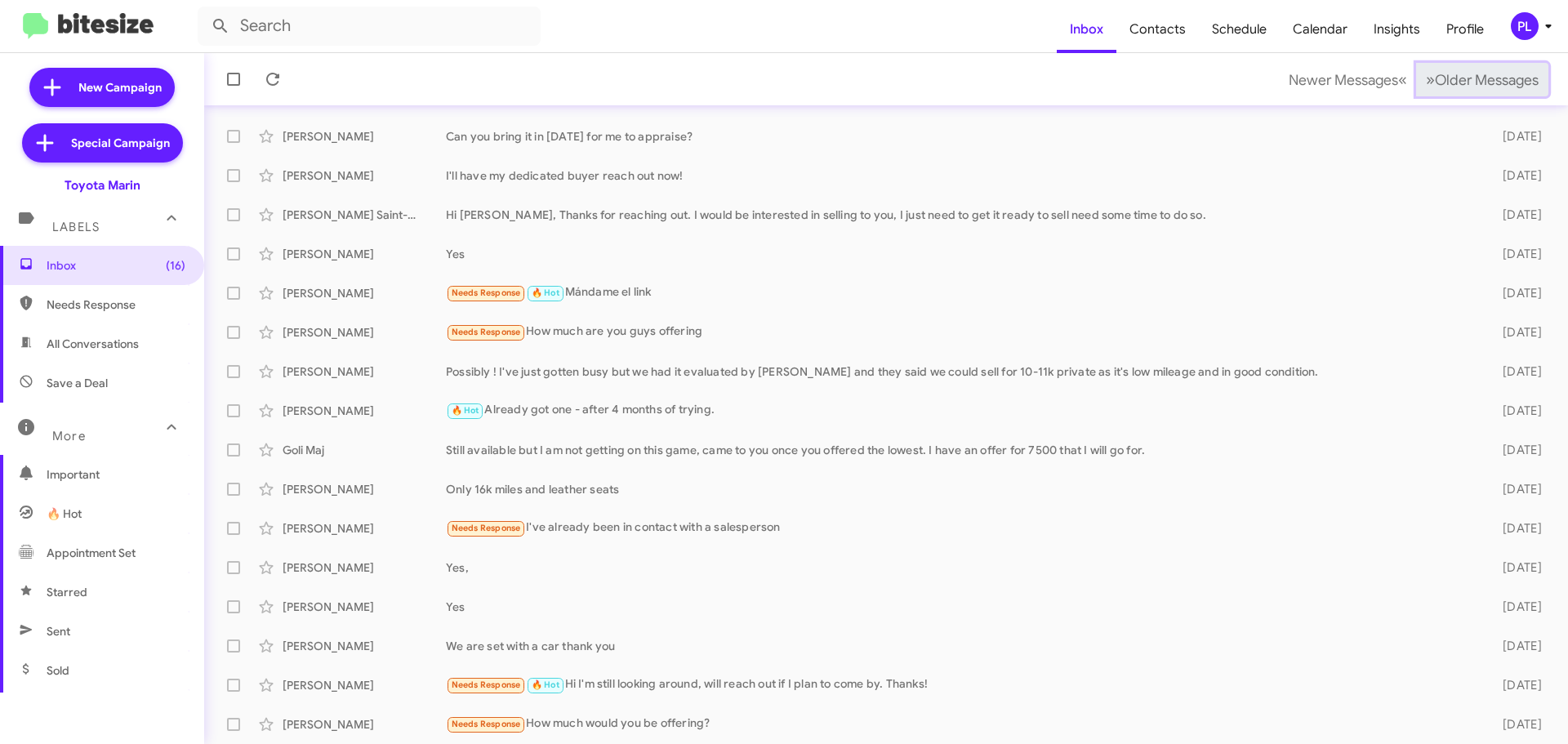
click at [1494, 87] on span "Older Messages" at bounding box center [1487, 80] width 104 height 18
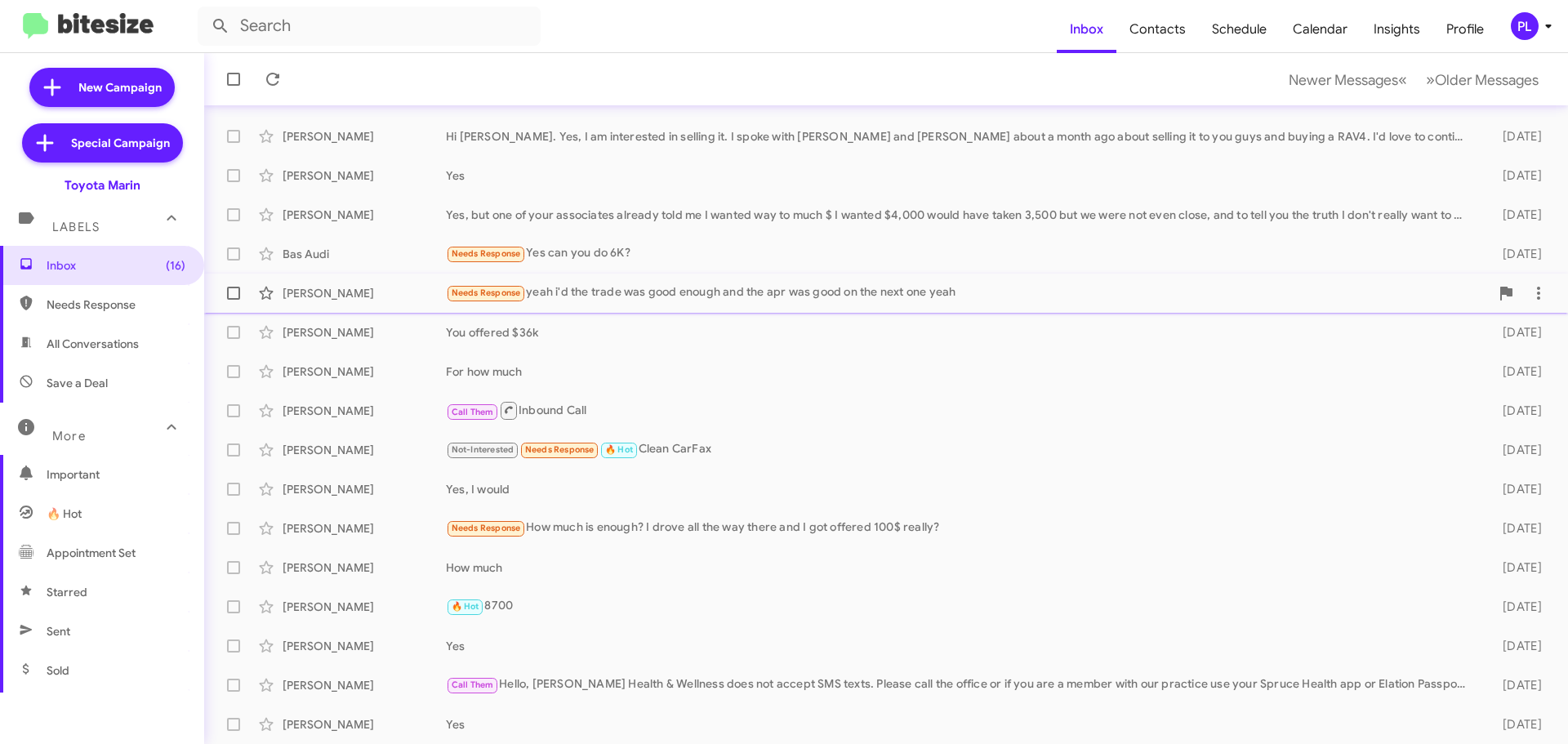
click at [703, 298] on div "Needs Response yeah i'd the trade was good enough and the apr was good on the n…" at bounding box center [967, 293] width 1043 height 19
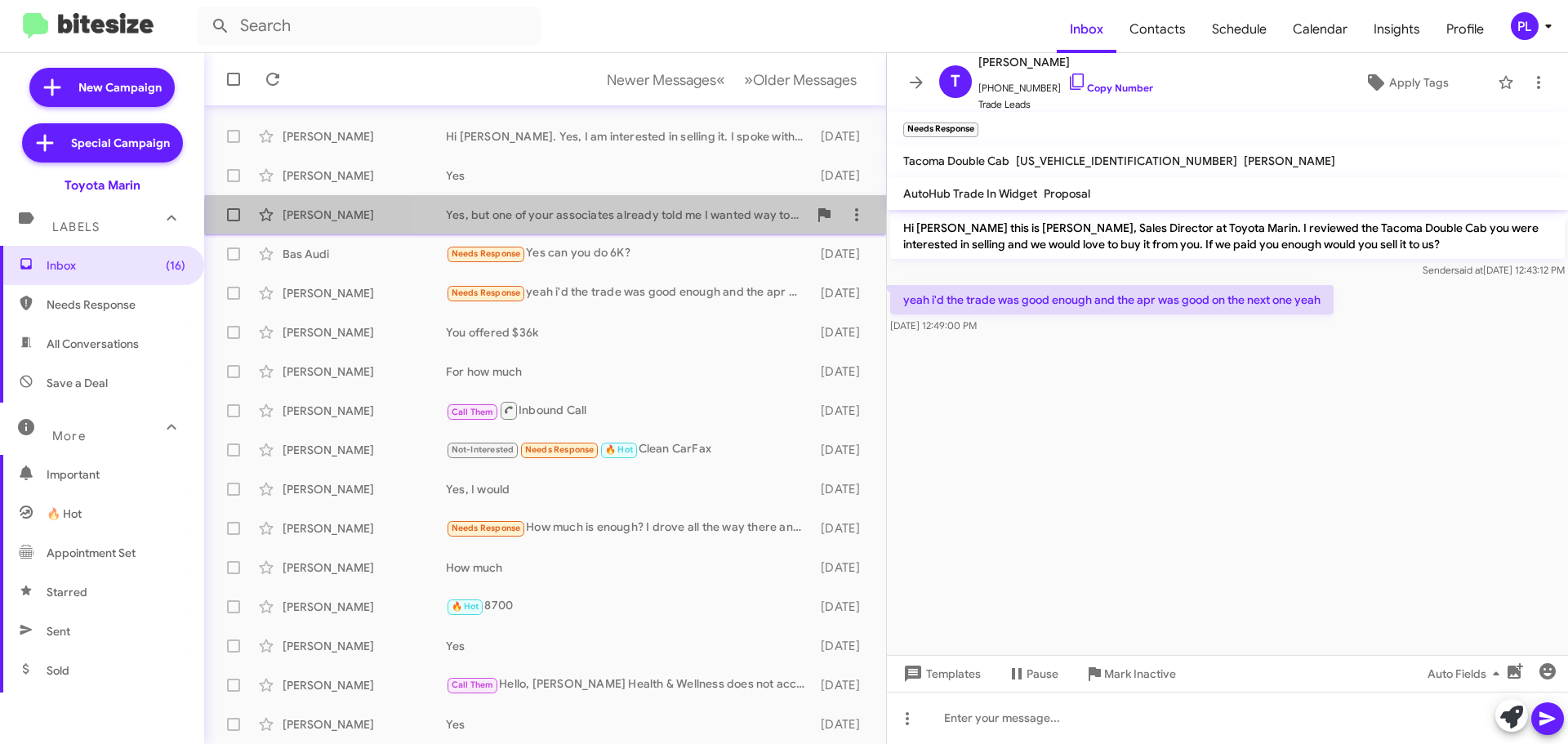
click at [668, 228] on div "[PERSON_NAME] Yes, but one of your associates already told me I wanted way to m…" at bounding box center [546, 215] width 656 height 33
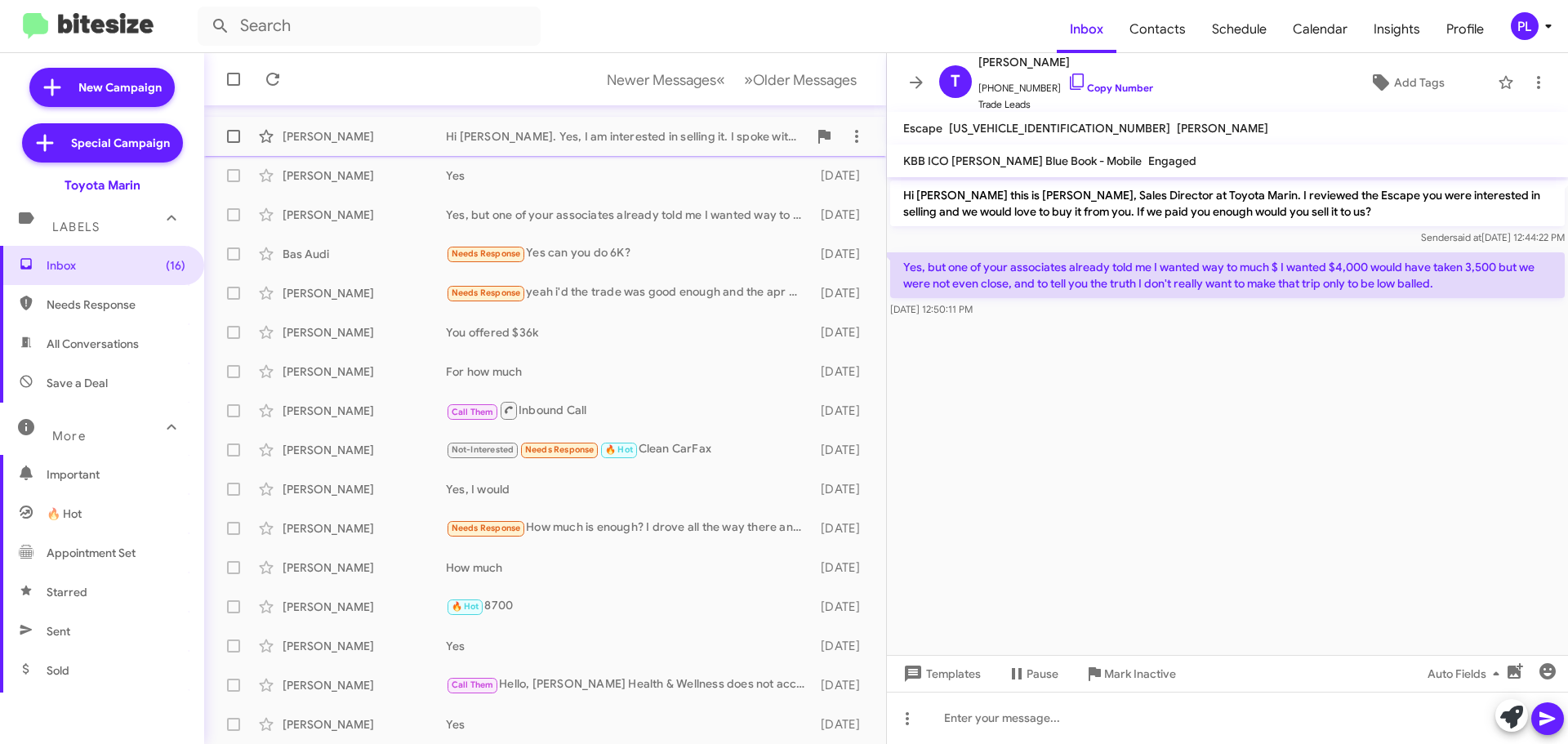
click at [622, 150] on div "[PERSON_NAME] Hi [PERSON_NAME]. Yes, I am interested in selling it. I spoke wit…" at bounding box center [546, 136] width 656 height 33
click at [613, 702] on span "[PERSON_NAME] Call Them Hello, [PERSON_NAME] Health & Wellness does not accept …" at bounding box center [545, 684] width 682 height 39
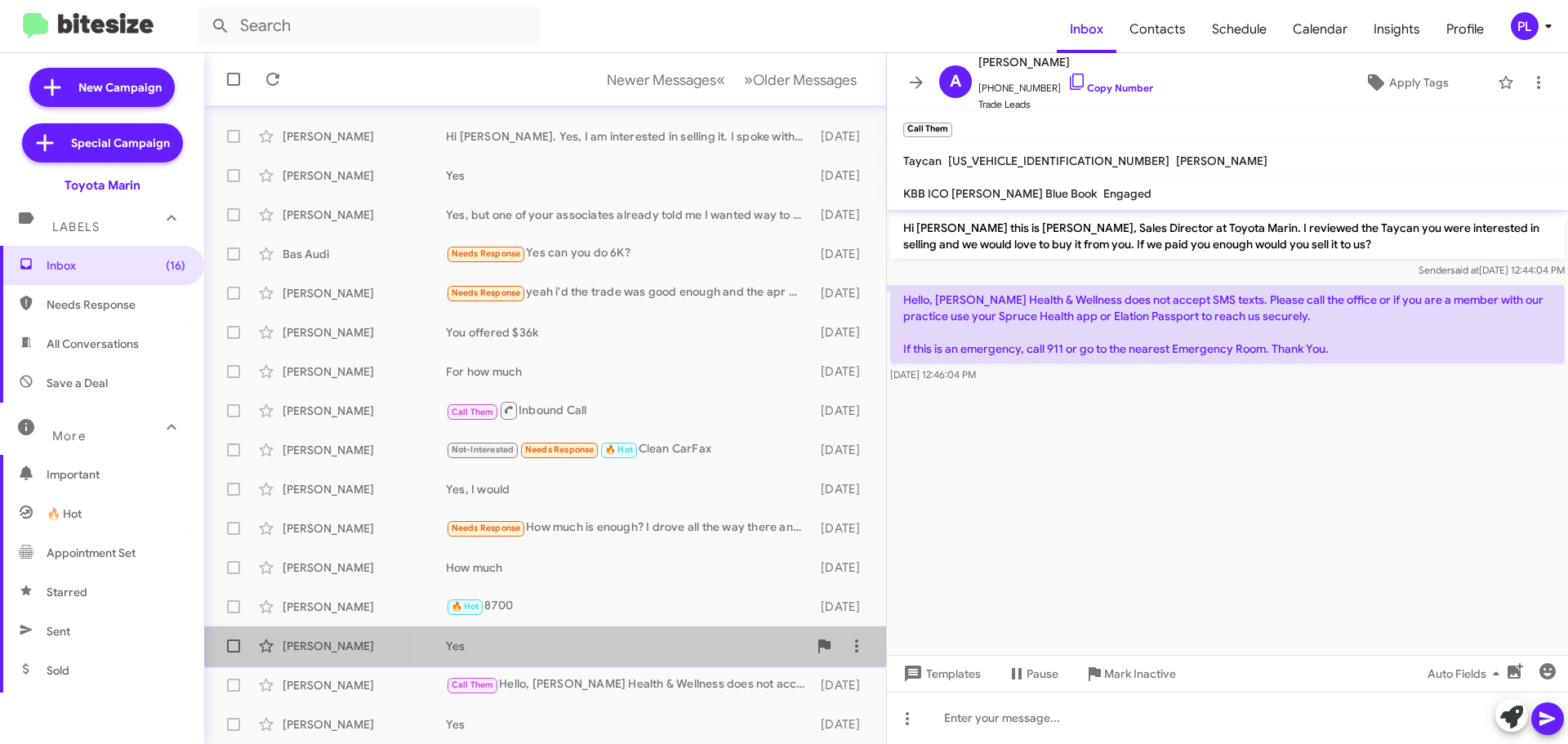
click at [548, 632] on div "[PERSON_NAME] Yes [DATE]" at bounding box center [546, 646] width 656 height 33
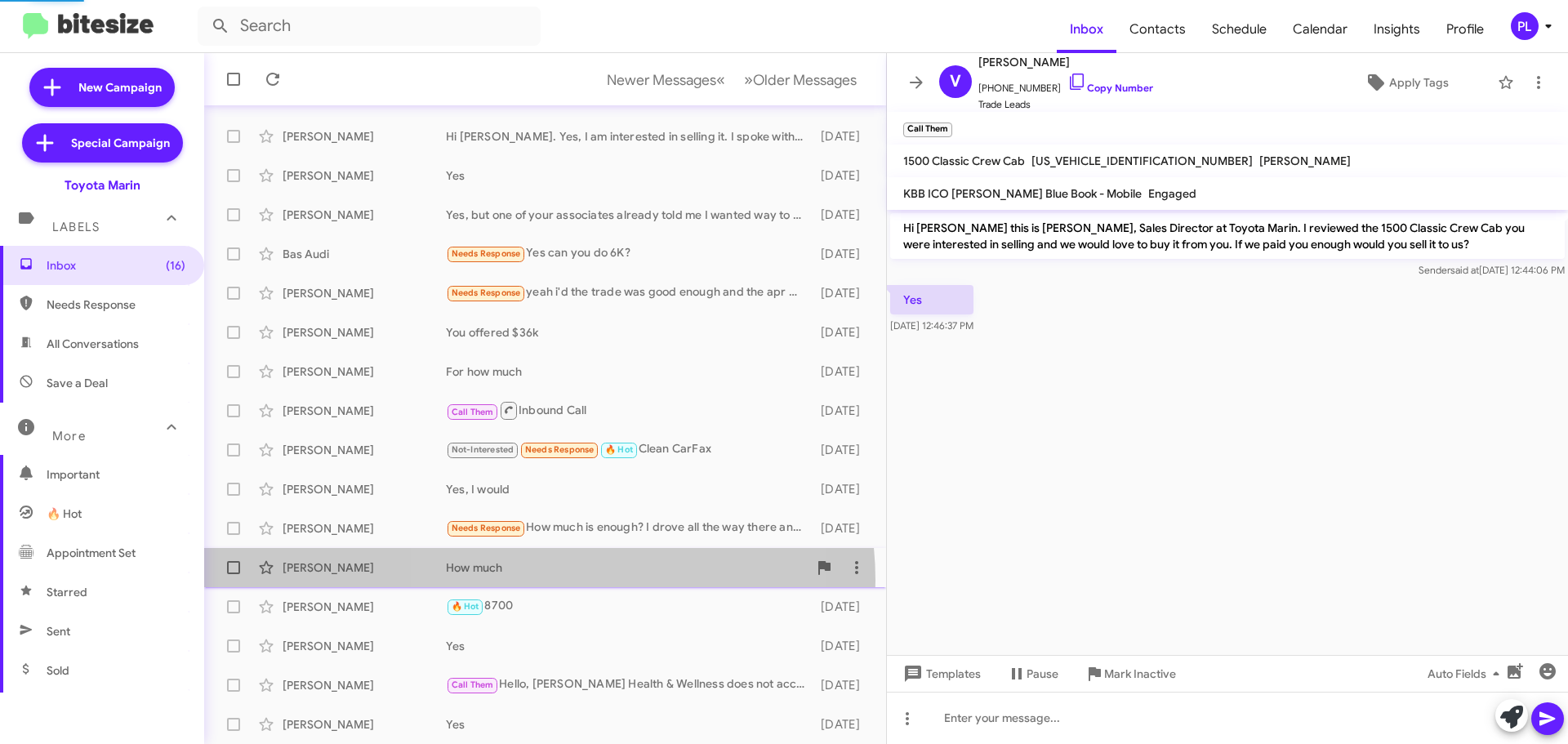
click at [539, 581] on div "[PERSON_NAME] How much [DATE]" at bounding box center [546, 567] width 656 height 33
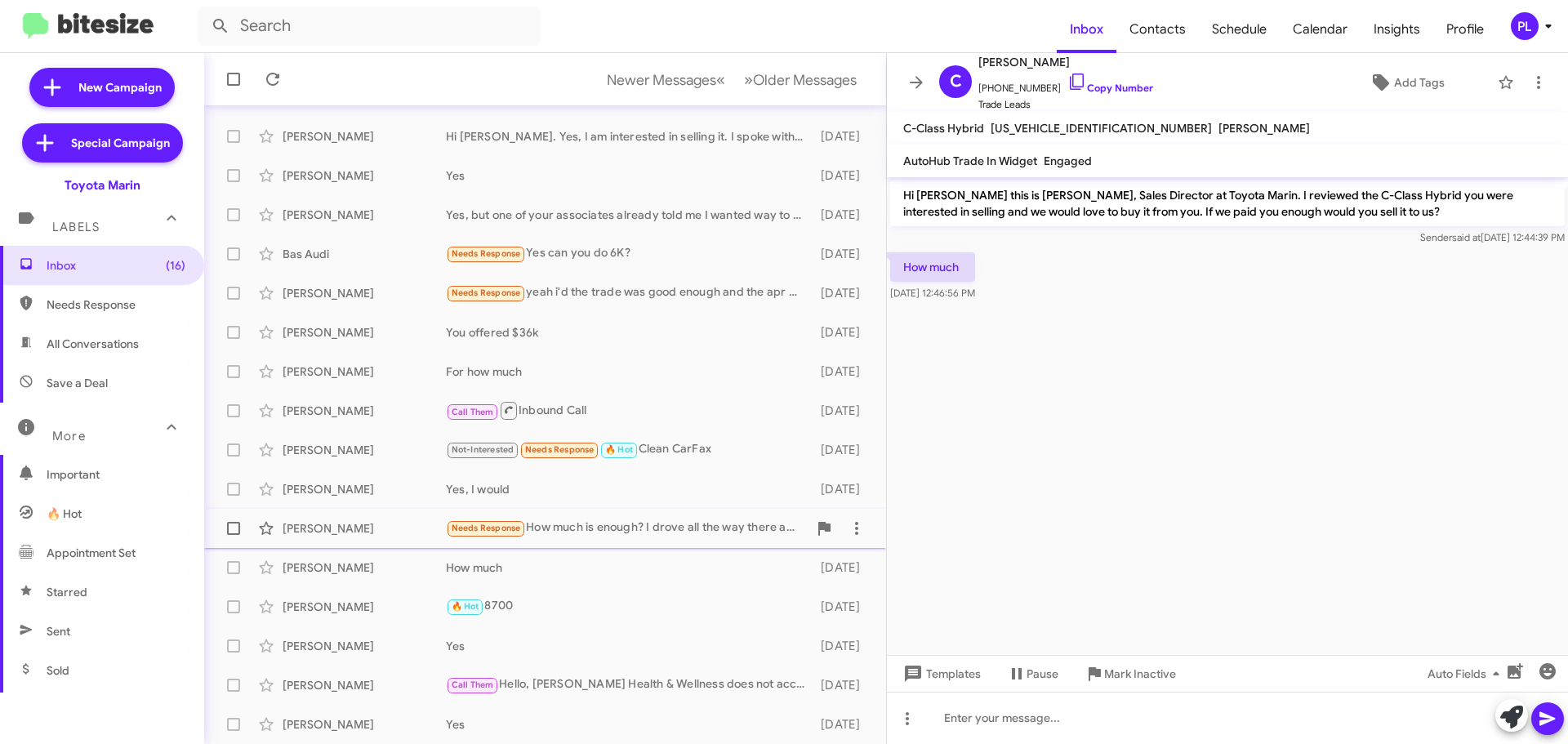
click at [591, 529] on div "Needs Response How much is enough? I drove all the way there and I got offered …" at bounding box center [627, 527] width 362 height 19
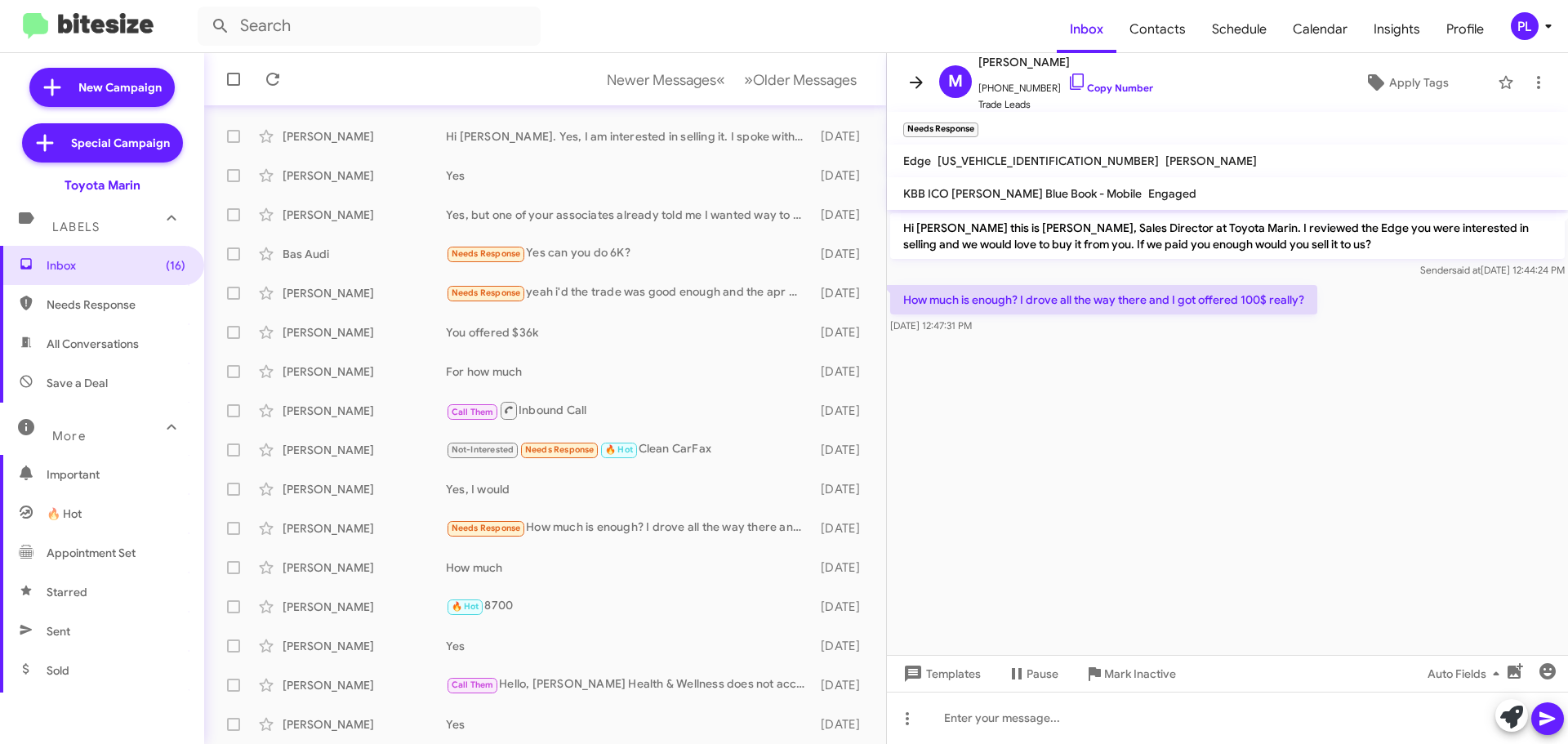
click at [918, 82] on icon at bounding box center [916, 82] width 13 height 13
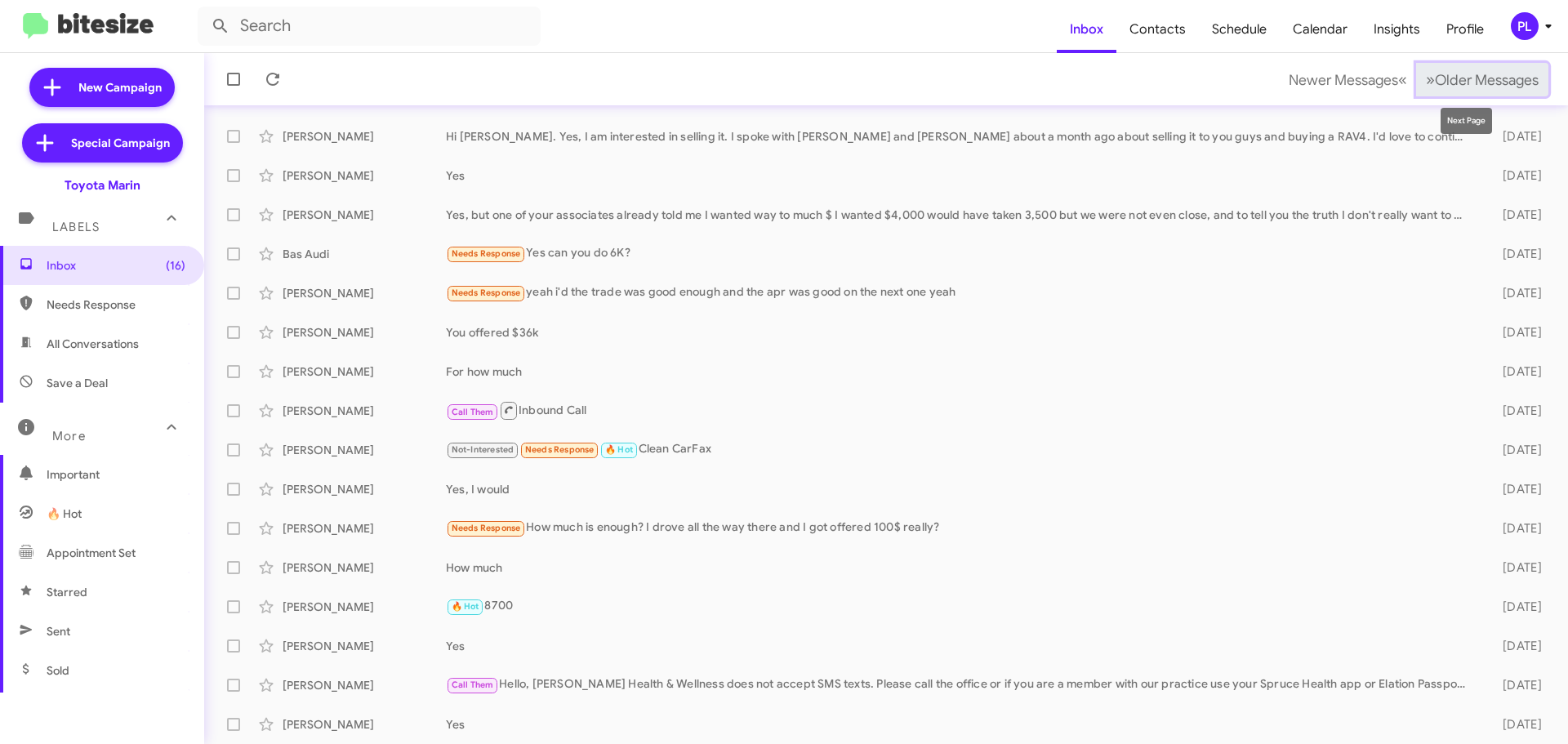
click at [1432, 69] on button "» Next Older Messages" at bounding box center [1482, 79] width 132 height 33
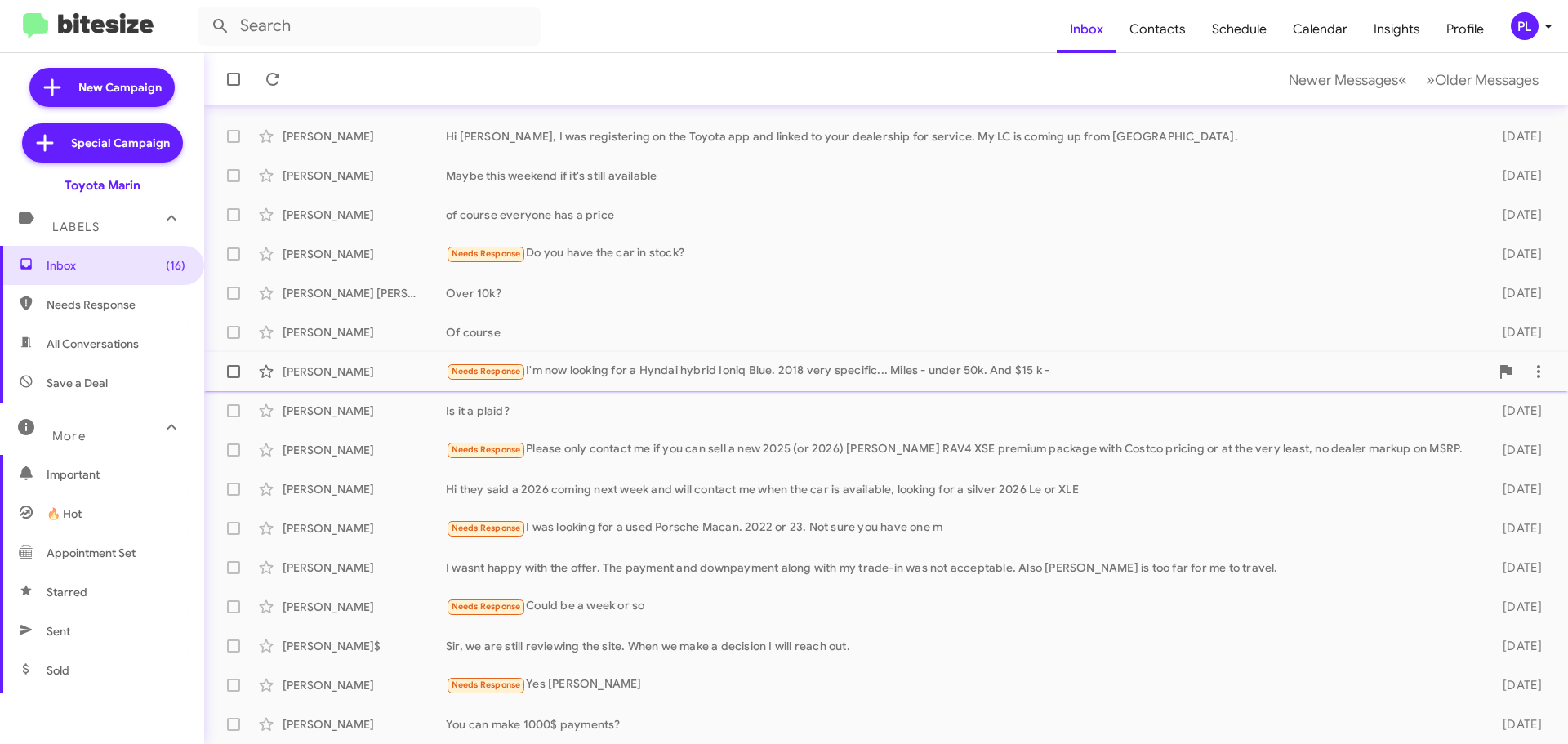
click at [608, 364] on div "Needs Response I'm now looking for a Hyndai hybrid Ioniq Blue. 2018 very specif…" at bounding box center [967, 371] width 1043 height 19
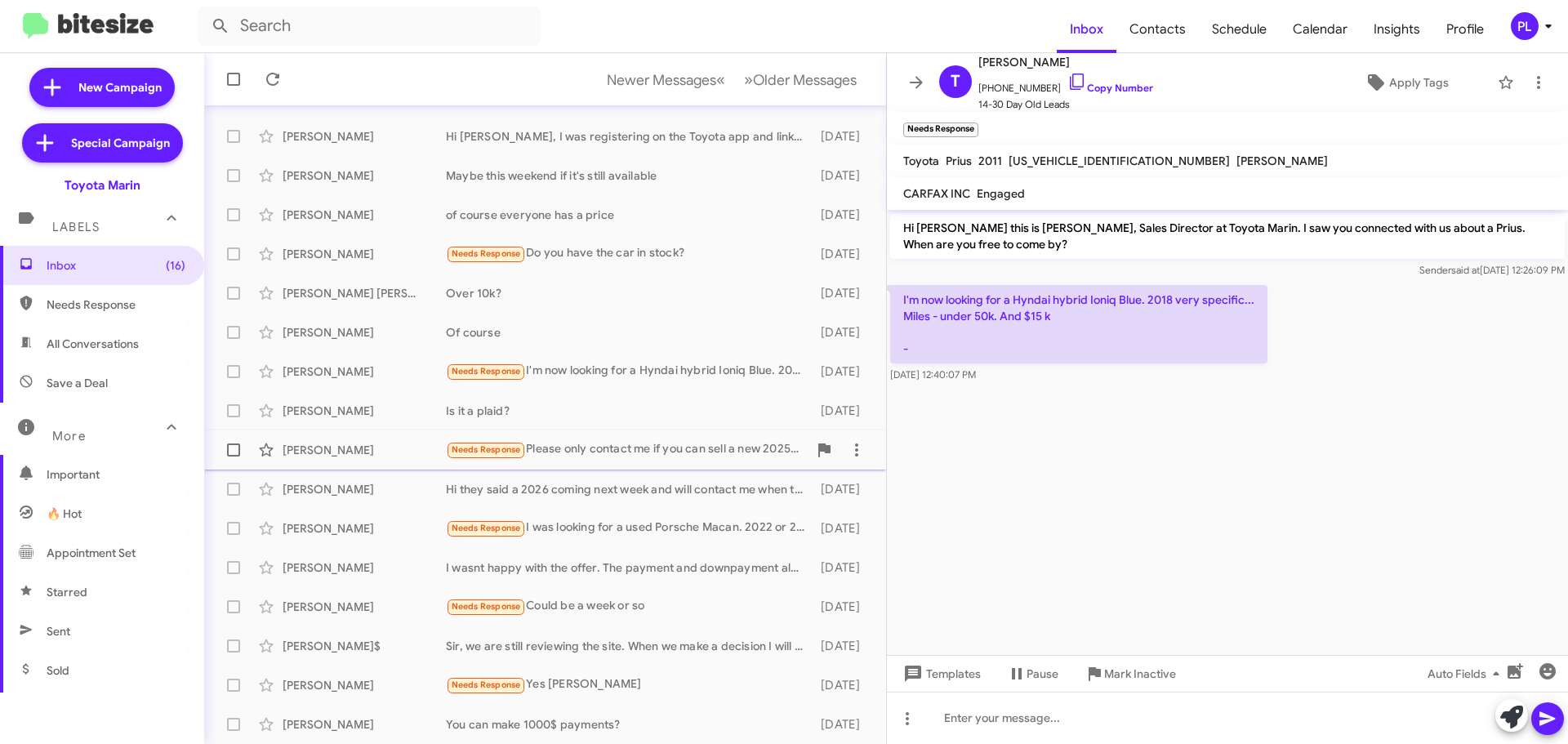
click at [603, 444] on div "Needs Response Please only contact me if you can sell a new 2025 (or 2026) [PER…" at bounding box center [627, 449] width 362 height 19
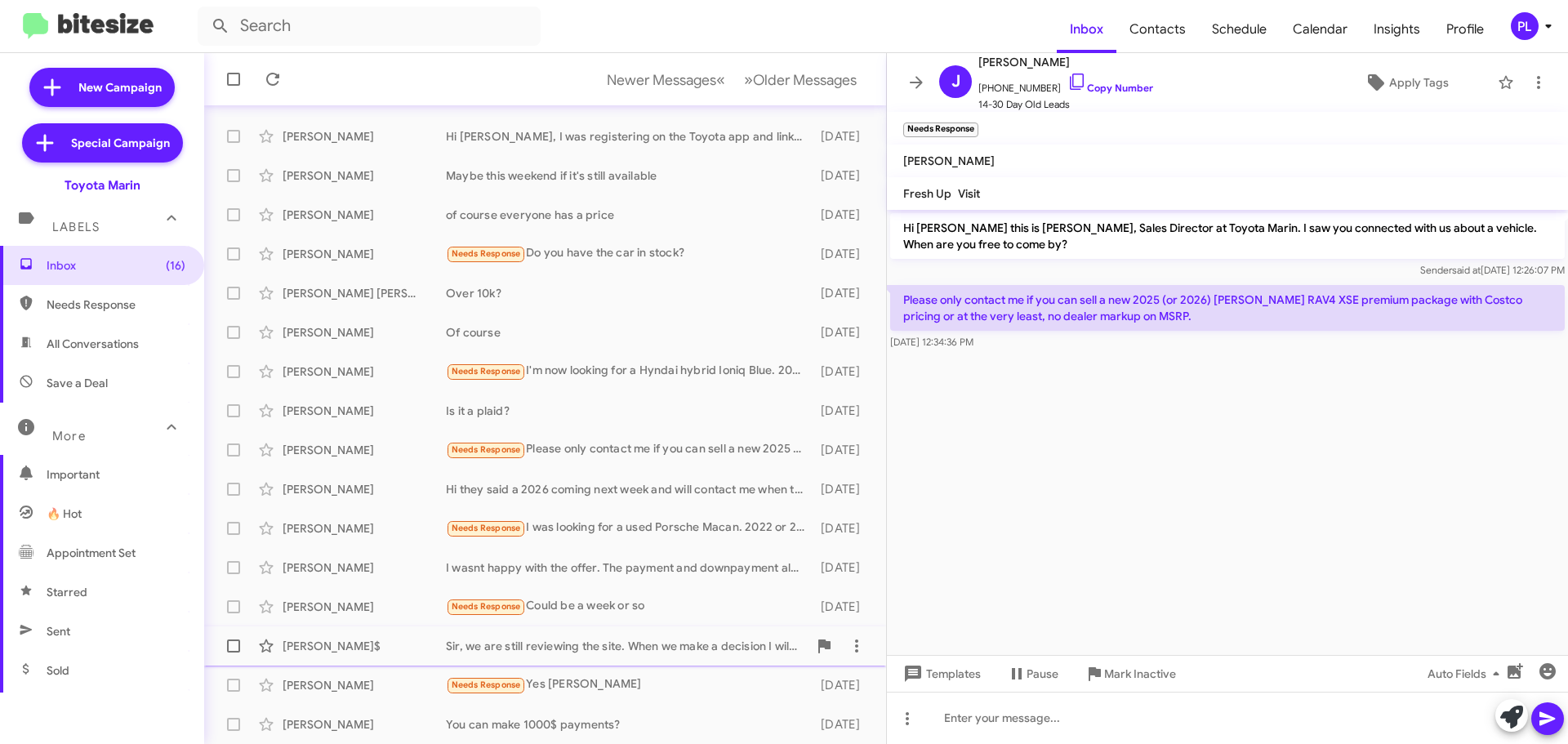
click at [525, 646] on div "Sir, we are still reviewing the site. When we make a decision I will reach out." at bounding box center [627, 646] width 362 height 16
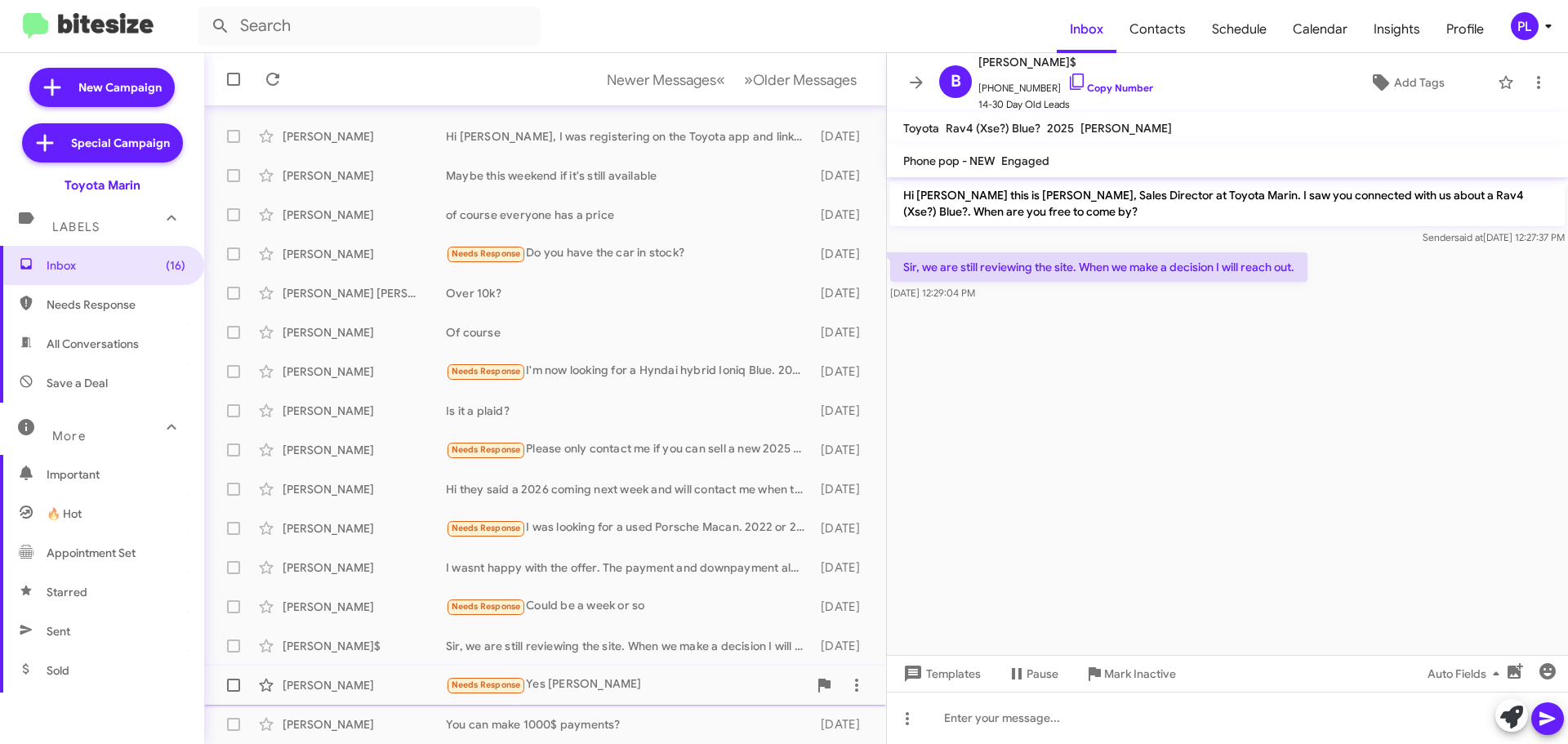
click at [546, 673] on div "[PERSON_NAME] Needs Response Yes tommrow [DATE]" at bounding box center [546, 684] width 656 height 33
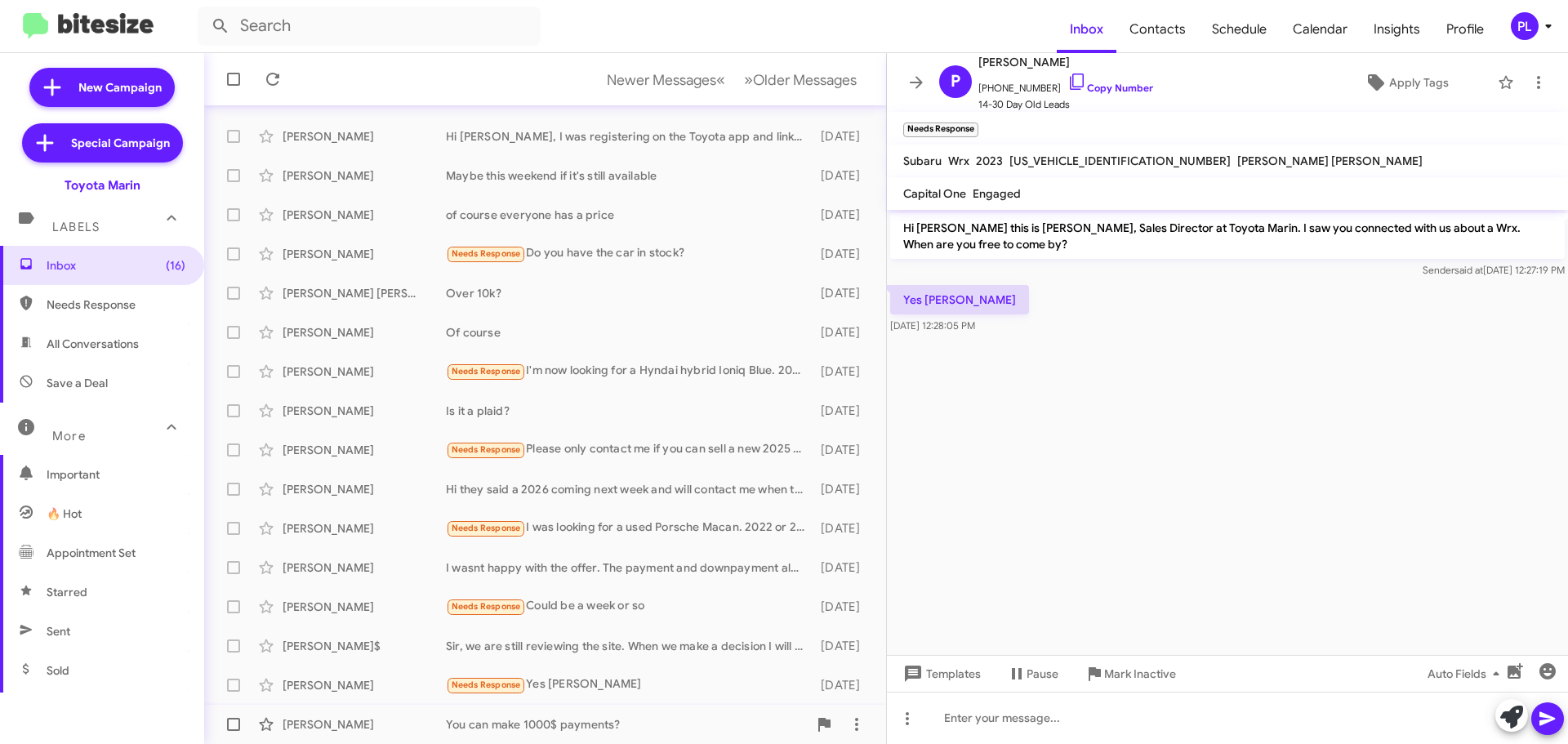
click at [618, 721] on div "You can make 1000$ payments?" at bounding box center [627, 724] width 362 height 16
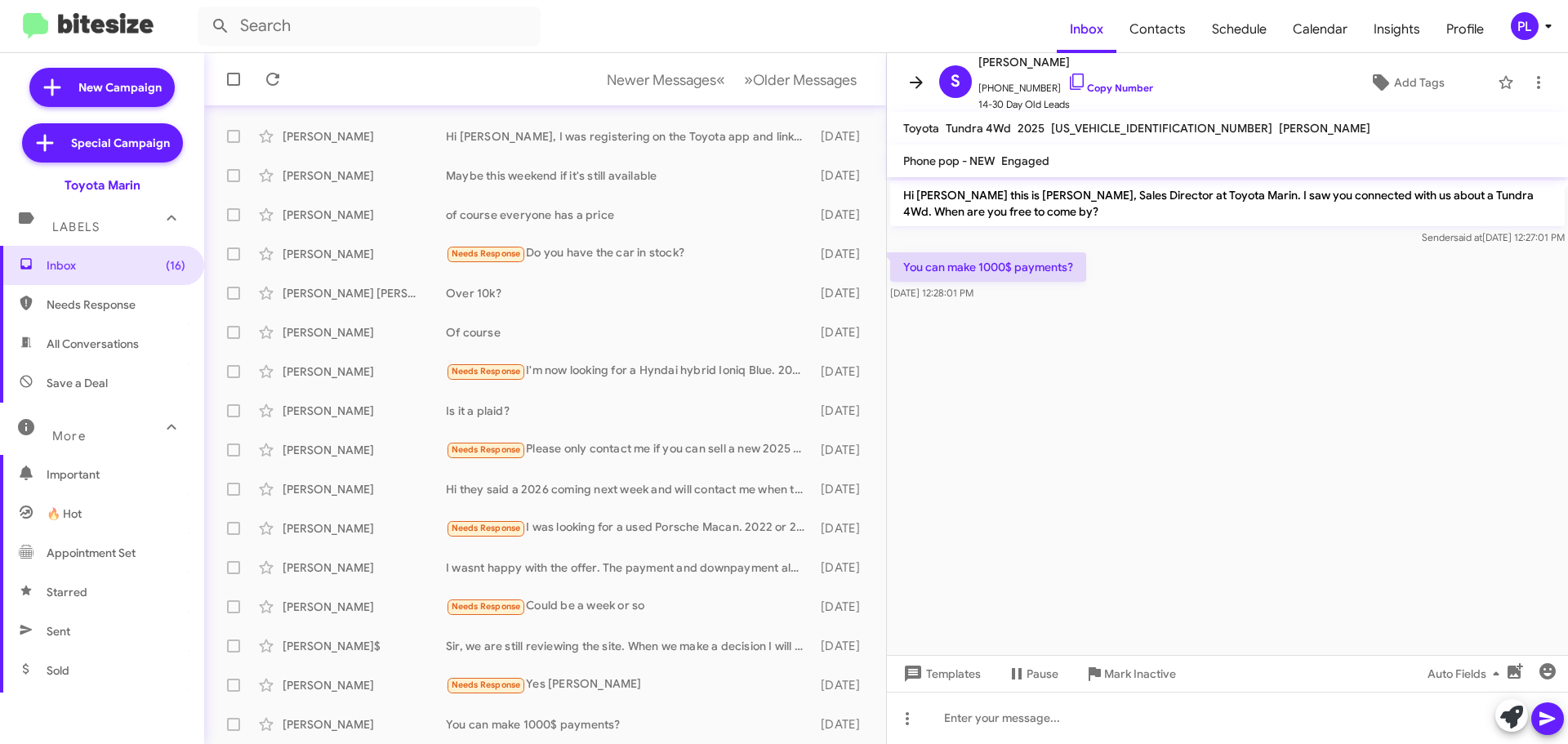
click at [924, 75] on icon at bounding box center [917, 82] width 20 height 20
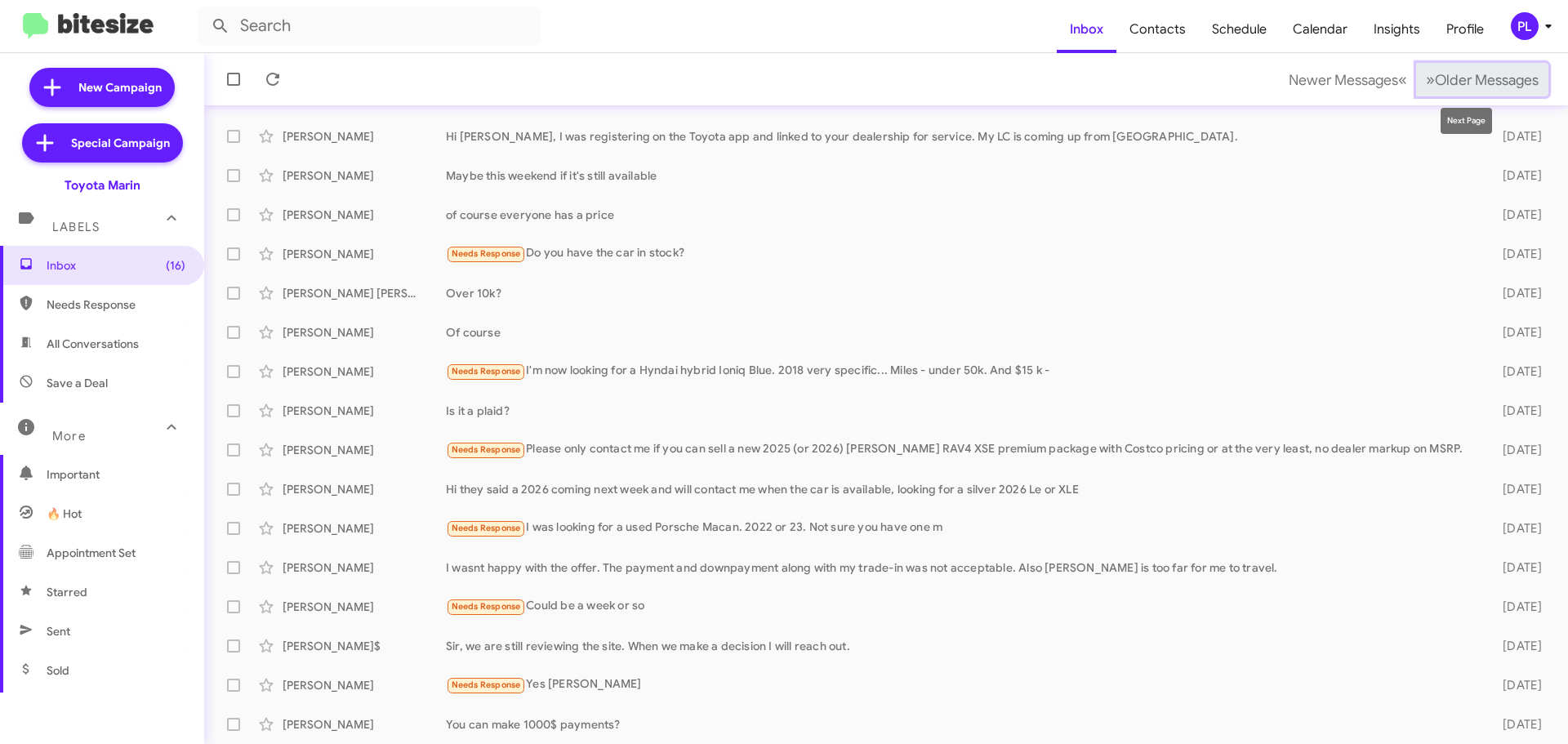
click at [1521, 74] on span "Older Messages" at bounding box center [1487, 80] width 104 height 18
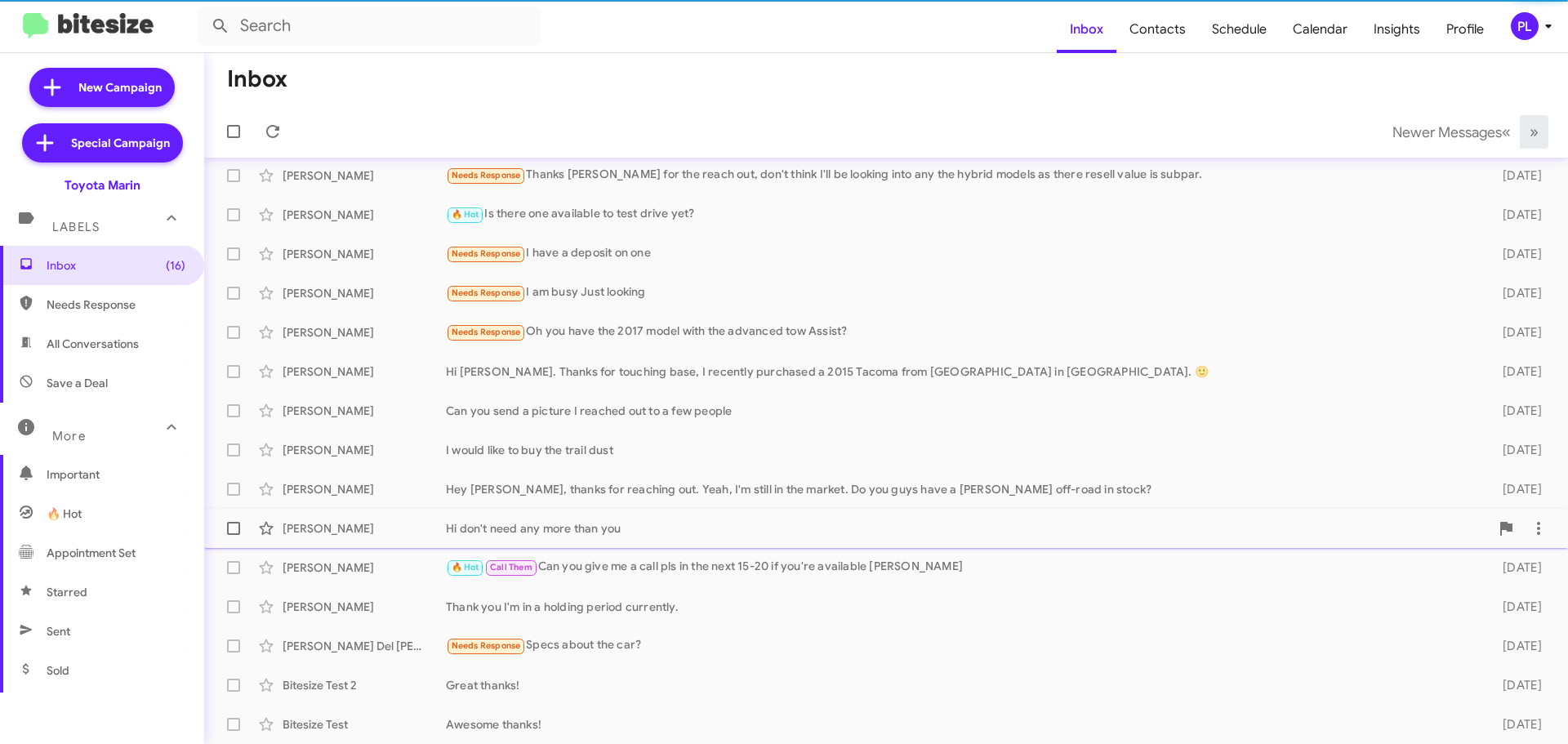
scroll to position [8, 0]
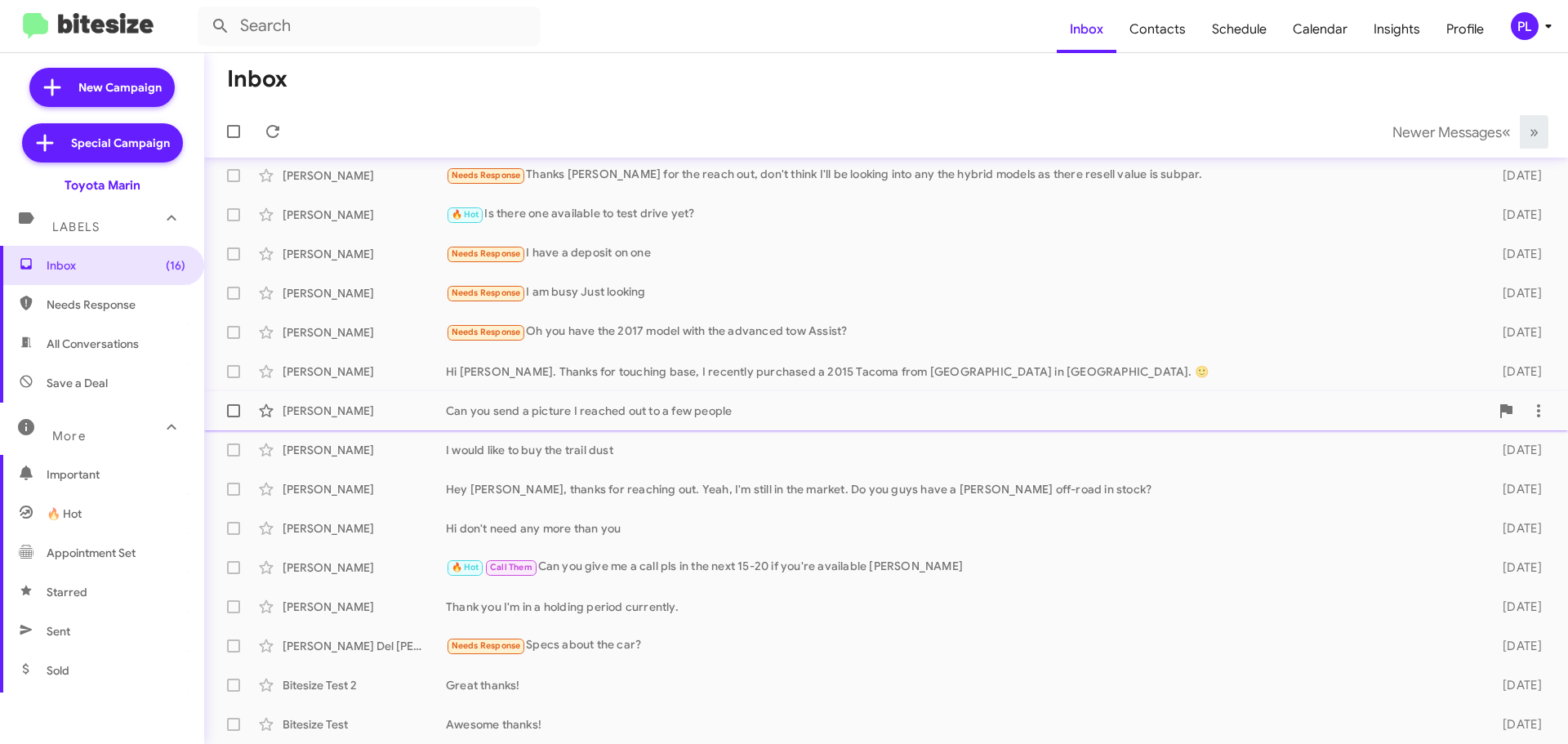
click at [656, 400] on div "[PERSON_NAME] Can you send a picture I reached out to a few people [DATE]" at bounding box center [886, 411] width 1338 height 33
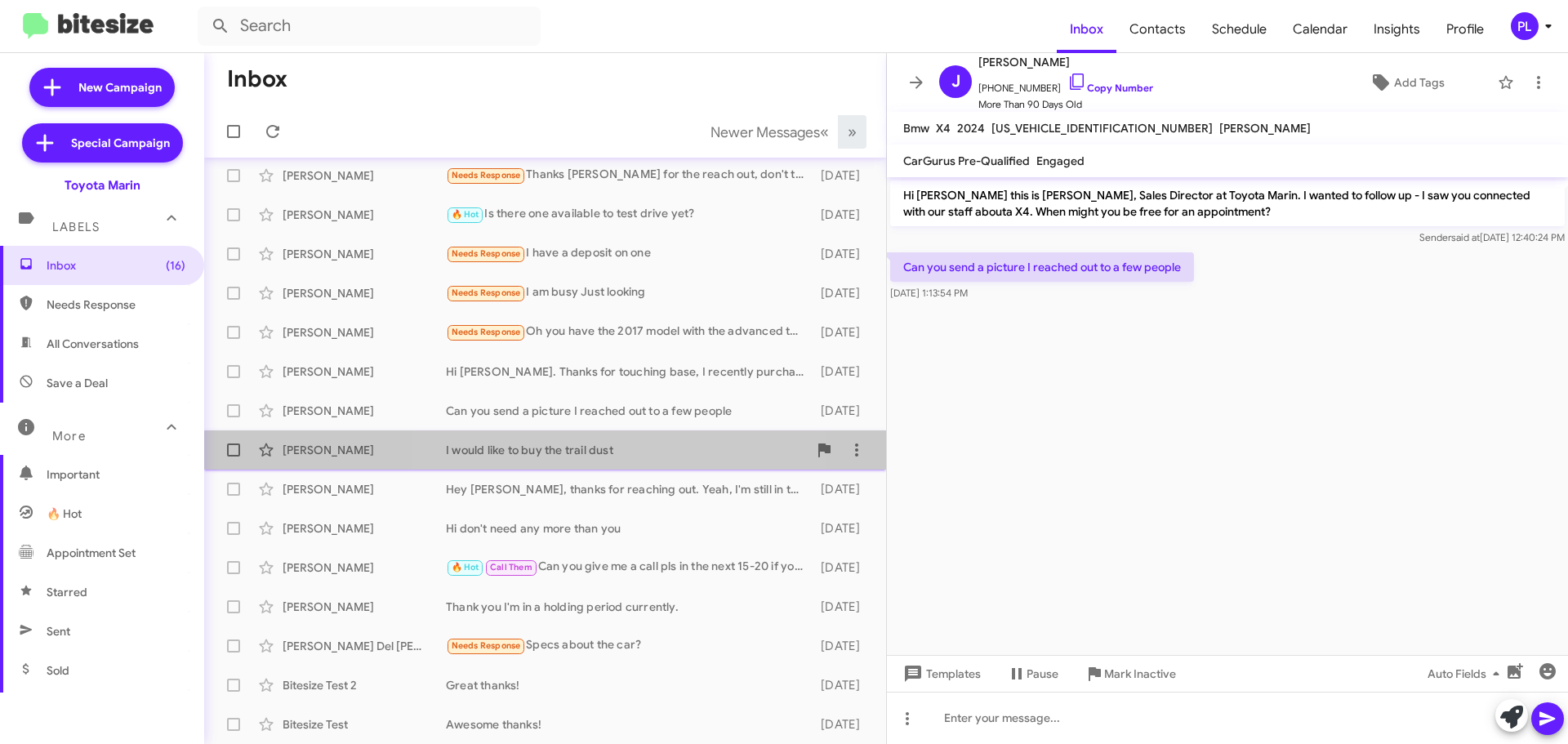
click at [569, 455] on div "I would like to buy the trail dust" at bounding box center [627, 450] width 362 height 16
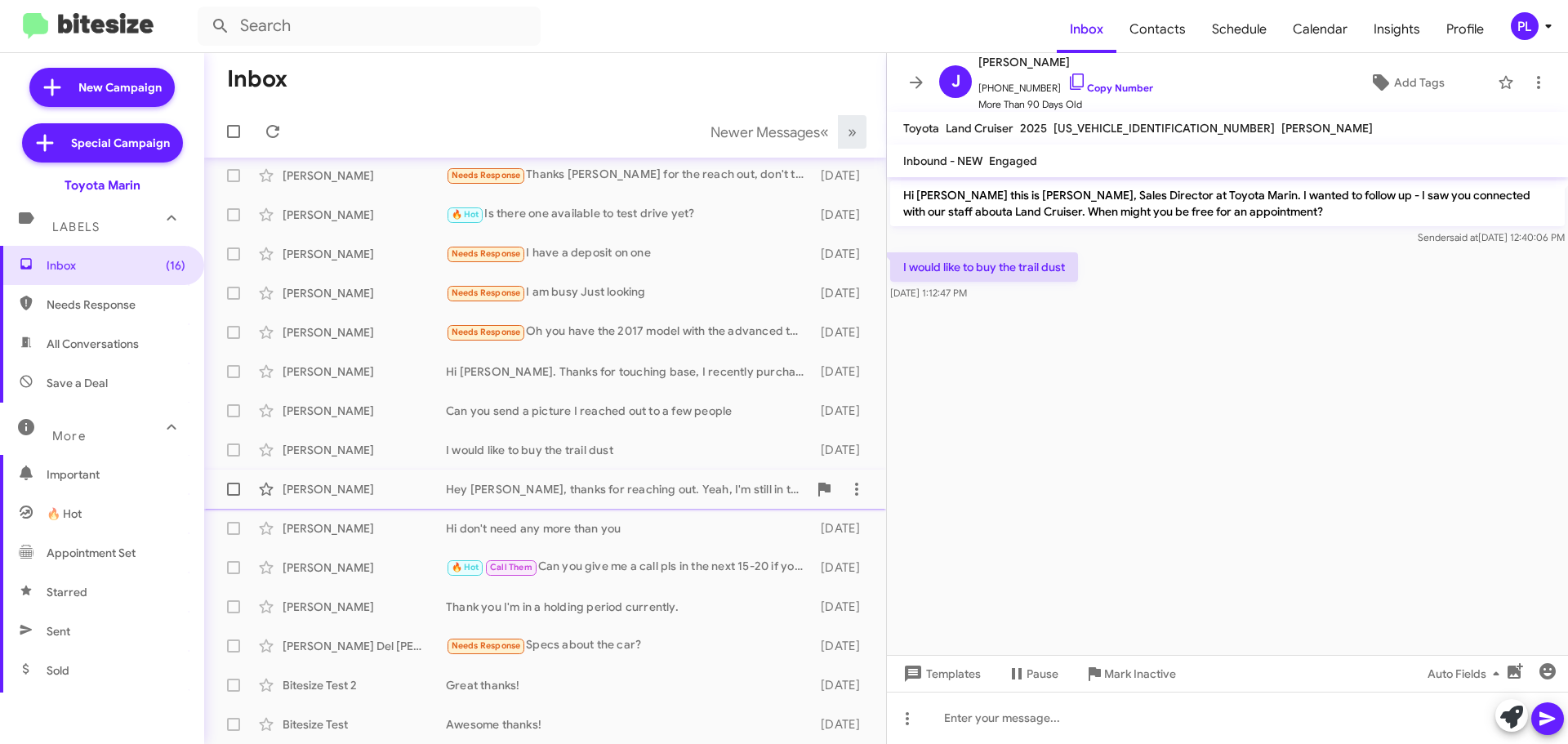
click at [575, 485] on div "Hey [PERSON_NAME], thanks for reaching out. Yeah, I'm still in the market. Do y…" at bounding box center [627, 489] width 362 height 16
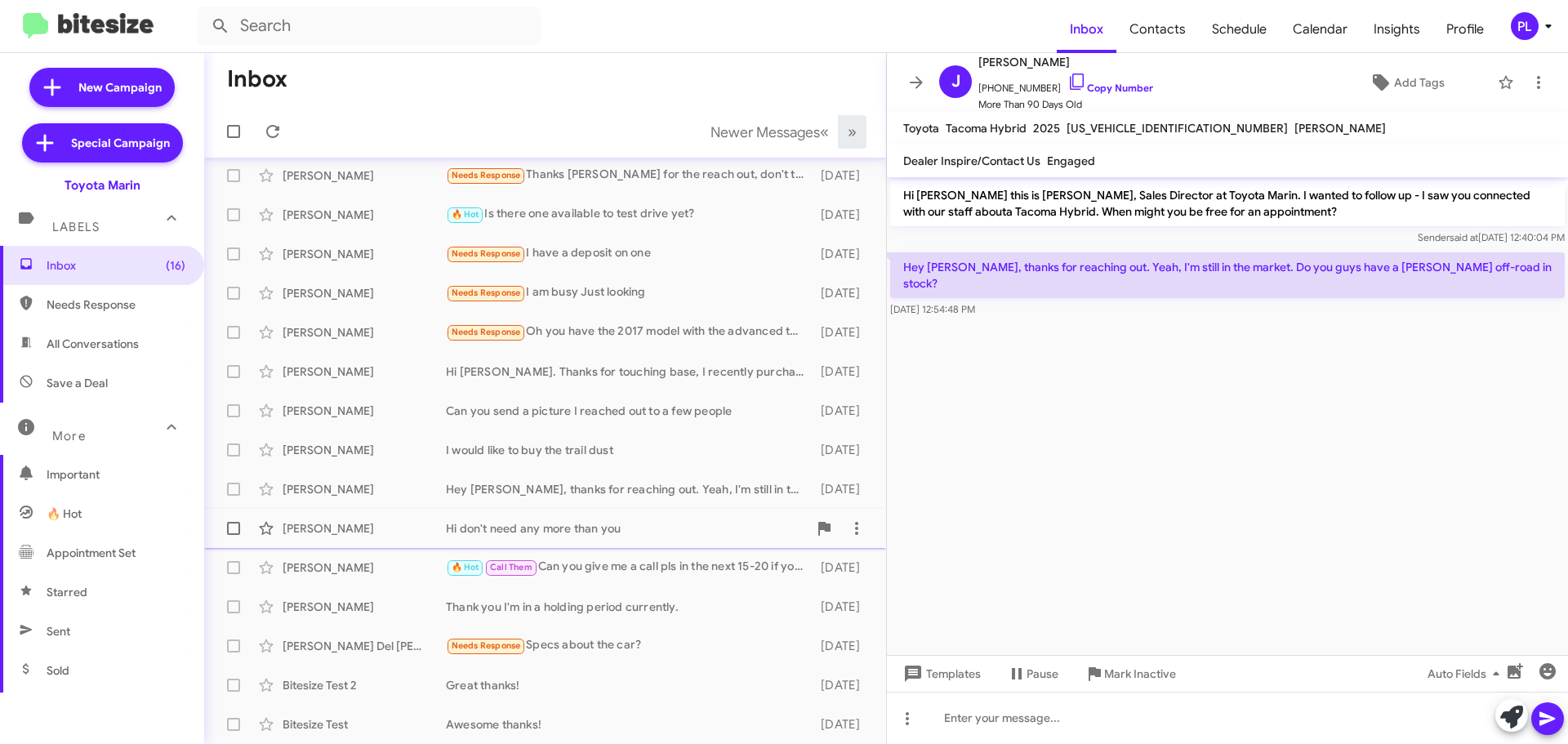
click at [573, 525] on div "Hi don't need any more than you" at bounding box center [627, 528] width 362 height 16
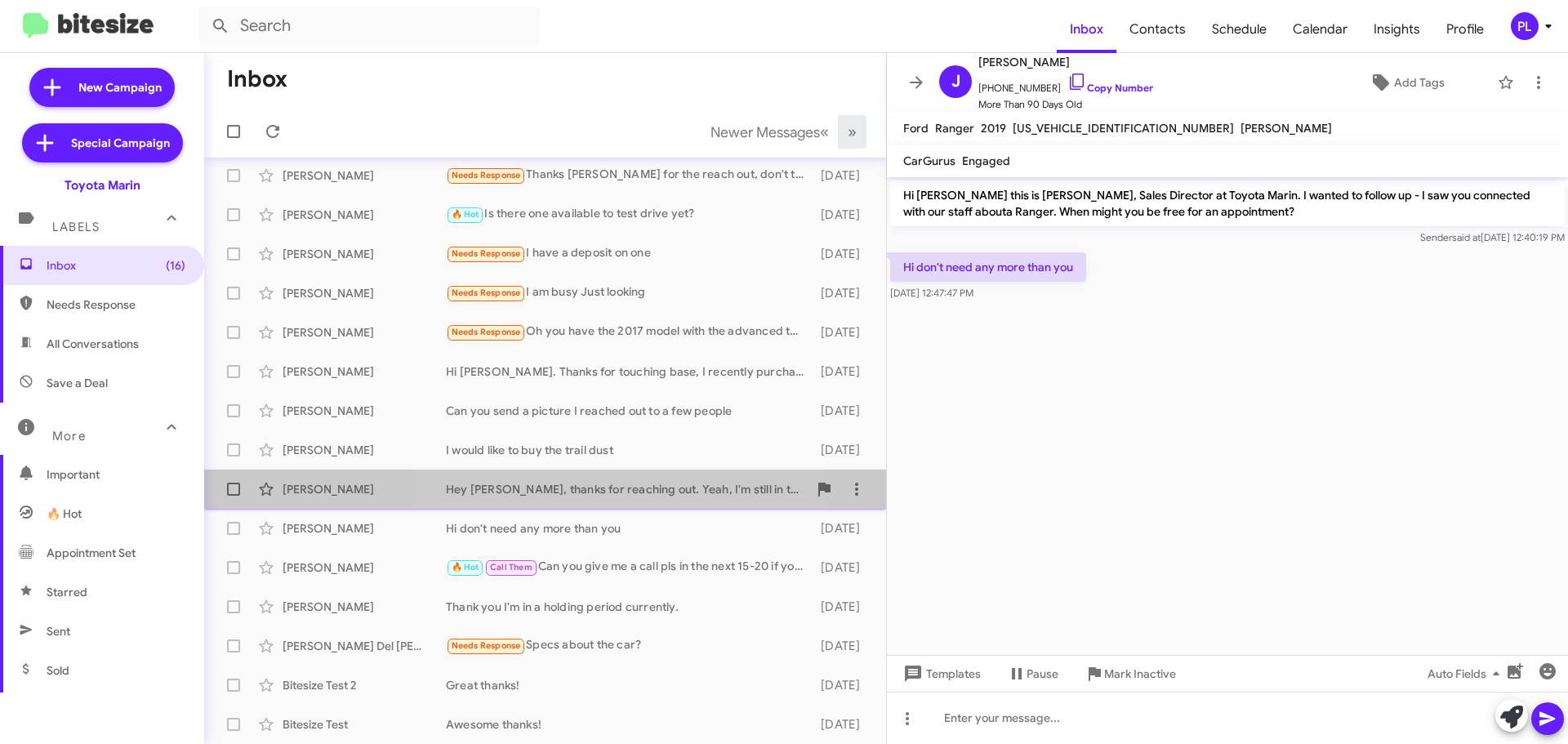
click at [574, 492] on div "Hey [PERSON_NAME], thanks for reaching out. Yeah, I'm still in the market. Do y…" at bounding box center [627, 489] width 362 height 16
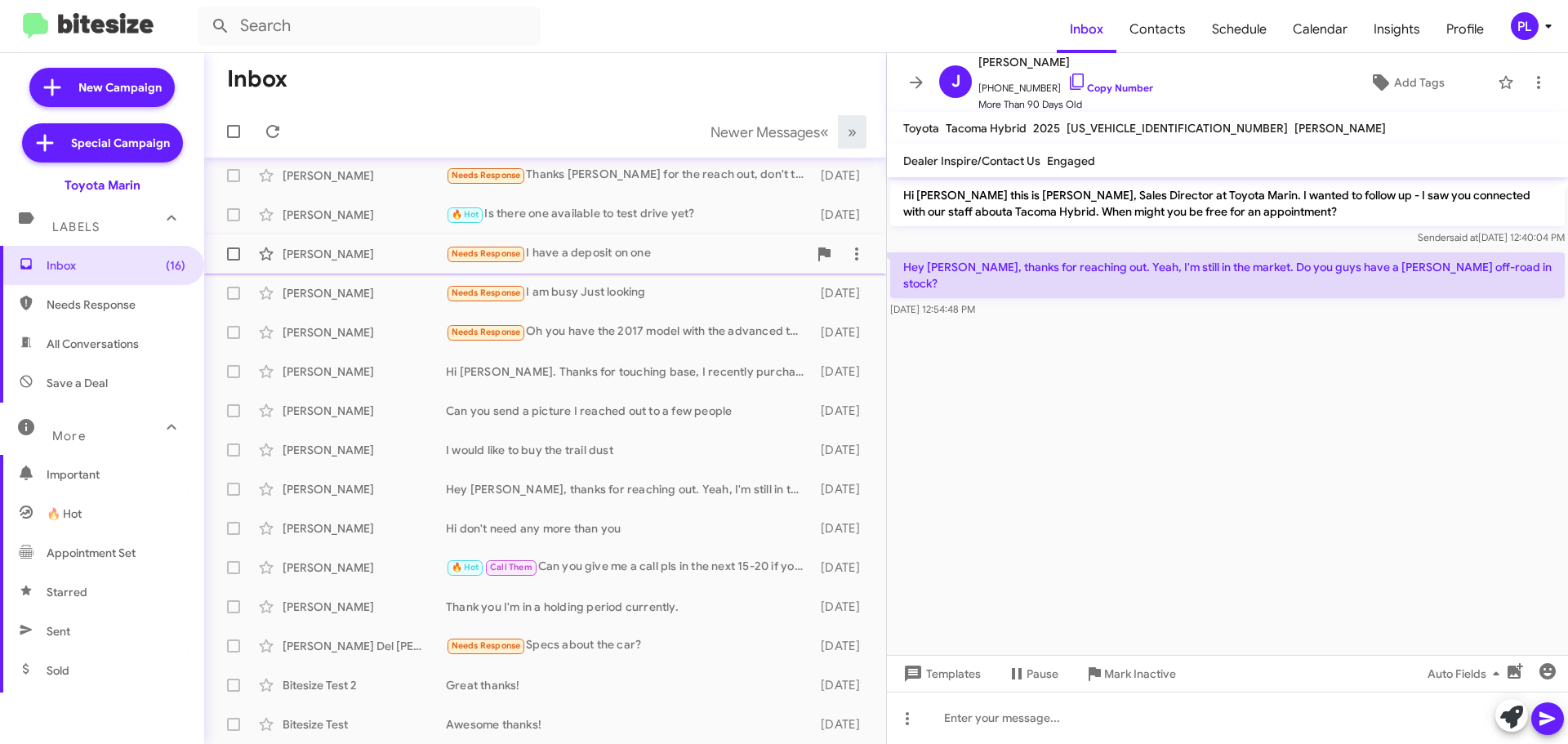
click at [601, 250] on div "Needs Response I have a deposit on one" at bounding box center [627, 253] width 362 height 19
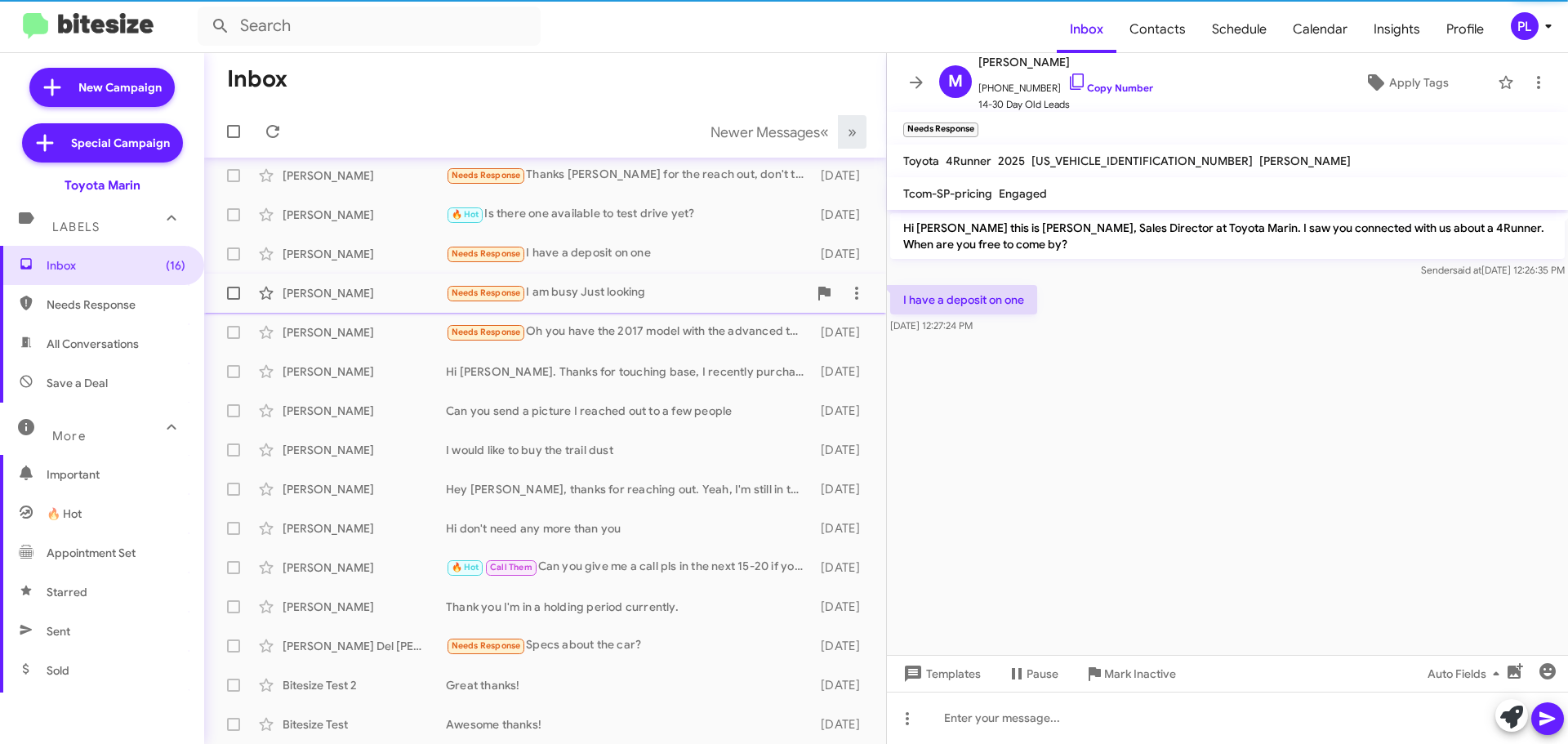
click at [592, 297] on div "Needs Response I am busy Just looking" at bounding box center [627, 293] width 362 height 19
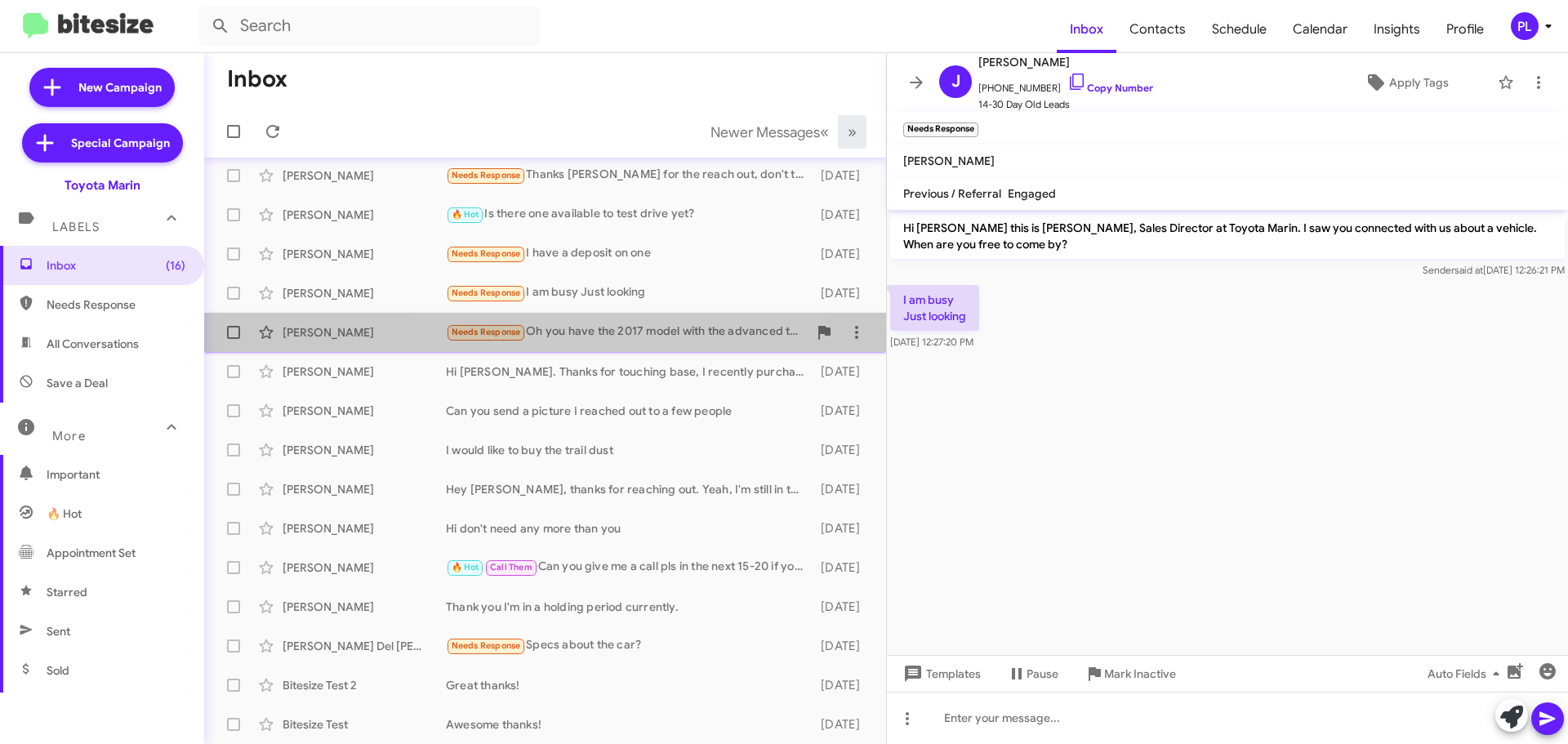
click at [583, 336] on div "Needs Response Oh you have the 2017 model with the advanced tow Assist?" at bounding box center [627, 331] width 362 height 19
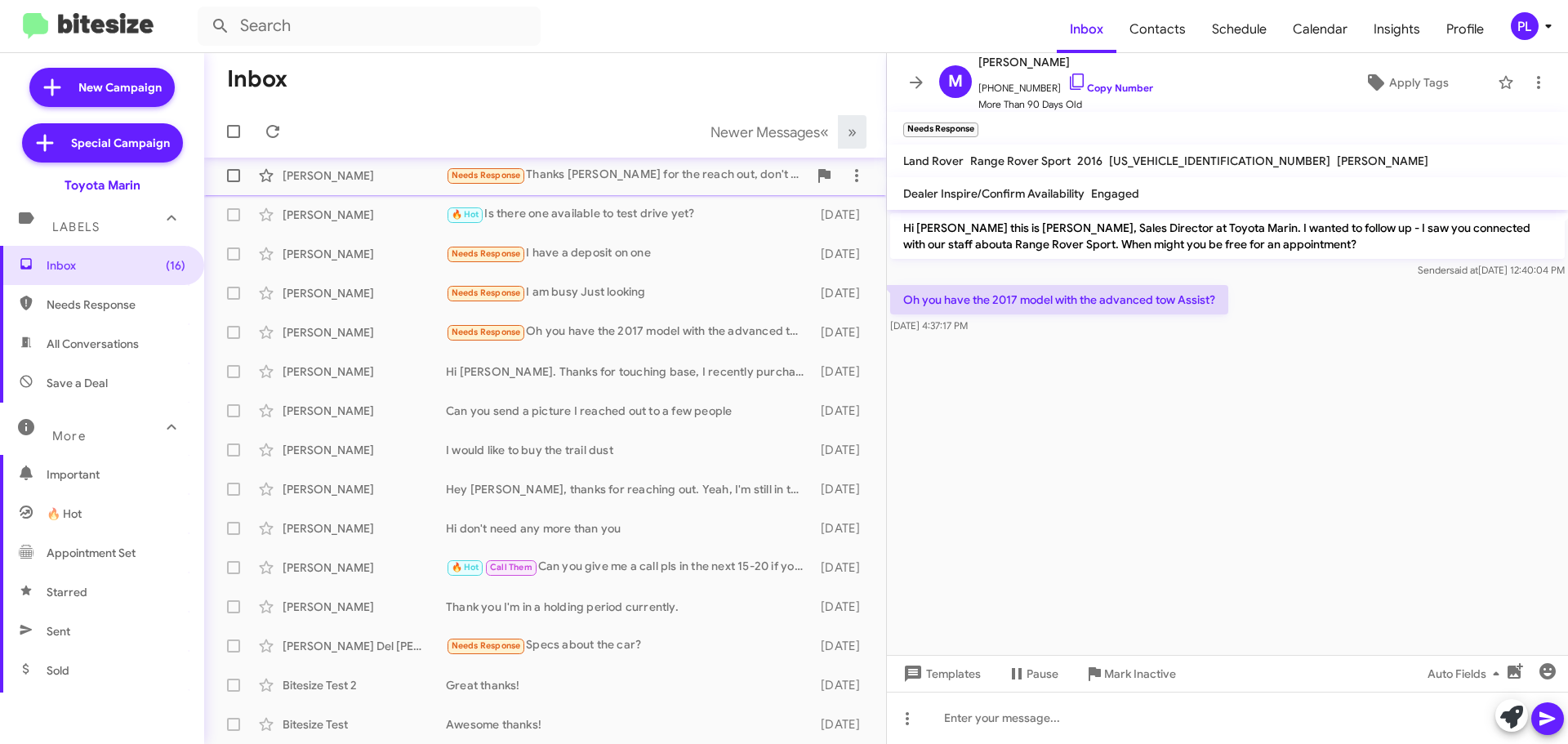
click at [599, 180] on div "Needs Response Thanks [PERSON_NAME] for the reach out, don't think I'll be look…" at bounding box center [627, 175] width 362 height 19
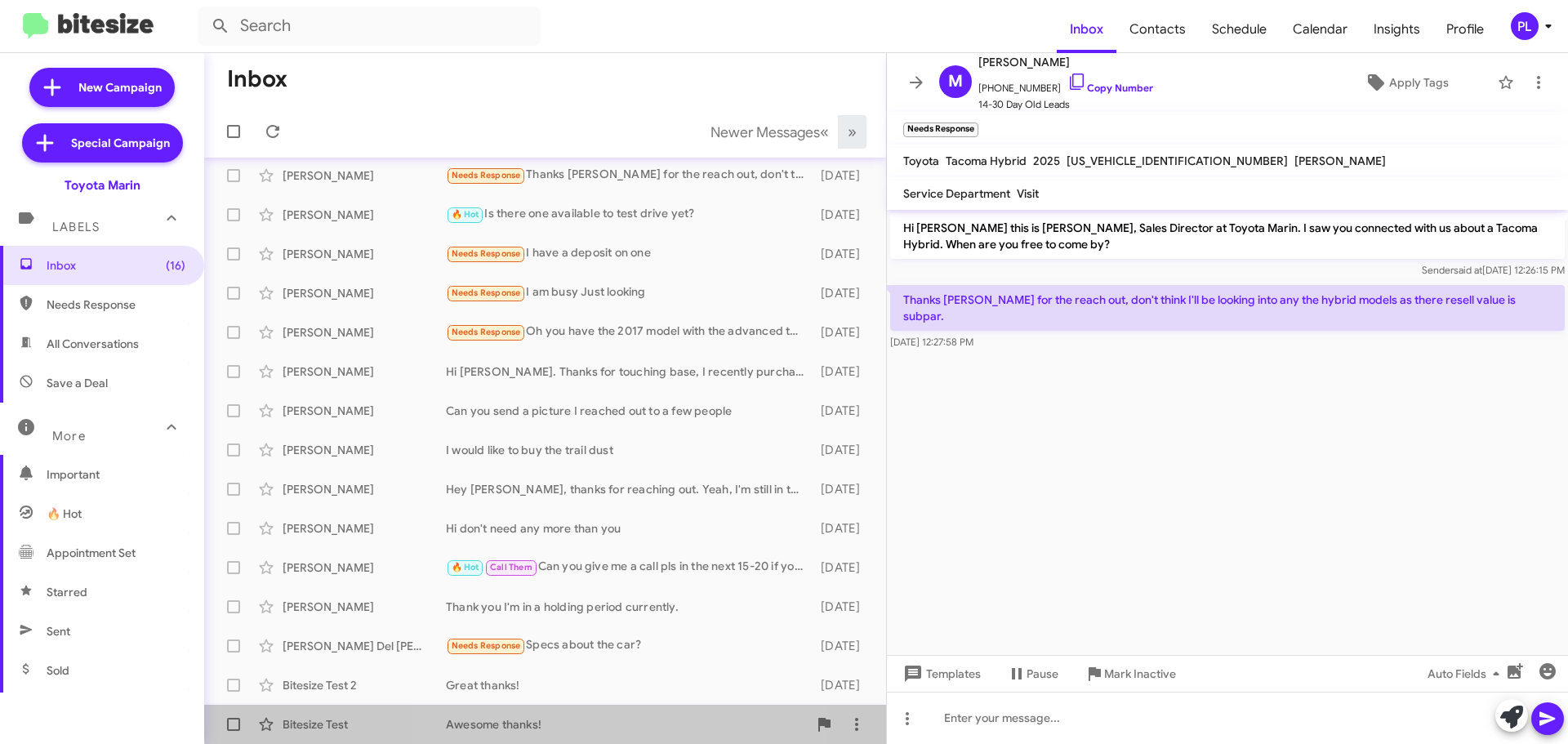
click at [551, 718] on div "Awesome thanks!" at bounding box center [627, 724] width 362 height 16
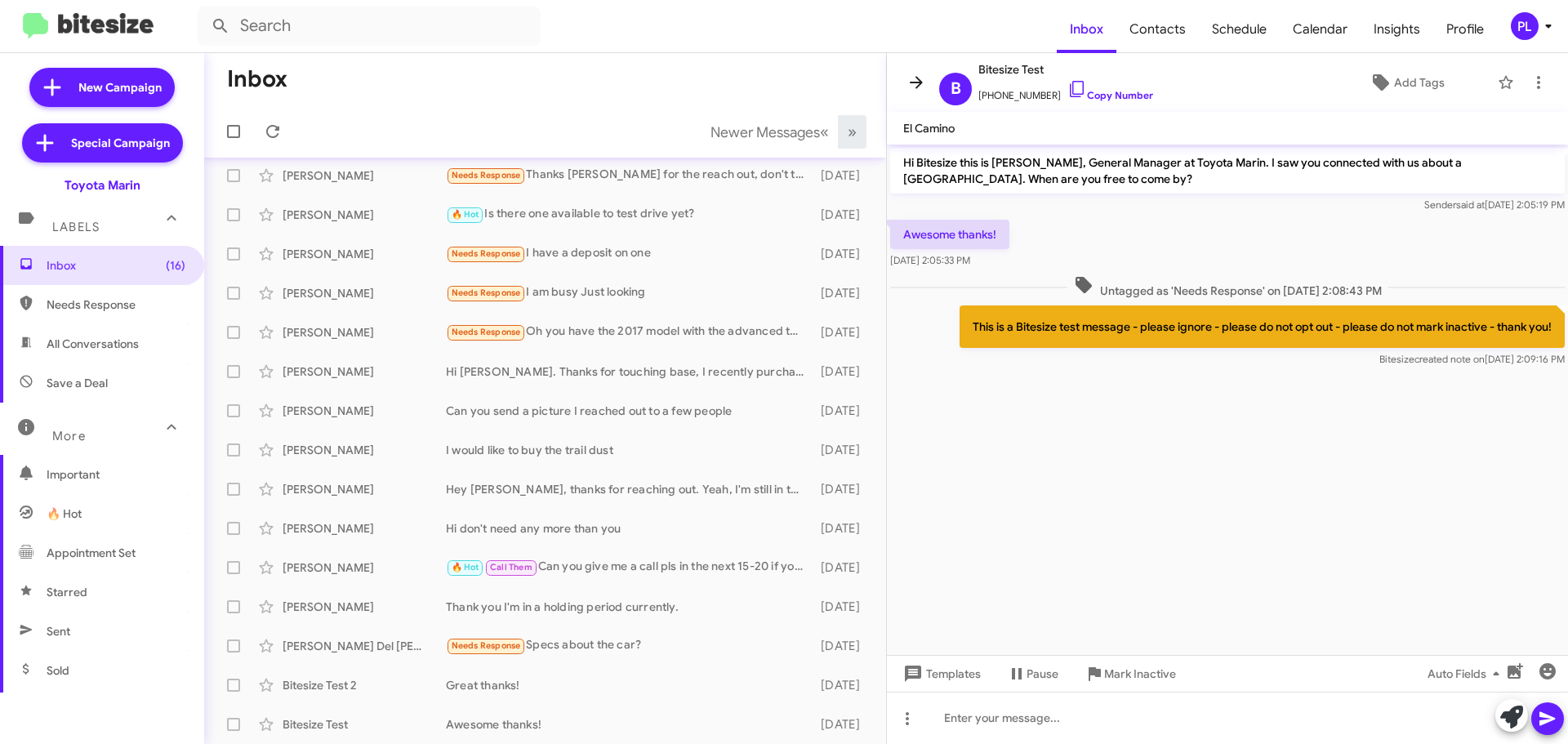
click at [912, 84] on icon at bounding box center [917, 82] width 20 height 20
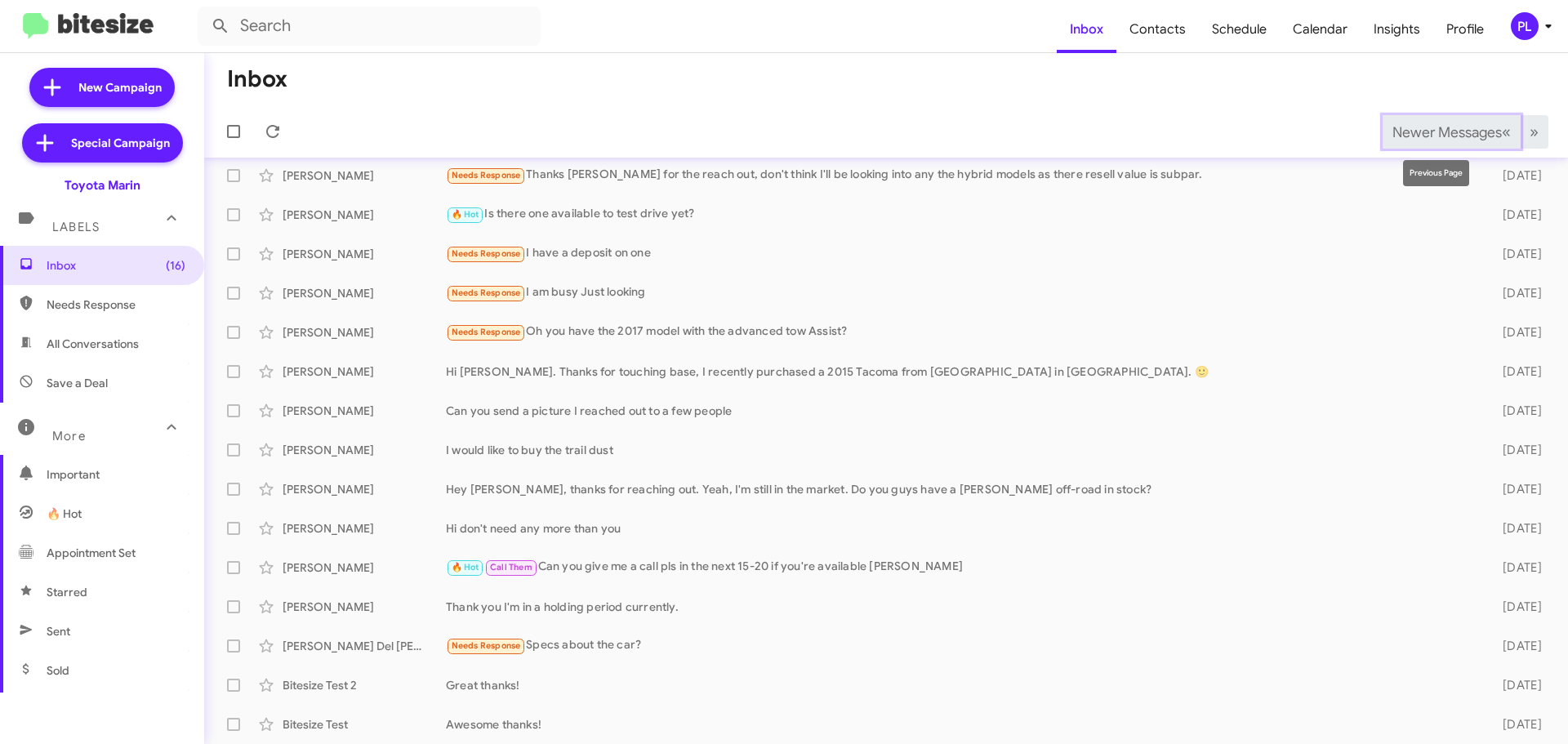
click at [1436, 130] on span "Newer Messages" at bounding box center [1447, 133] width 109 height 18
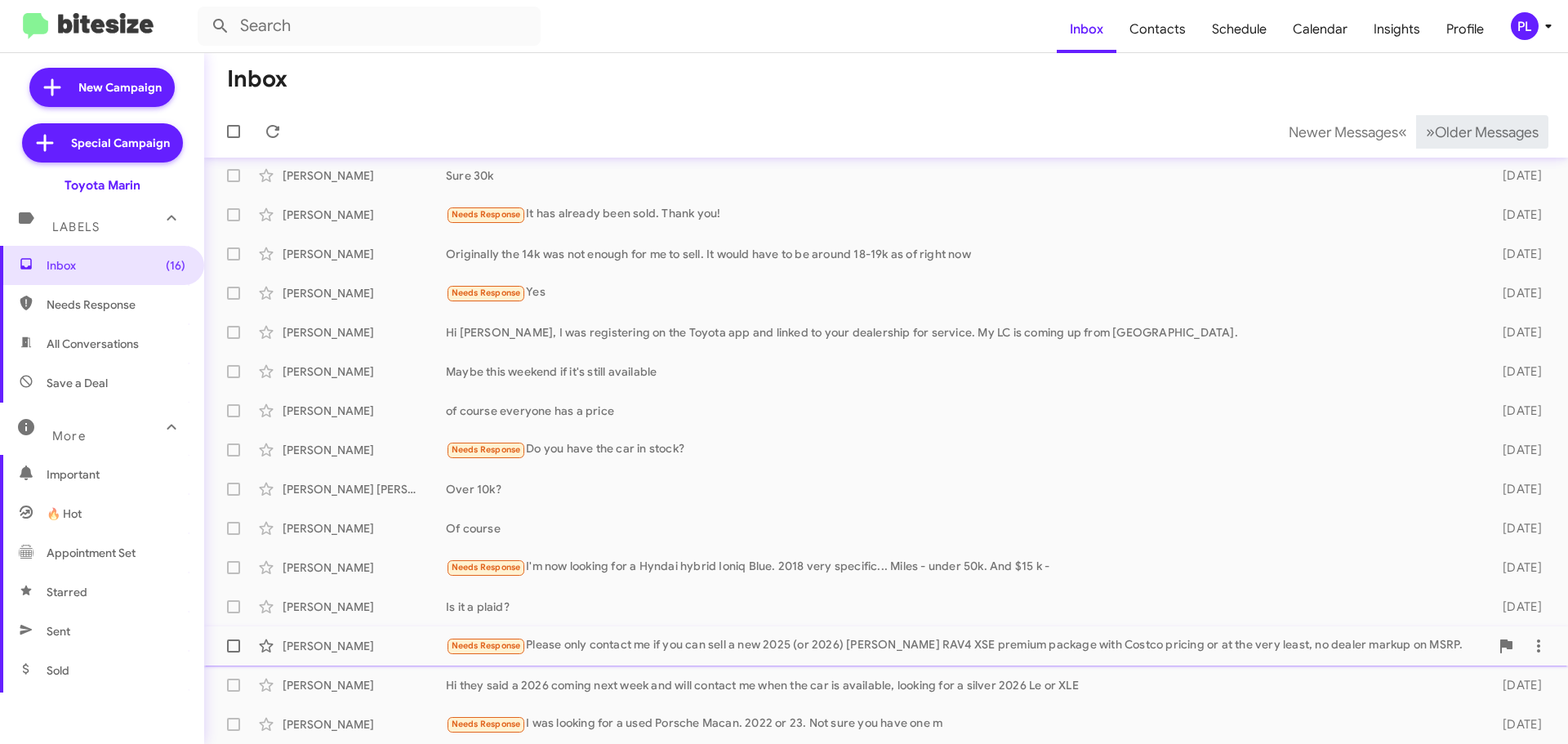
click at [660, 641] on div "Needs Response Please only contact me if you can sell a new 2025 (or 2026) [PER…" at bounding box center [967, 645] width 1043 height 19
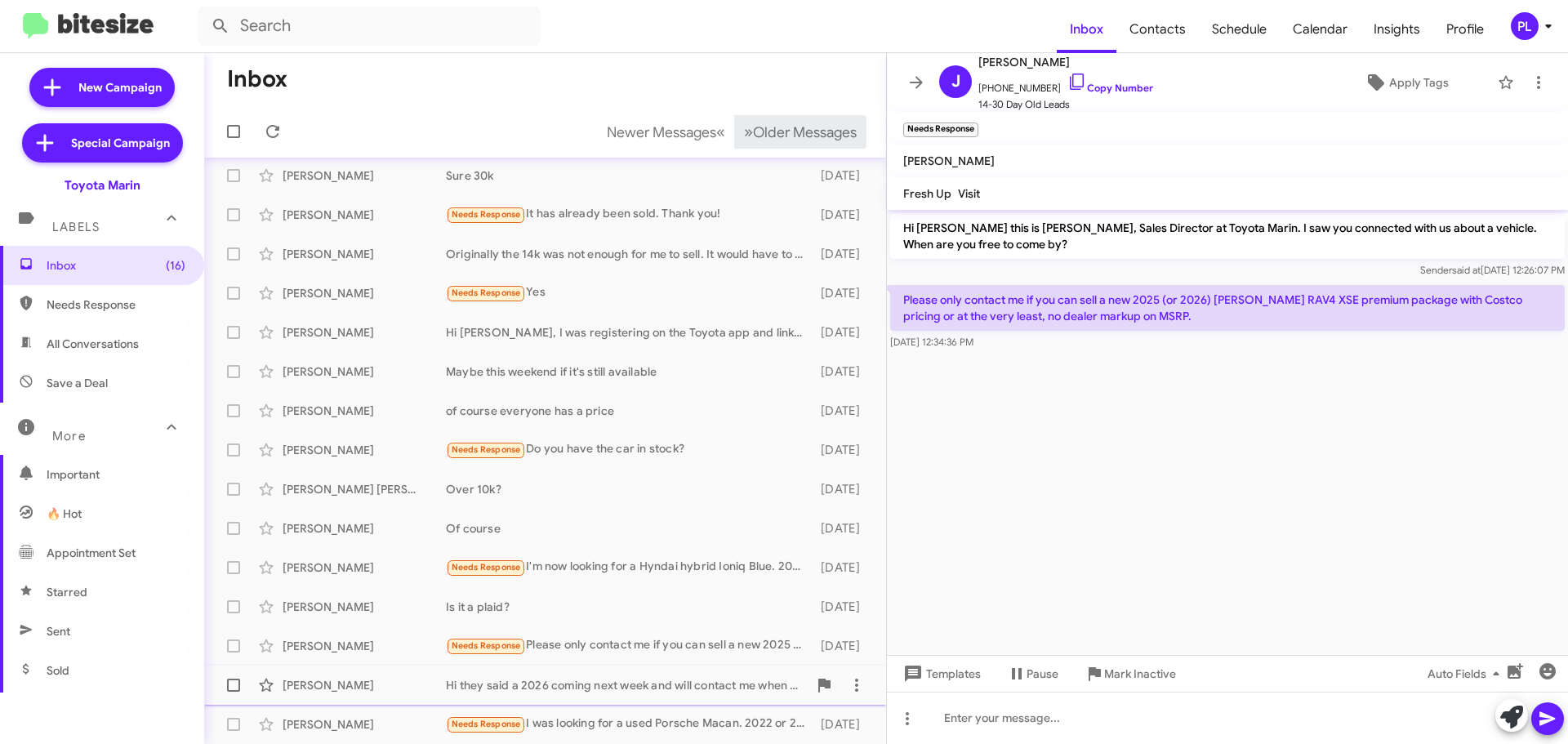
click at [549, 691] on div "Hi they said a 2026 coming next week and will contact me when the car is availa…" at bounding box center [627, 685] width 362 height 16
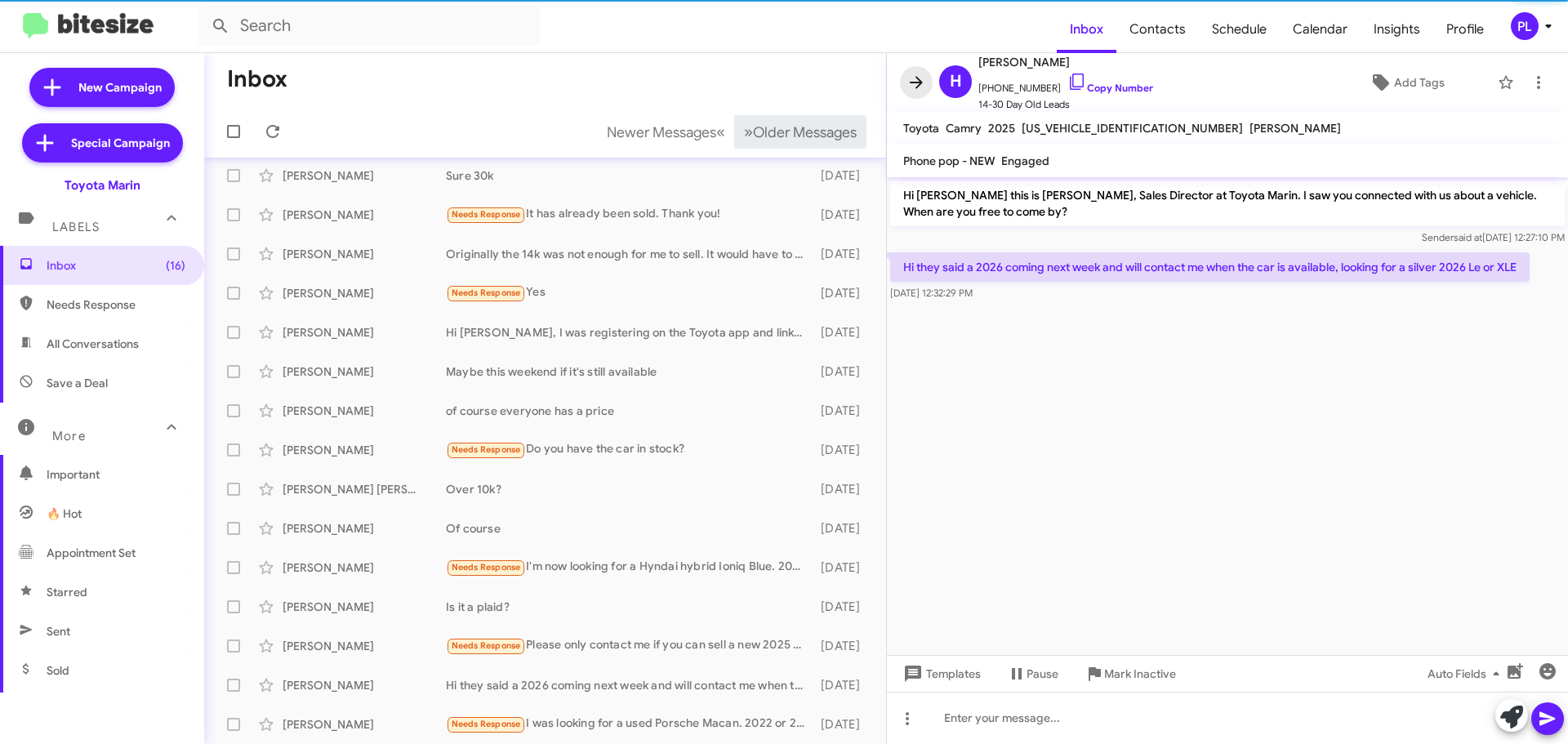
click at [921, 74] on icon at bounding box center [917, 82] width 20 height 20
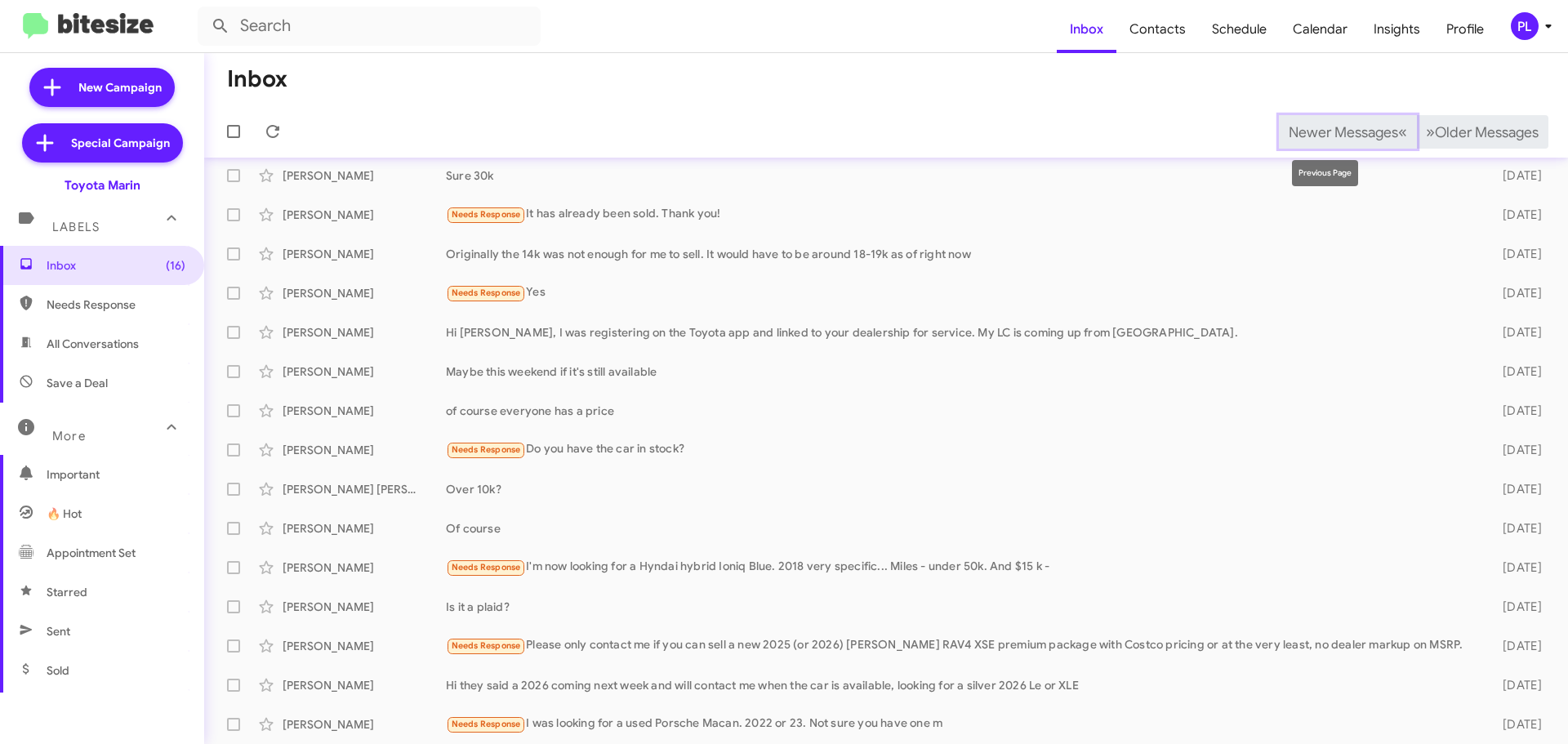
click at [1325, 124] on span "Newer Messages" at bounding box center [1343, 133] width 109 height 18
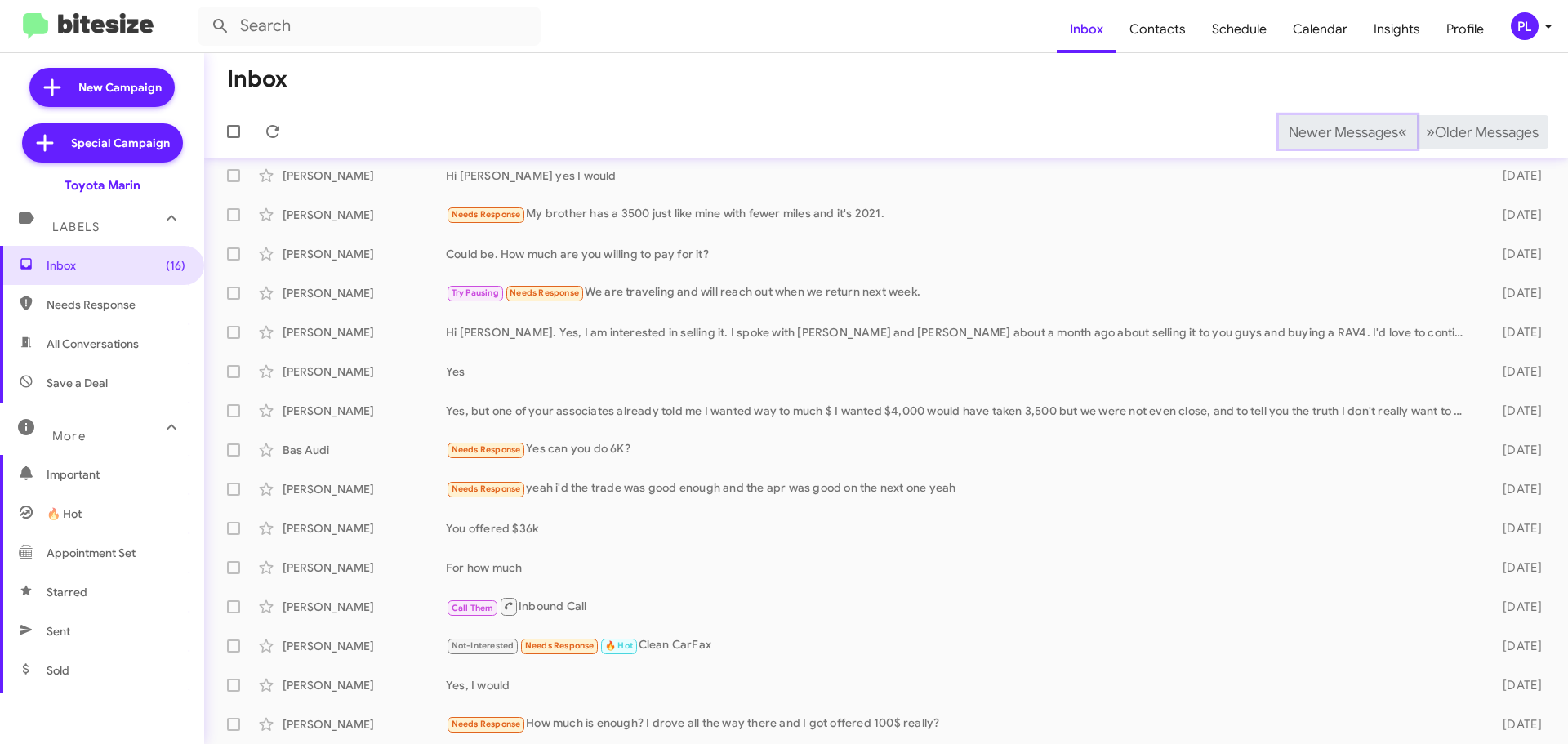
click at [1325, 124] on span "Newer Messages" at bounding box center [1343, 133] width 109 height 18
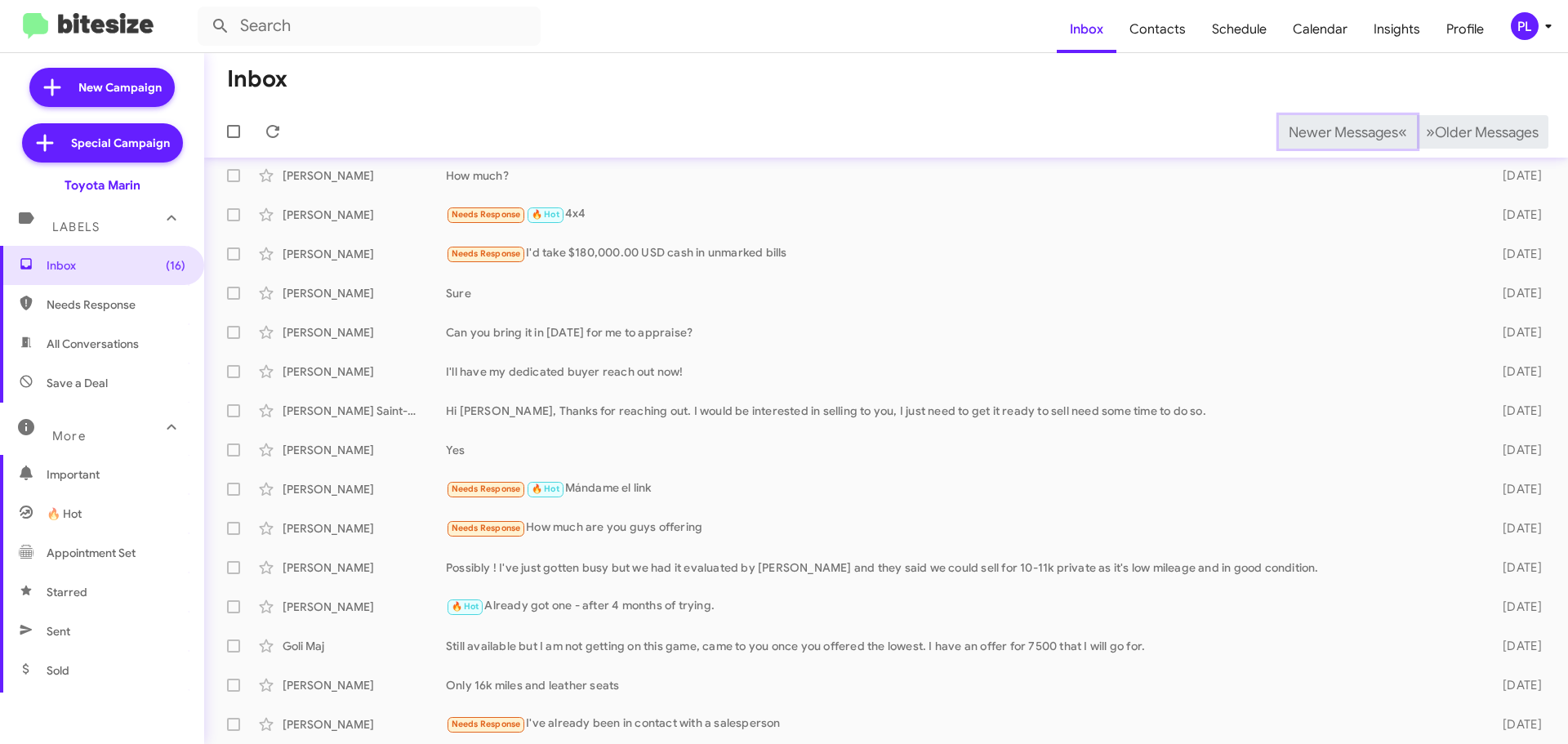
click at [1325, 124] on span "Newer Messages" at bounding box center [1343, 133] width 109 height 18
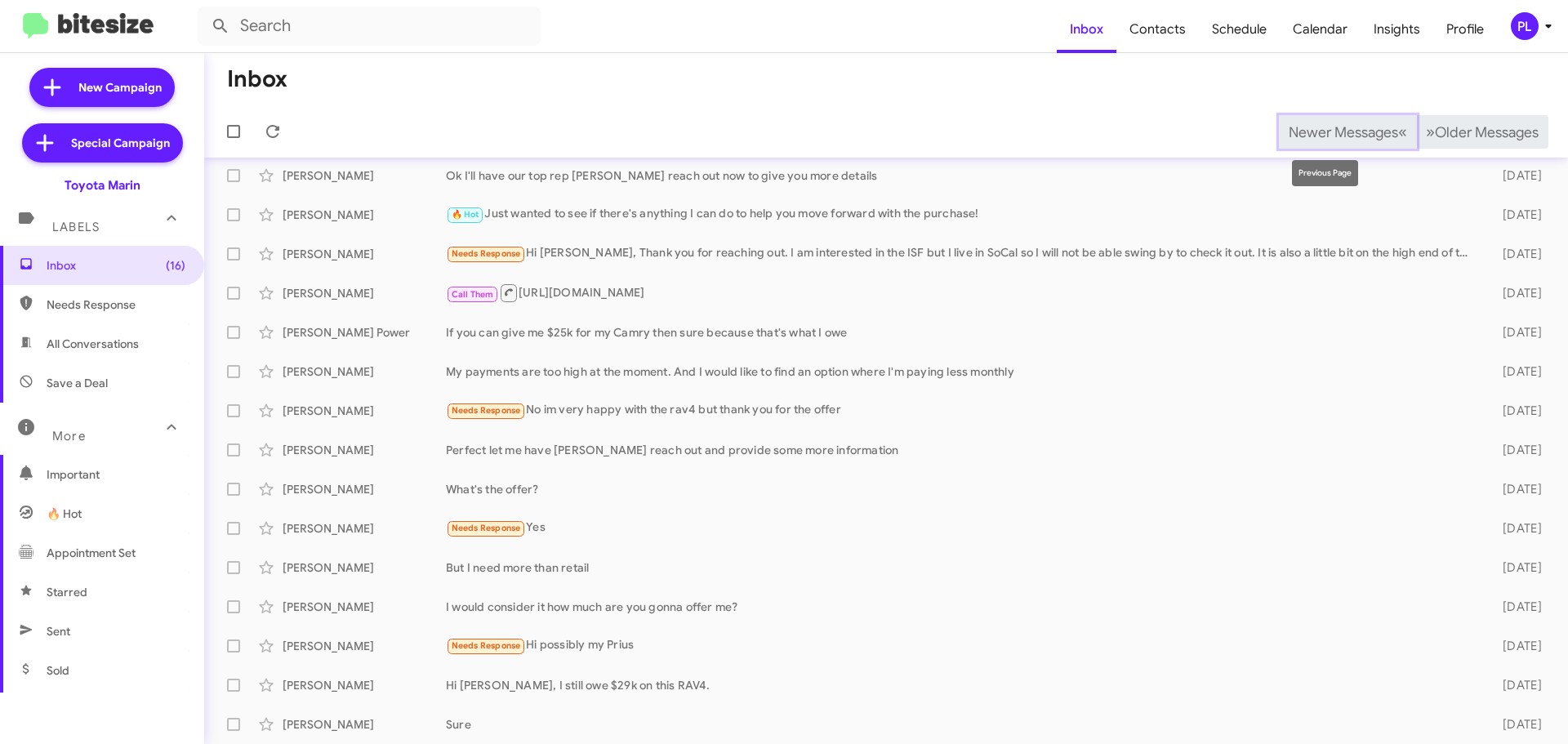
click at [1299, 119] on button "Newer Messages « Previous" at bounding box center [1348, 131] width 138 height 33
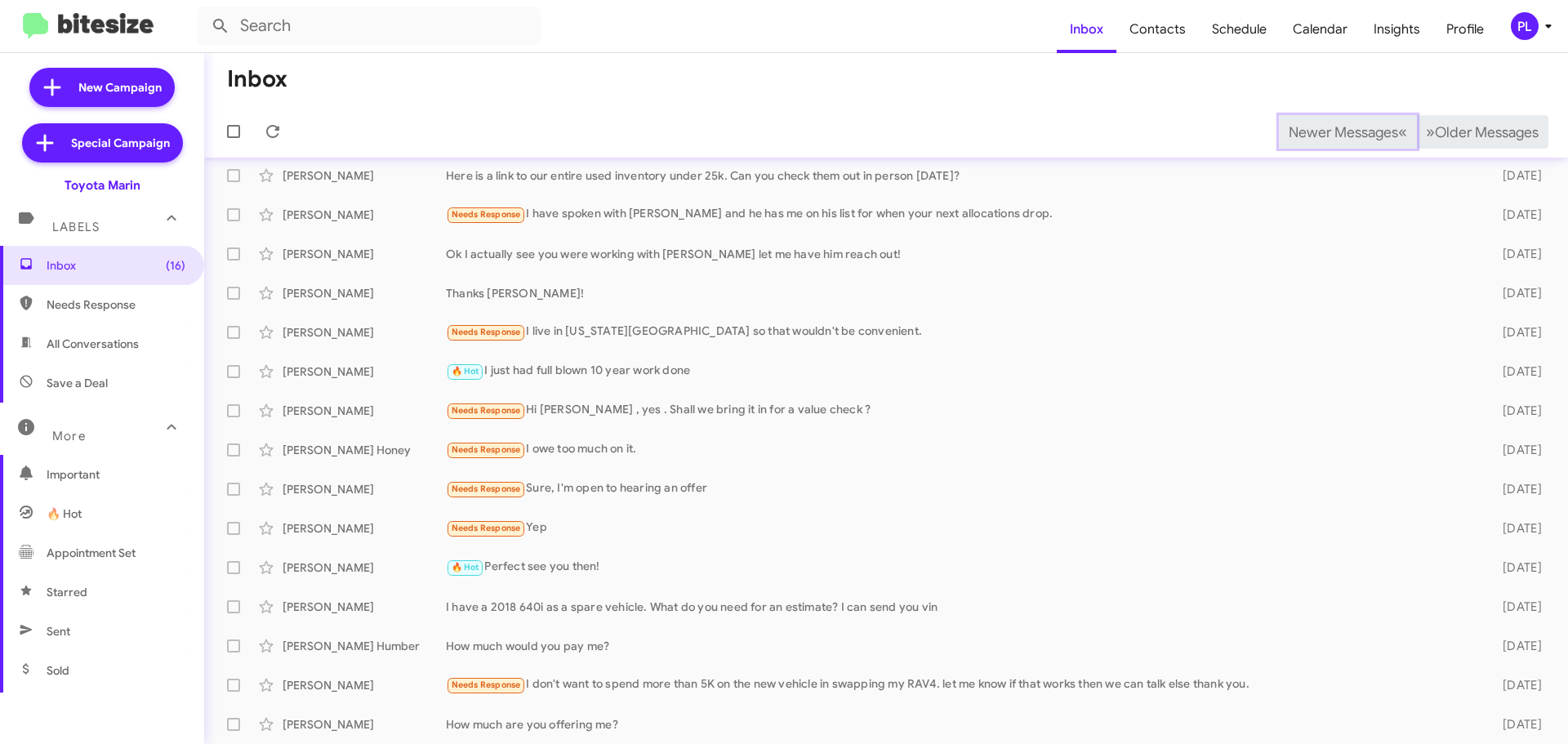
click at [1299, 119] on button "Newer Messages « Previous" at bounding box center [1348, 131] width 138 height 33
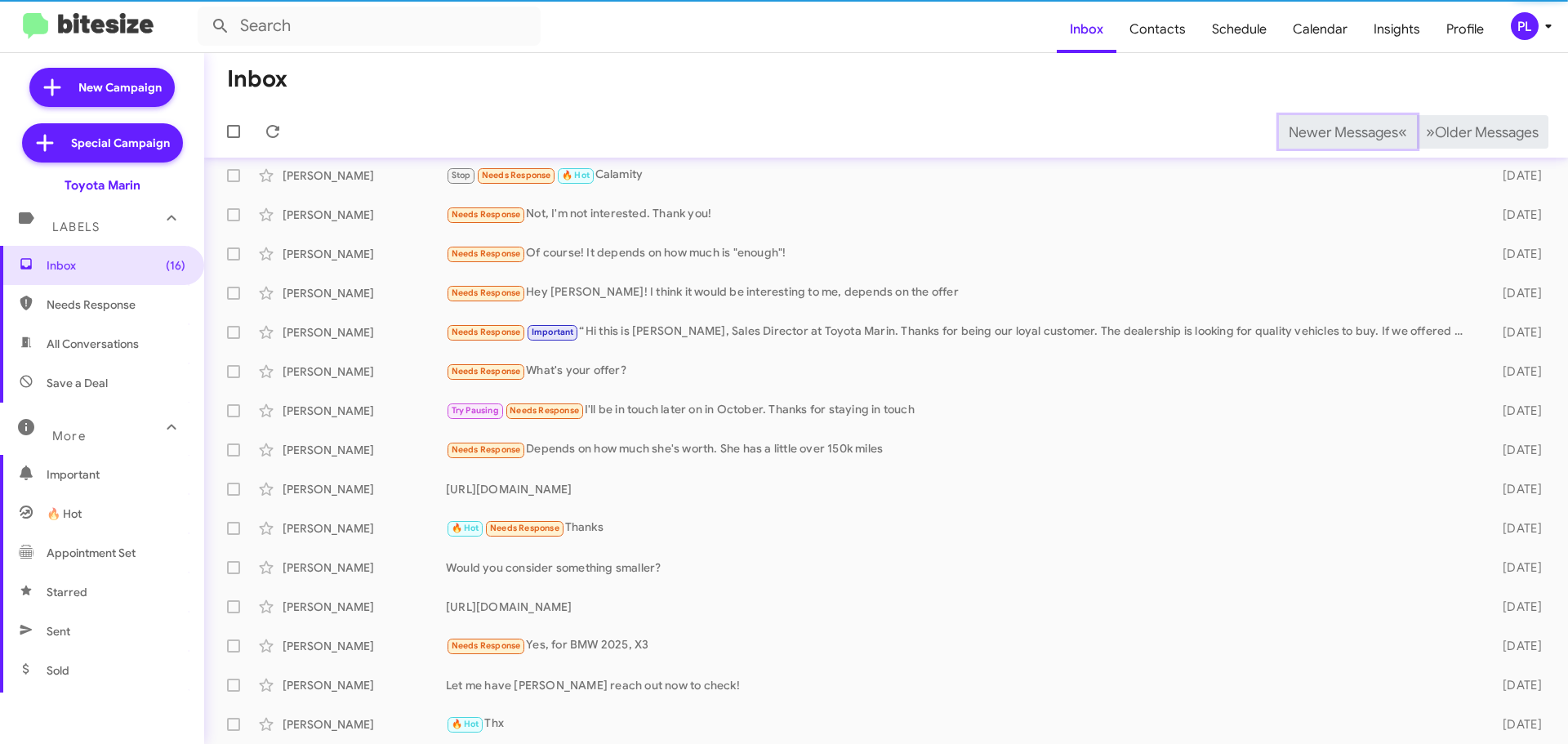
click at [1299, 119] on button "Newer Messages « Previous" at bounding box center [1348, 131] width 138 height 33
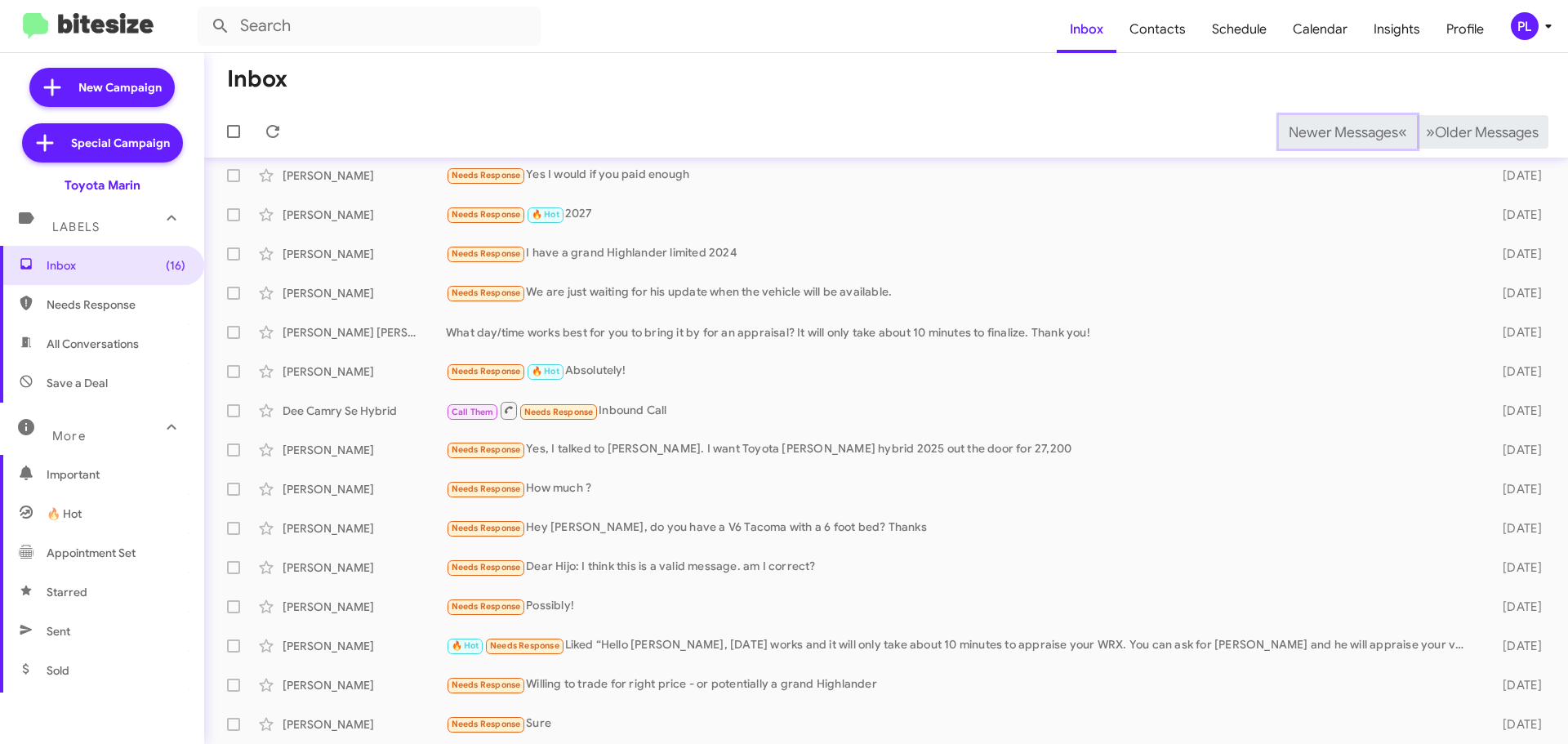
click at [1299, 119] on button "Newer Messages « Previous" at bounding box center [1348, 131] width 138 height 33
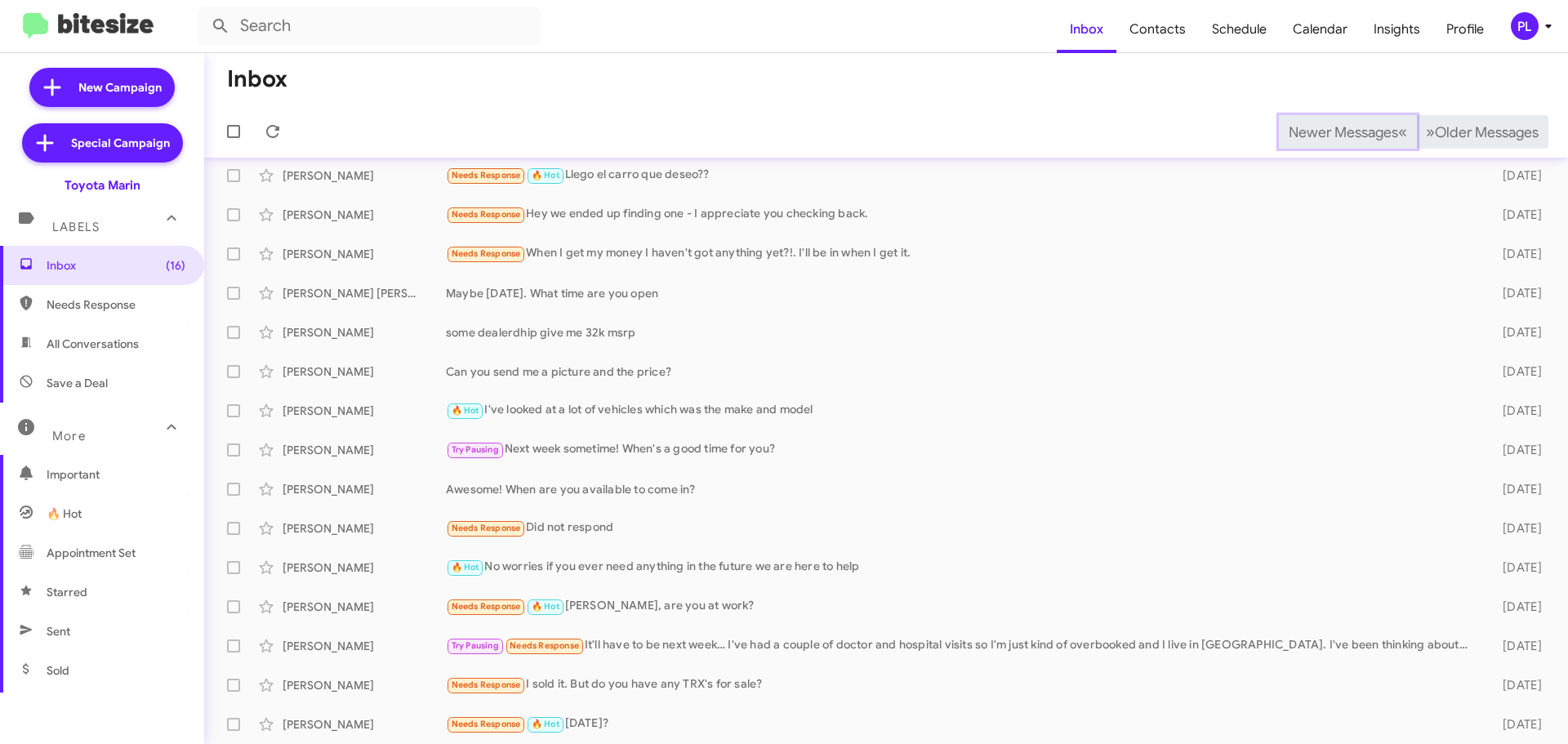
click at [1299, 119] on button "Newer Messages « Previous" at bounding box center [1348, 131] width 138 height 33
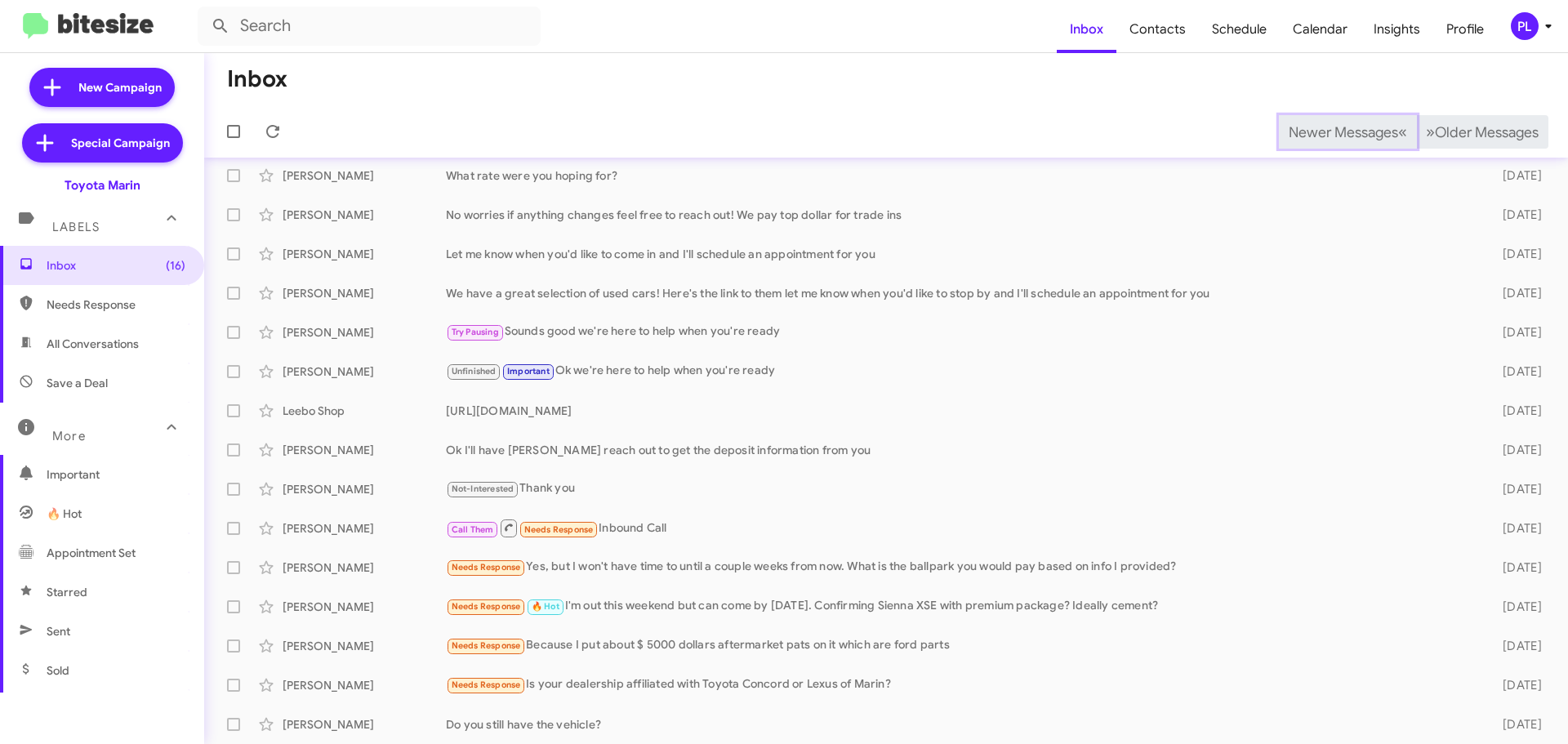
click at [1299, 119] on button "Newer Messages « Previous" at bounding box center [1348, 131] width 138 height 33
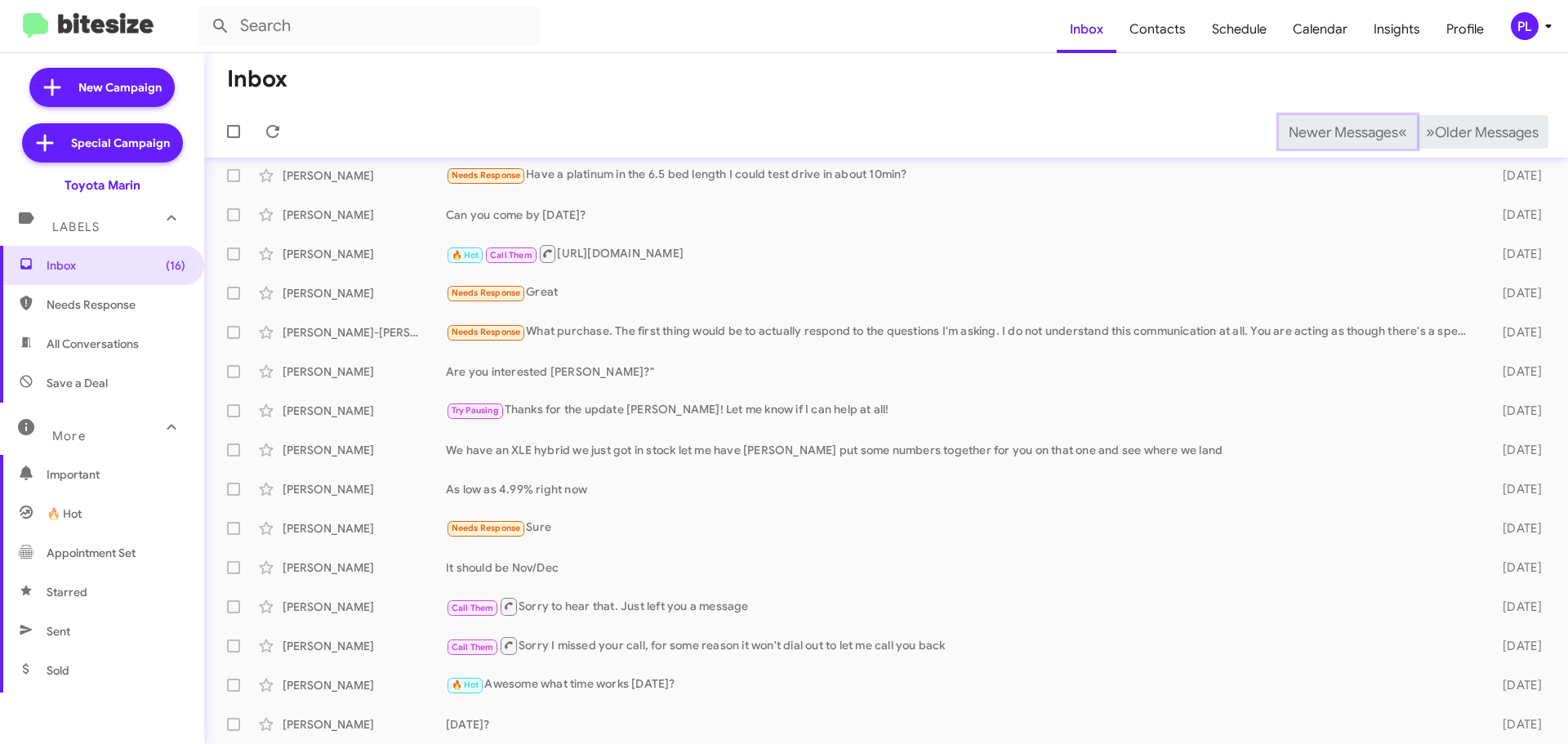
click at [1299, 119] on button "Newer Messages « Previous" at bounding box center [1348, 131] width 138 height 33
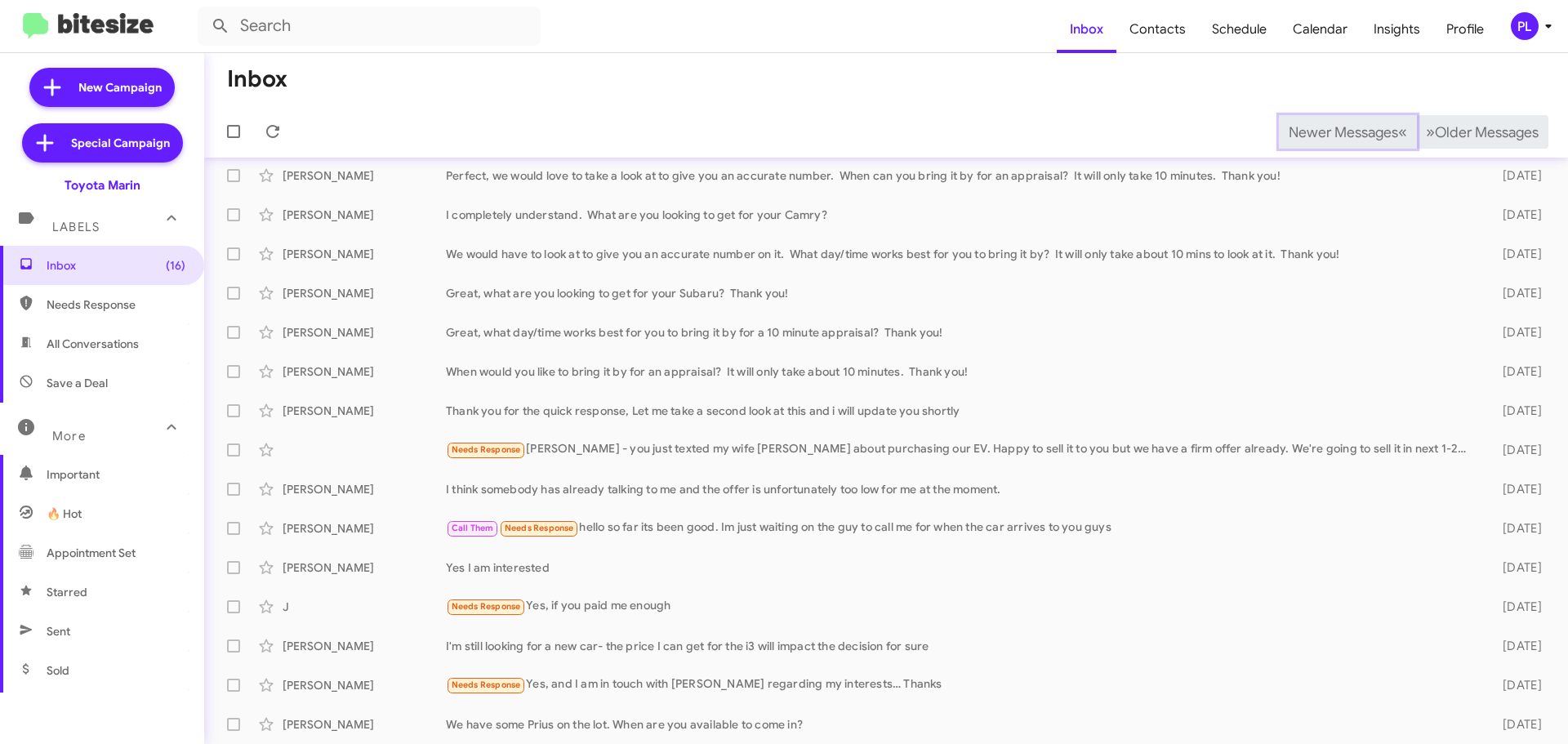
click at [1299, 119] on button "Newer Messages « Previous" at bounding box center [1348, 131] width 138 height 33
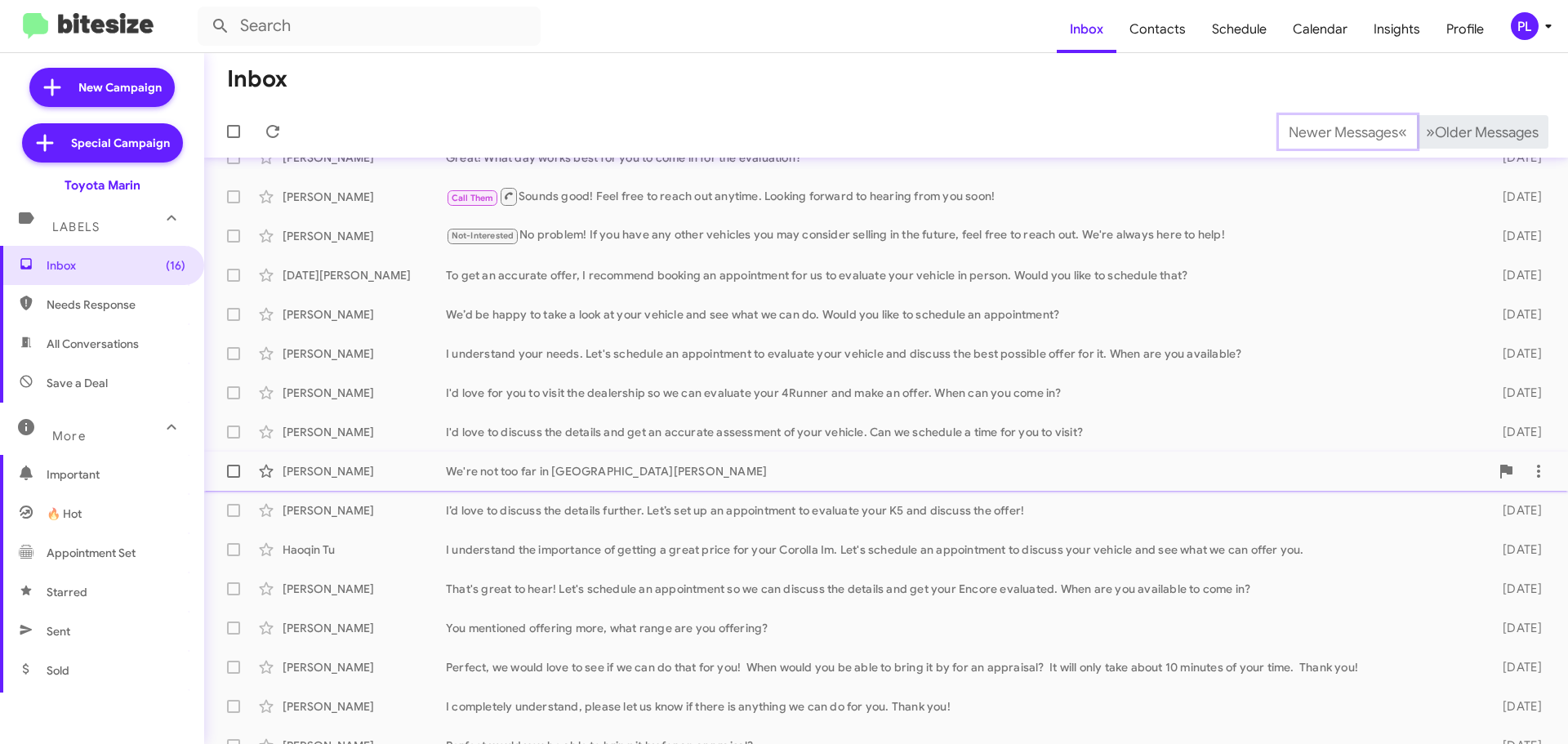
scroll to position [204, 0]
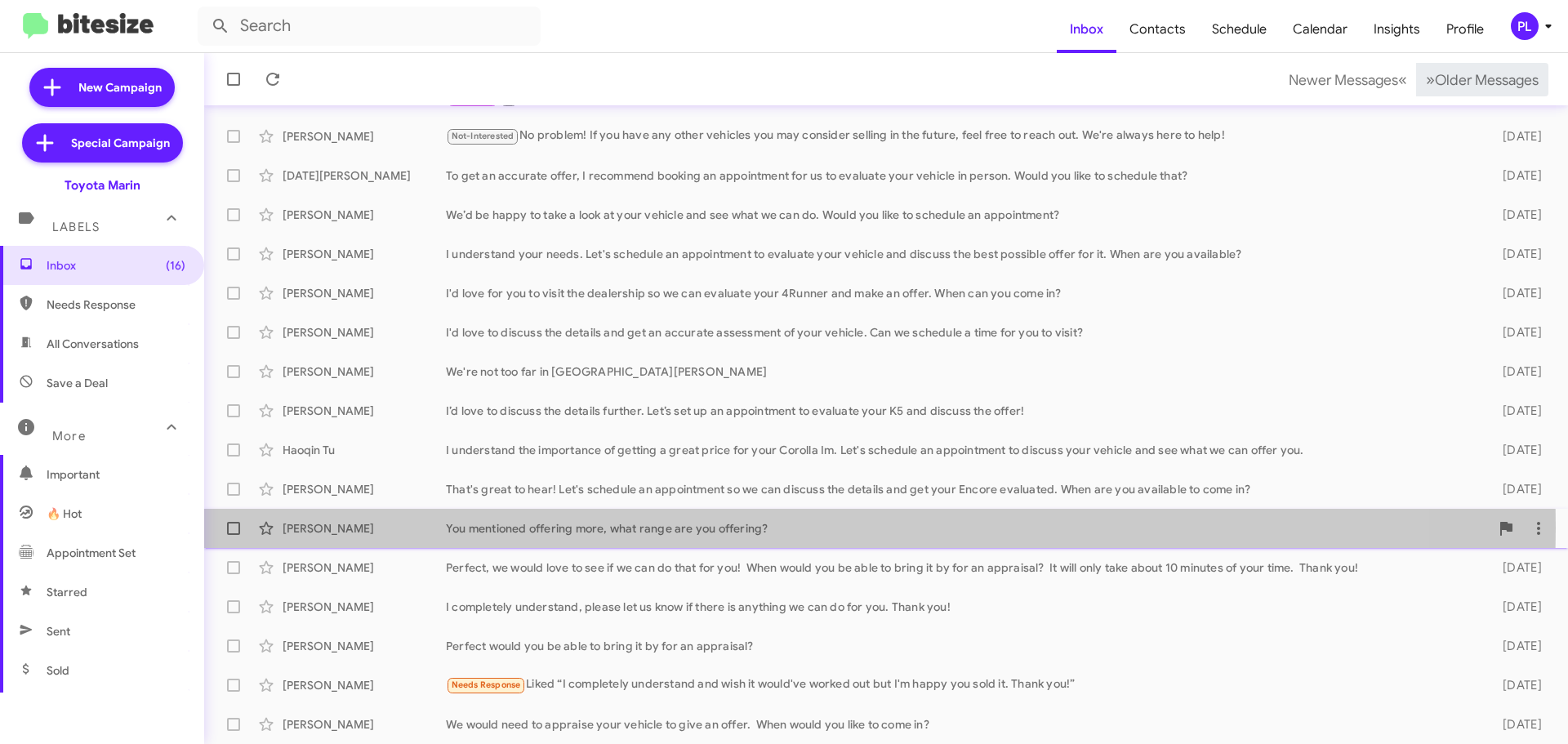
click at [766, 527] on div "You mentioned offering more, what range are you offering?" at bounding box center [967, 528] width 1043 height 16
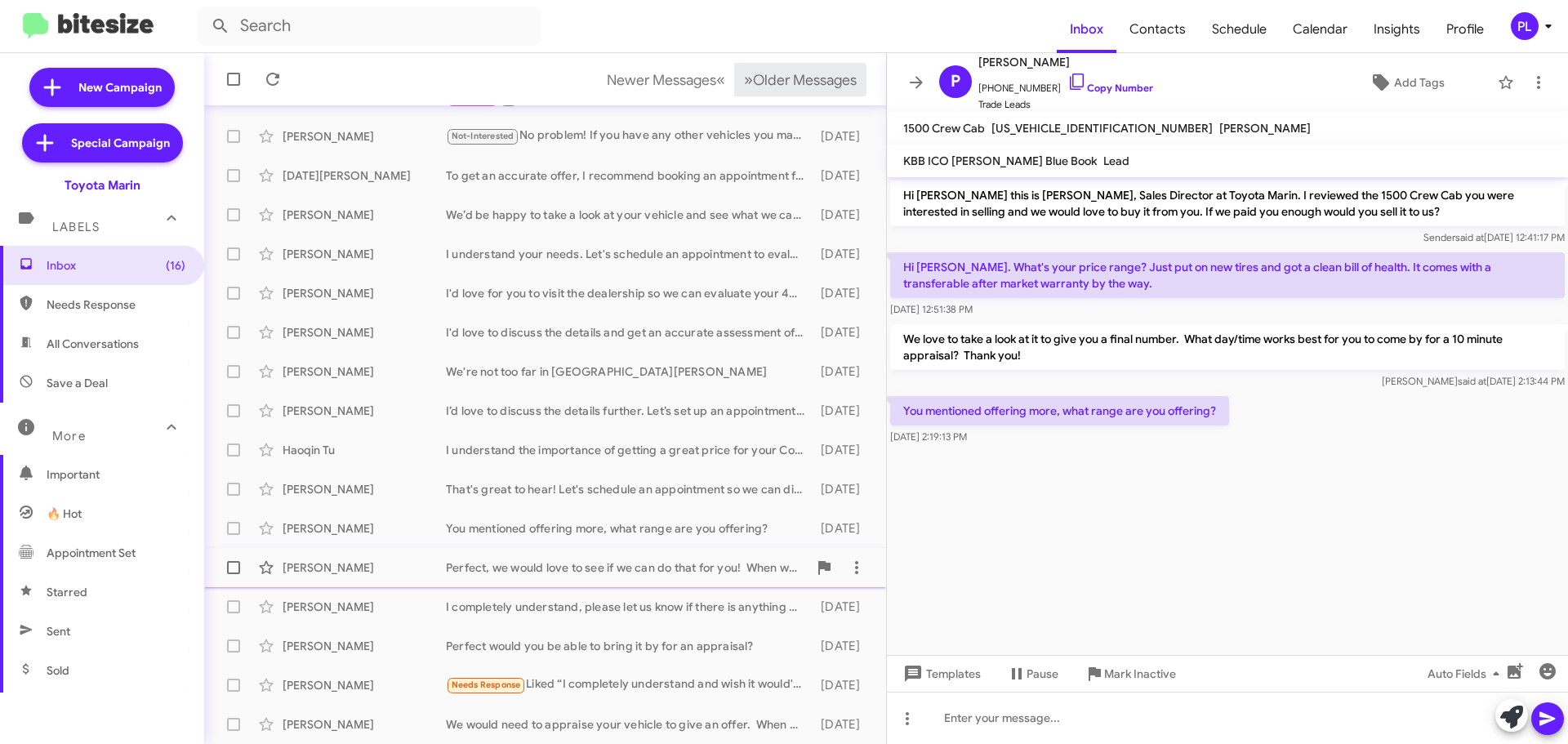
click at [692, 557] on div "[PERSON_NAME] Perfect, we would love to see if we can do that for you! When wou…" at bounding box center [546, 567] width 656 height 33
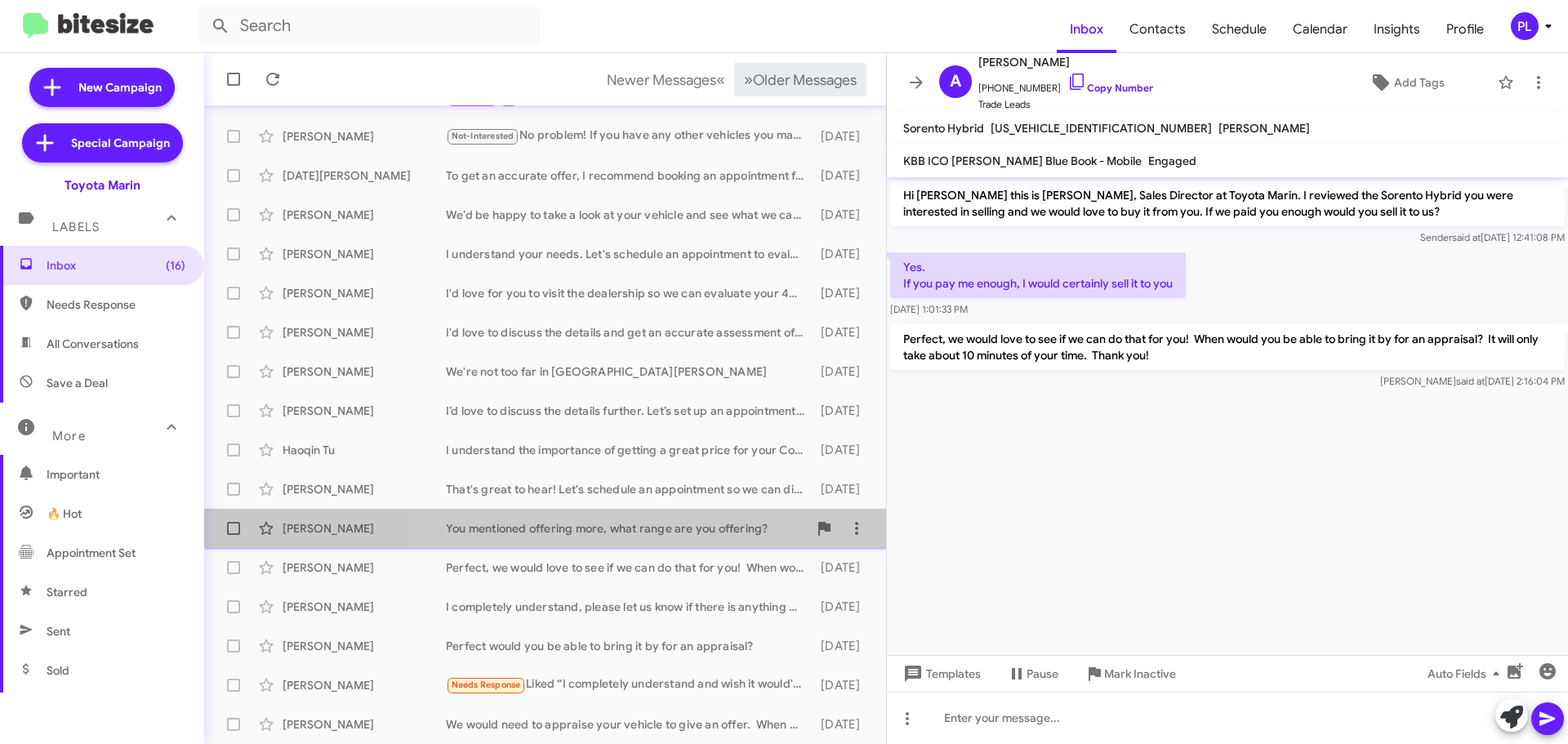
click at [649, 534] on div "You mentioned offering more, what range are you offering?" at bounding box center [627, 528] width 362 height 16
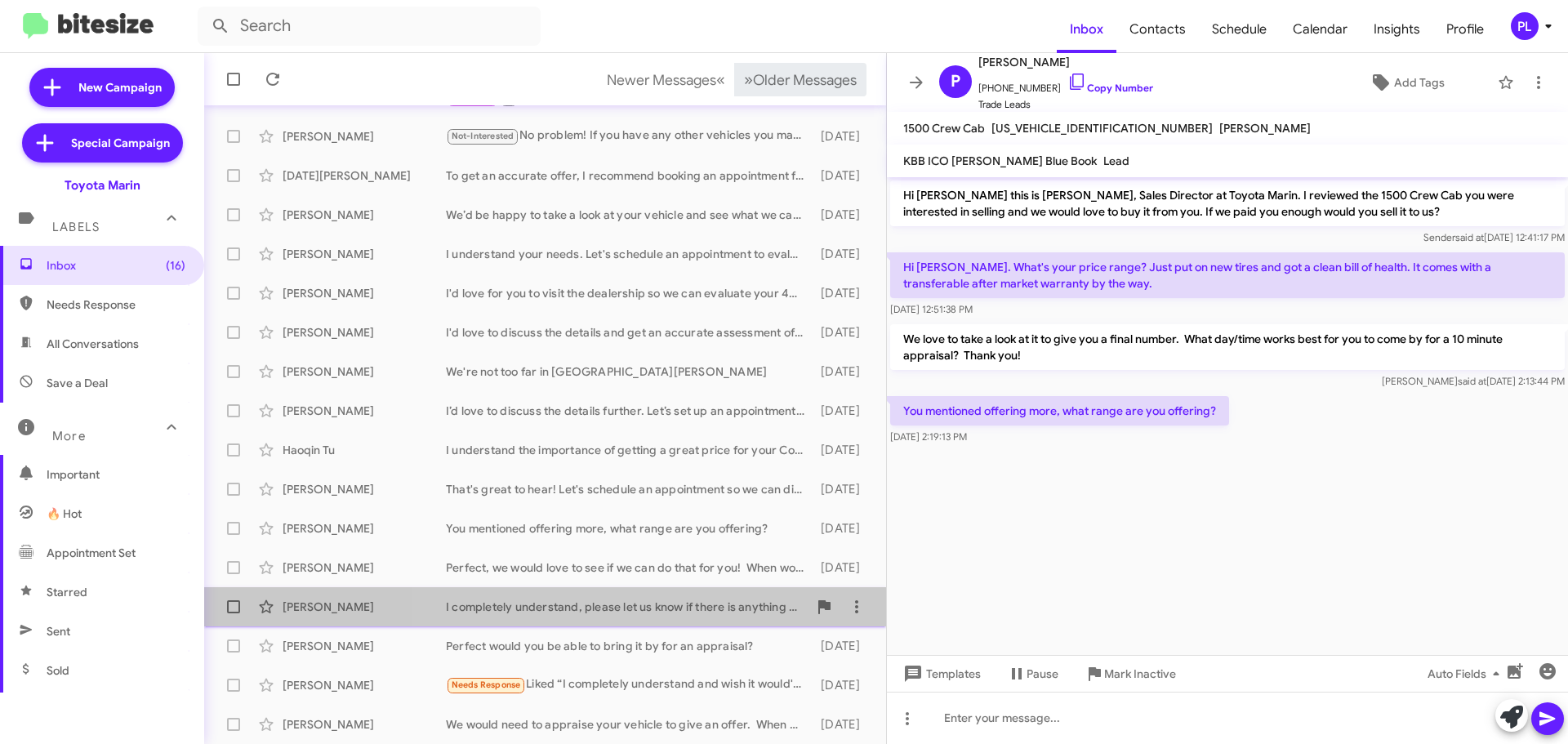
click at [647, 608] on div "I completely understand, please let us know if there is anything we can do for …" at bounding box center [627, 607] width 362 height 16
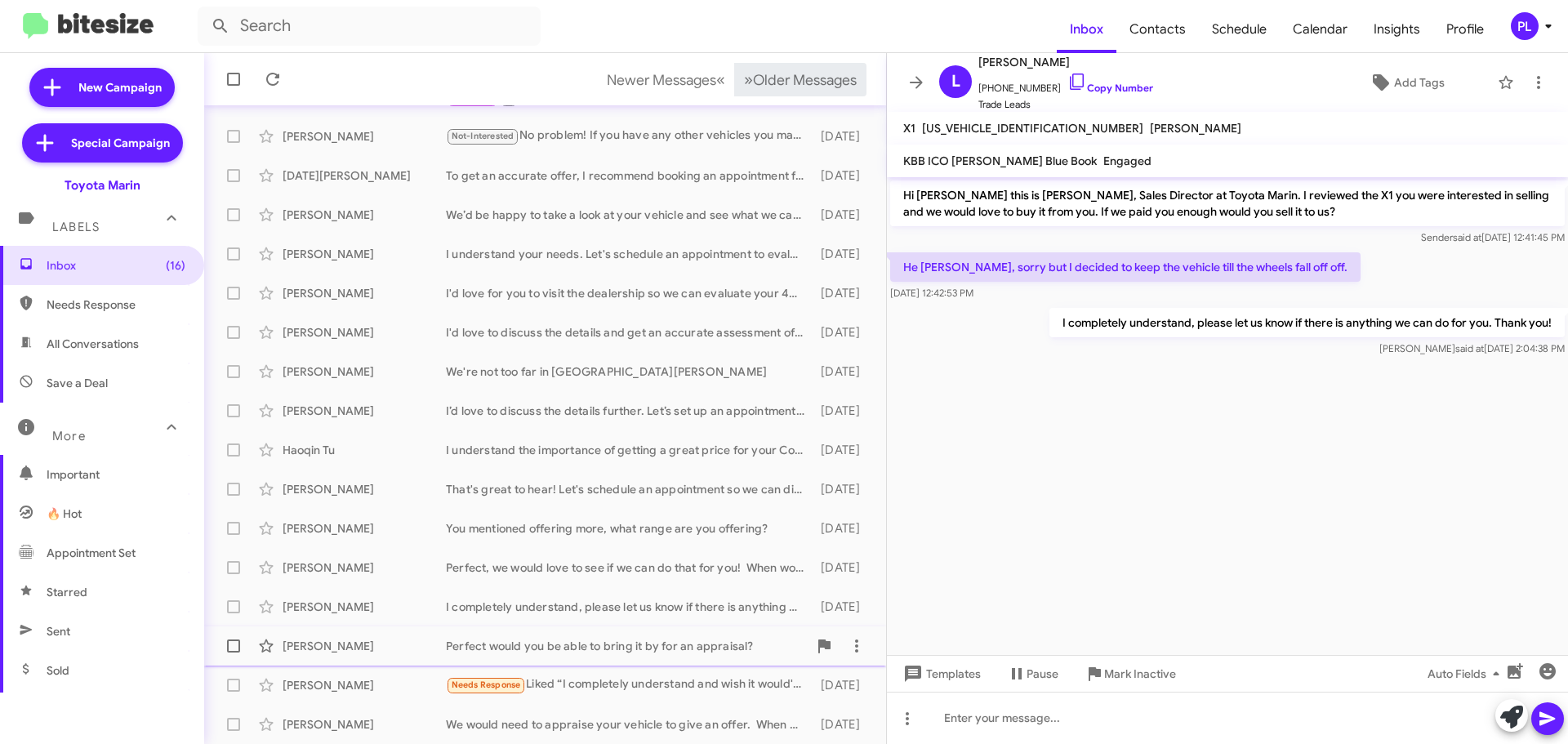
click at [639, 643] on div "Perfect would you be able to bring it by for an appraisal?" at bounding box center [627, 646] width 362 height 16
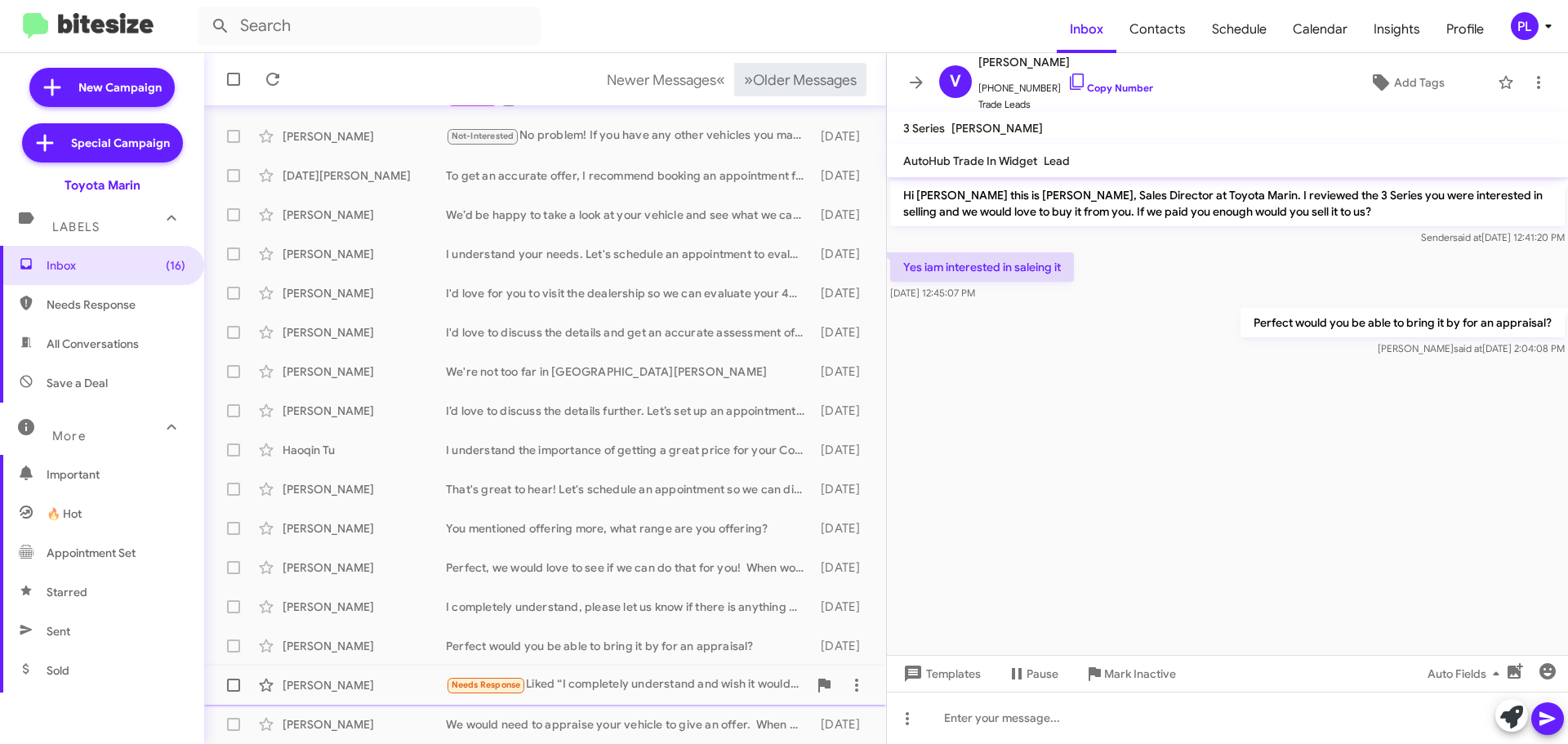
click at [640, 691] on div "Needs Response Liked “I completely understand and wish it would've worked out b…" at bounding box center [627, 684] width 362 height 19
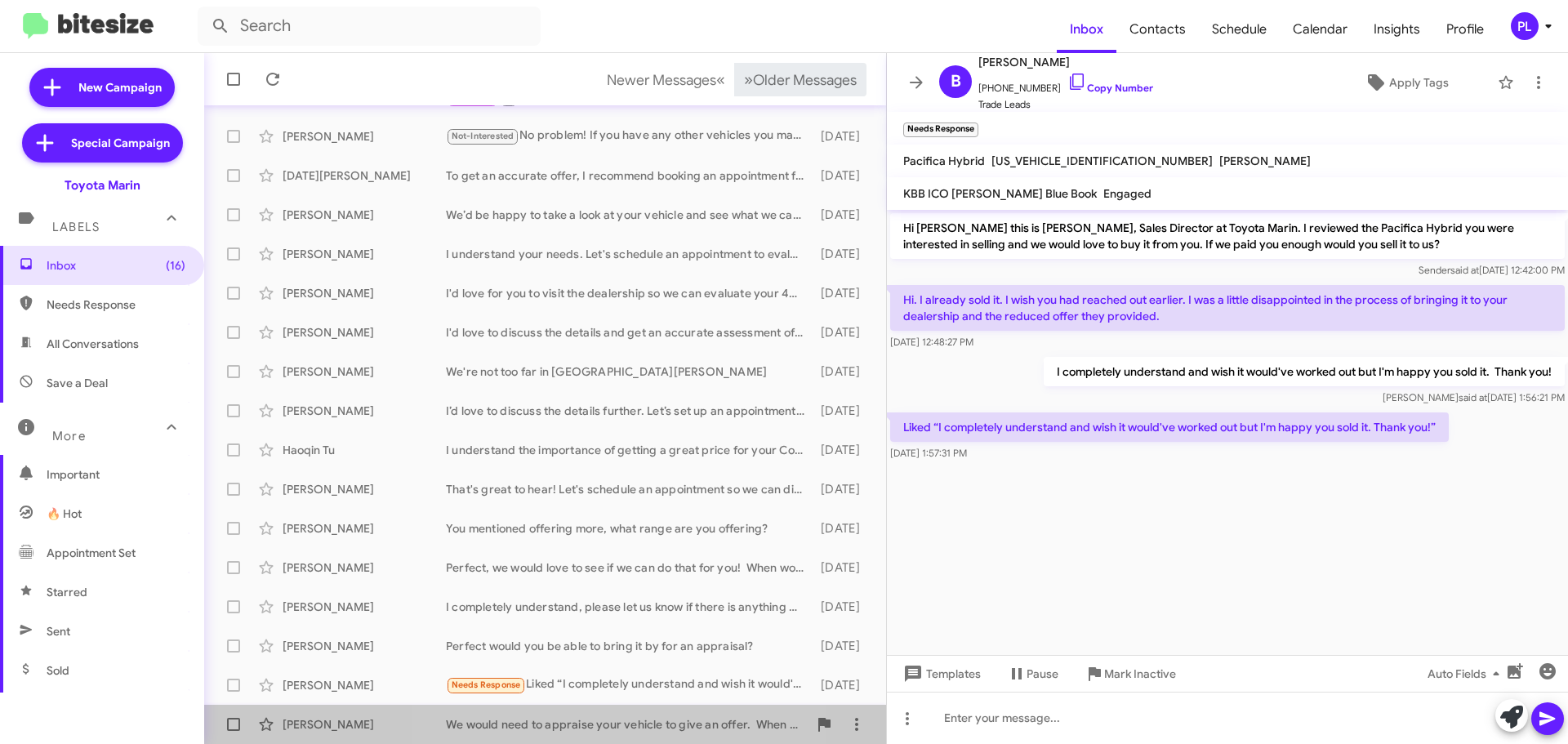
click at [618, 726] on div "We would need to appraise your vehicle to give an offer. When would you like to…" at bounding box center [627, 724] width 362 height 16
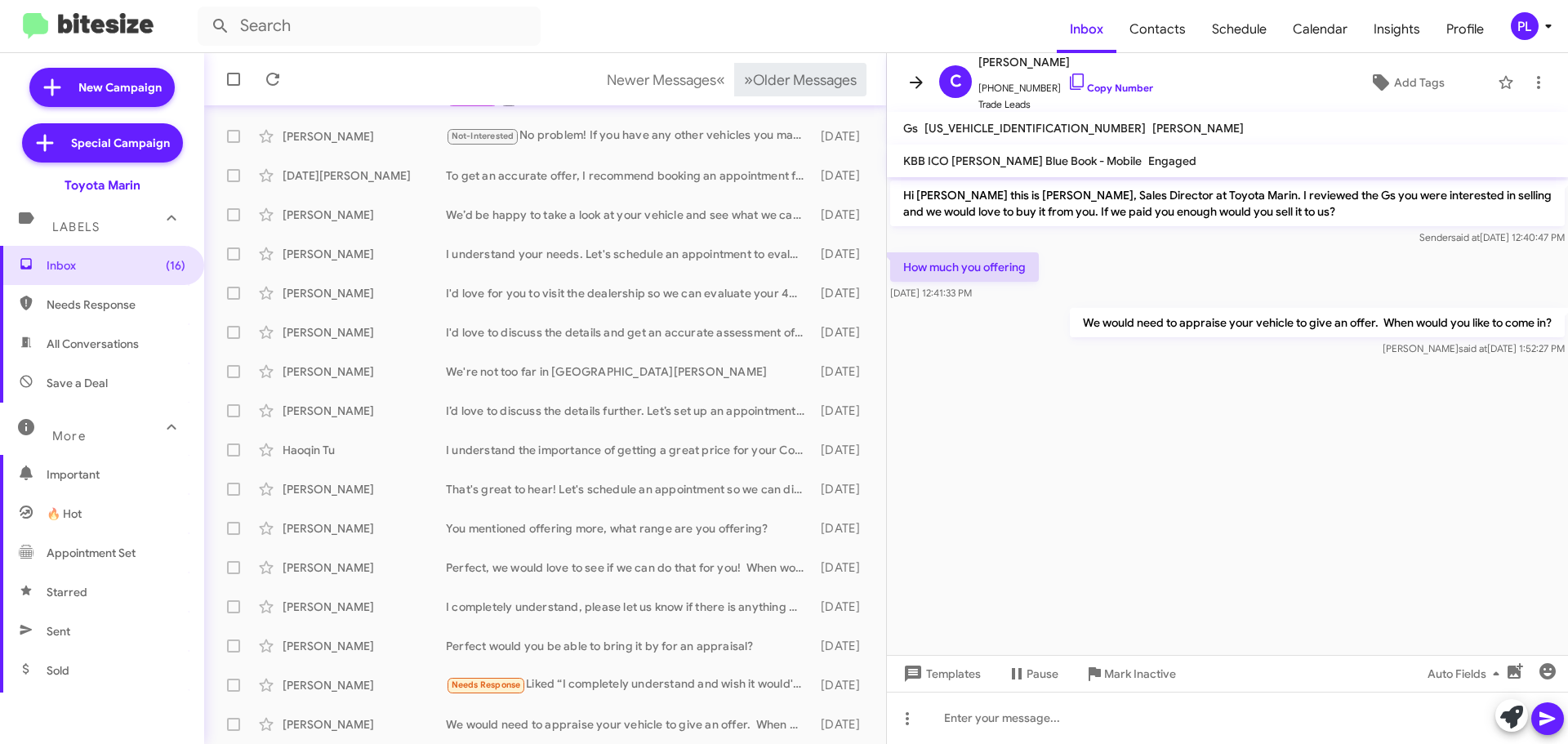
click at [911, 80] on icon at bounding box center [917, 82] width 20 height 20
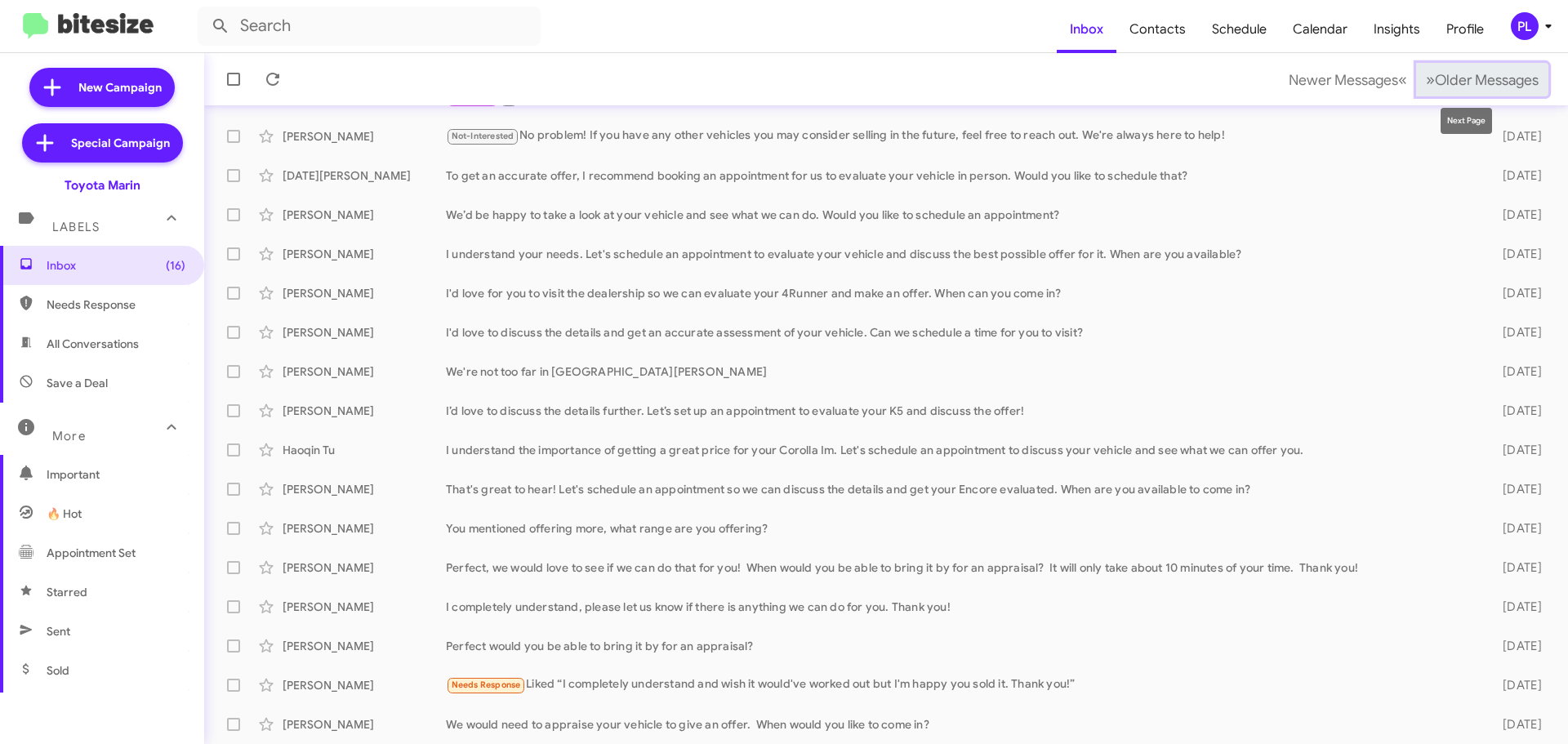
click at [1462, 78] on span "Older Messages" at bounding box center [1487, 80] width 104 height 18
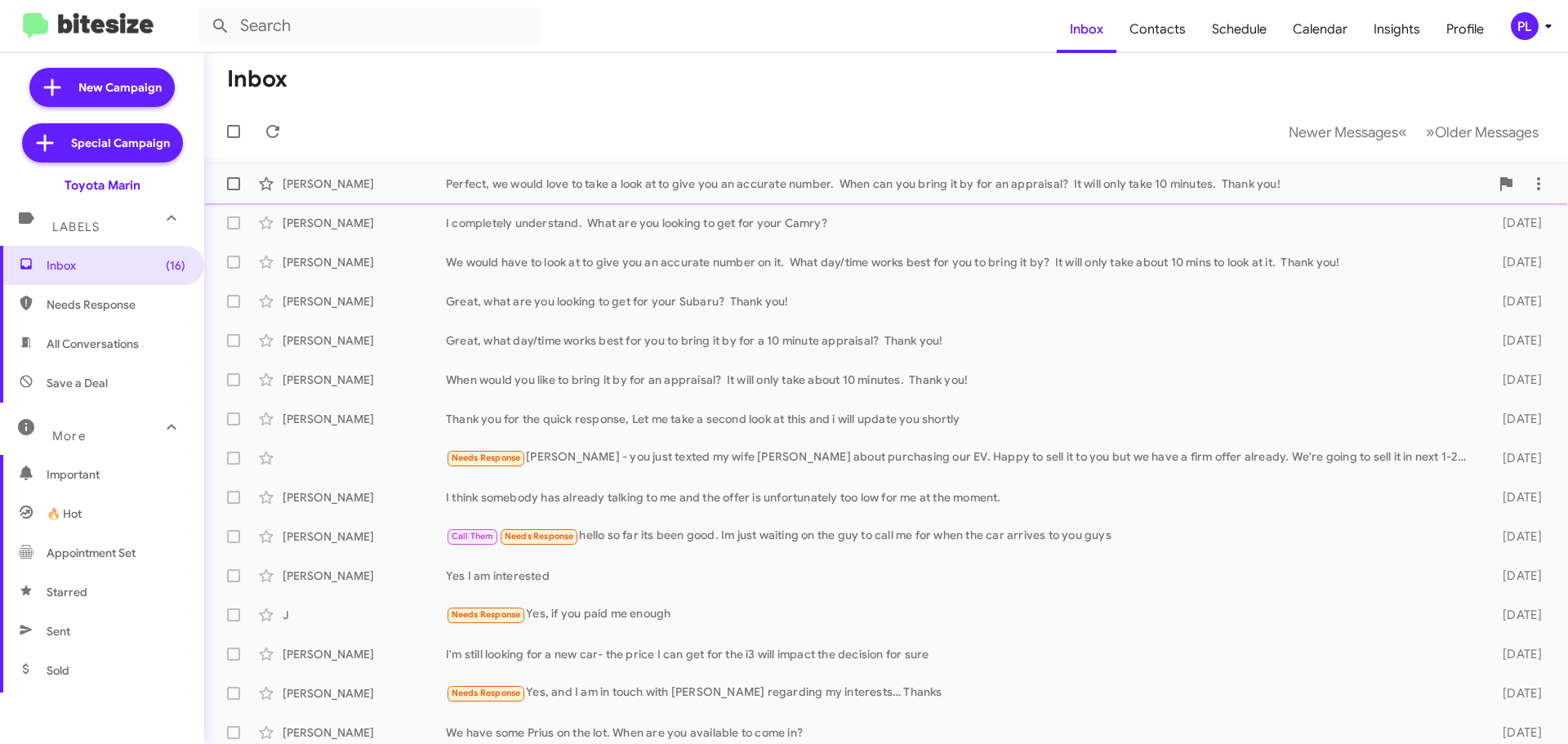
click at [608, 189] on div "Perfect, we would love to take a look at to give you an accurate number. When c…" at bounding box center [967, 183] width 1043 height 16
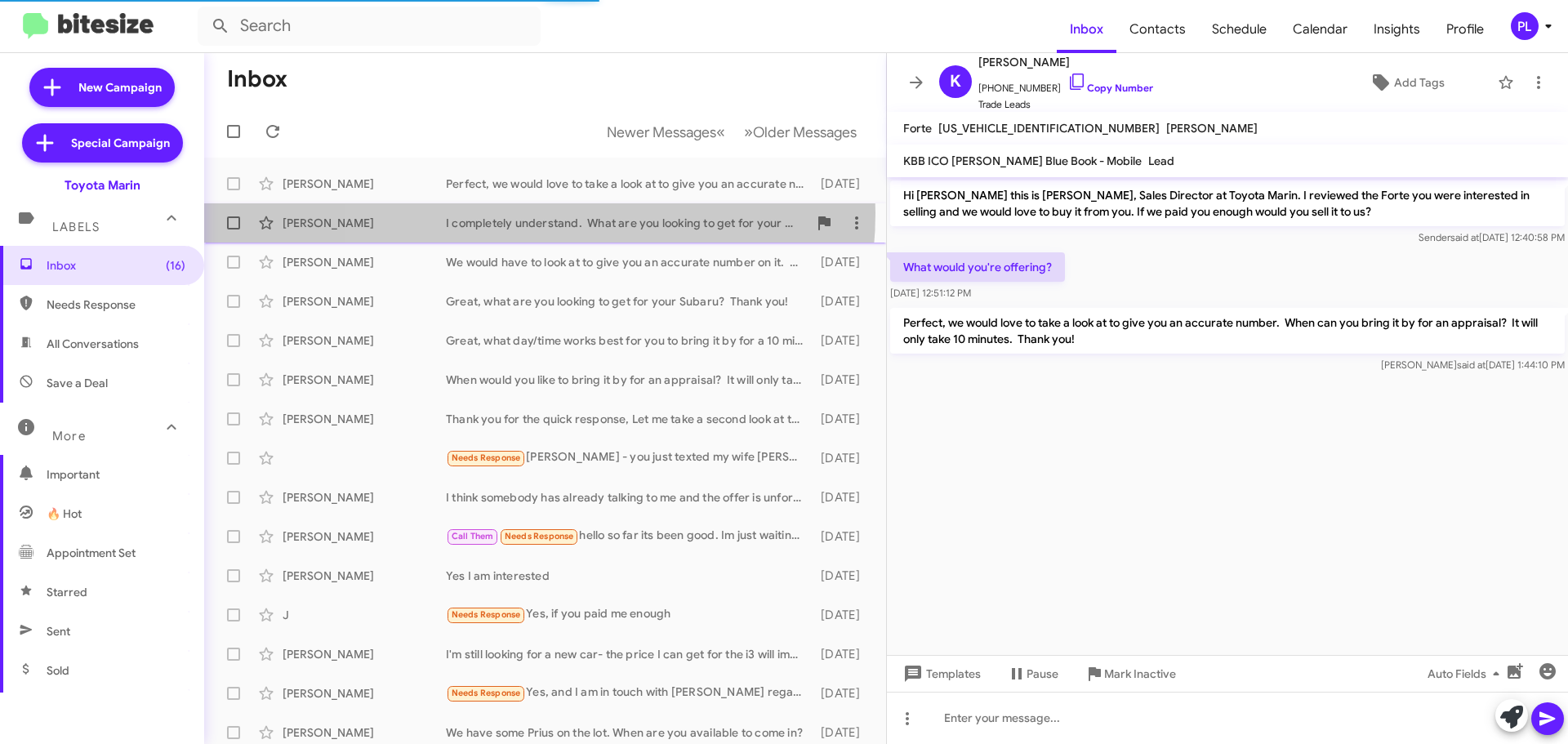
click at [506, 212] on div "[PERSON_NAME] I completely understand. What are you looking to get for your Cam…" at bounding box center [546, 223] width 656 height 33
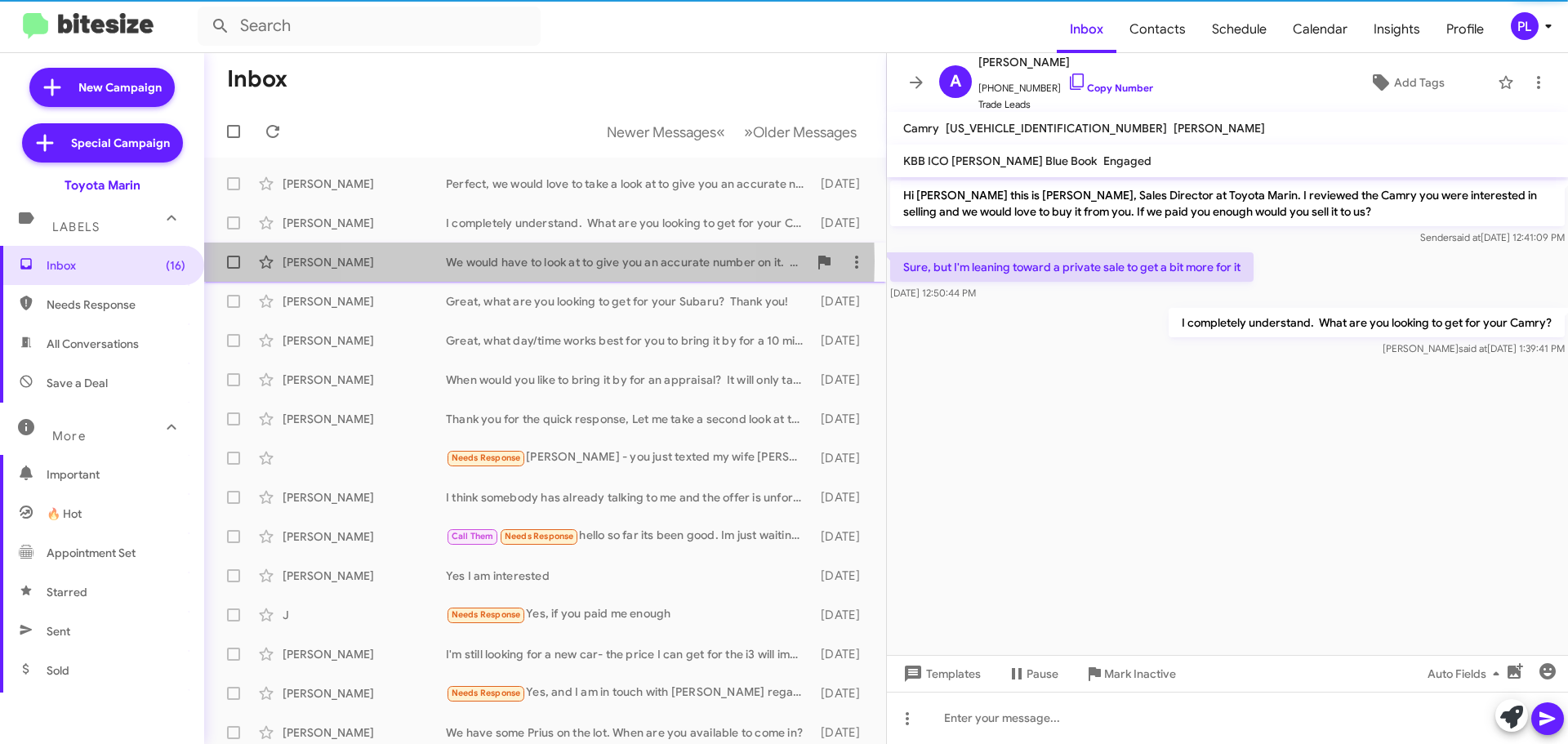
click at [504, 261] on div "We would have to look at to give you an accurate number on it. What day/time wo…" at bounding box center [627, 262] width 362 height 16
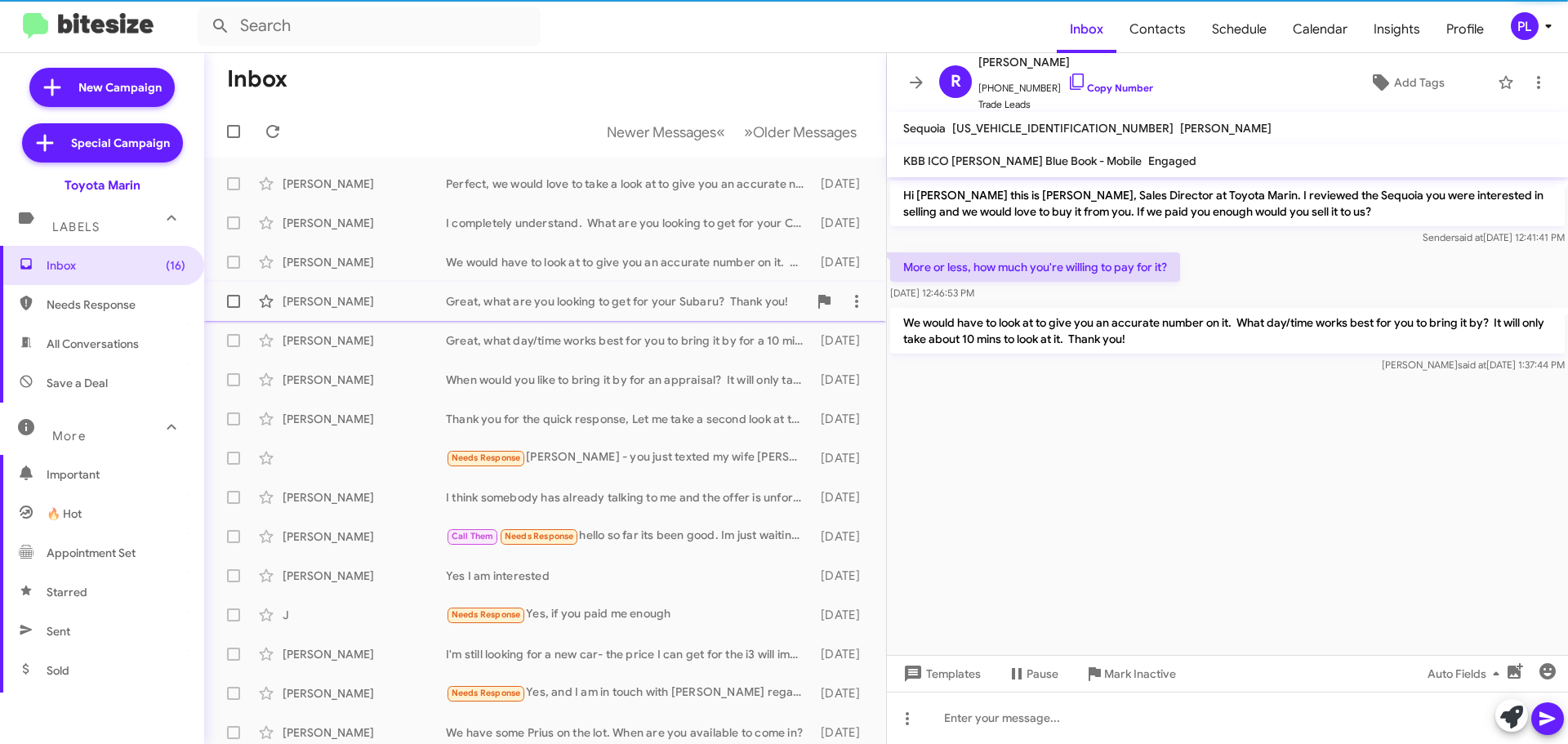
click at [509, 312] on div "[PERSON_NAME] Great, what are you looking to get for your Subaru? Thank you! [D…" at bounding box center [546, 302] width 656 height 33
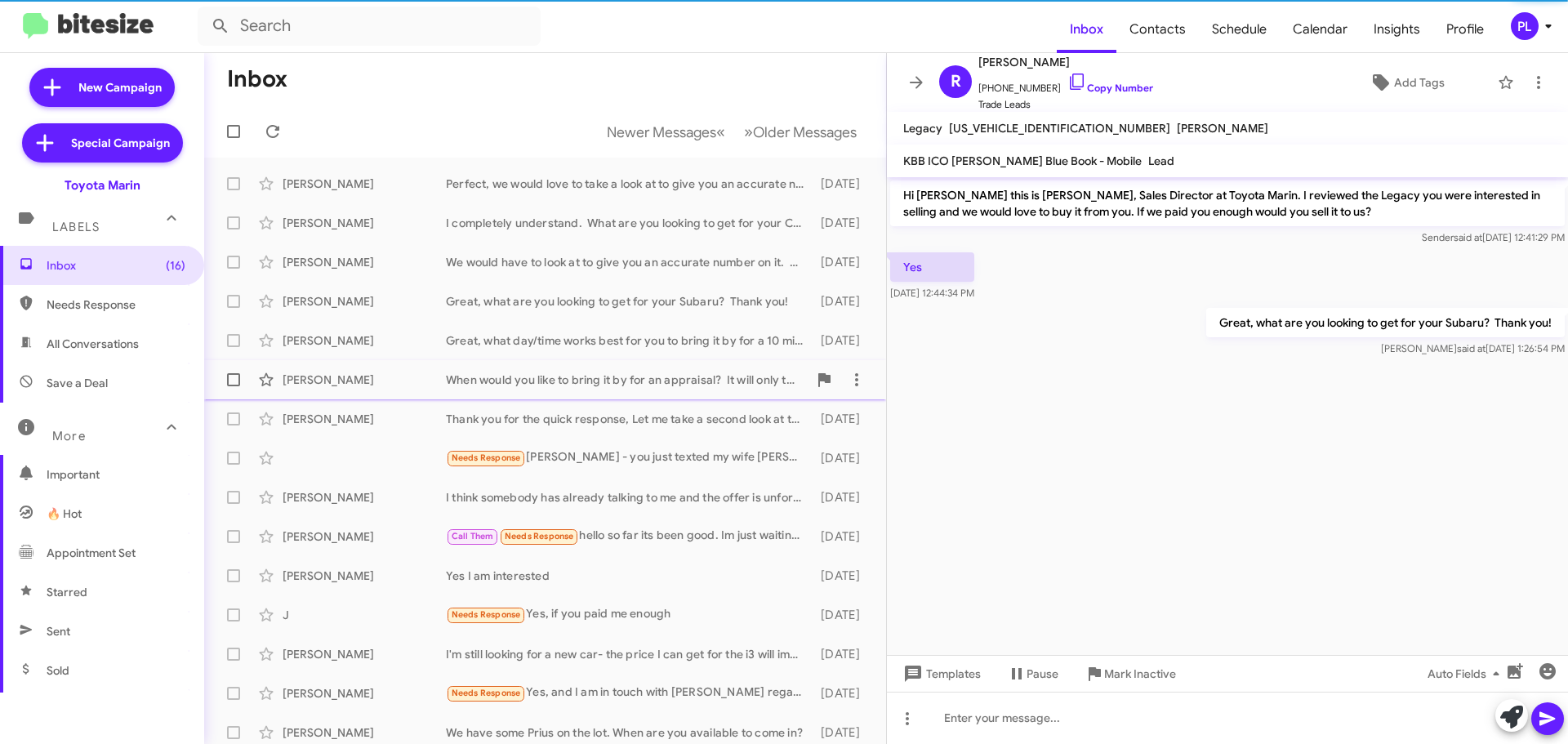
click at [518, 363] on div "[PERSON_NAME] When would you like to bring it by for an appraisal? It will only…" at bounding box center [546, 379] width 656 height 33
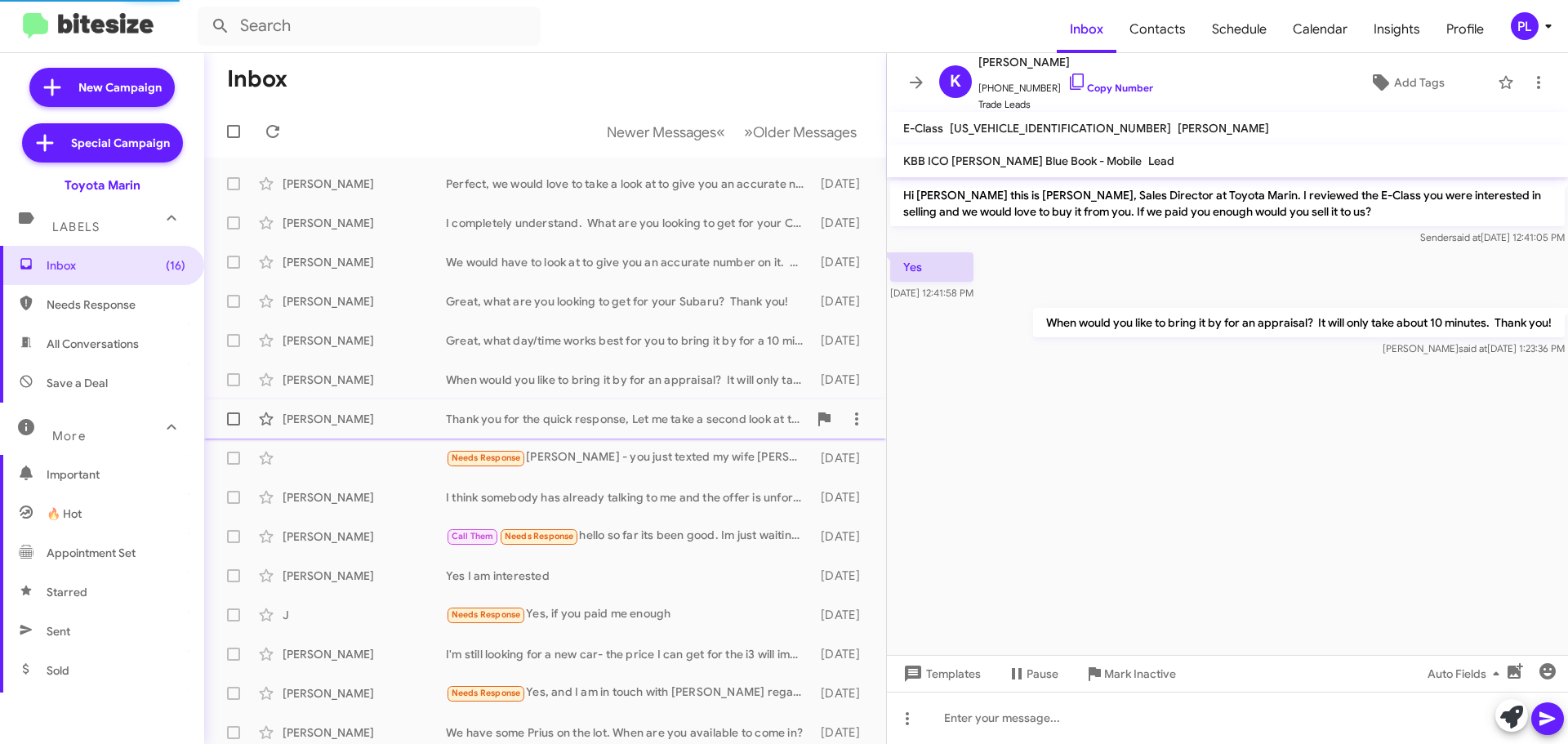
click at [524, 416] on div "Thank you for the quick response, Let me take a second look at this and i will …" at bounding box center [627, 419] width 362 height 16
click at [524, 447] on div "Needs Response [PERSON_NAME] - you just texted my wife [PERSON_NAME] about purc…" at bounding box center [546, 458] width 656 height 33
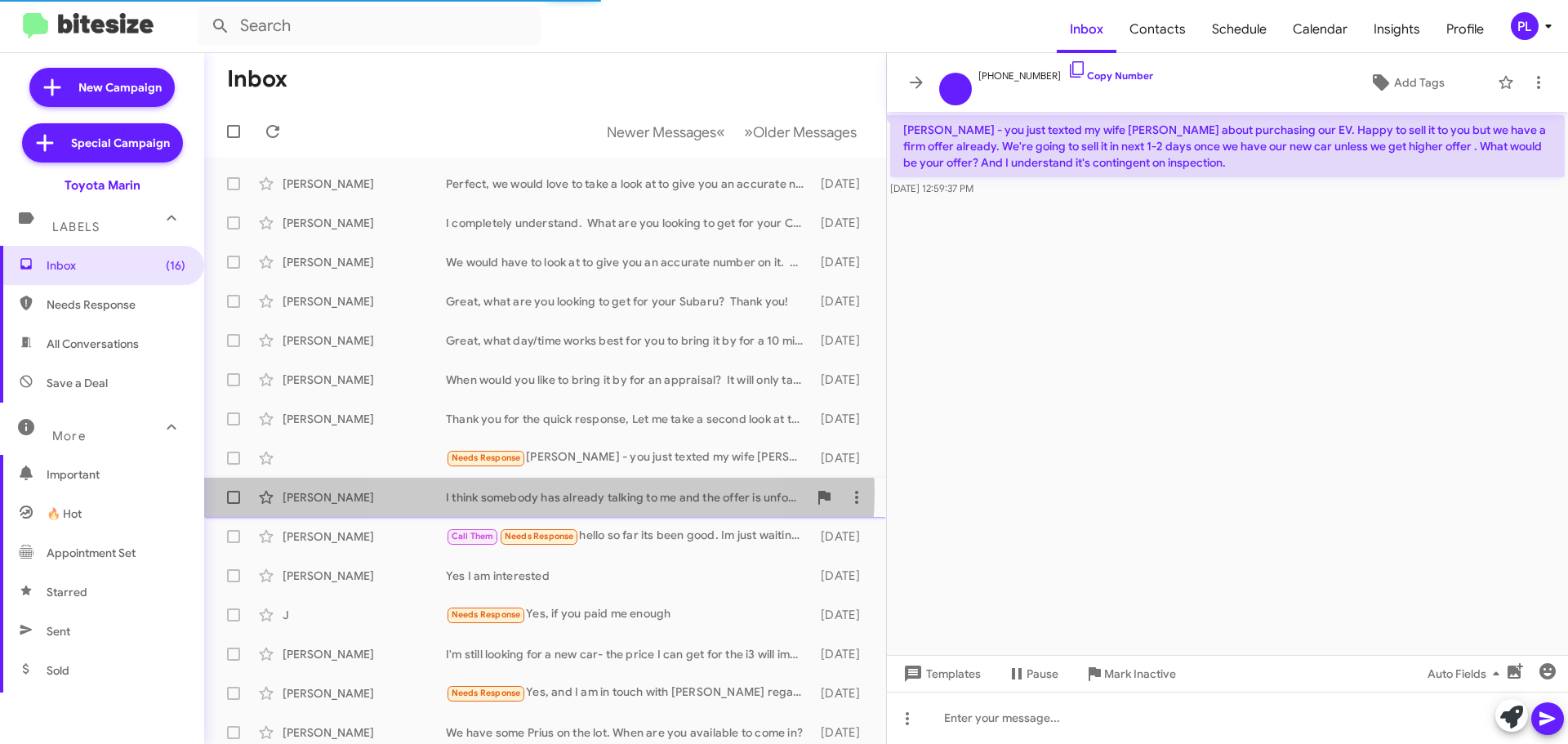
click at [517, 491] on div "I think somebody has already talking to me and the offer is unfortunately too l…" at bounding box center [627, 498] width 362 height 16
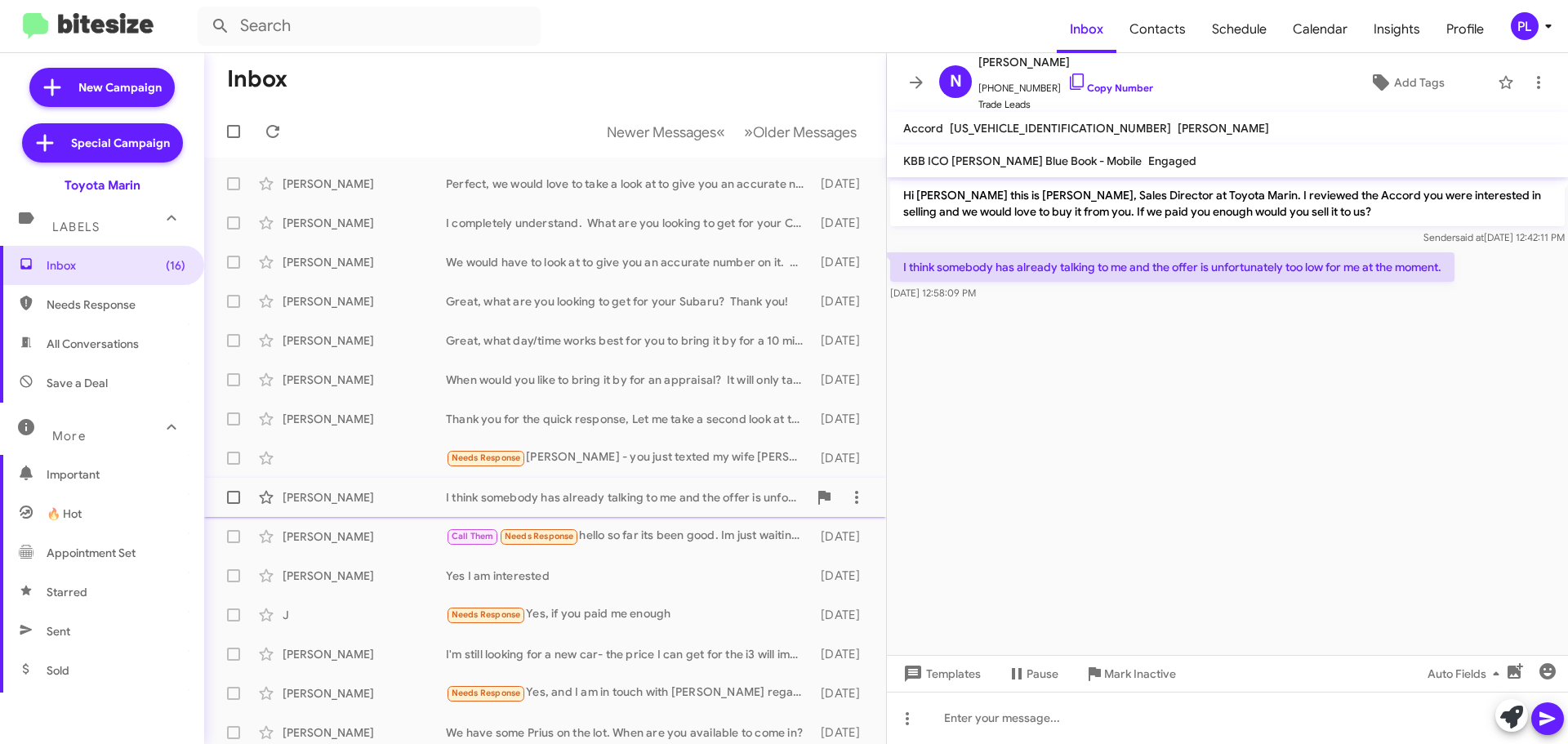
click at [404, 507] on div "[PERSON_NAME] I think somebody has already talking to me and the offer is unfor…" at bounding box center [546, 498] width 656 height 33
click at [397, 456] on div "Needs Response [PERSON_NAME] - you just texted my wife [PERSON_NAME] about purc…" at bounding box center [546, 458] width 656 height 33
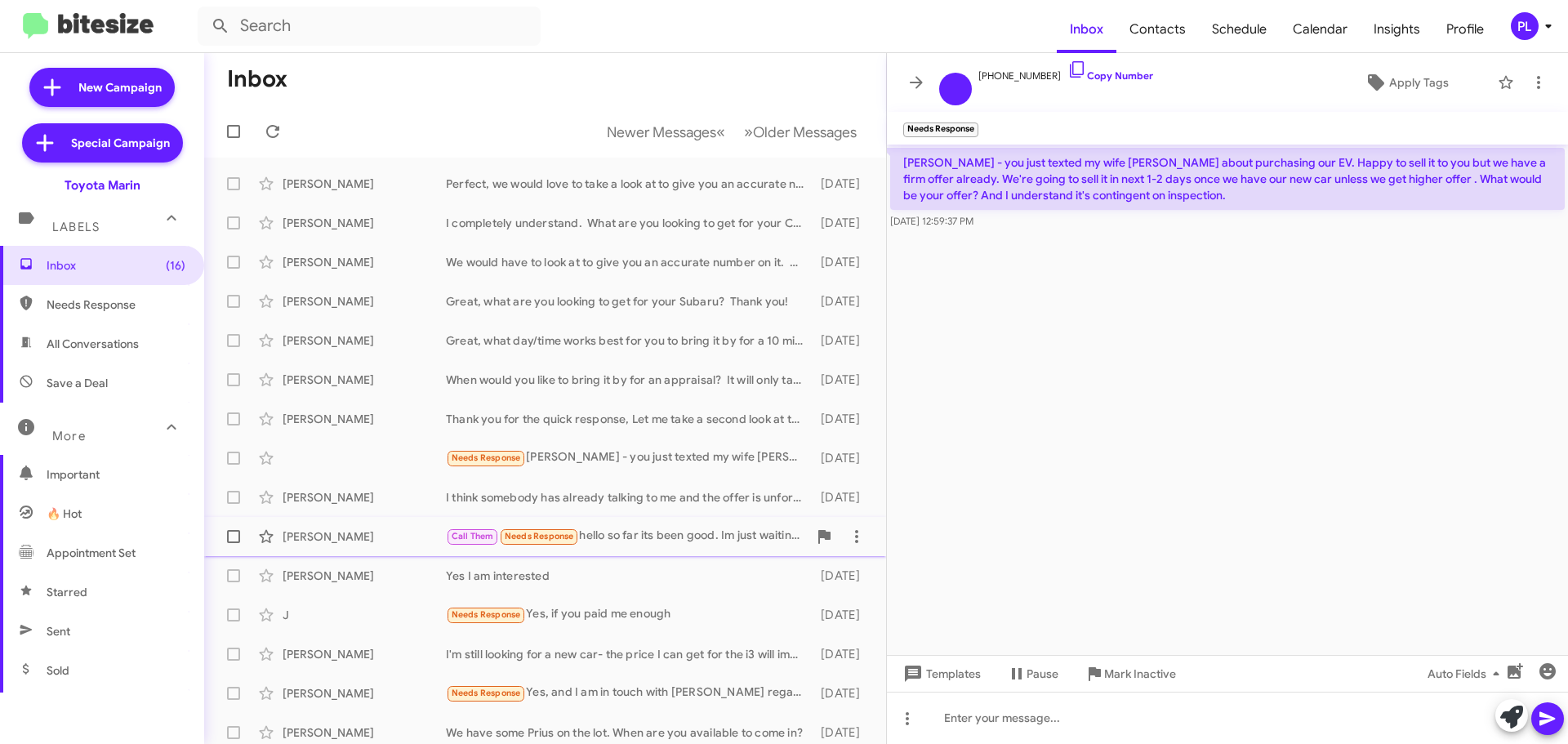
click at [370, 529] on div "[PERSON_NAME]" at bounding box center [364, 536] width 163 height 16
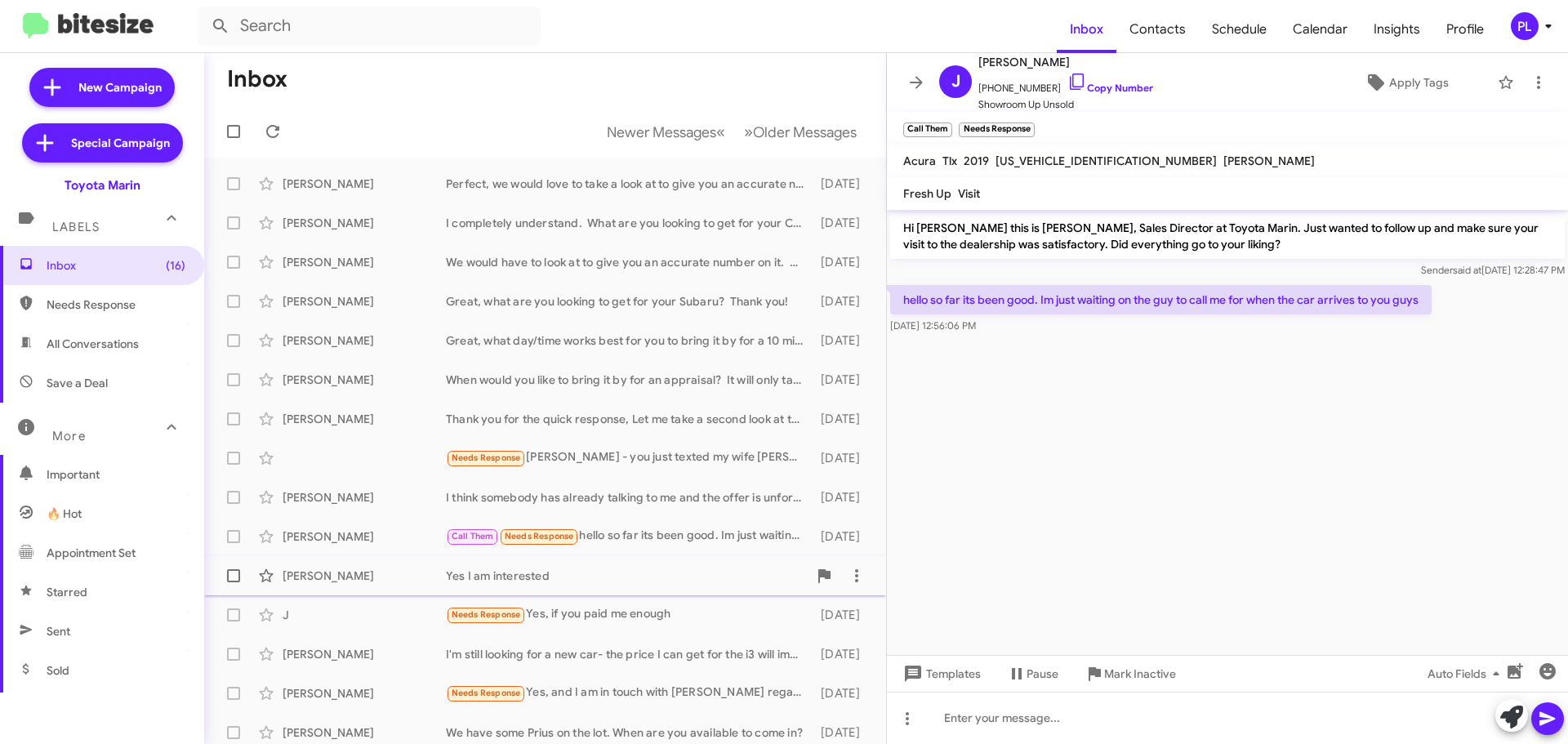
click at [357, 563] on div "[PERSON_NAME] Yes I am interested [DATE]" at bounding box center [546, 575] width 656 height 33
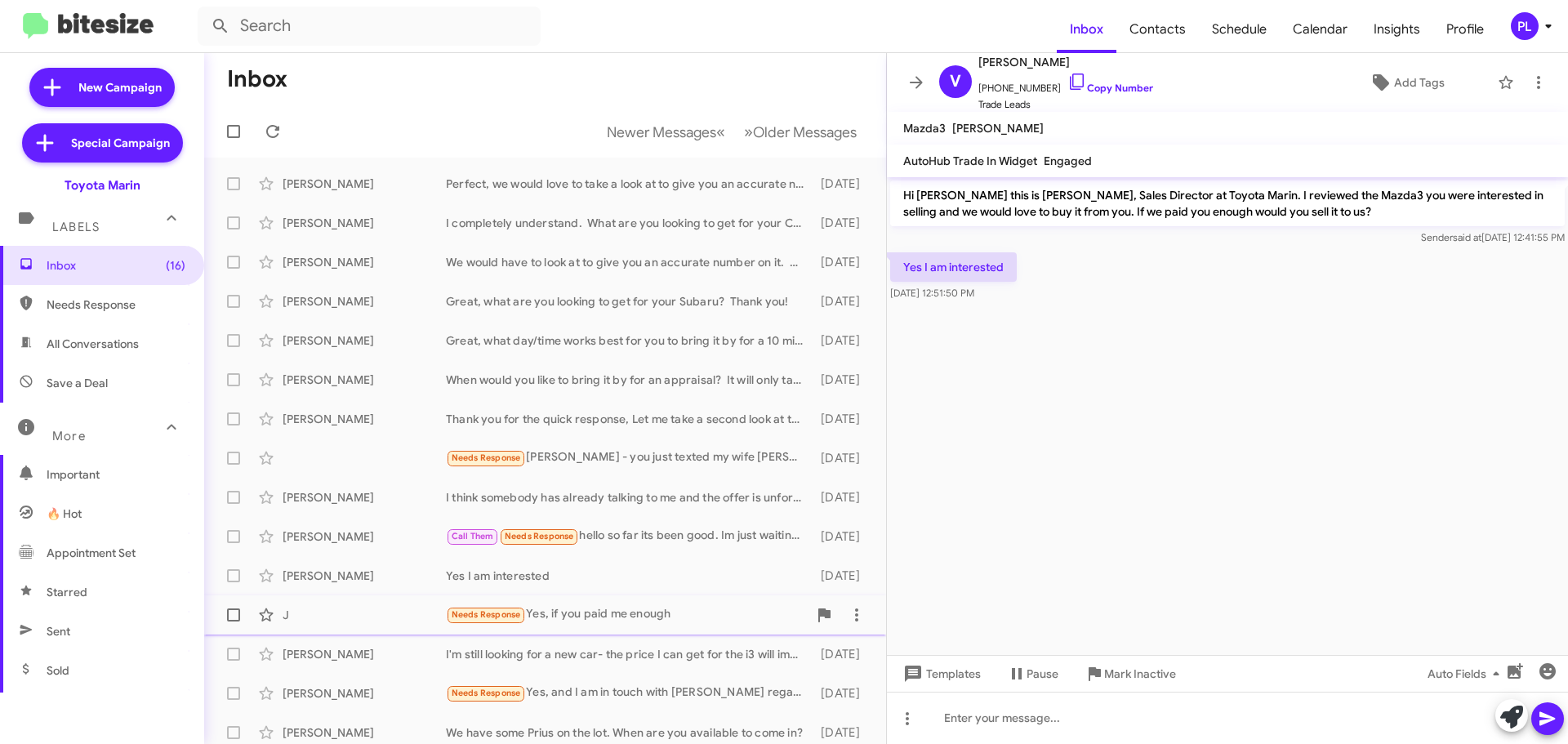
click at [359, 618] on div "J" at bounding box center [364, 615] width 163 height 16
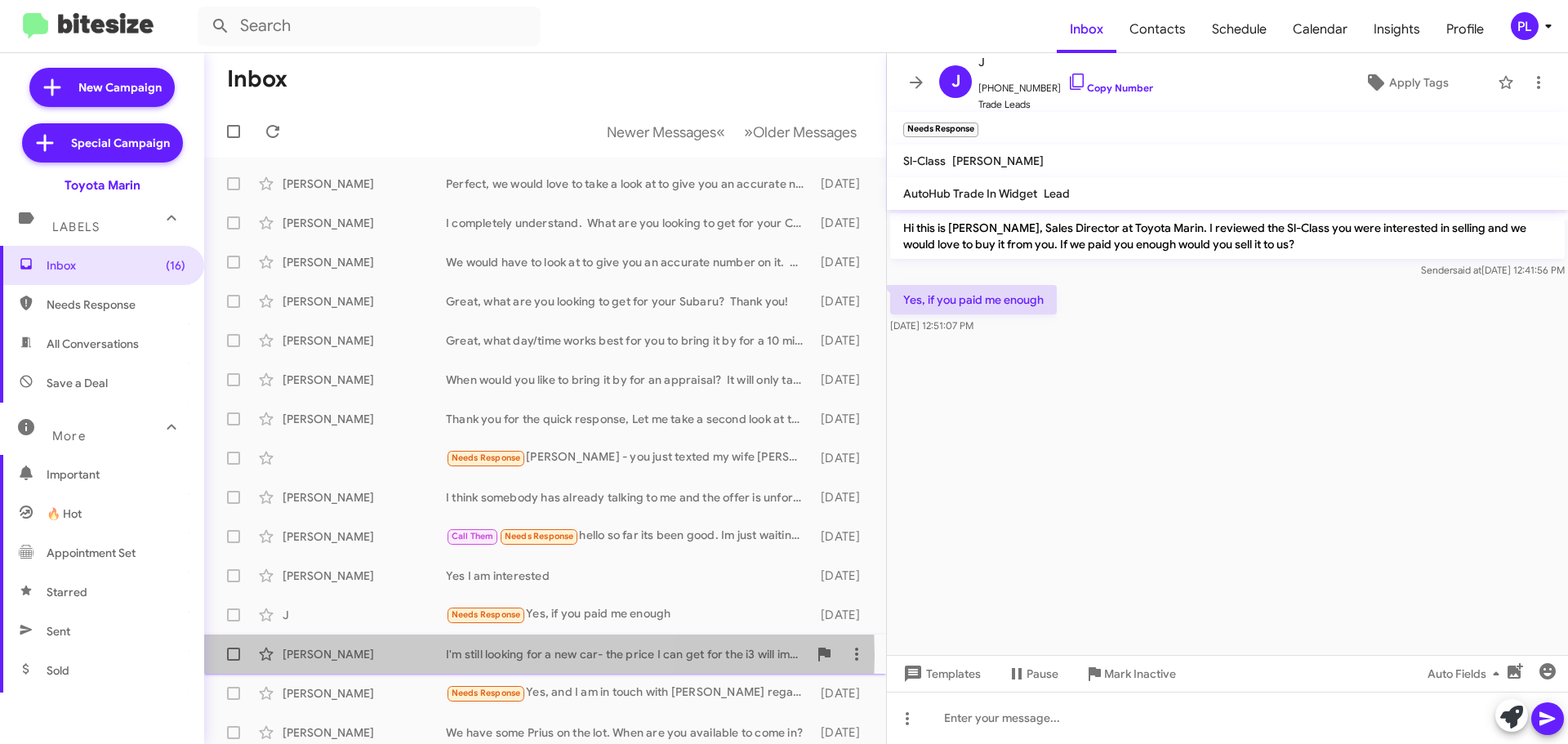
click at [359, 655] on div "[PERSON_NAME]" at bounding box center [364, 654] width 163 height 16
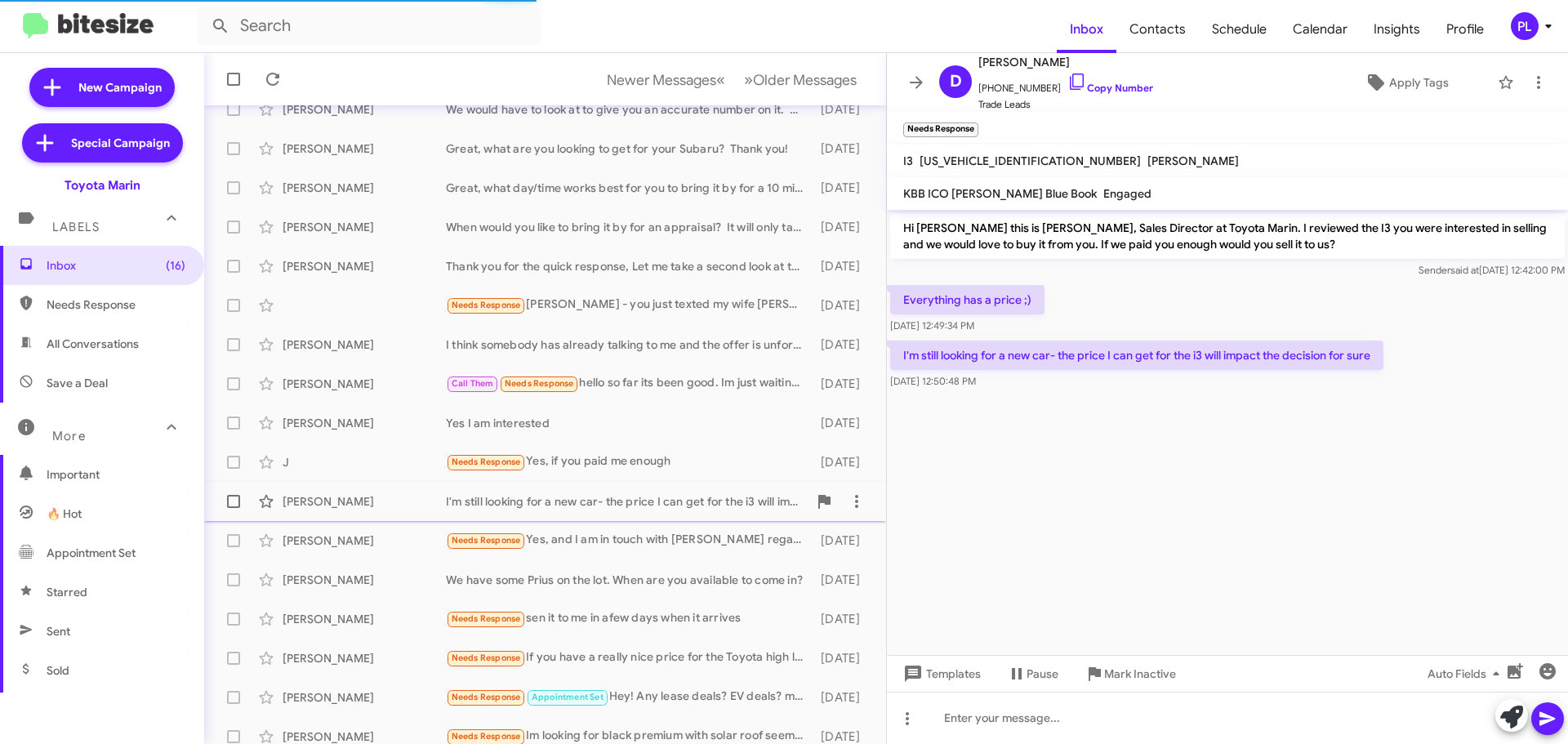
scroll to position [204, 0]
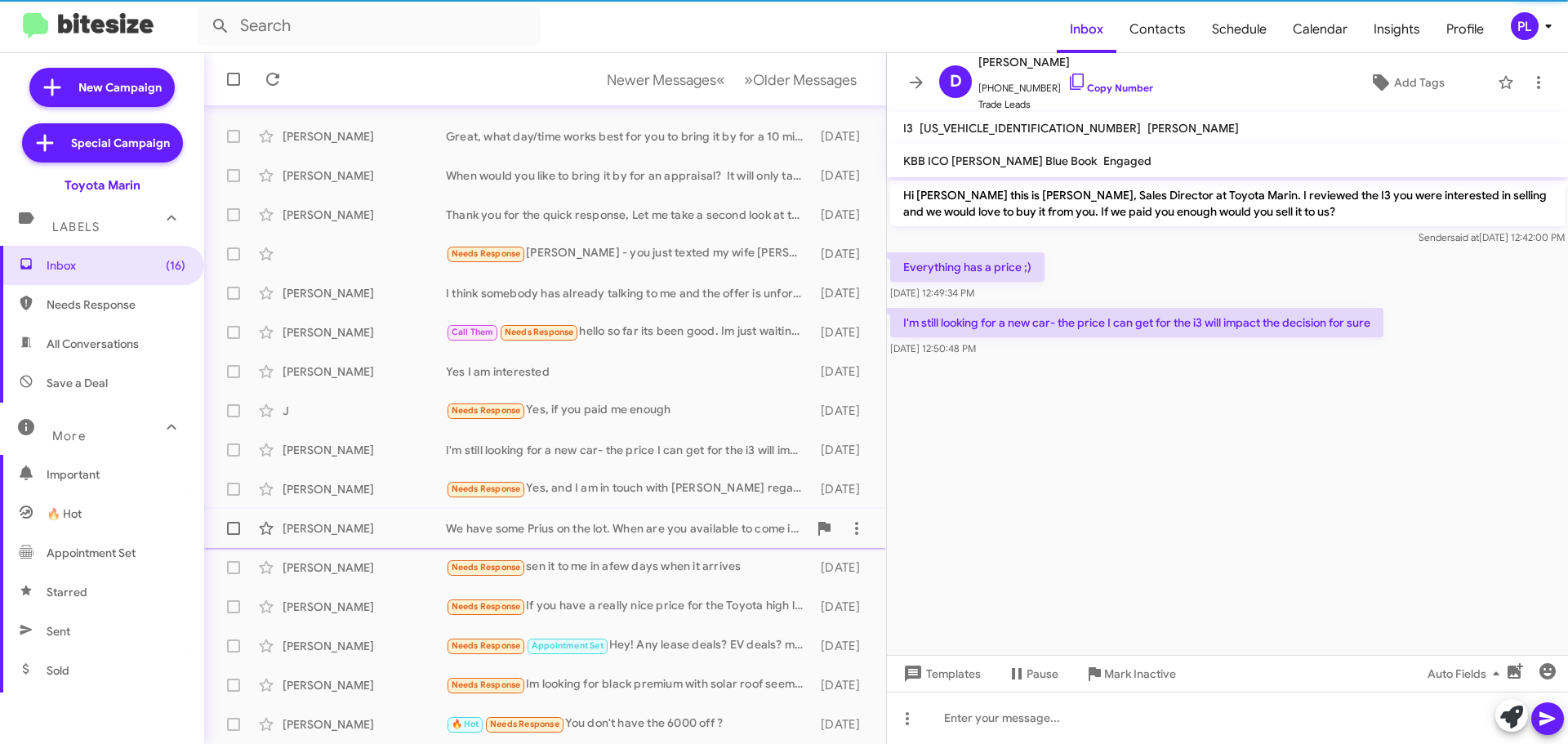
click at [347, 521] on div "[PERSON_NAME]" at bounding box center [364, 528] width 163 height 16
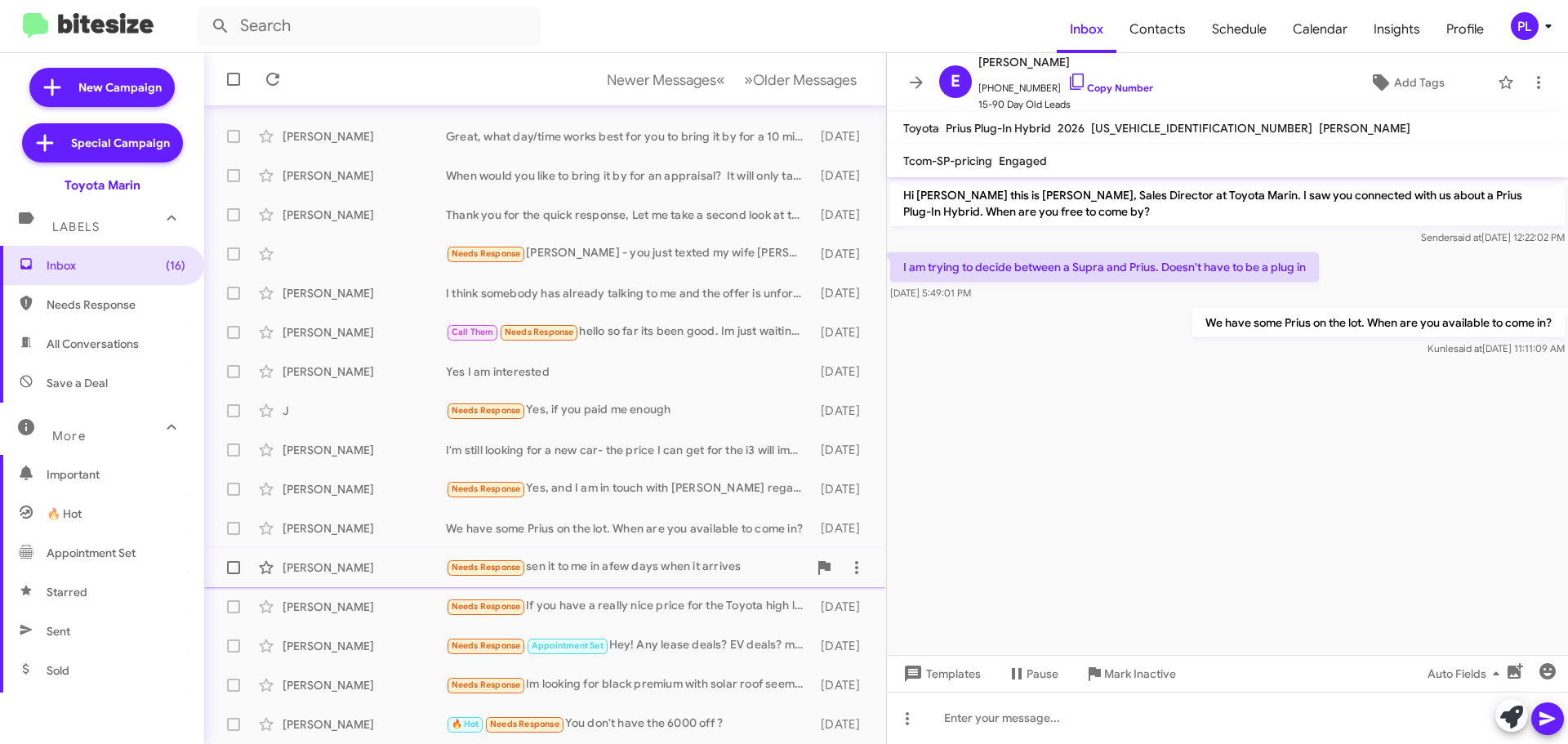
click at [339, 554] on div "[PERSON_NAME] Needs Response sen it to me in afew days when it arrives [DATE]" at bounding box center [546, 567] width 656 height 33
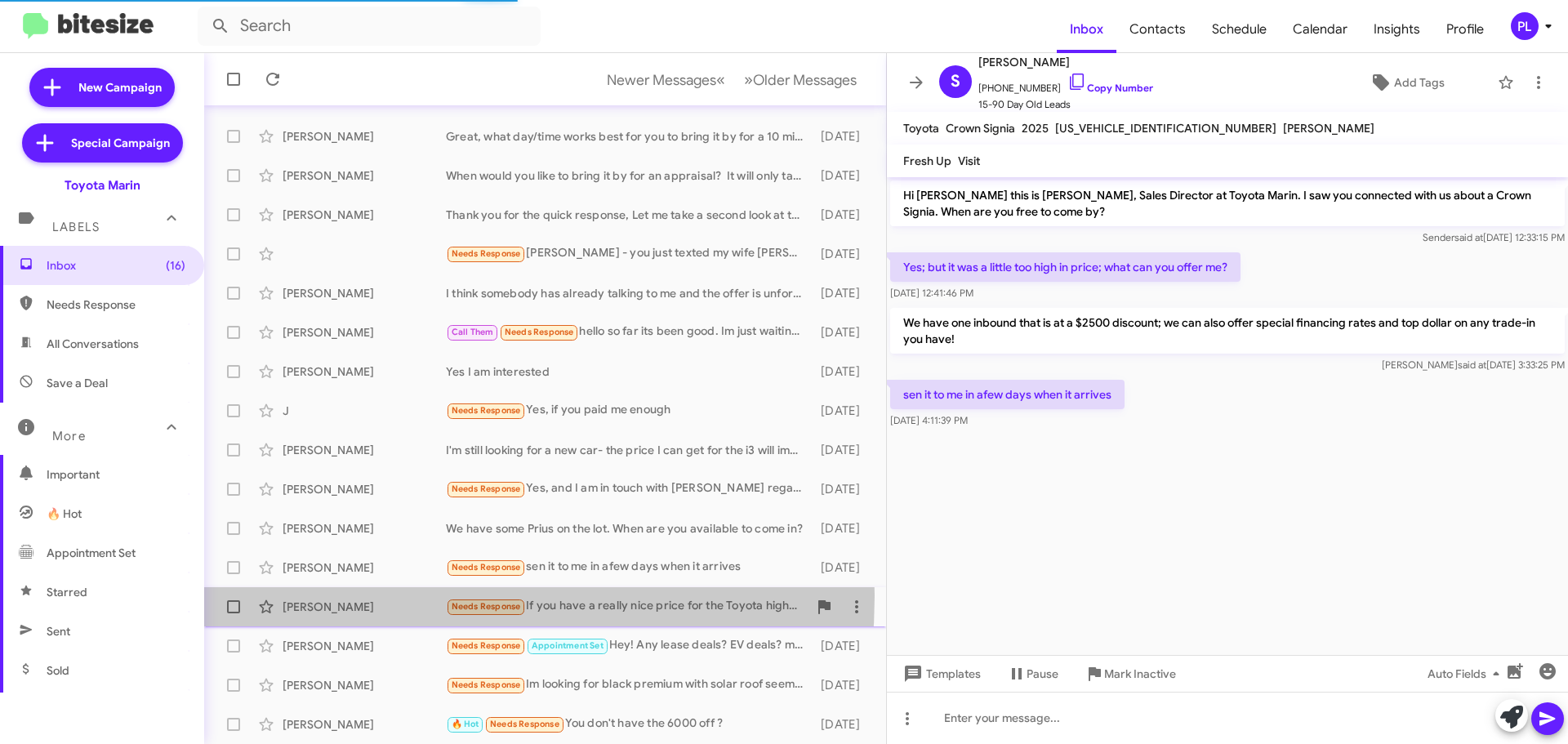
click at [333, 595] on div "[PERSON_NAME] Needs Response If you have a really nice price for the Toyota hig…" at bounding box center [546, 607] width 656 height 33
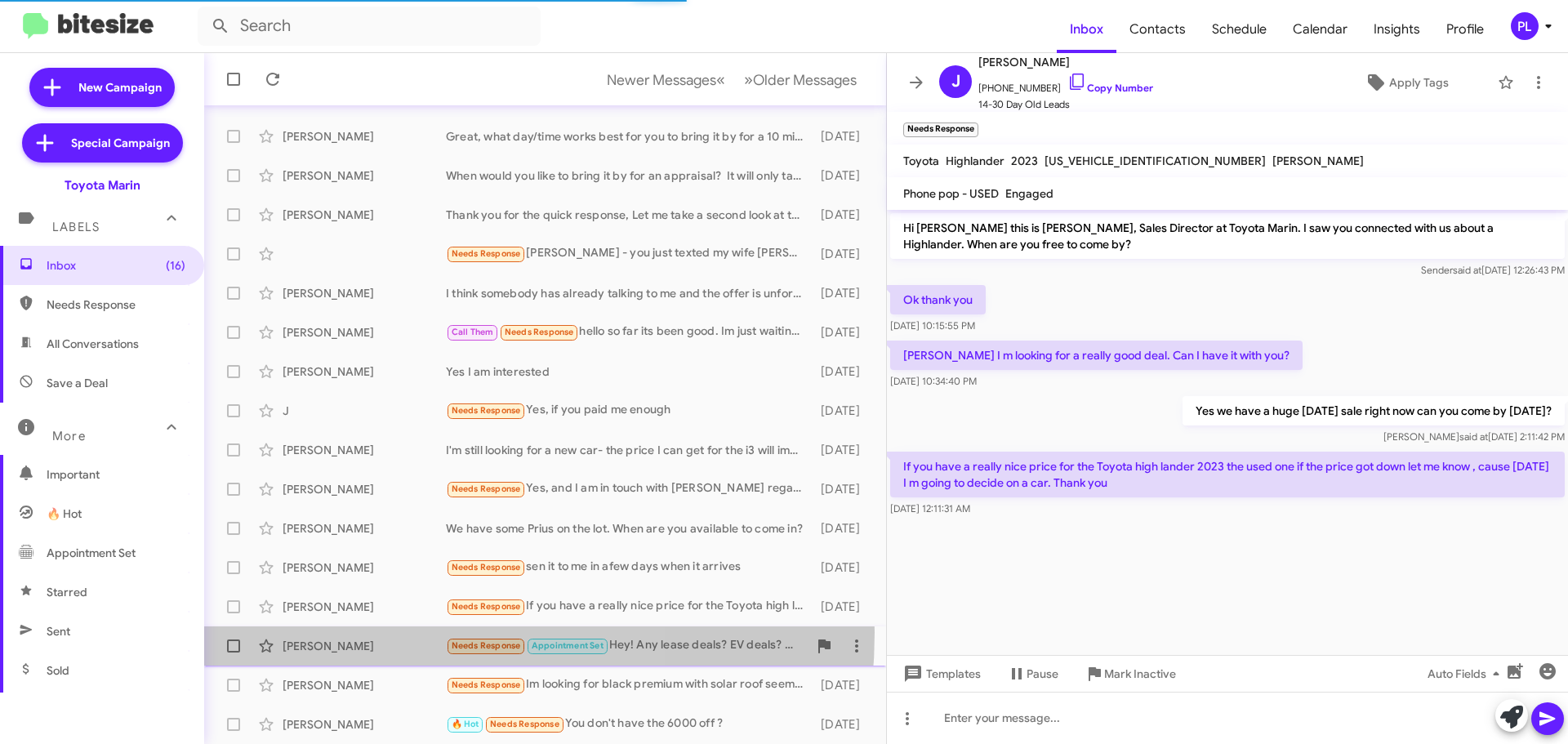
click at [354, 632] on div "[PERSON_NAME] Needs Response Appointment Set Hey! Any lease deals? EV deals? mo…" at bounding box center [546, 646] width 656 height 33
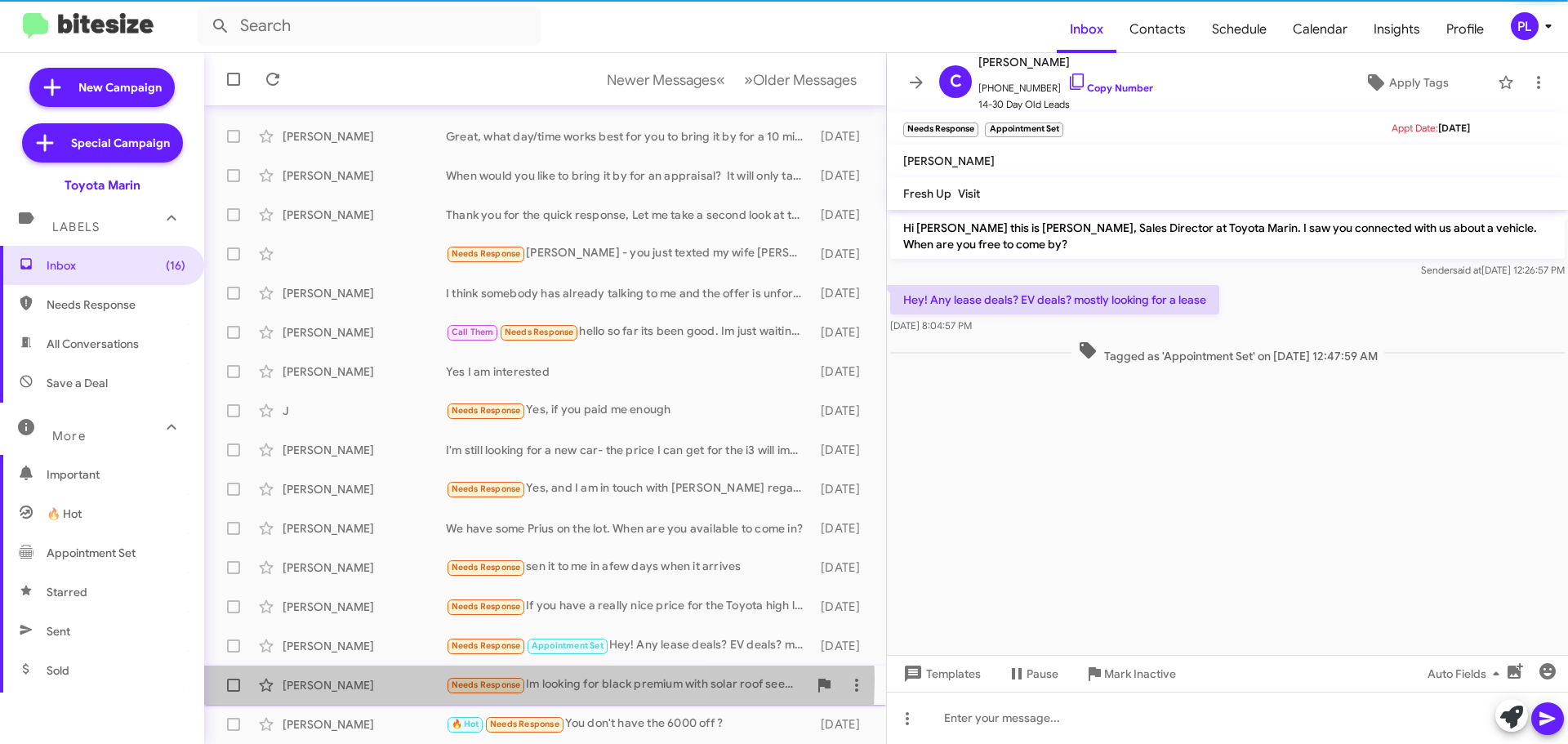
click at [376, 678] on div "[PERSON_NAME]" at bounding box center [364, 685] width 163 height 16
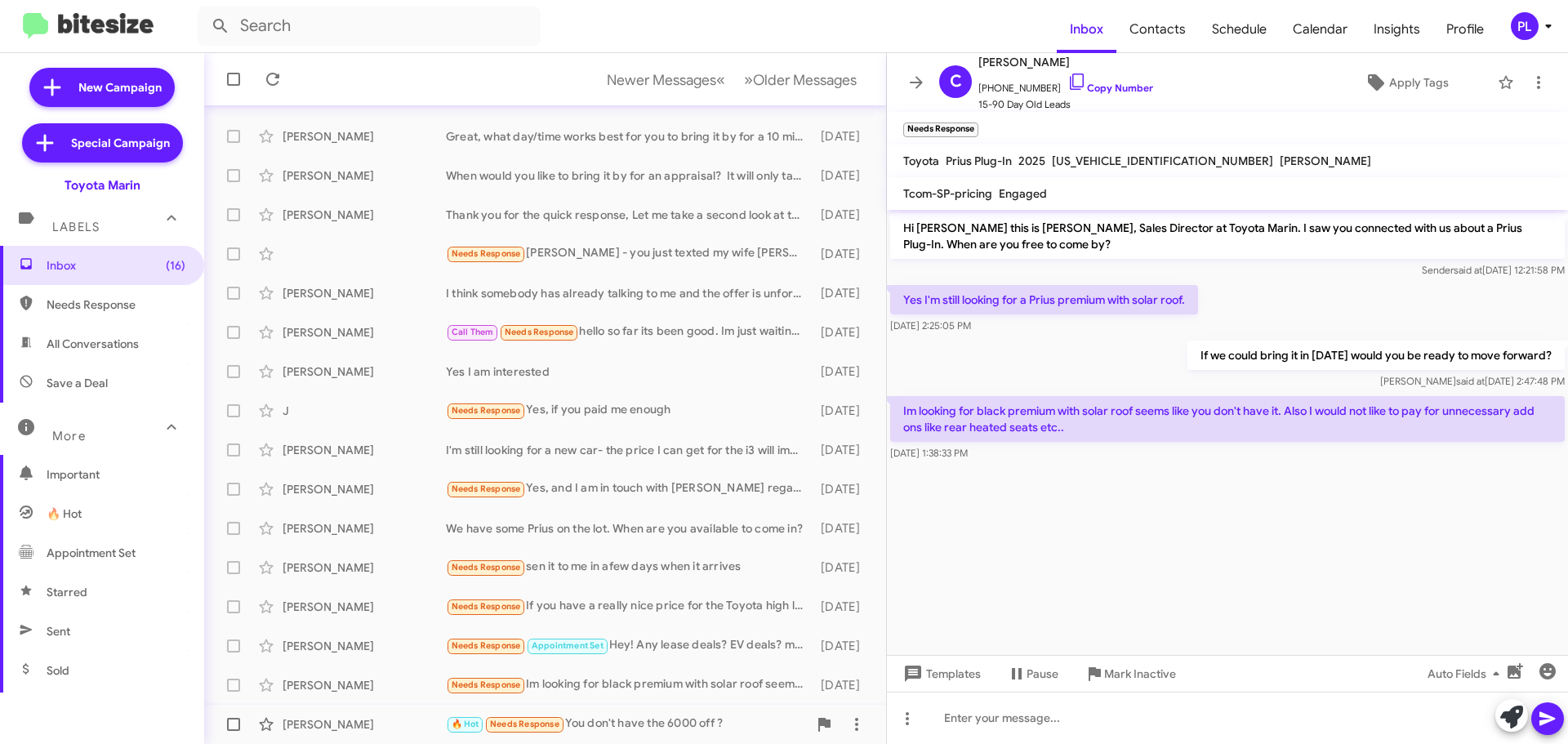
click at [366, 720] on div "[PERSON_NAME]" at bounding box center [364, 724] width 163 height 16
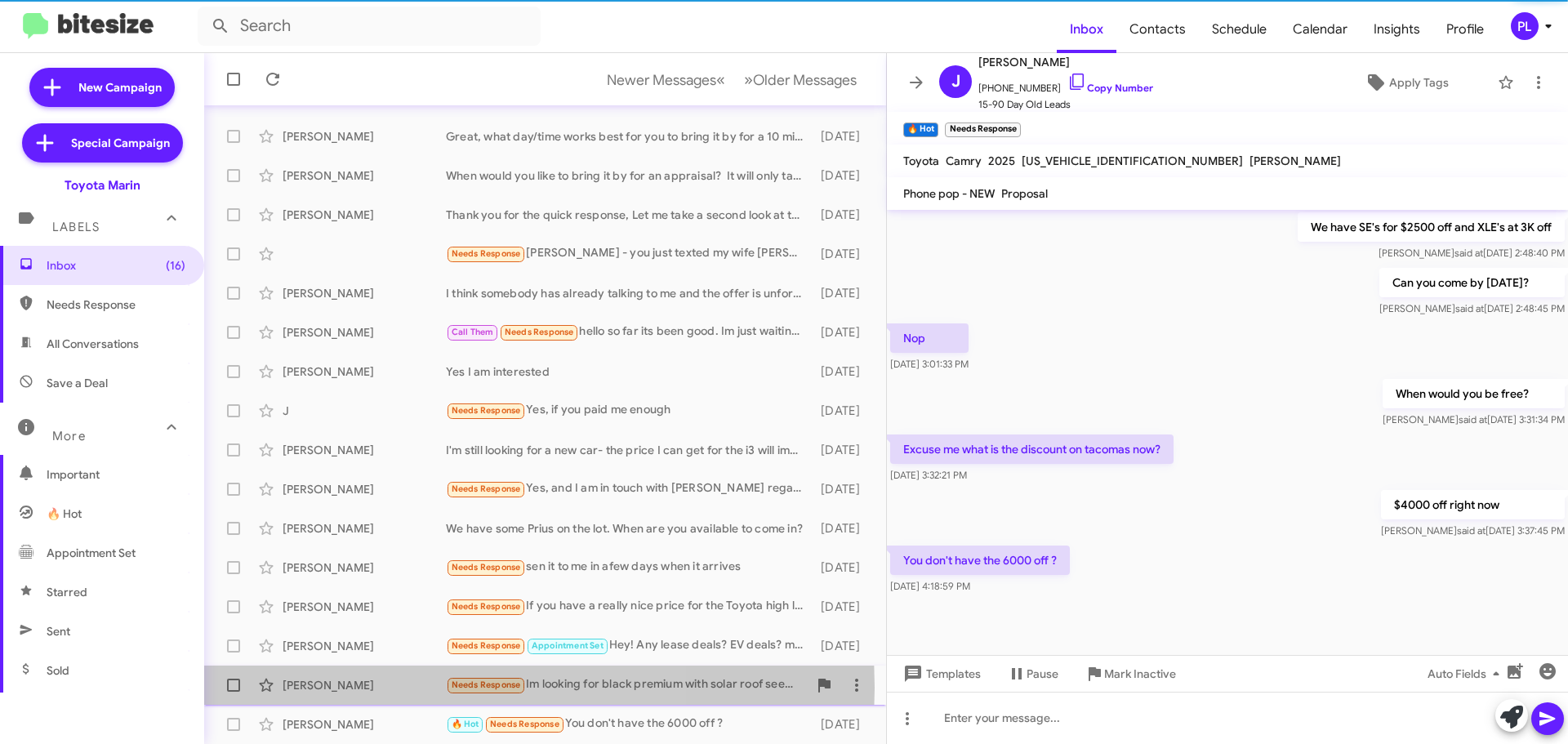
click at [365, 687] on div "[PERSON_NAME]" at bounding box center [364, 685] width 163 height 16
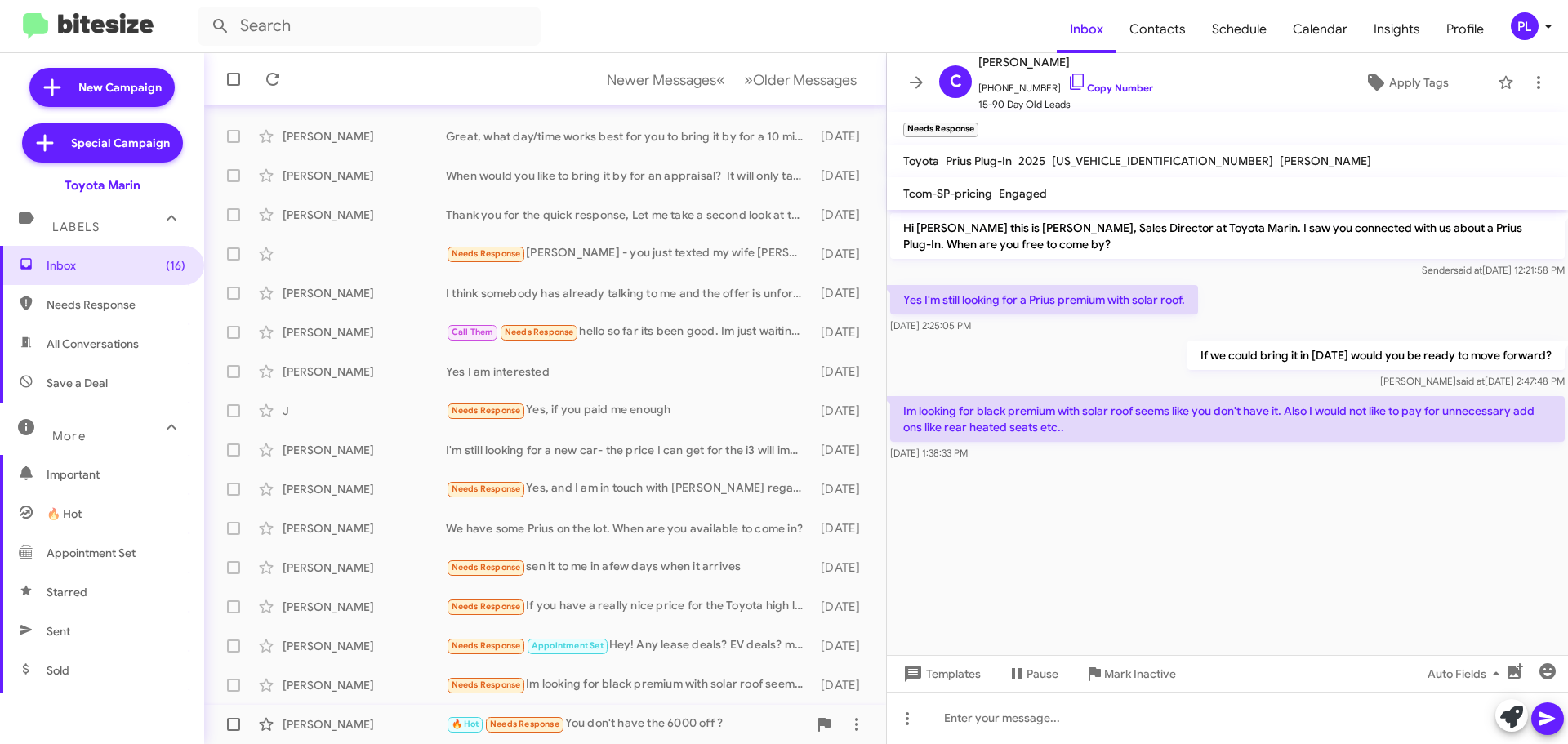
click at [358, 711] on div "[PERSON_NAME] 🔥 Hot Needs Response You don't have the 6000 off ? [DATE]" at bounding box center [546, 724] width 656 height 33
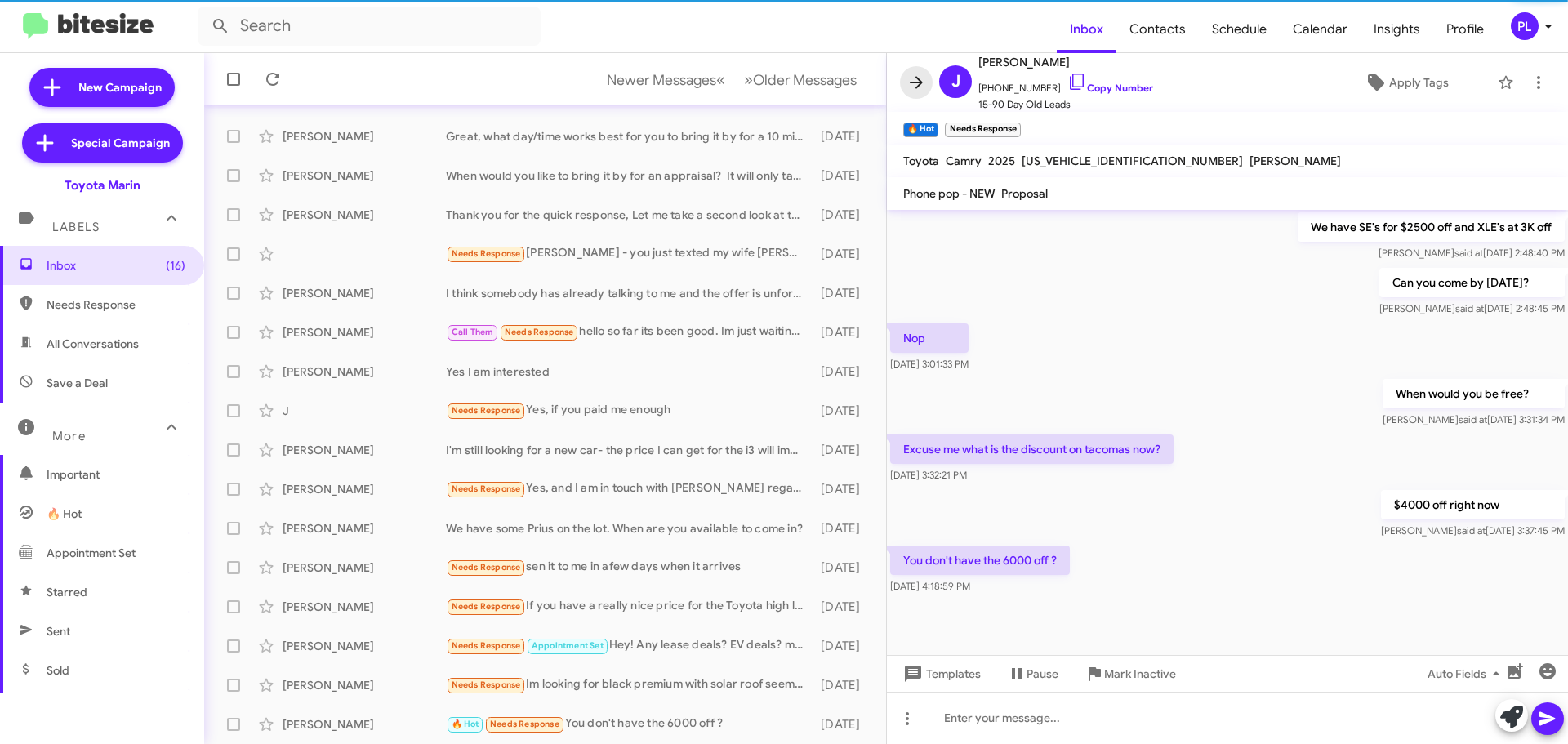
click at [908, 71] on button at bounding box center [916, 82] width 33 height 33
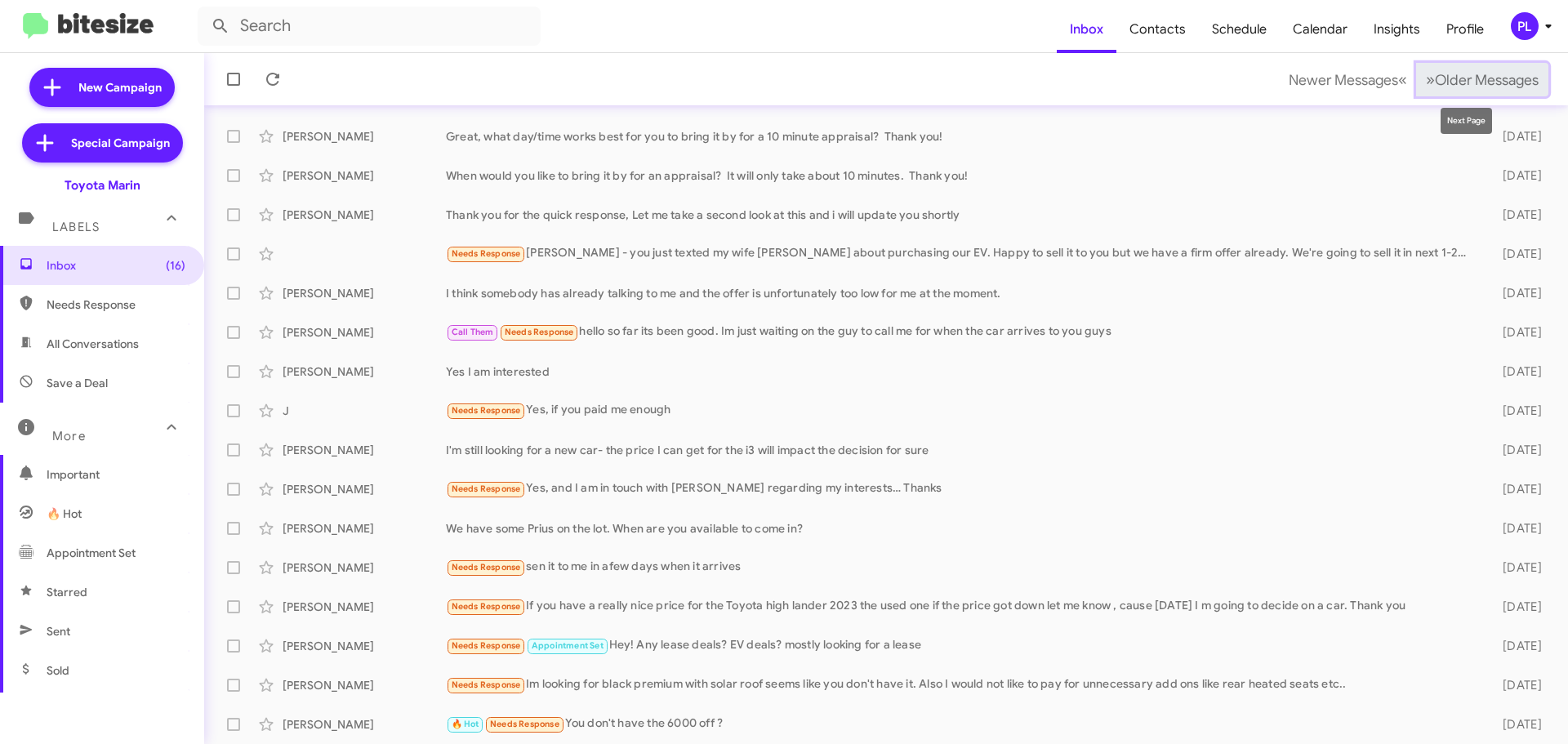
click at [1513, 72] on span "Older Messages" at bounding box center [1487, 80] width 104 height 18
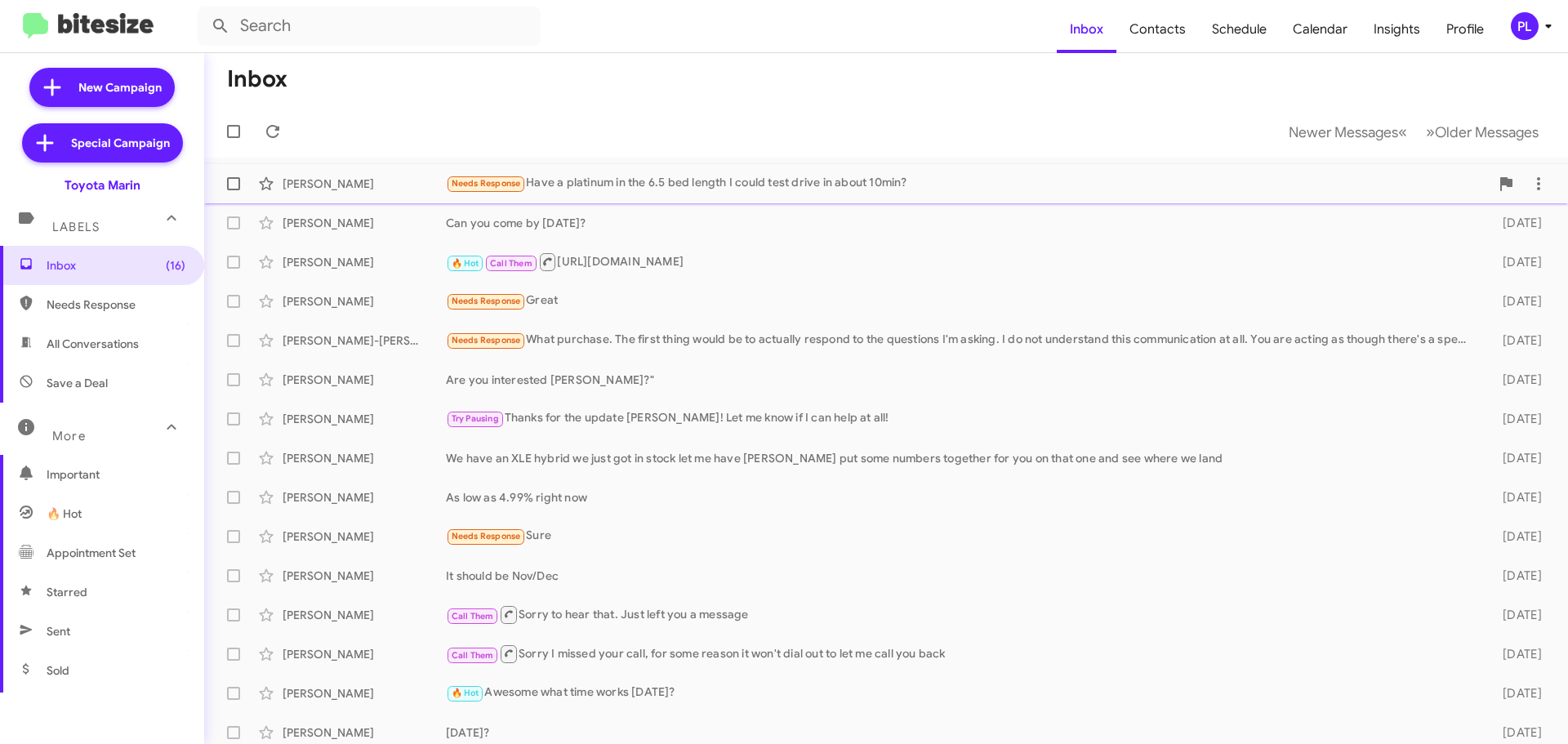
click at [623, 187] on div "Needs Response Have a platinum in the 6.5 bed length I could test drive in abou…" at bounding box center [967, 183] width 1043 height 19
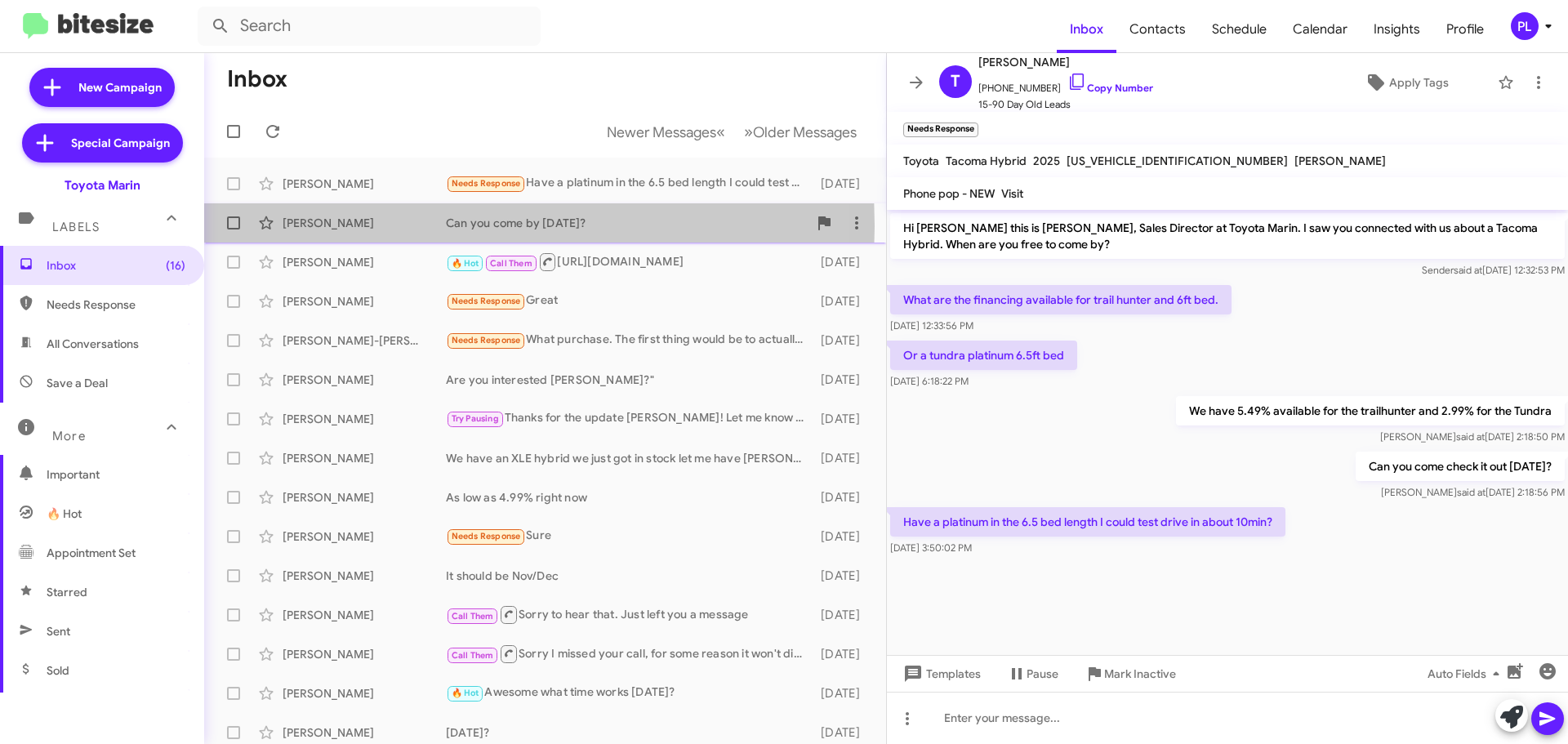
click at [343, 226] on div "[PERSON_NAME]" at bounding box center [364, 223] width 163 height 16
